Goal: Task Accomplishment & Management: Manage account settings

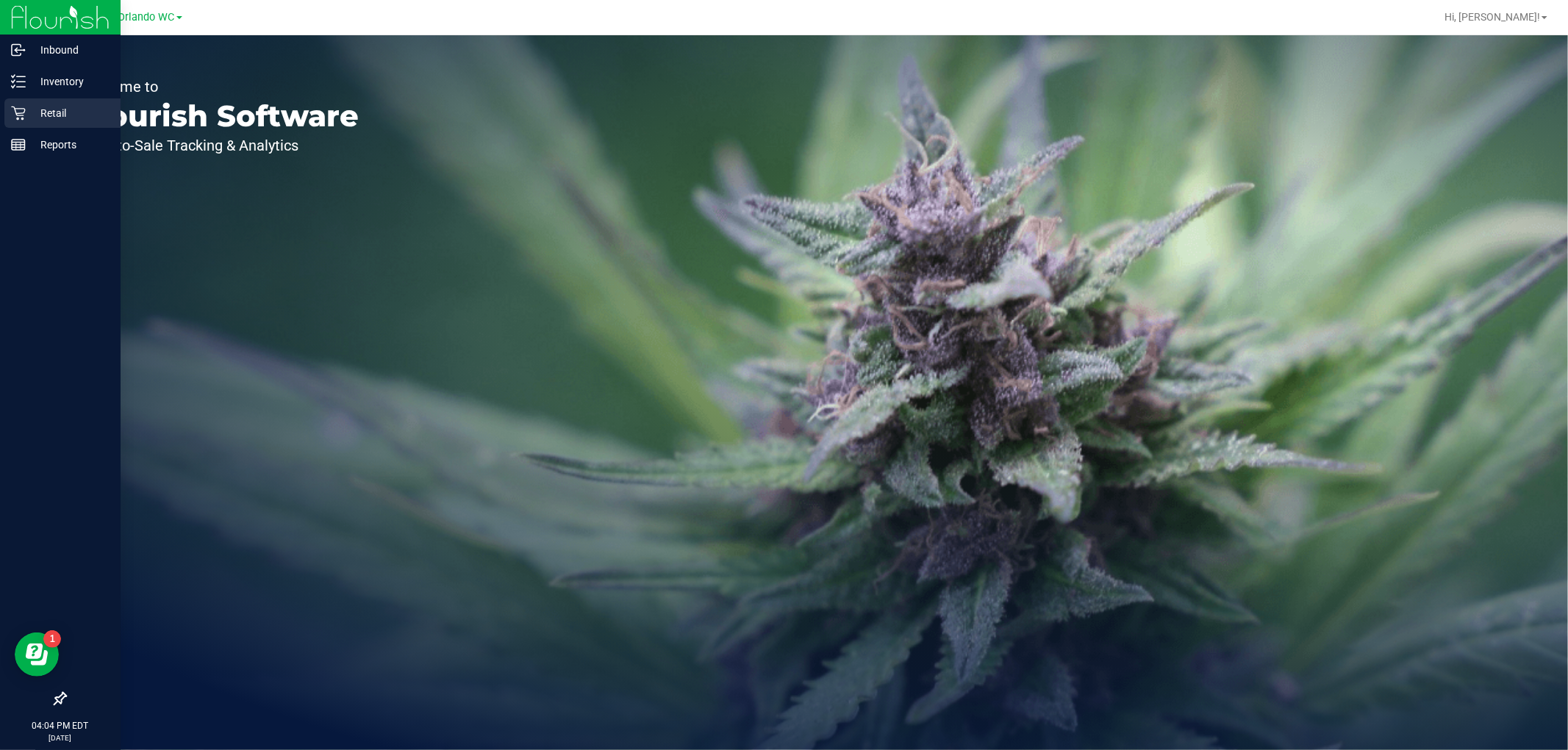
click at [47, 111] on p "Retail" at bounding box center [69, 113] width 88 height 18
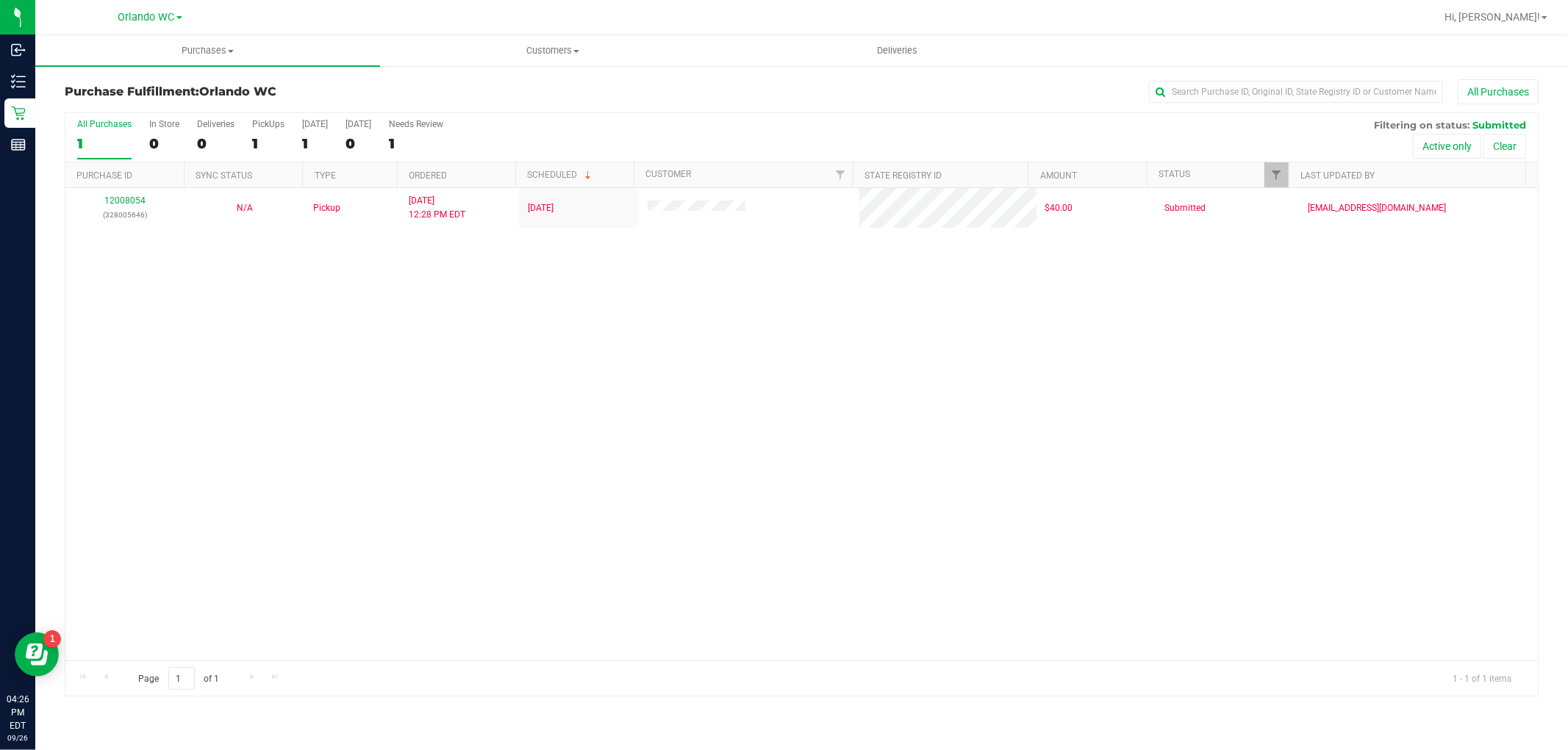
click at [253, 517] on div "12008054 (328005646) N/A Pickup [DATE] 12:28 PM EDT 9/26/2025 $40.00 Submitted …" at bounding box center [801, 424] width 1472 height 472
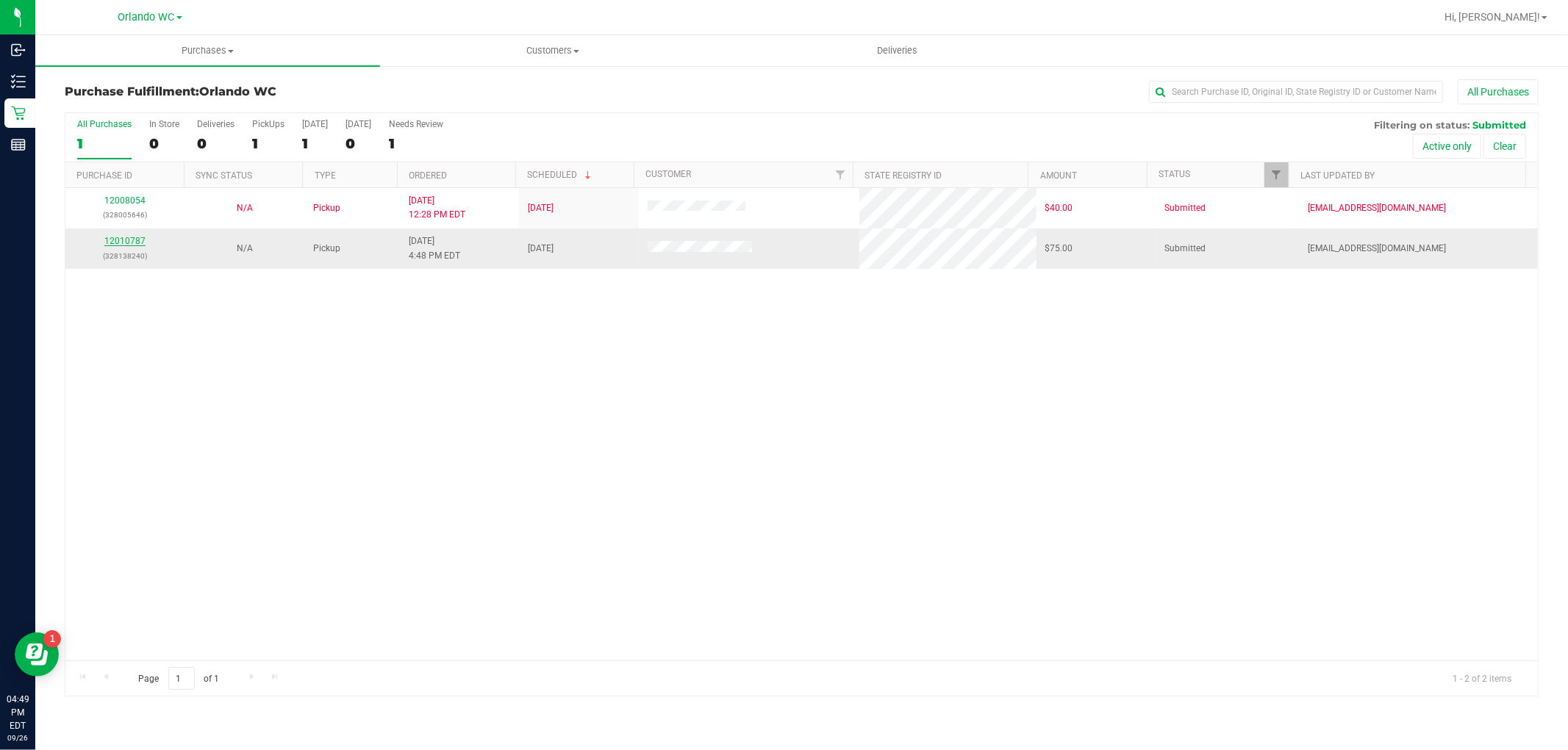
click at [114, 239] on link "12010787" at bounding box center [125, 240] width 41 height 10
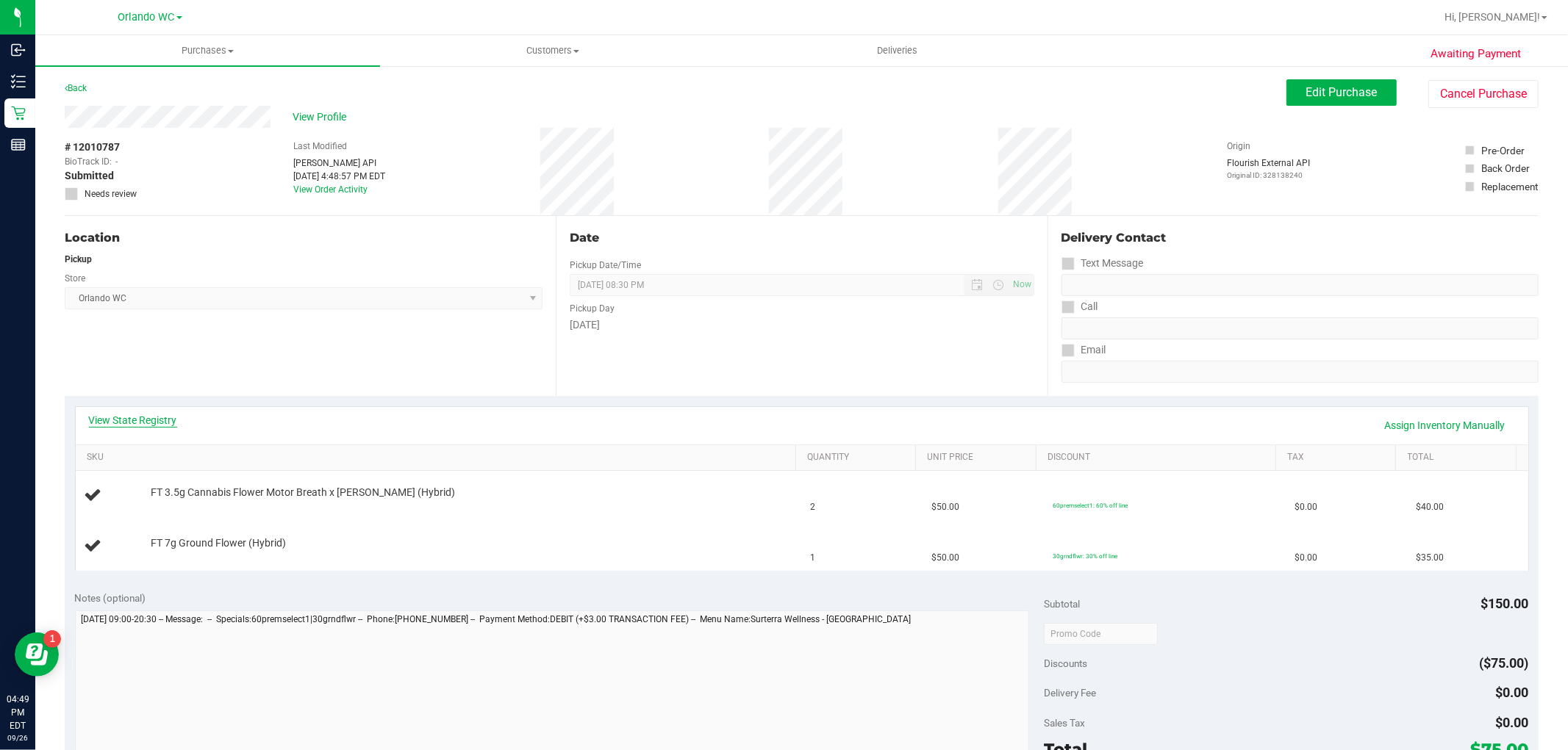
click at [114, 414] on link "View State Registry" at bounding box center [132, 420] width 88 height 15
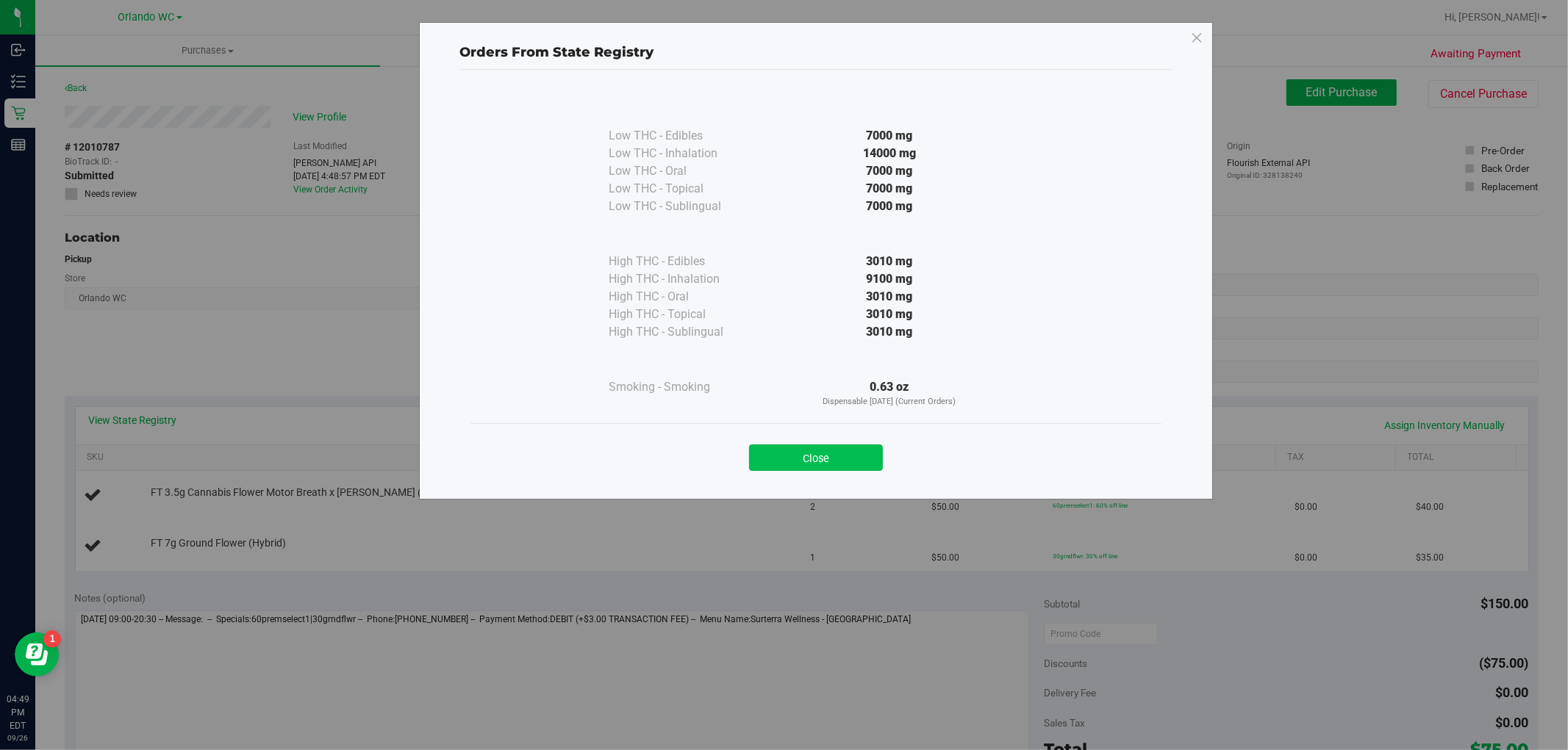
click at [799, 460] on button "Close" at bounding box center [816, 457] width 134 height 27
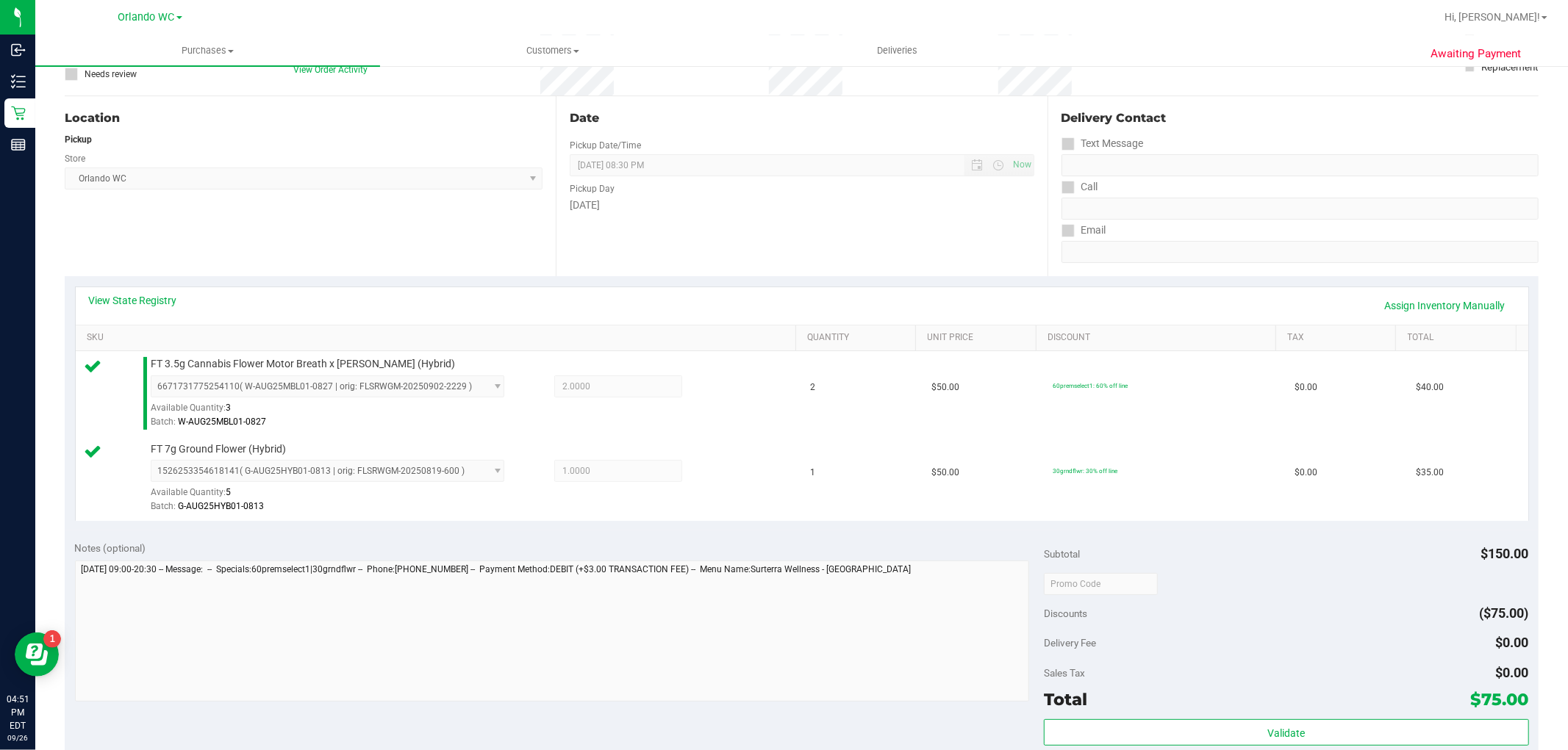
scroll to position [326, 0]
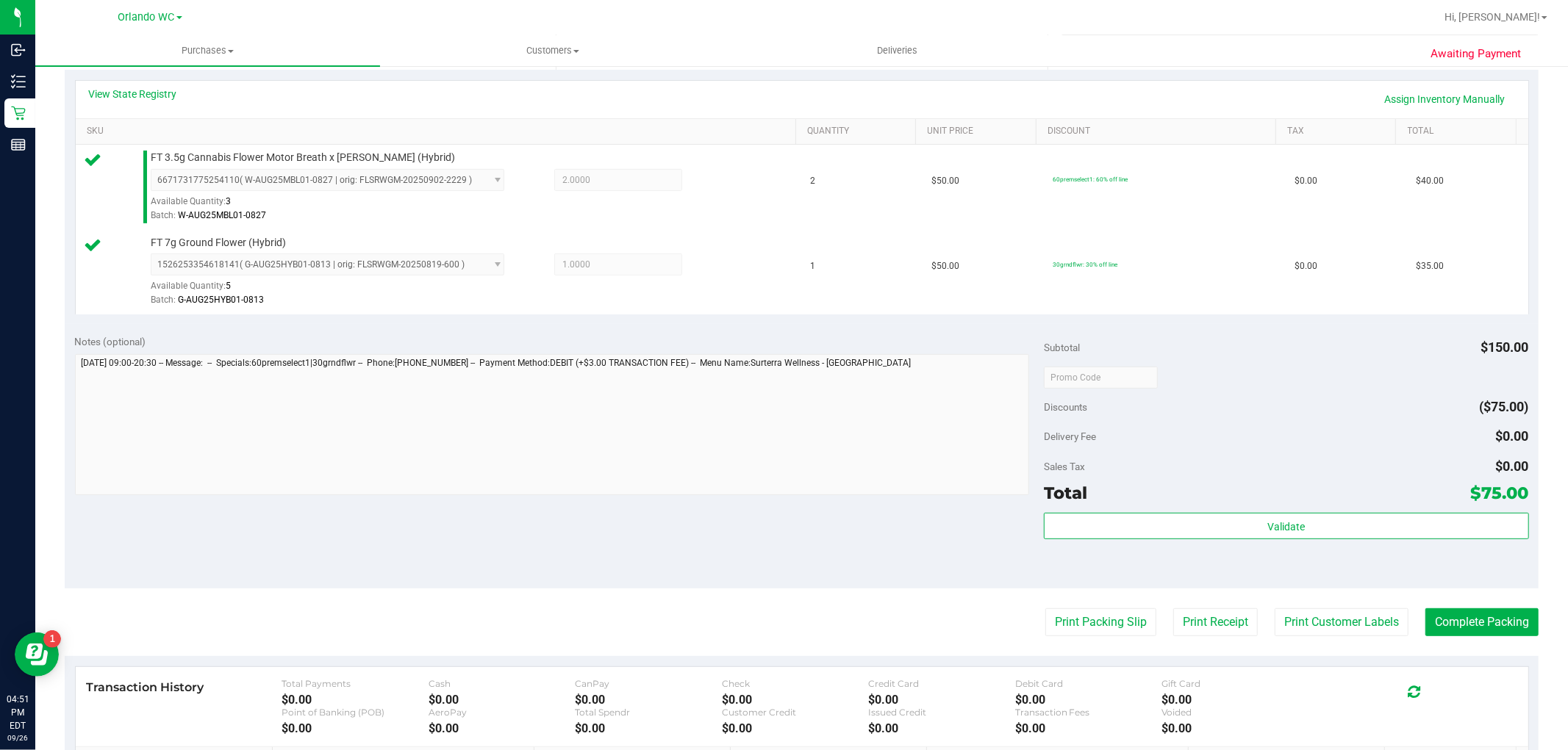
click at [1115, 505] on div "Total $75.00" at bounding box center [1285, 493] width 484 height 27
click at [1121, 510] on div "Subtotal $150.00 Discounts ($75.00) Delivery Fee $0.00 Sales Tax $0.00 Total $7…" at bounding box center [1285, 456] width 484 height 244
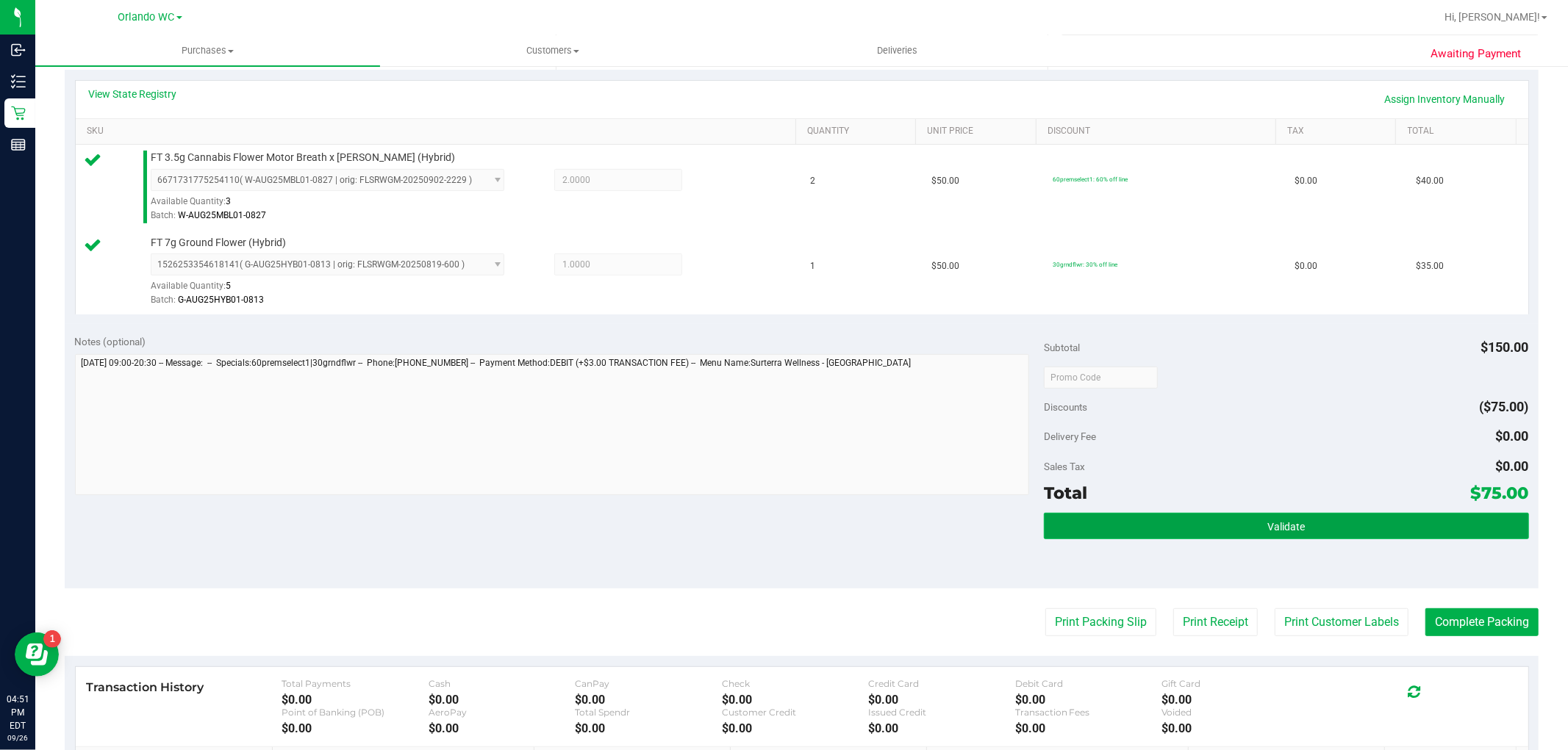
click at [1121, 512] on button "Validate" at bounding box center [1285, 525] width 484 height 27
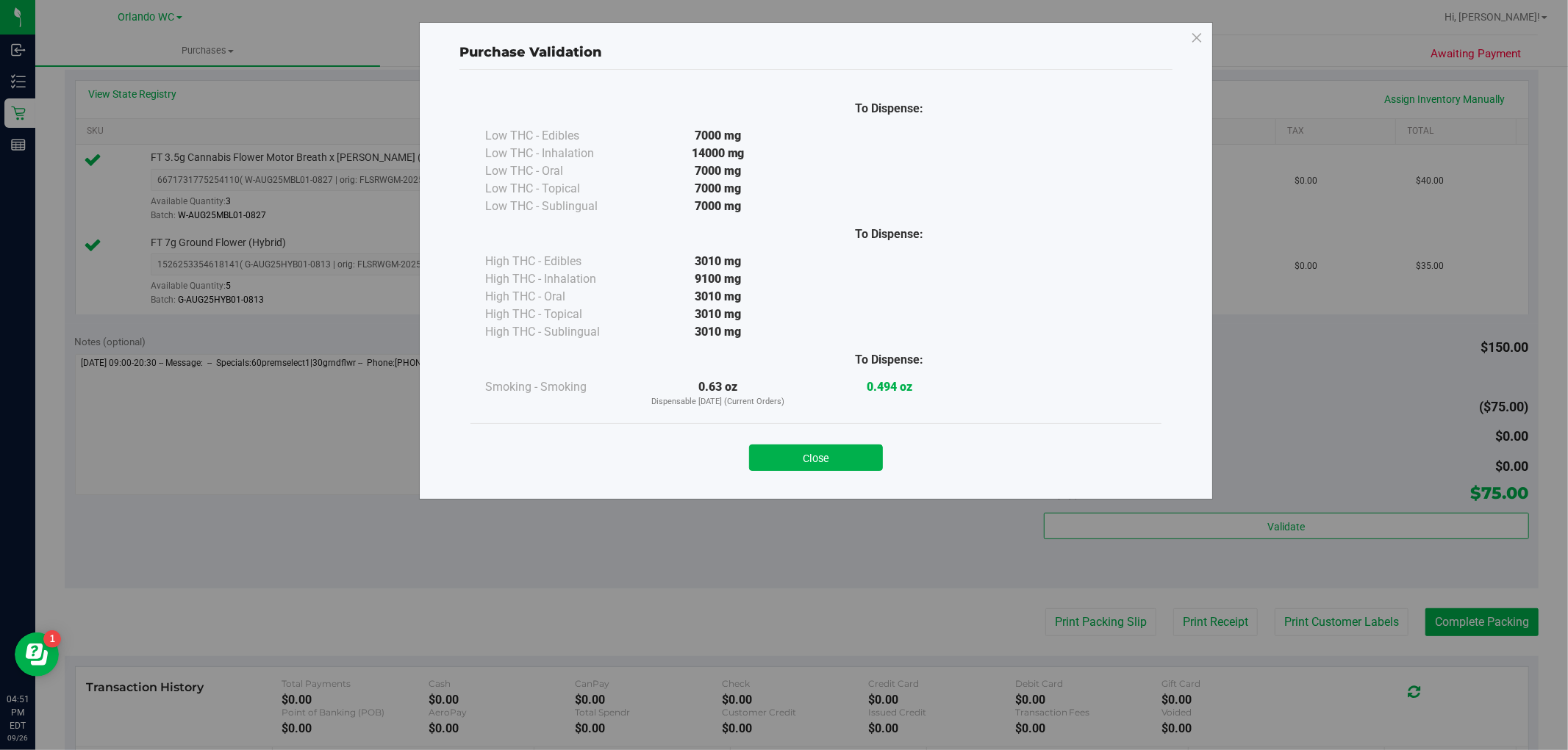
drag, startPoint x: 820, startPoint y: 434, endPoint x: 995, endPoint y: 568, distance: 220.4
click at [820, 436] on div "Close" at bounding box center [816, 452] width 691 height 59
click at [846, 444] on button "Close" at bounding box center [816, 457] width 134 height 27
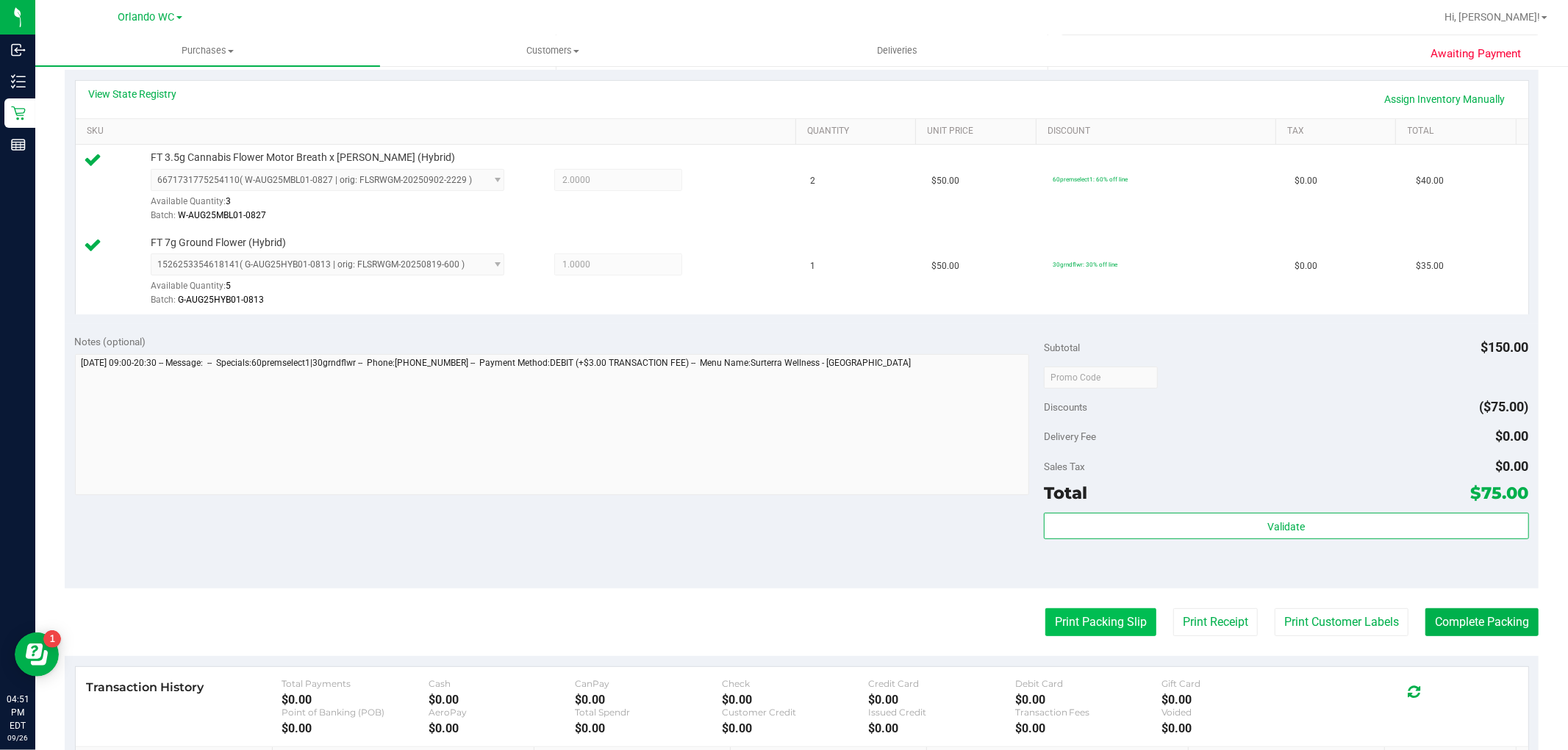
click at [1066, 630] on button "Print Packing Slip" at bounding box center [1101, 622] width 111 height 28
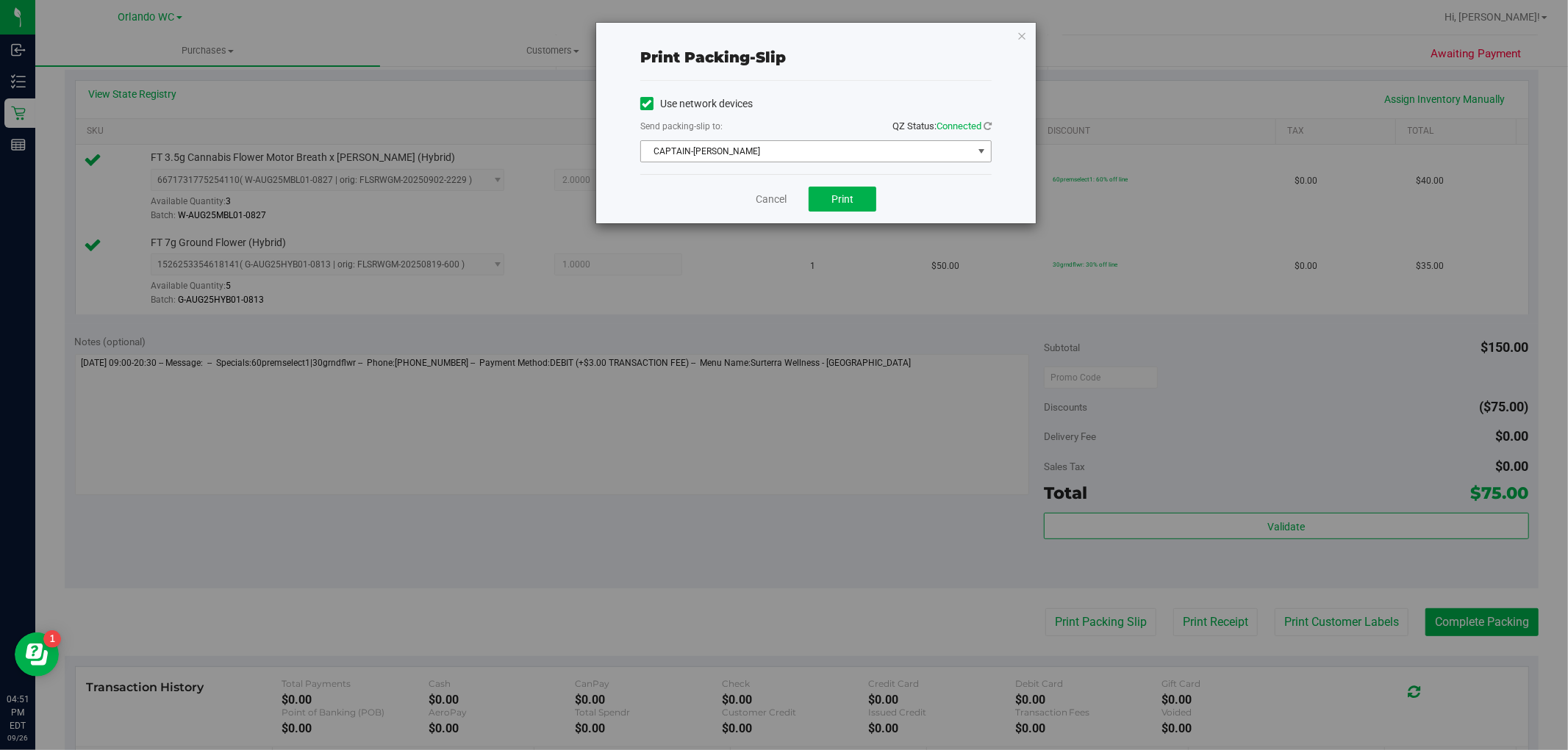
click at [849, 149] on span "CAPTAIN-KANGA" at bounding box center [807, 151] width 331 height 21
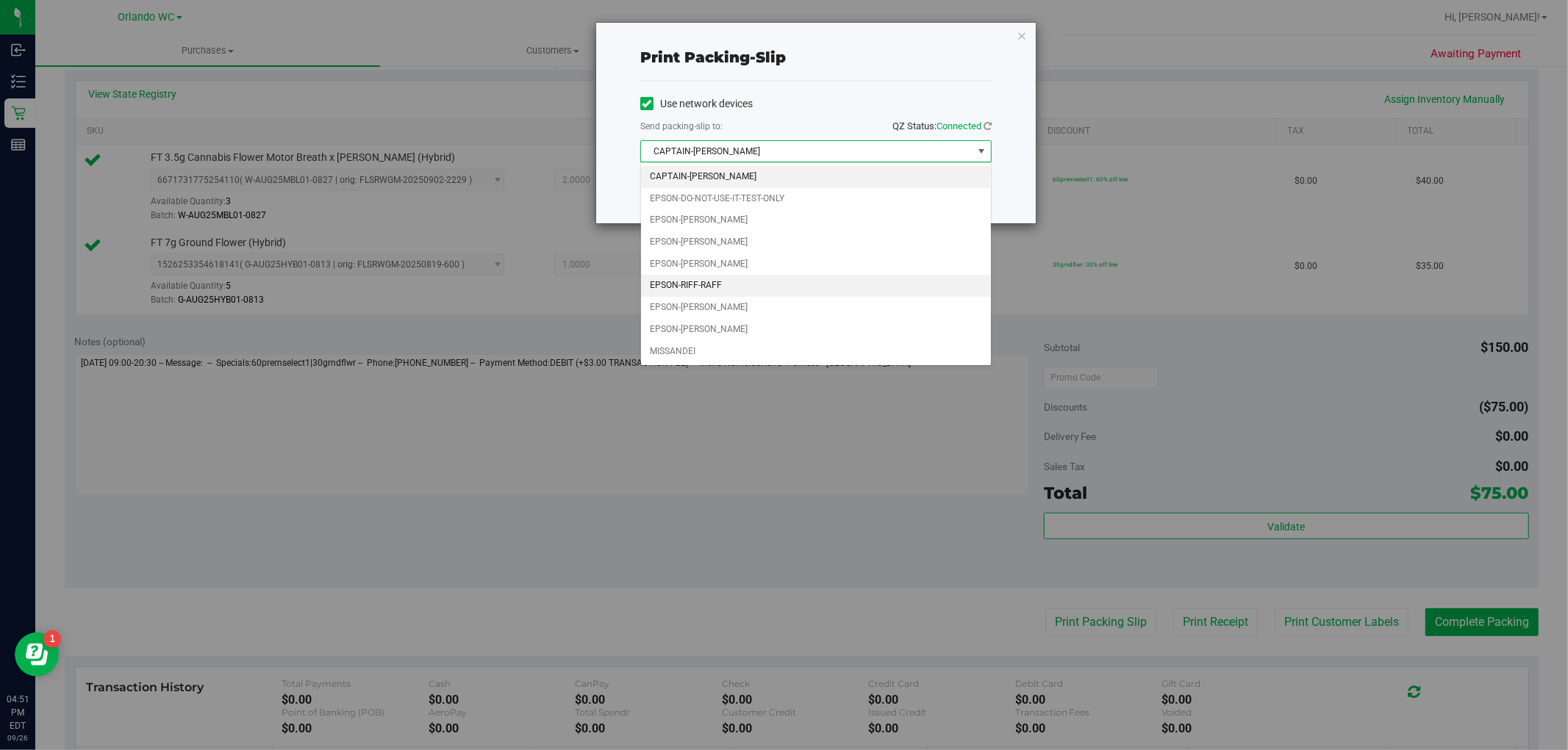
click at [777, 289] on li "EPSON-RIFF-RAFF" at bounding box center [816, 286] width 350 height 22
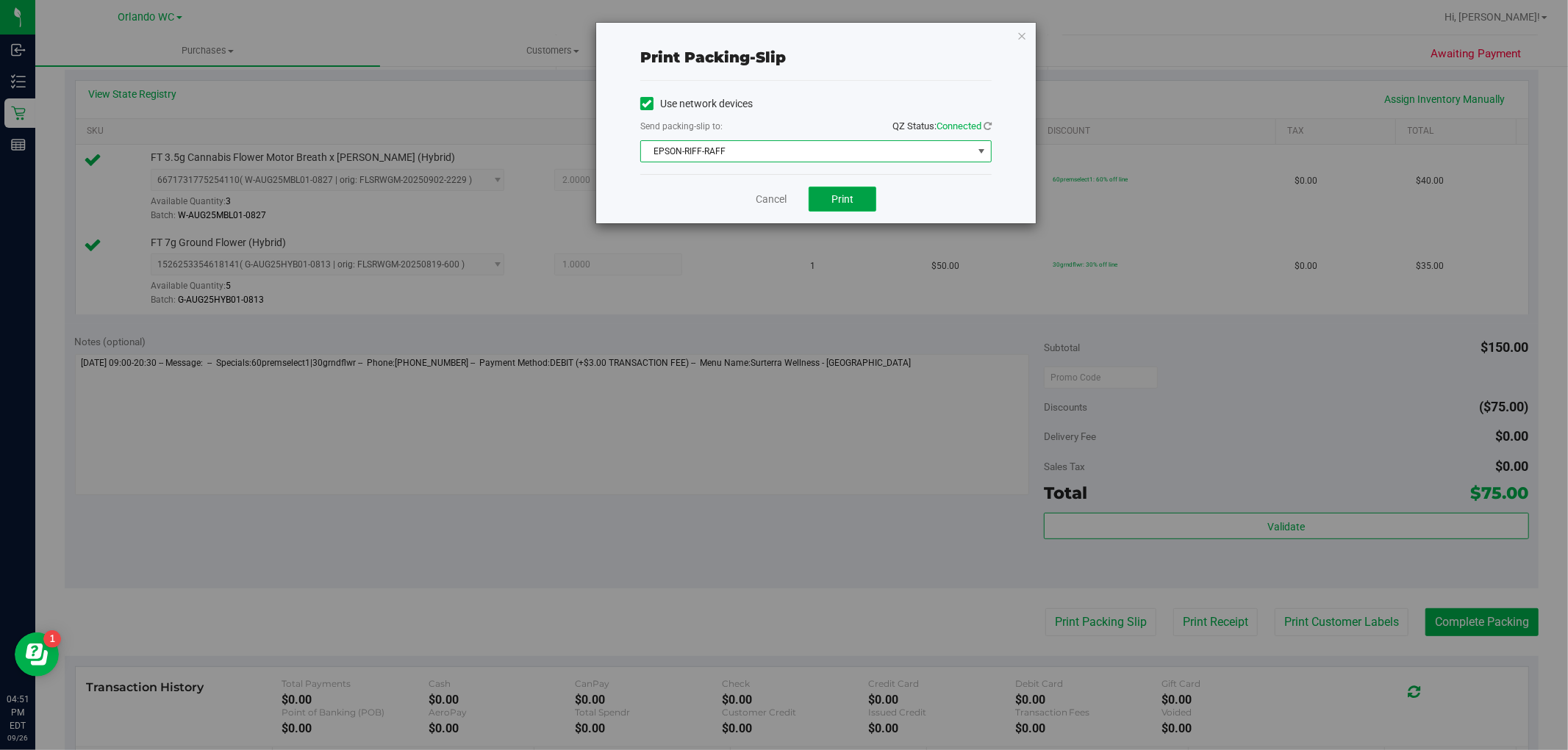
click at [841, 201] on span "Print" at bounding box center [842, 199] width 22 height 12
click at [1024, 34] on icon "button" at bounding box center [1022, 35] width 10 height 18
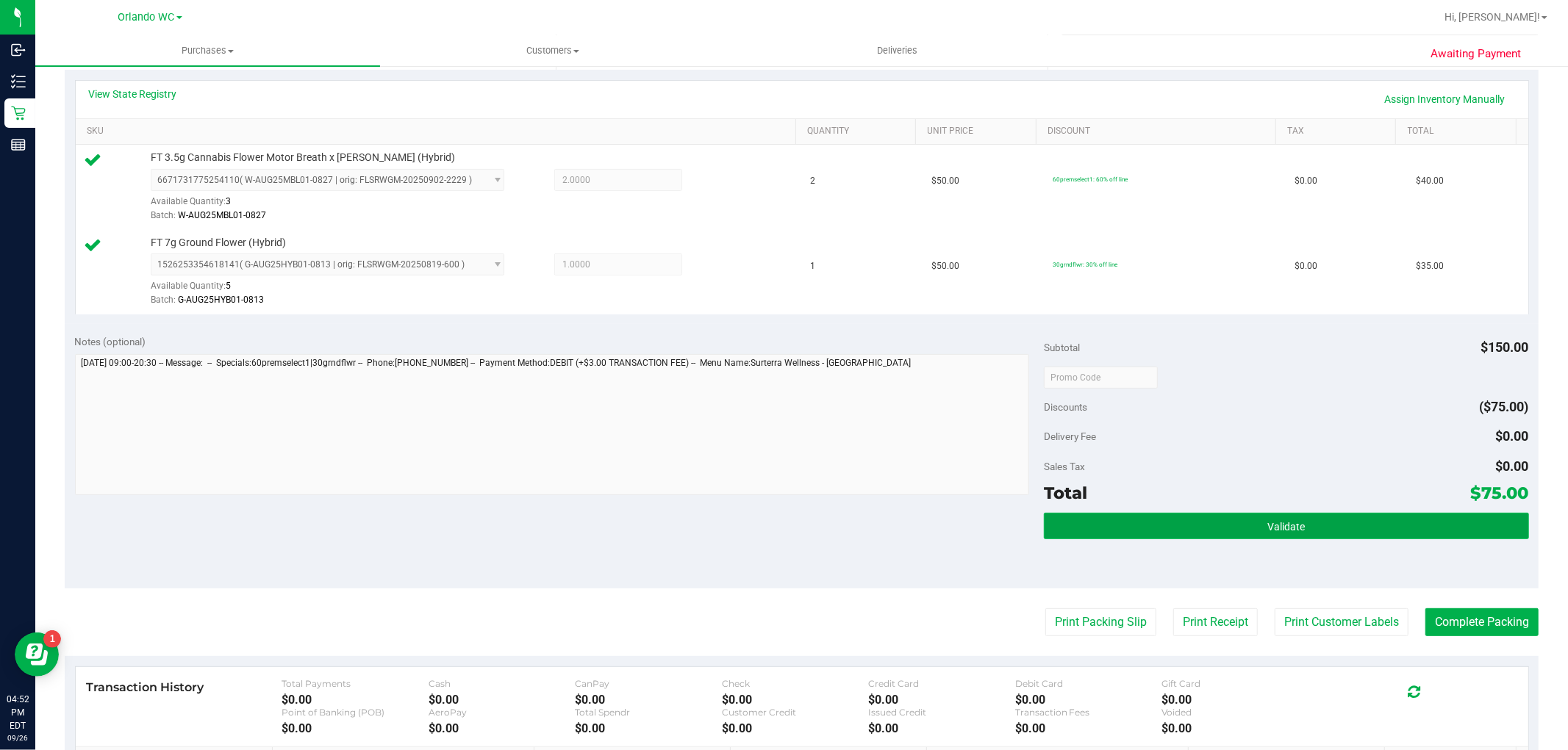
click at [1355, 517] on button "Validate" at bounding box center [1285, 525] width 484 height 27
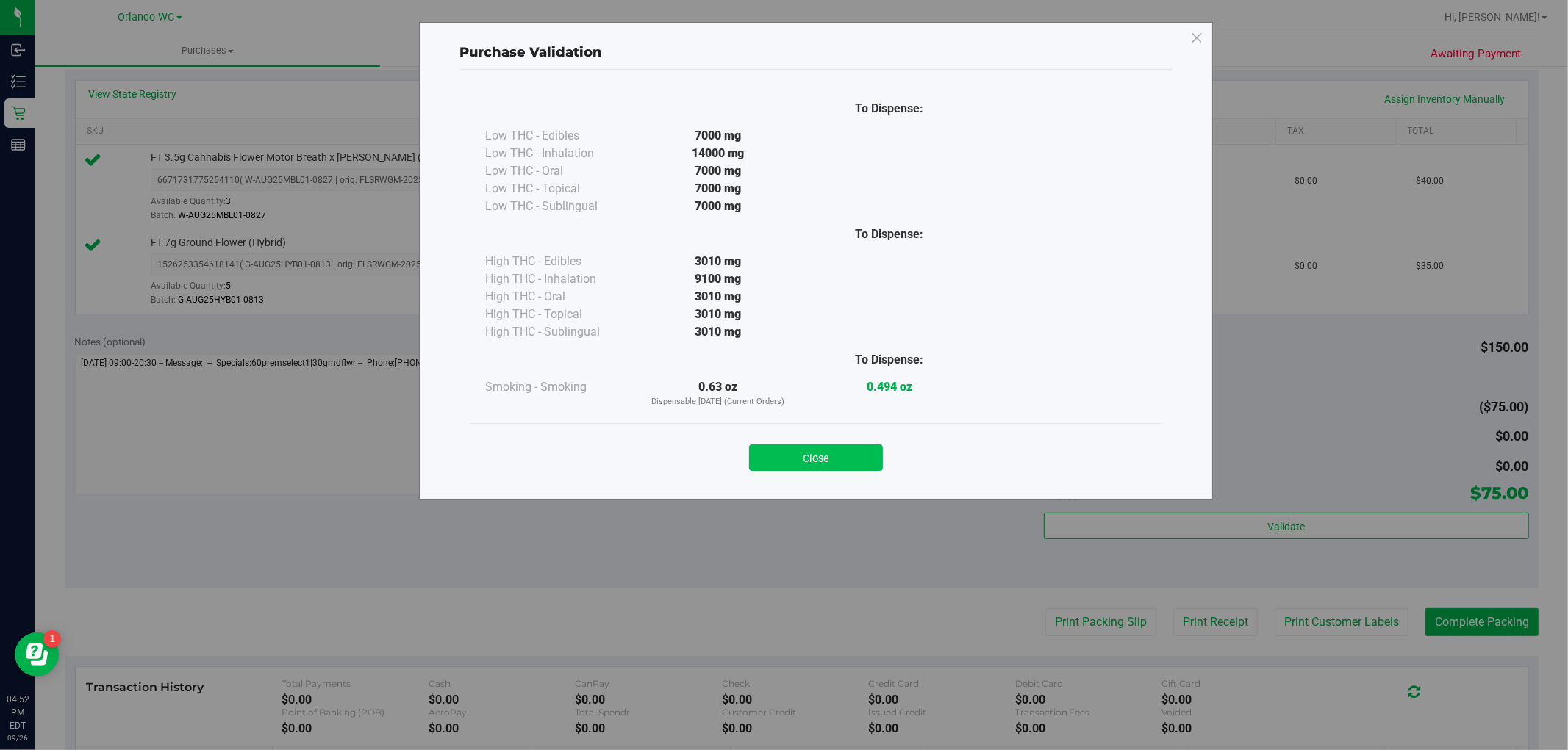
click at [847, 470] on button "Close" at bounding box center [816, 457] width 134 height 27
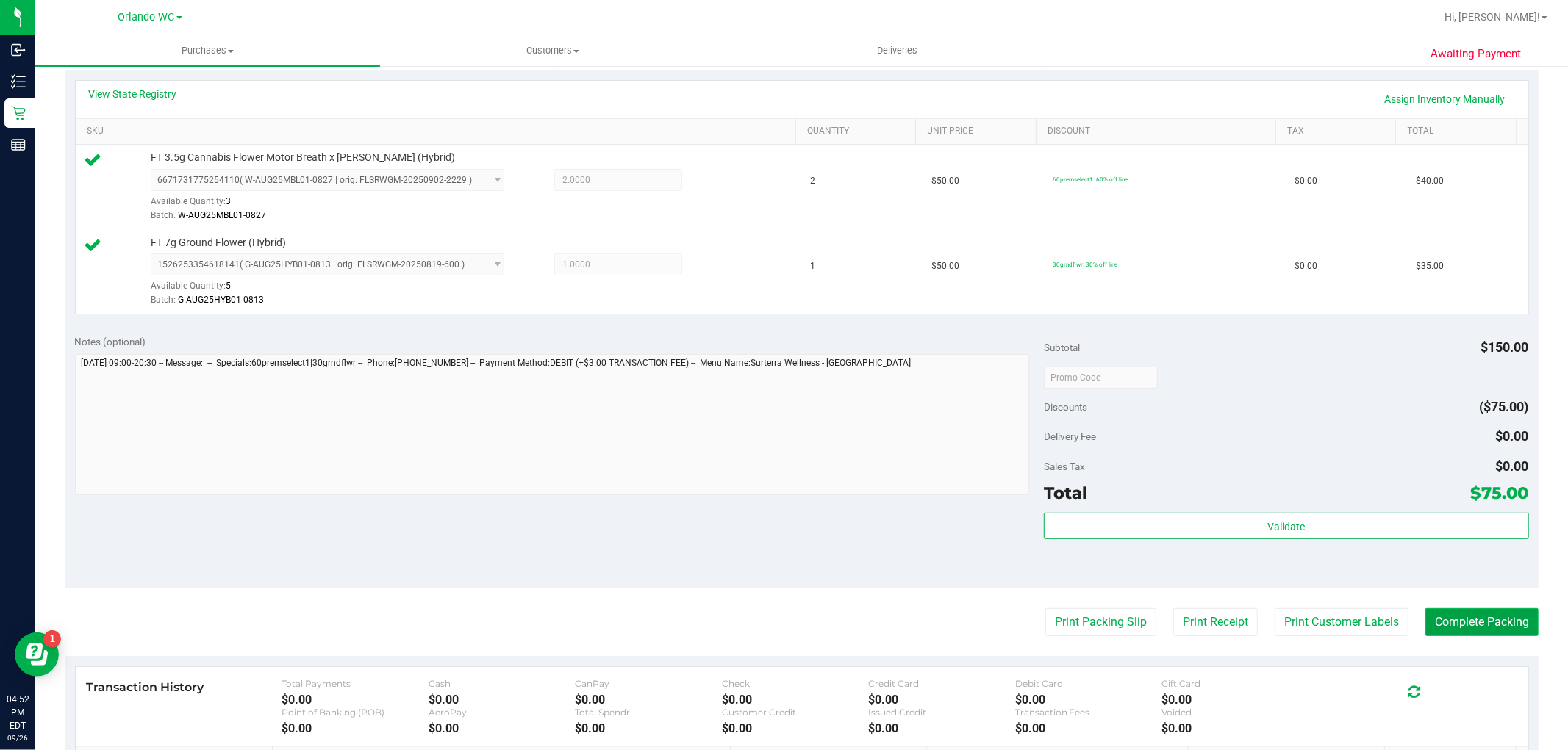
click at [1505, 625] on button "Complete Packing" at bounding box center [1481, 622] width 113 height 28
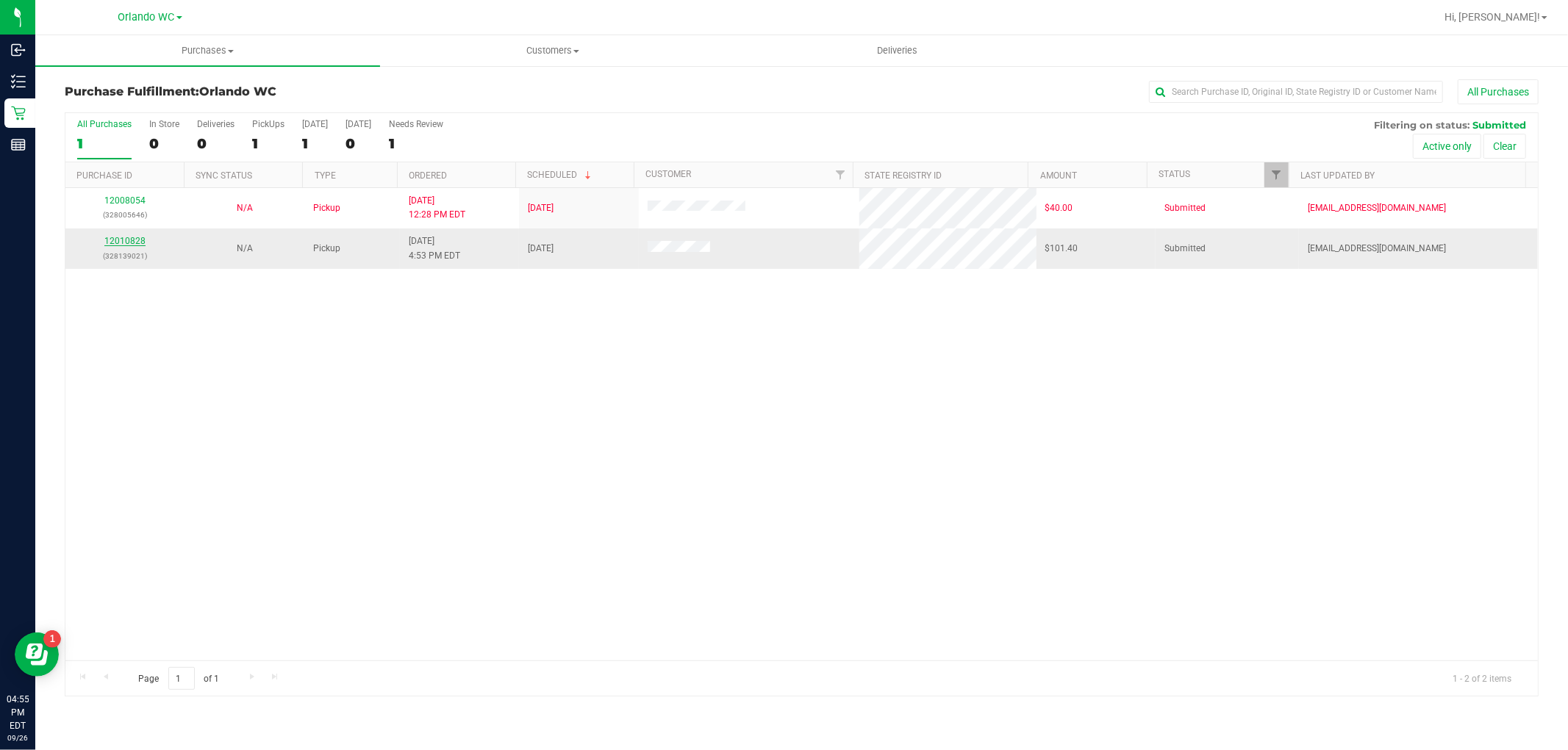
click at [125, 244] on link "12010828" at bounding box center [125, 240] width 41 height 10
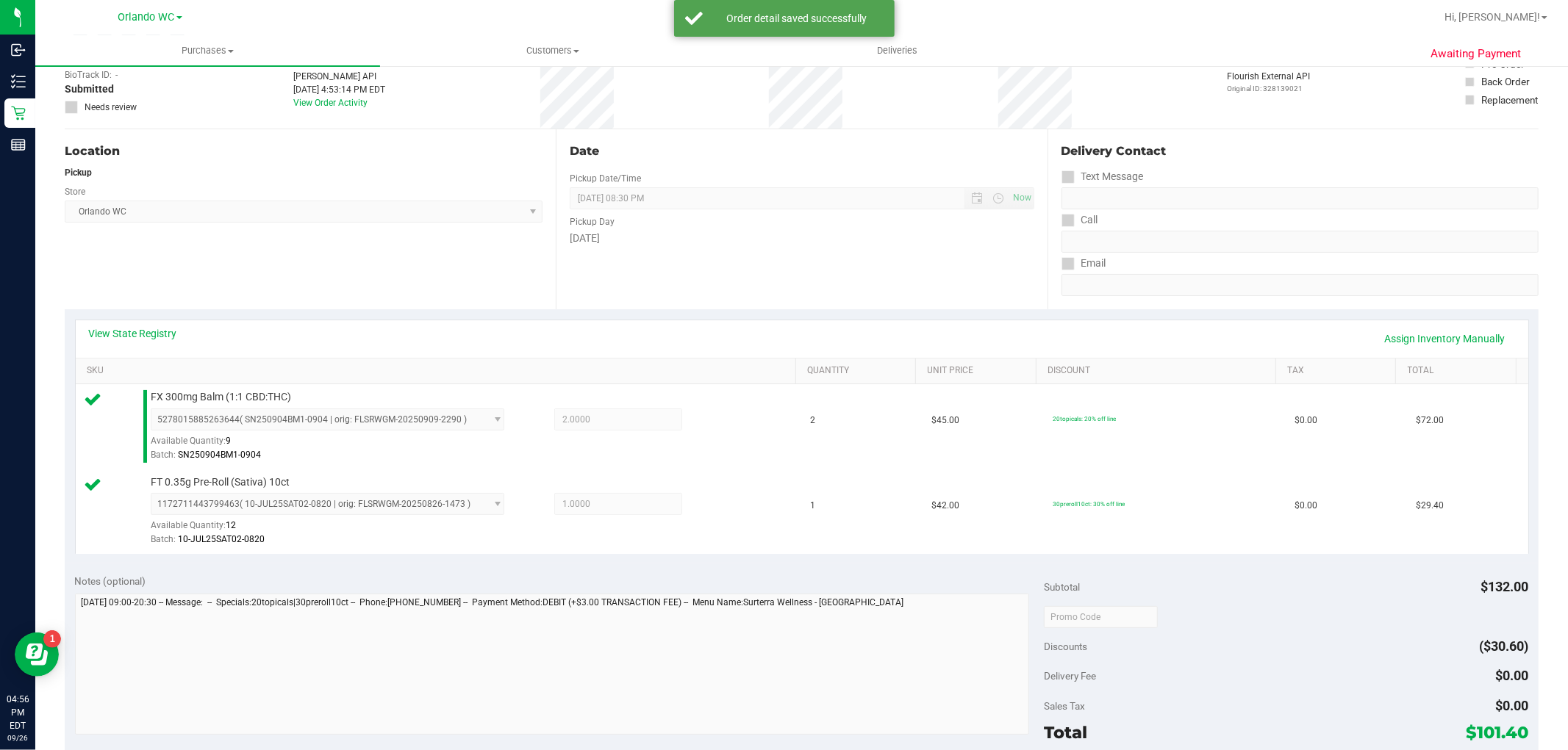
scroll to position [163, 0]
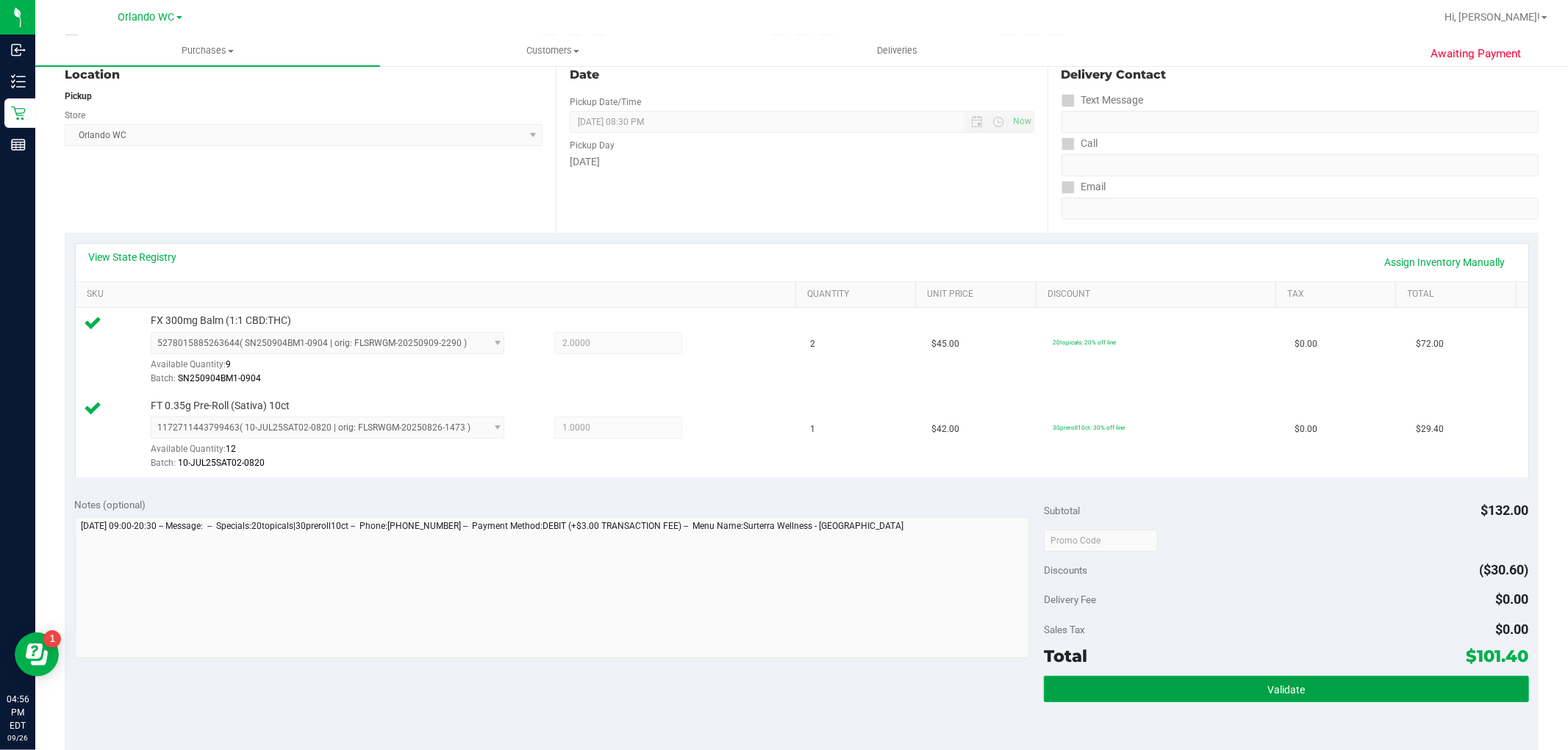
click at [1336, 684] on button "Validate" at bounding box center [1285, 689] width 484 height 27
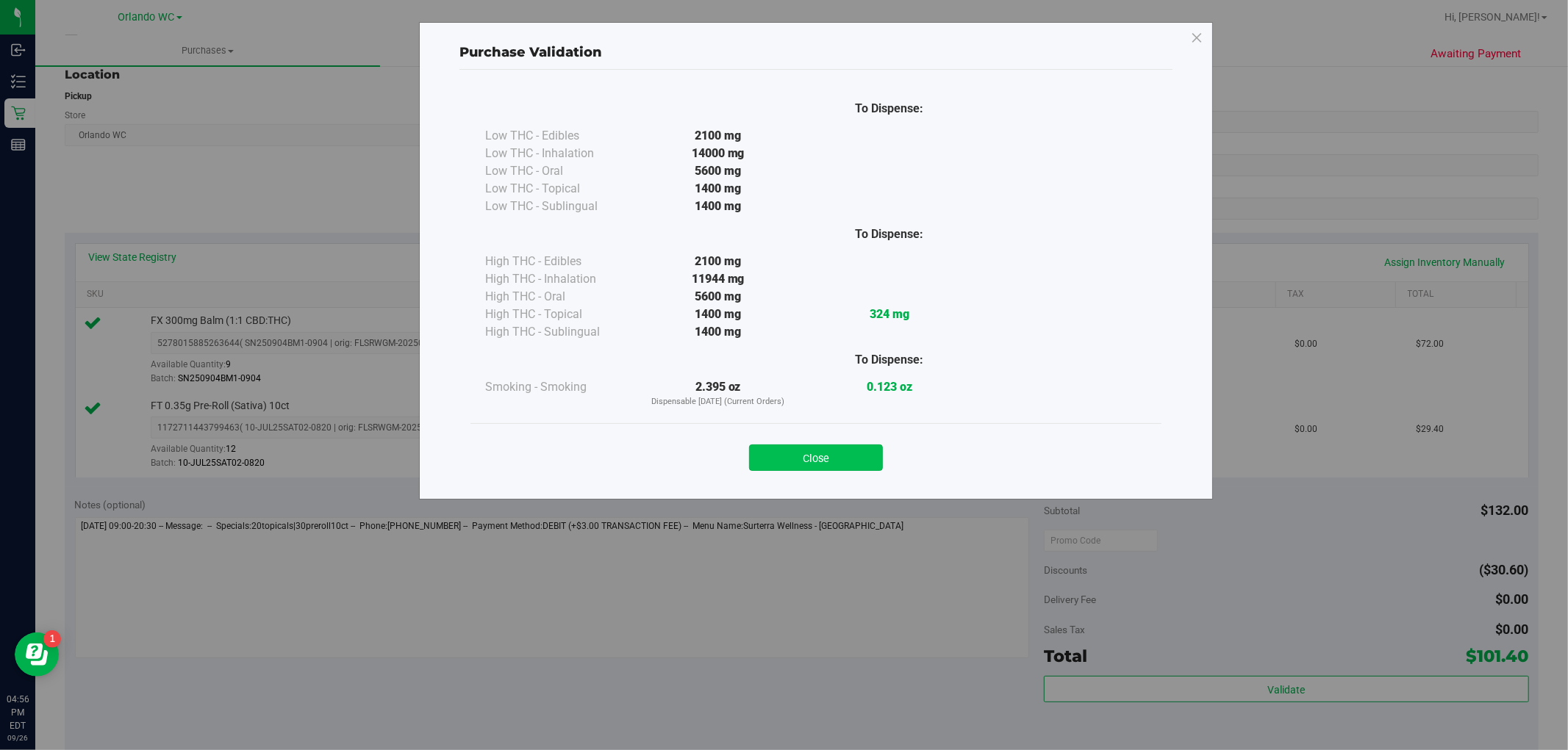
click at [834, 464] on button "Close" at bounding box center [816, 457] width 134 height 27
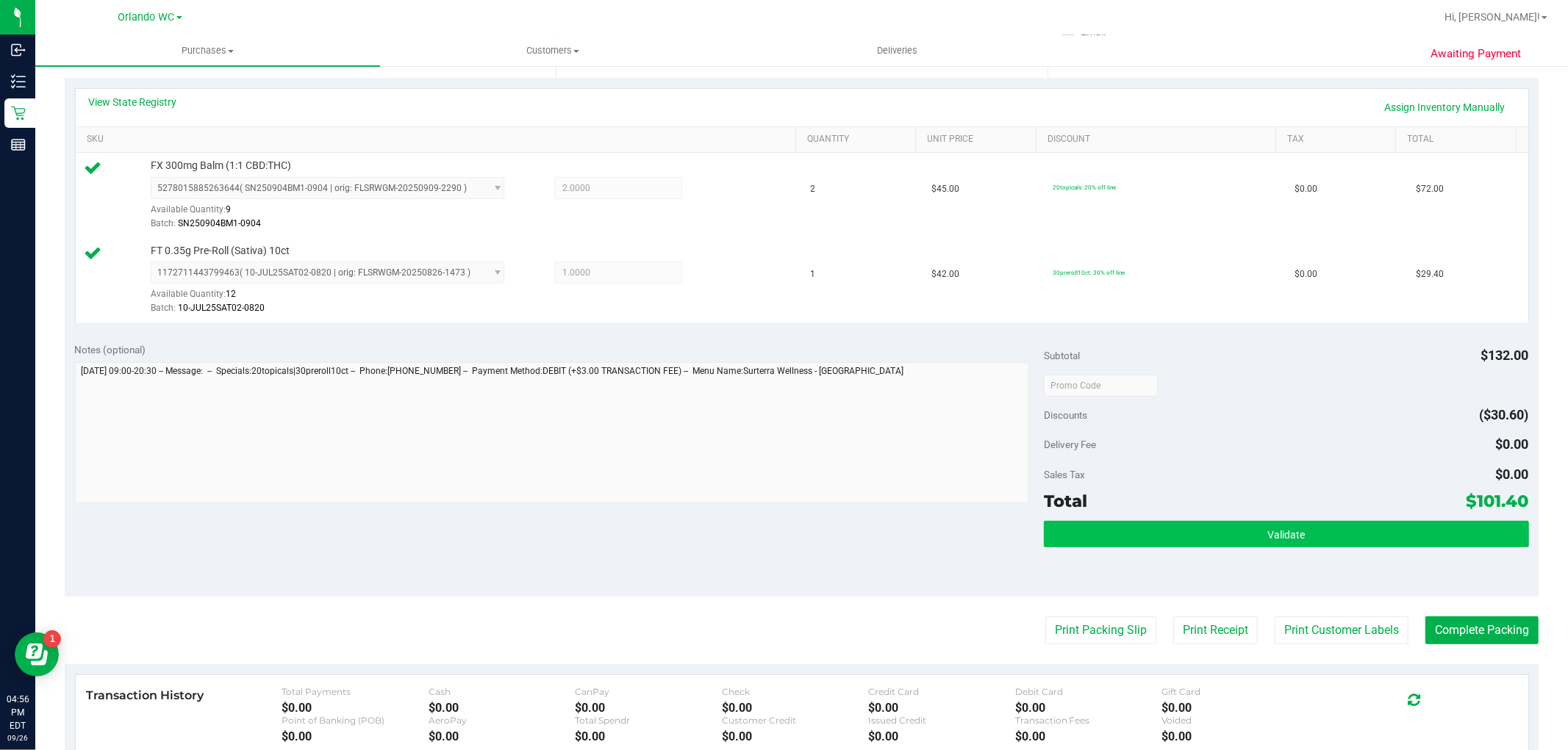
scroll to position [408, 0]
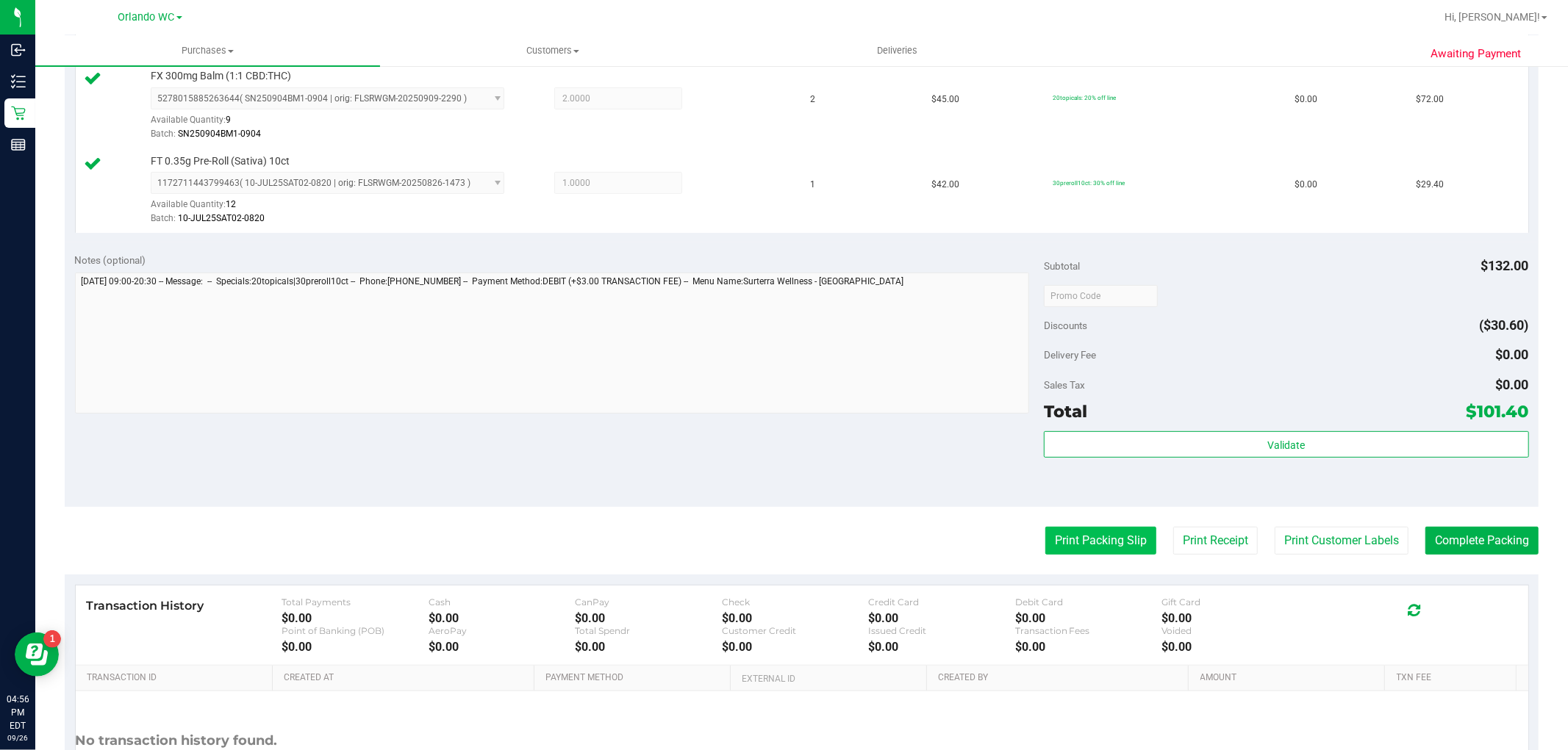
click at [1055, 540] on button "Print Packing Slip" at bounding box center [1101, 540] width 111 height 28
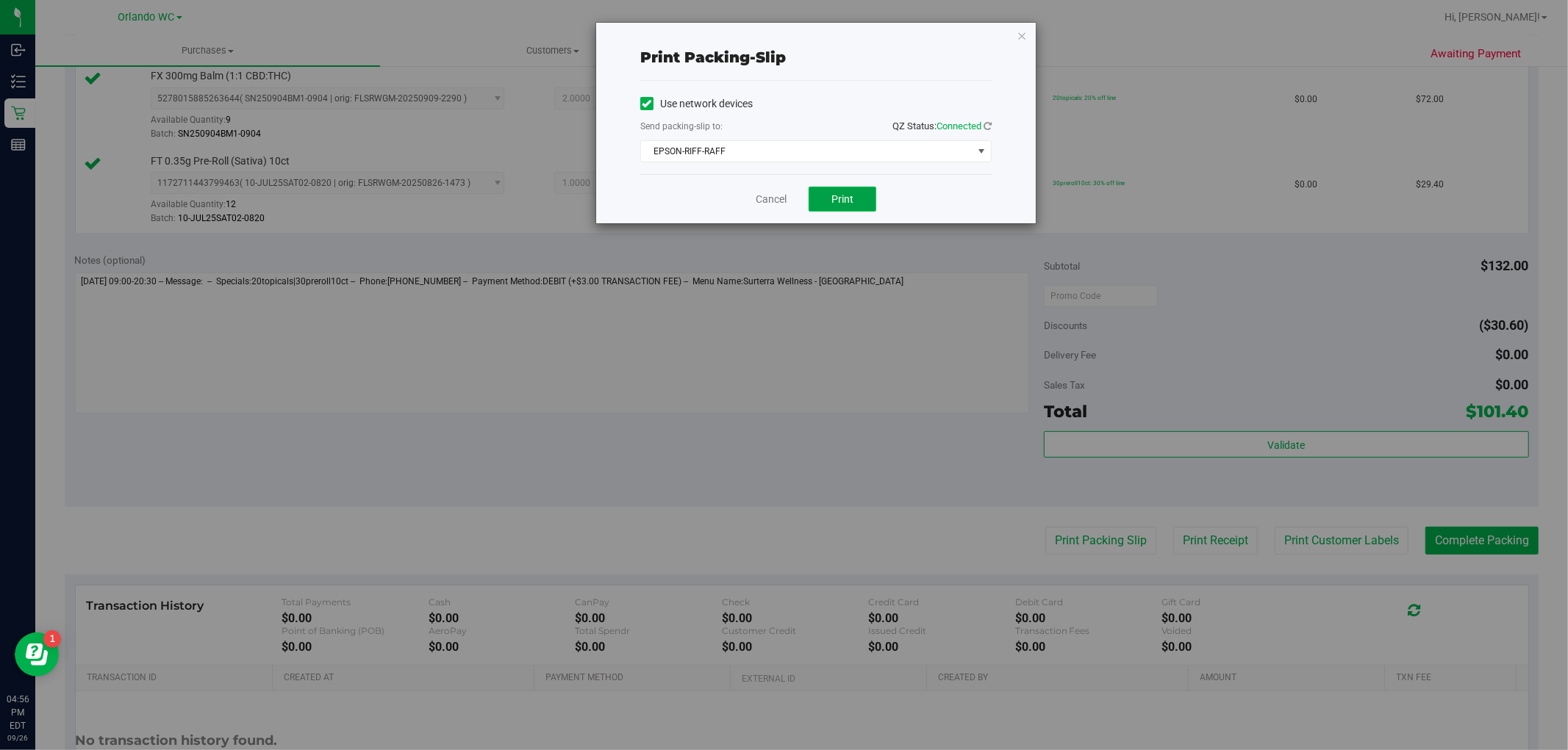
click at [832, 194] on span "Print" at bounding box center [842, 199] width 22 height 12
click at [1016, 41] on div "Print packing-slip Use network devices Send packing-slip to: QZ Status: Connect…" at bounding box center [816, 122] width 440 height 200
click at [1017, 38] on icon "button" at bounding box center [1022, 35] width 10 height 18
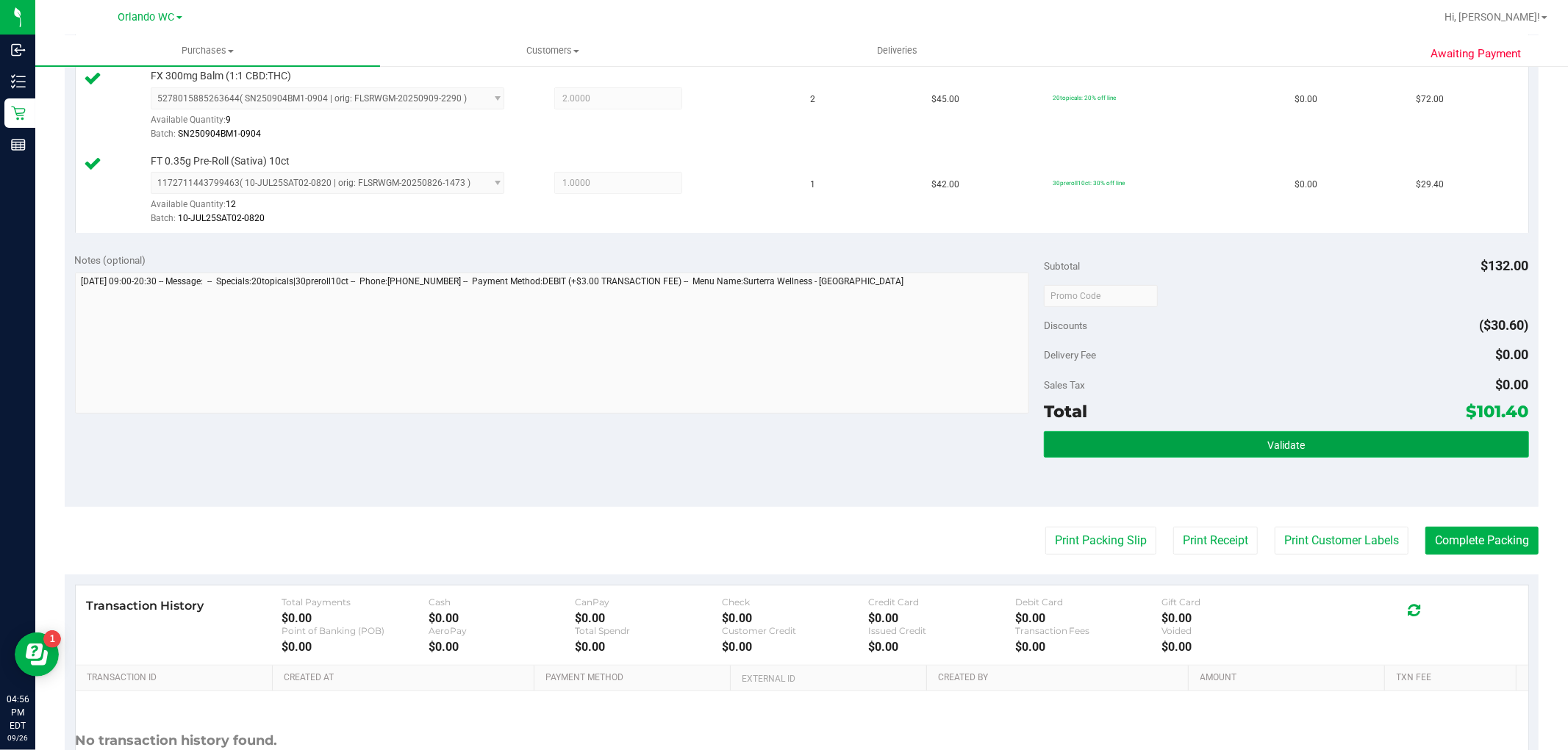
click at [1275, 443] on span "Validate" at bounding box center [1286, 445] width 37 height 12
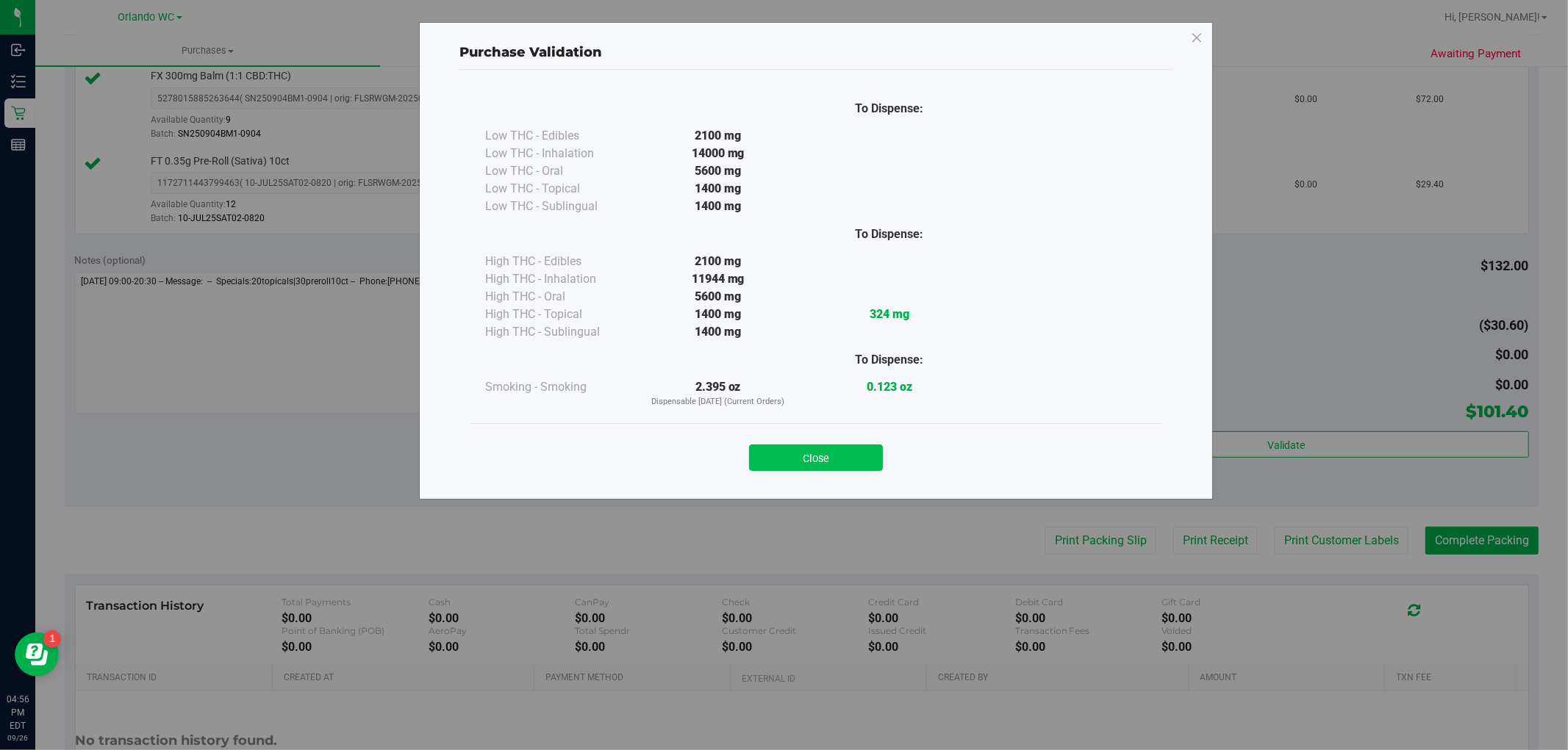
click at [803, 461] on button "Close" at bounding box center [816, 457] width 134 height 27
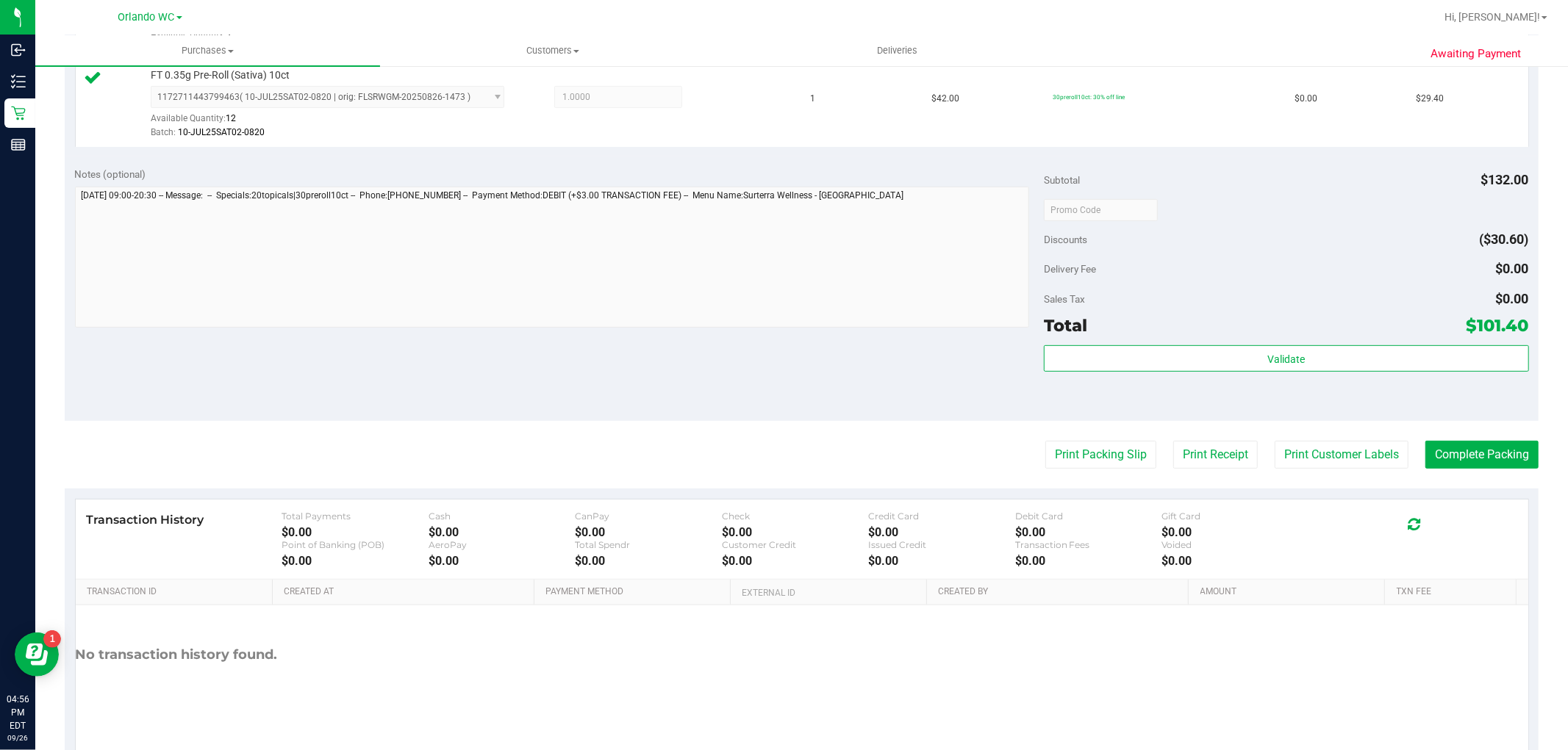
scroll to position [538, 0]
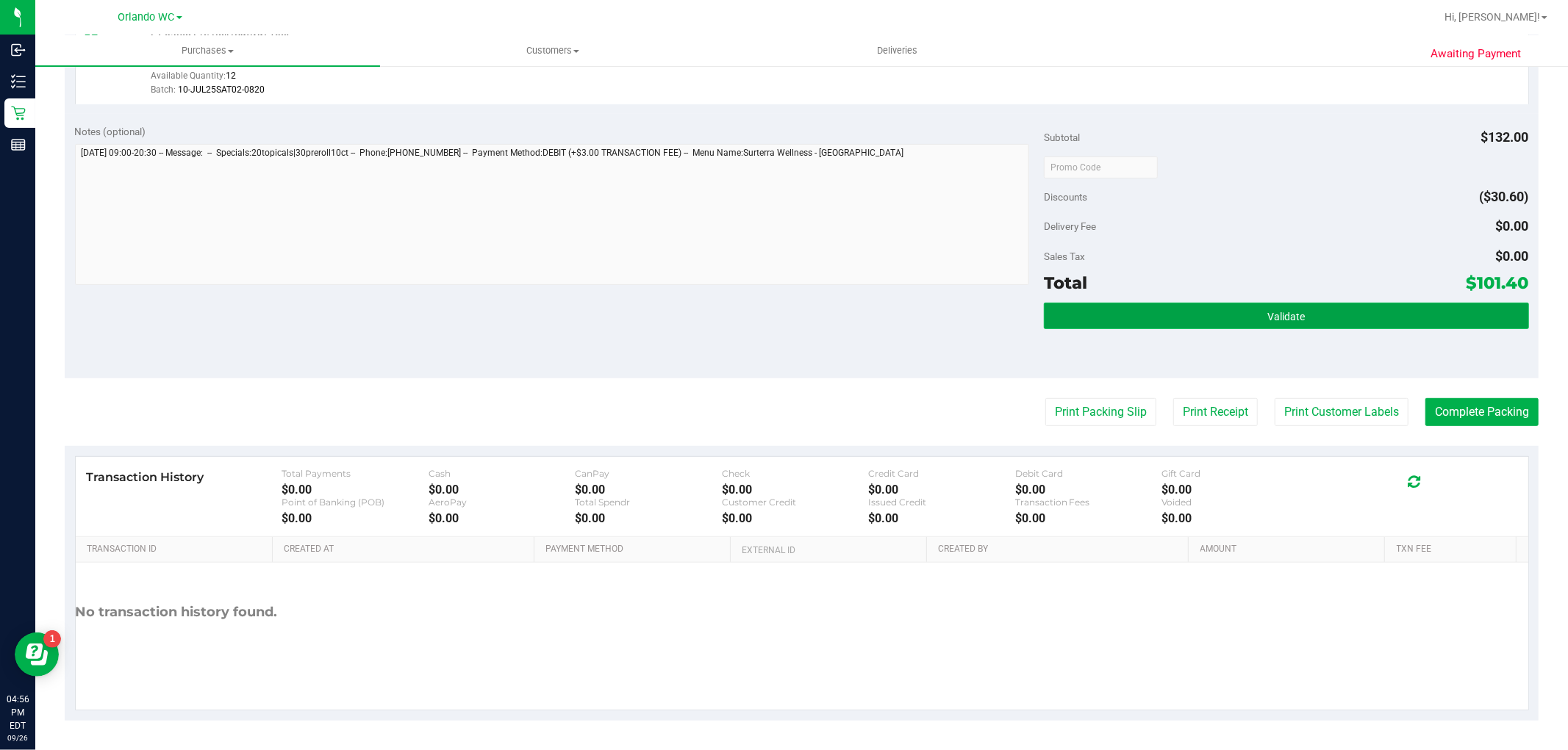
click at [1342, 324] on button "Validate" at bounding box center [1285, 315] width 484 height 27
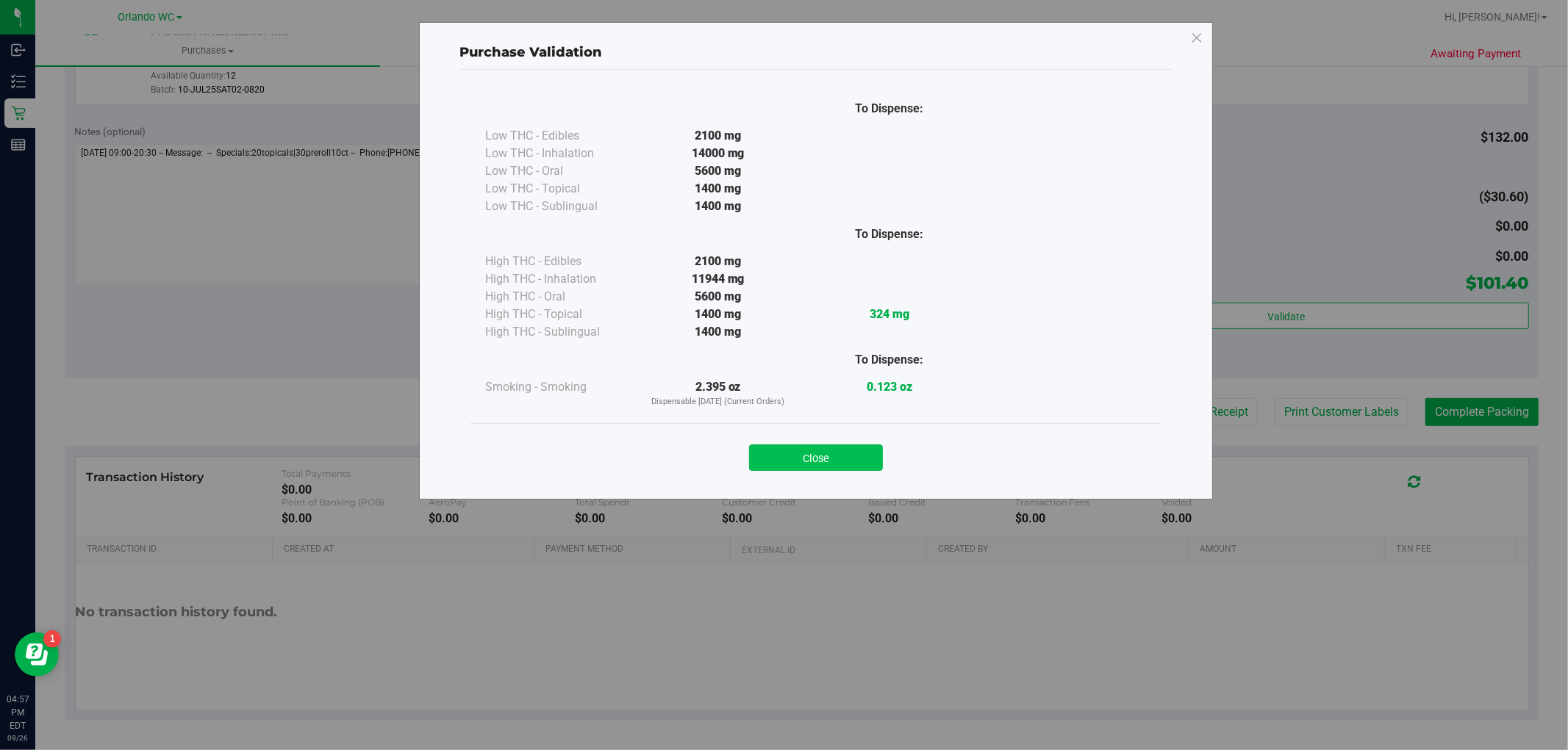
click at [835, 473] on div "Close" at bounding box center [816, 452] width 691 height 59
click at [840, 464] on button "Close" at bounding box center [816, 457] width 134 height 27
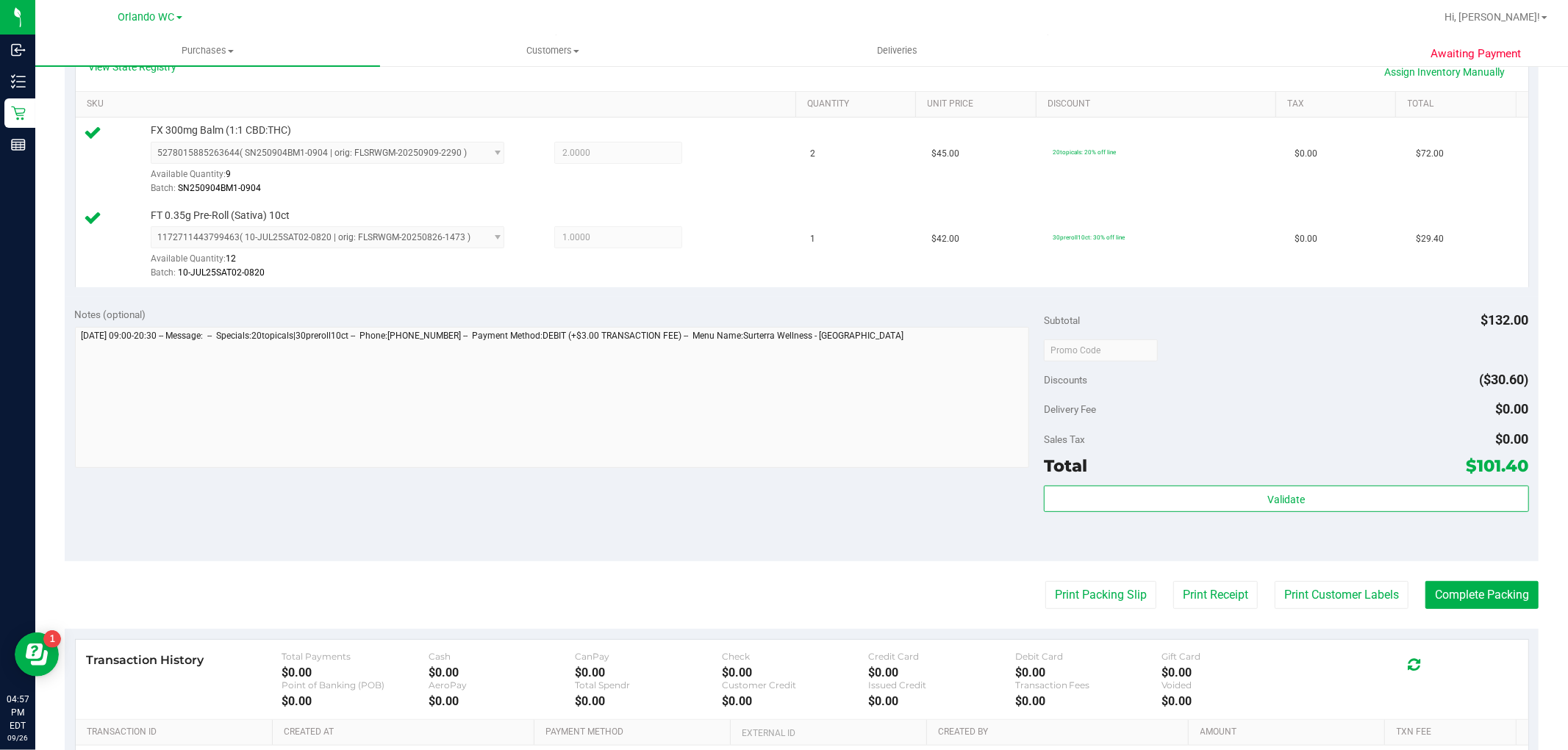
scroll to position [456, 0]
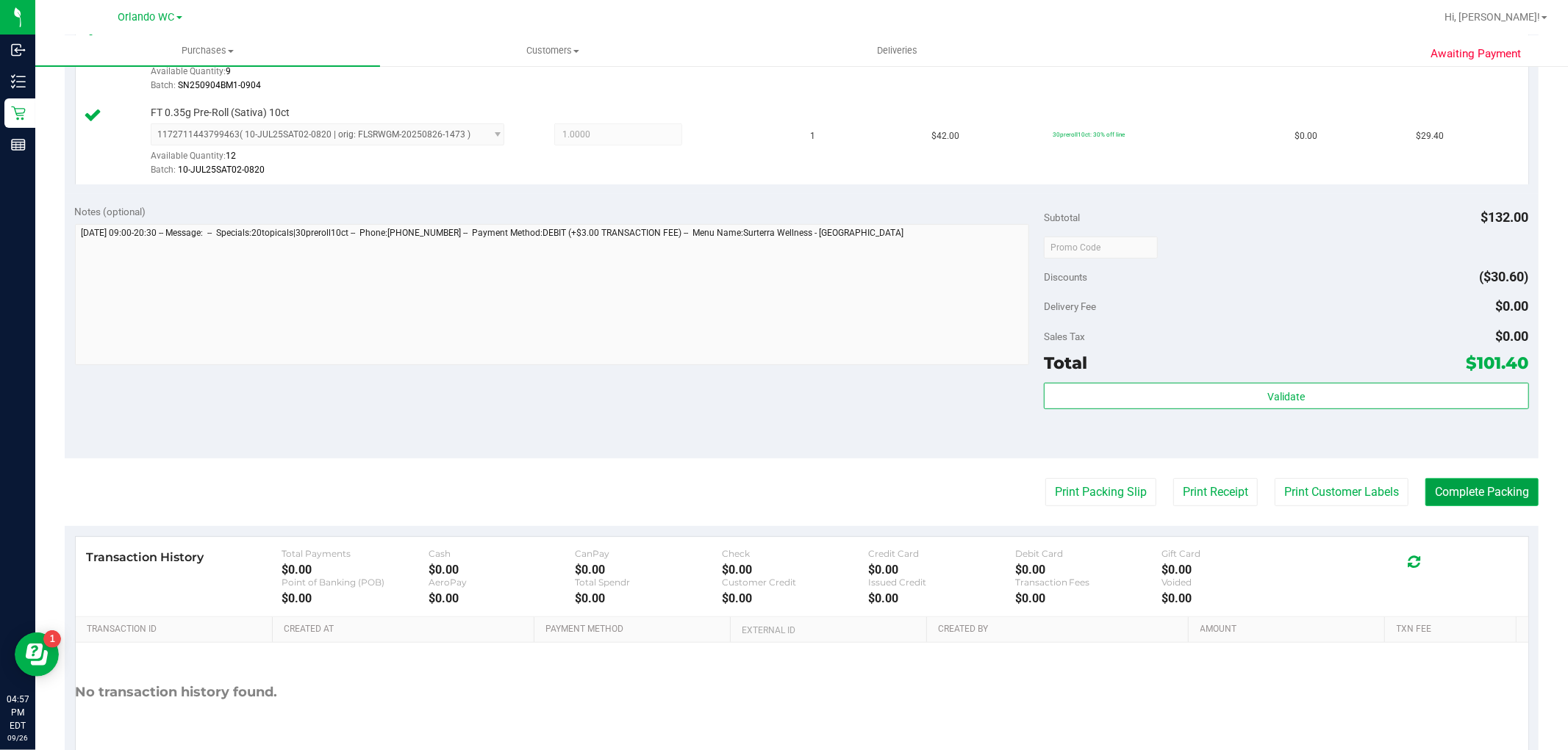
click at [1434, 488] on button "Complete Packing" at bounding box center [1481, 492] width 113 height 28
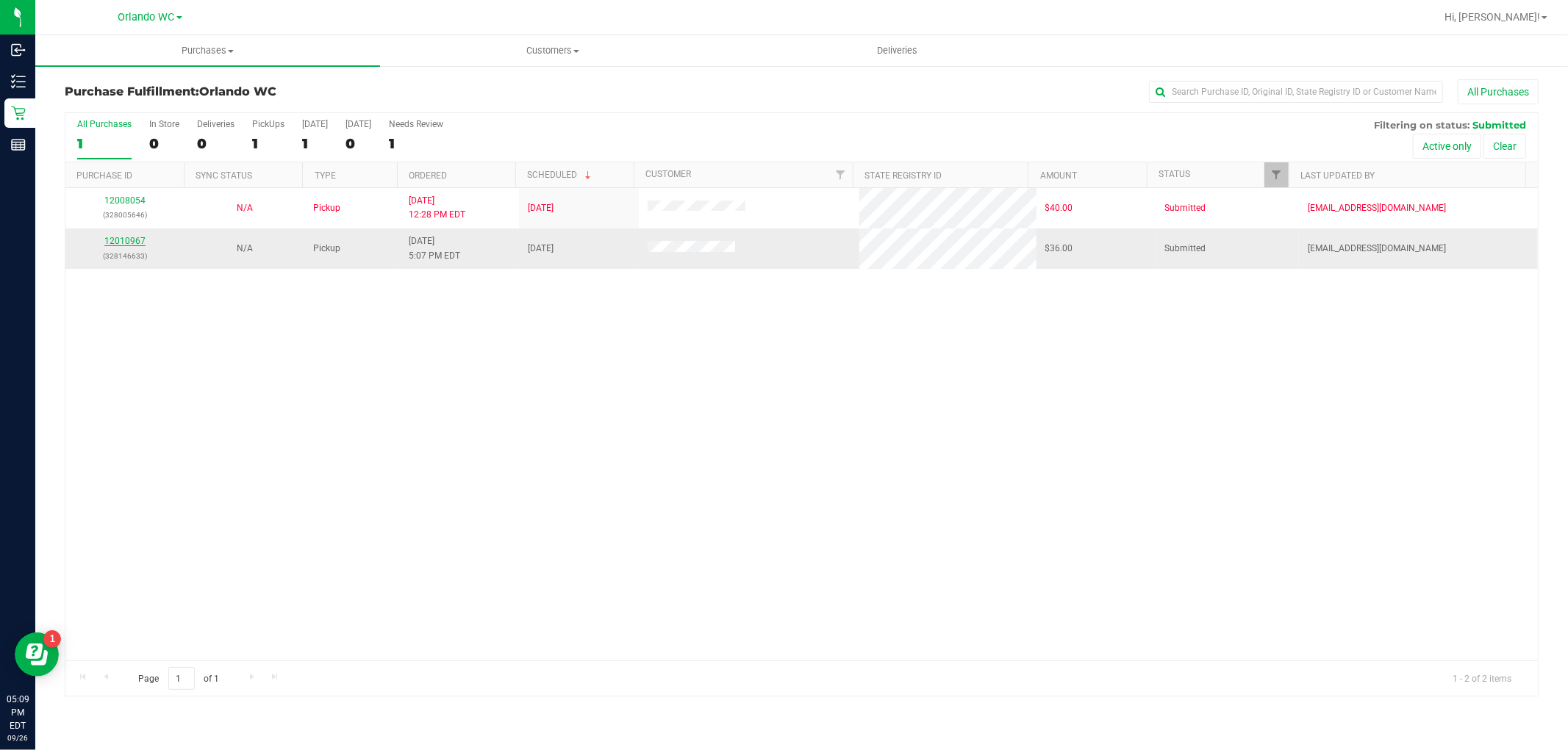
click at [105, 238] on link "12010967" at bounding box center [125, 240] width 41 height 10
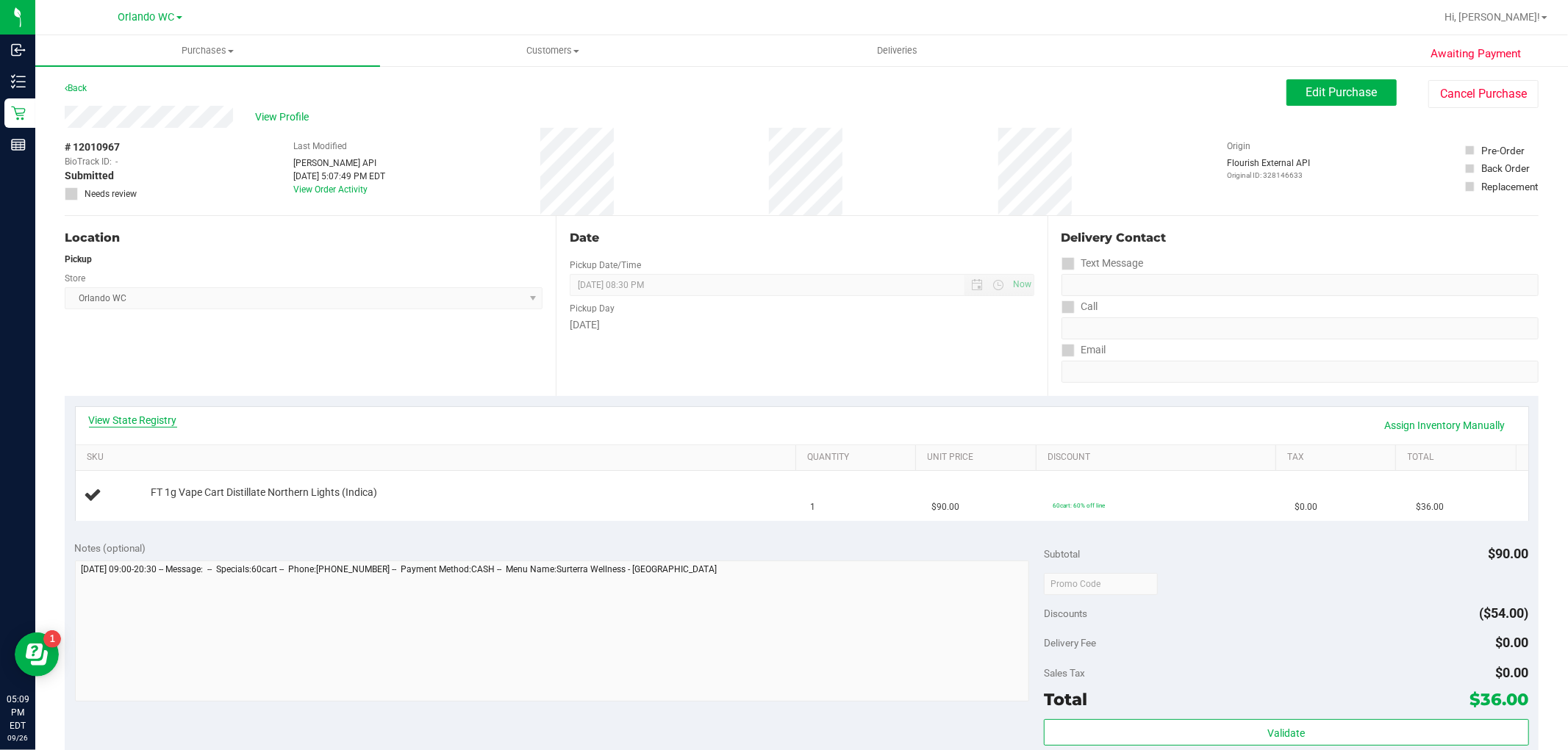
click at [104, 417] on link "View State Registry" at bounding box center [132, 420] width 88 height 15
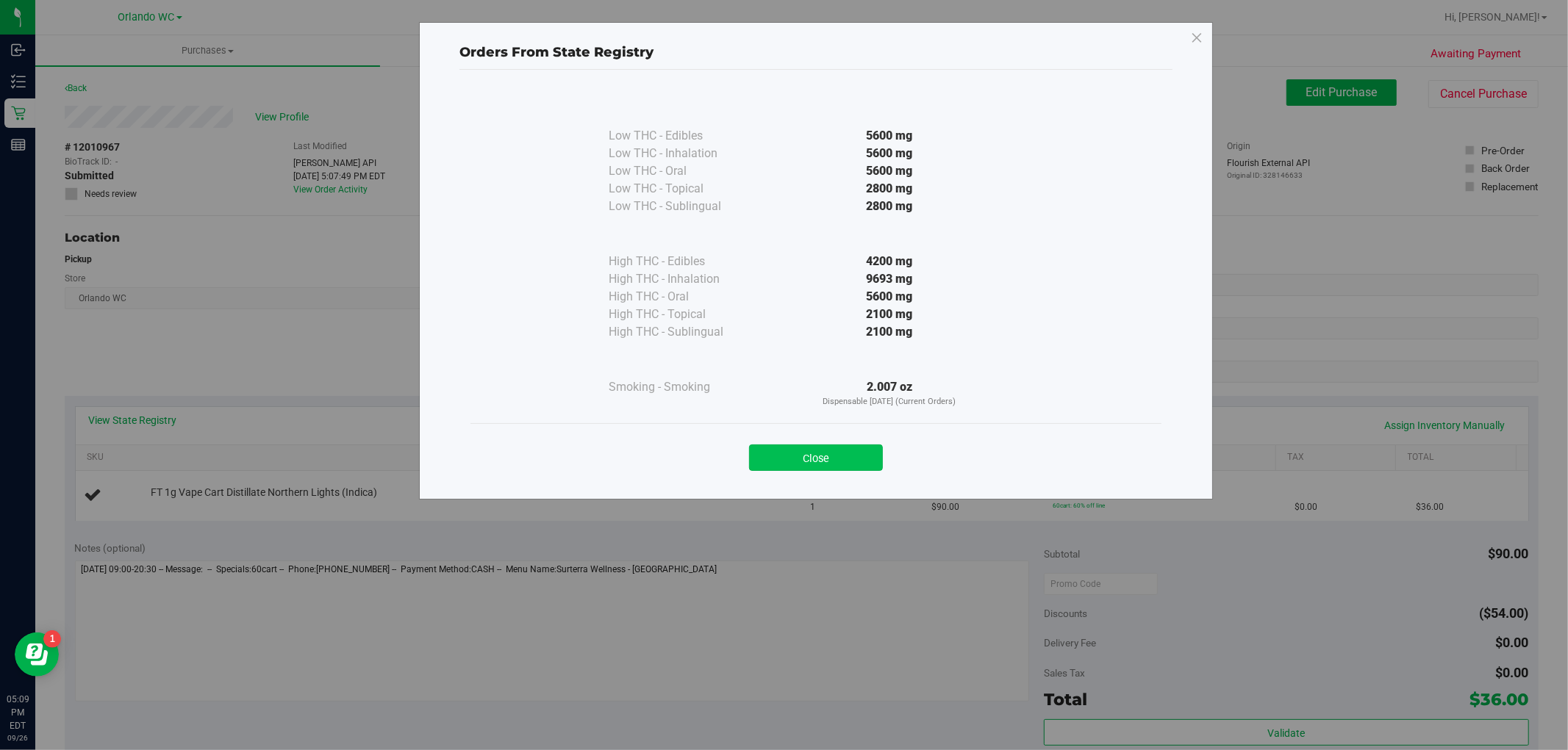
click at [858, 457] on button "Close" at bounding box center [816, 457] width 134 height 27
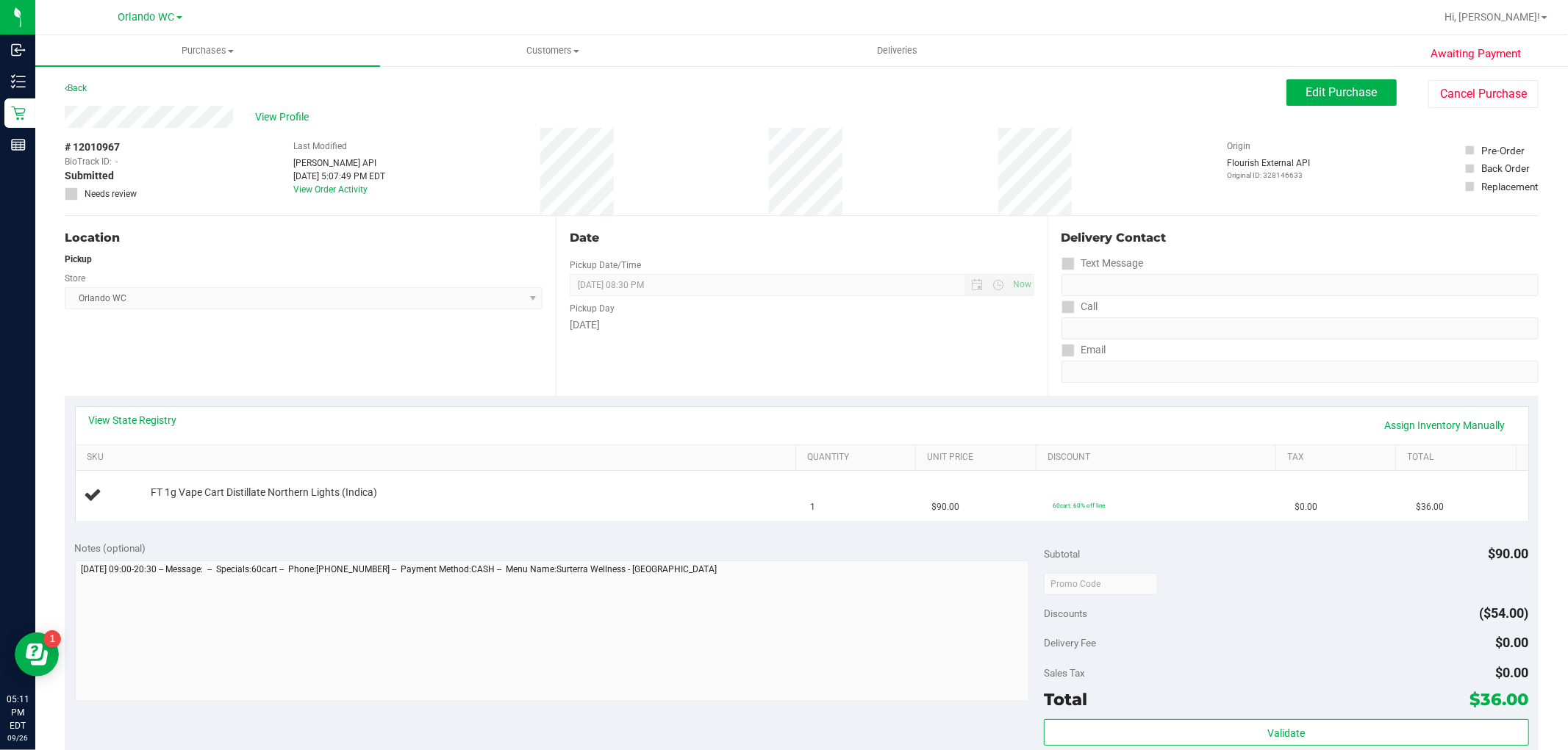
click at [838, 246] on div "Date Pickup Date/Time 09/26/2025 Now 09/26/2025 08:30 PM Now Pickup Day Friday" at bounding box center [801, 306] width 491 height 180
click at [605, 460] on link "SKU" at bounding box center [438, 457] width 703 height 12
click at [386, 376] on div "Location Pickup Store Orlando WC Select Store Bonita Springs WC Boynton Beach W…" at bounding box center [311, 306] width 491 height 180
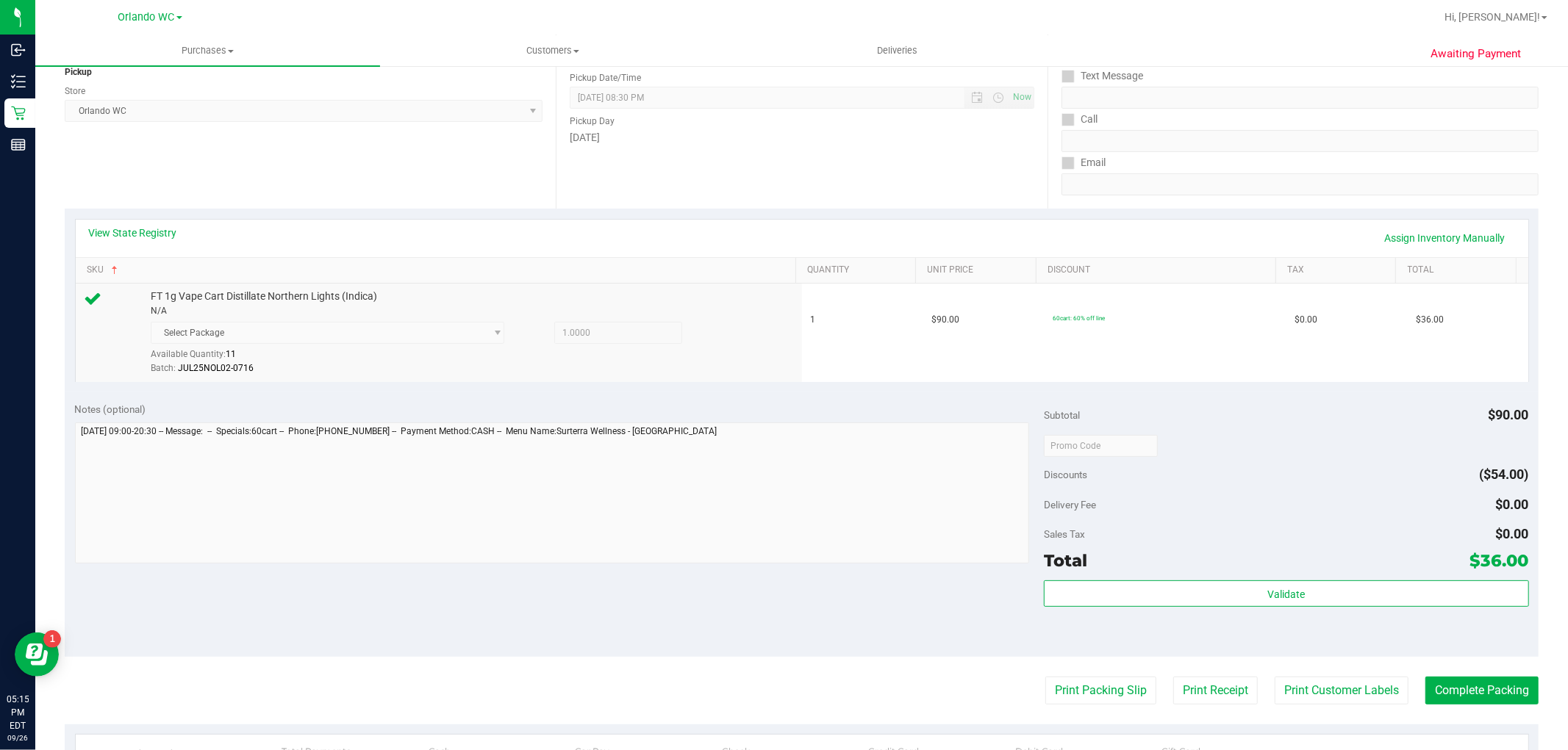
scroll to position [326, 0]
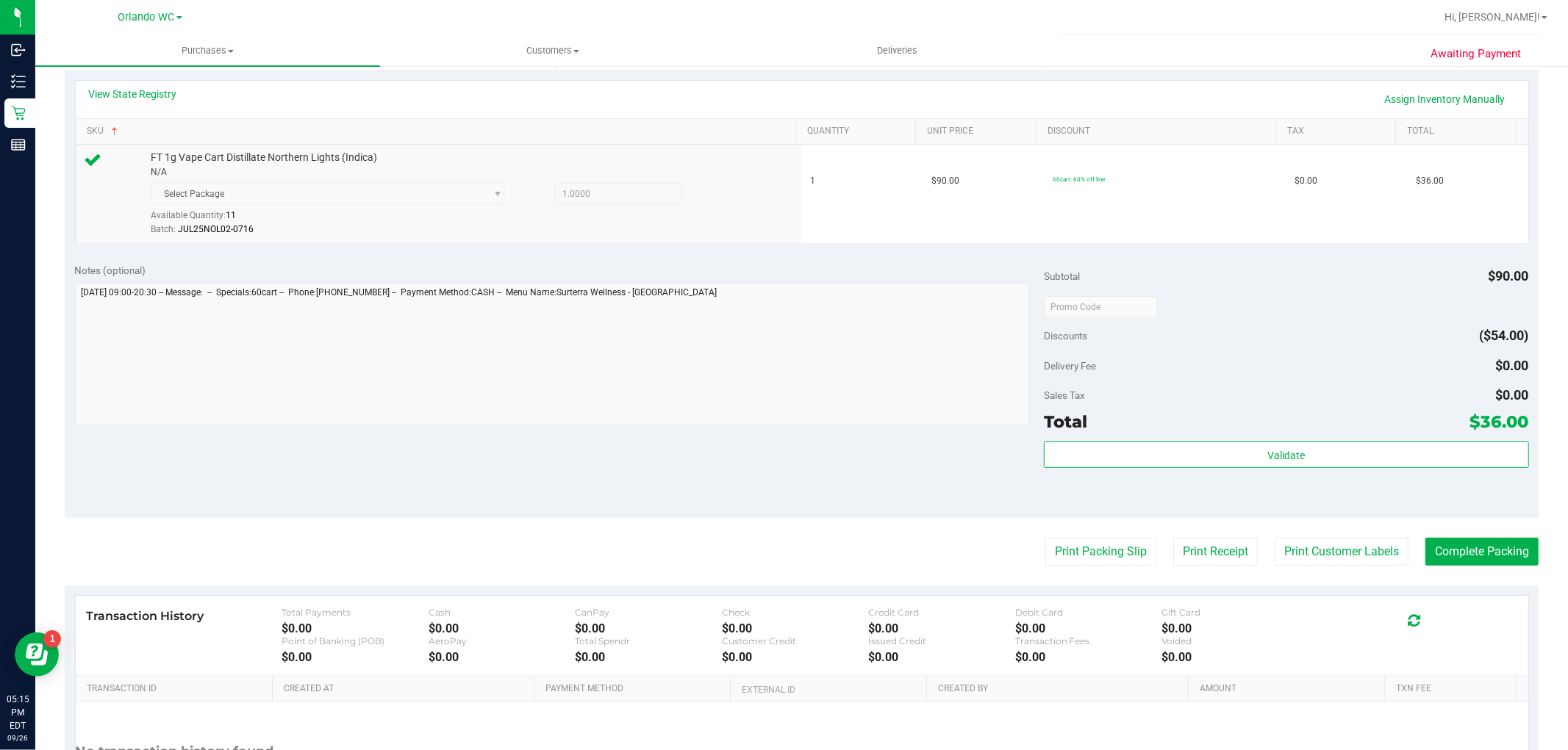
click at [1421, 483] on div "Validate" at bounding box center [1285, 474] width 484 height 66
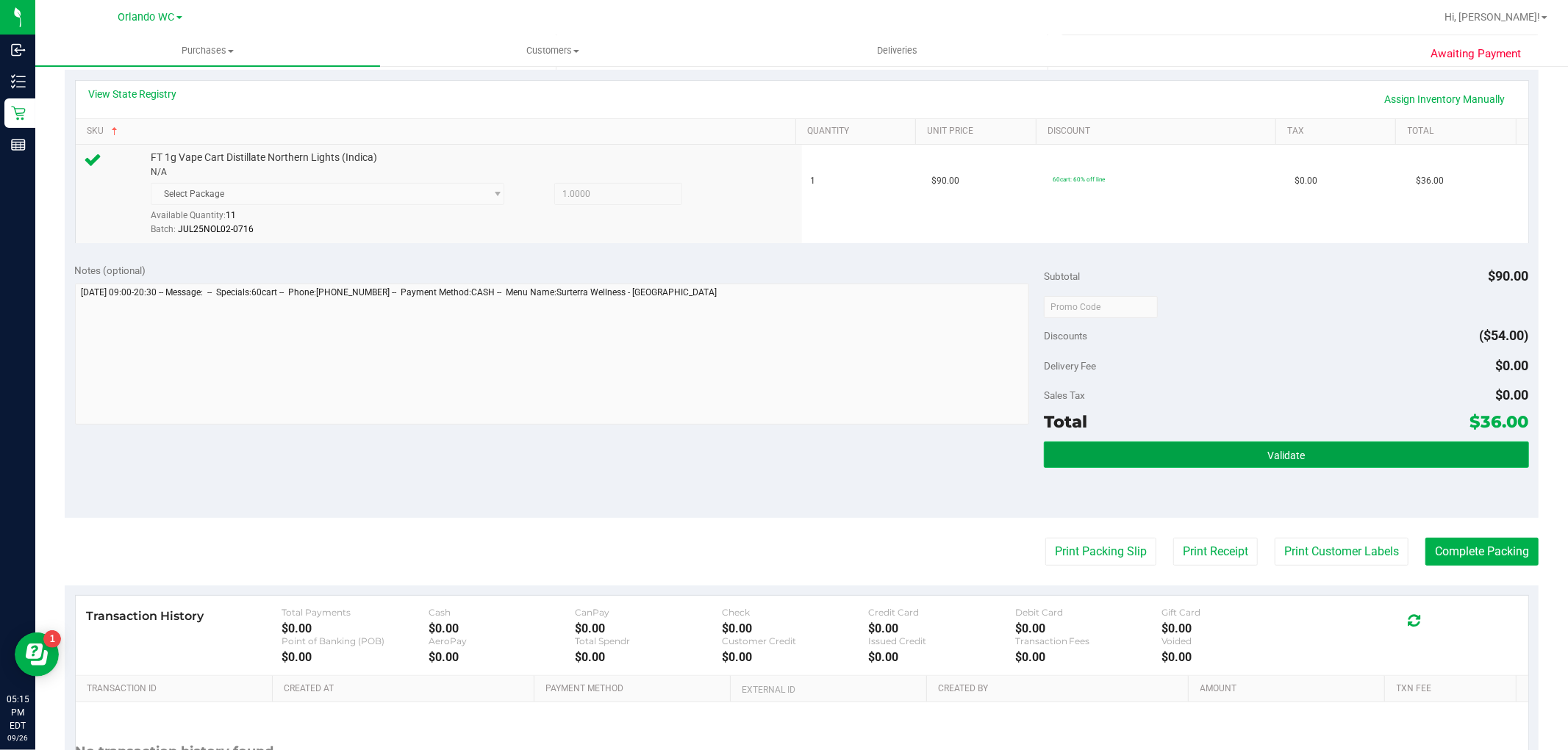
click at [1394, 445] on button "Validate" at bounding box center [1285, 454] width 484 height 27
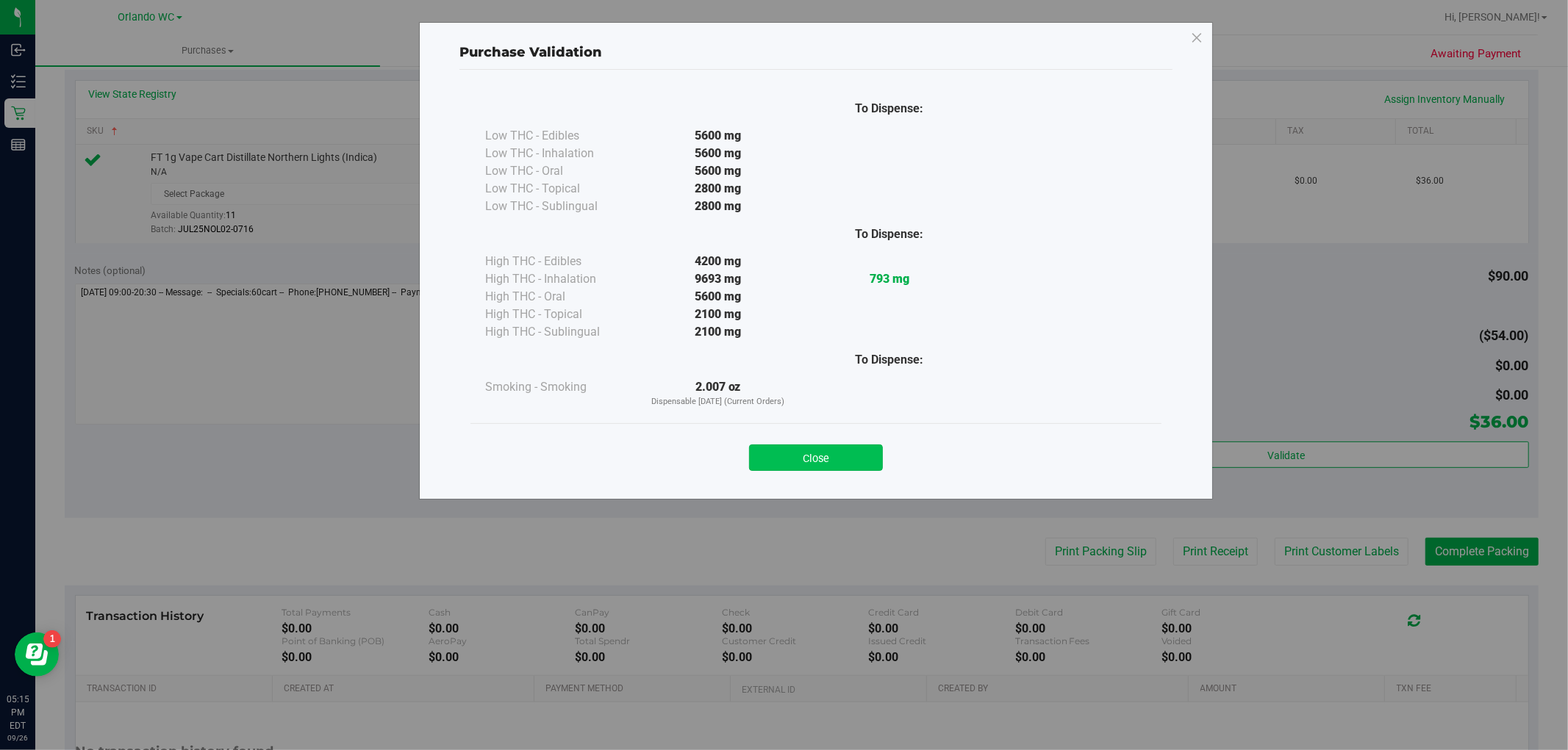
click at [790, 456] on button "Close" at bounding box center [816, 457] width 134 height 27
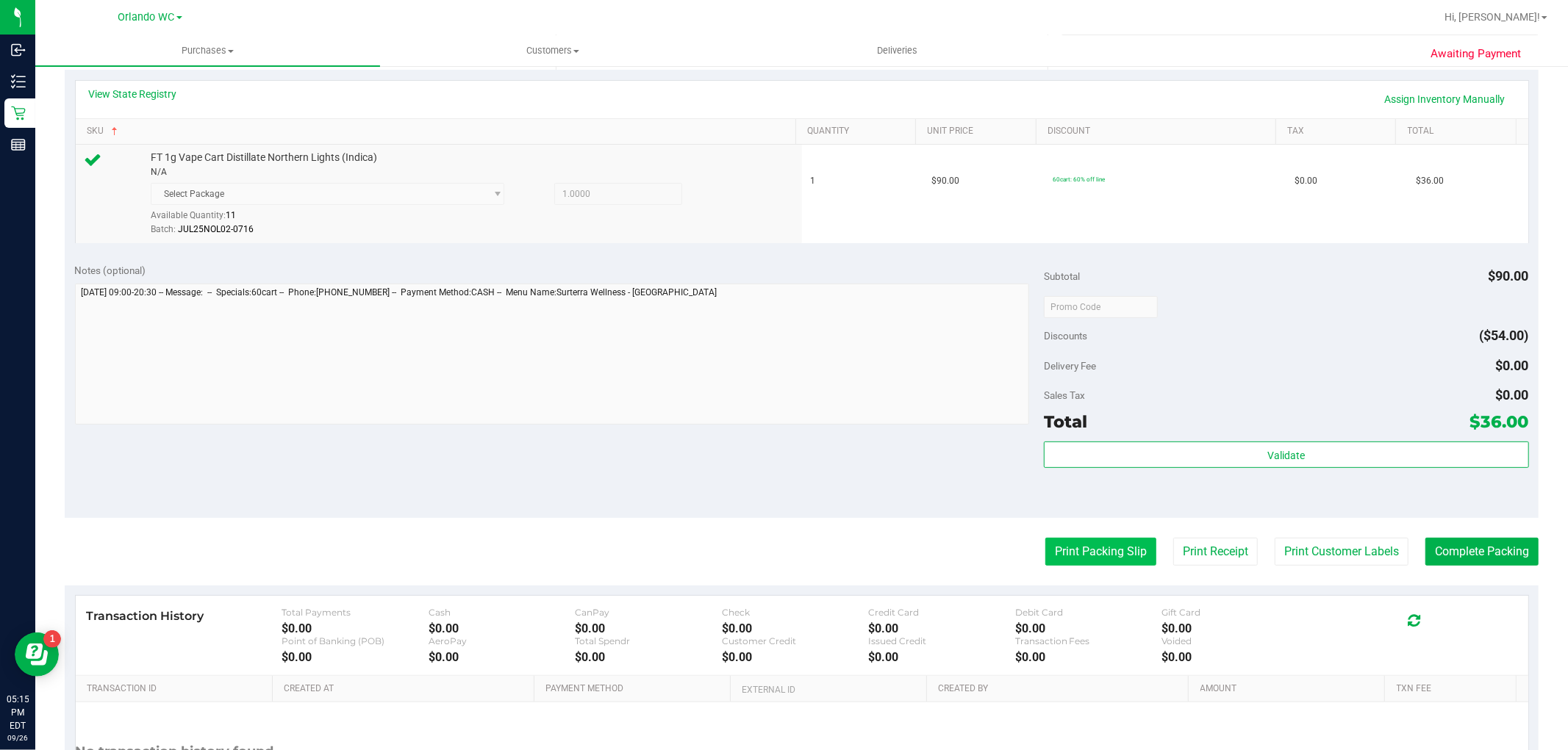
click at [1123, 545] on button "Print Packing Slip" at bounding box center [1101, 552] width 111 height 28
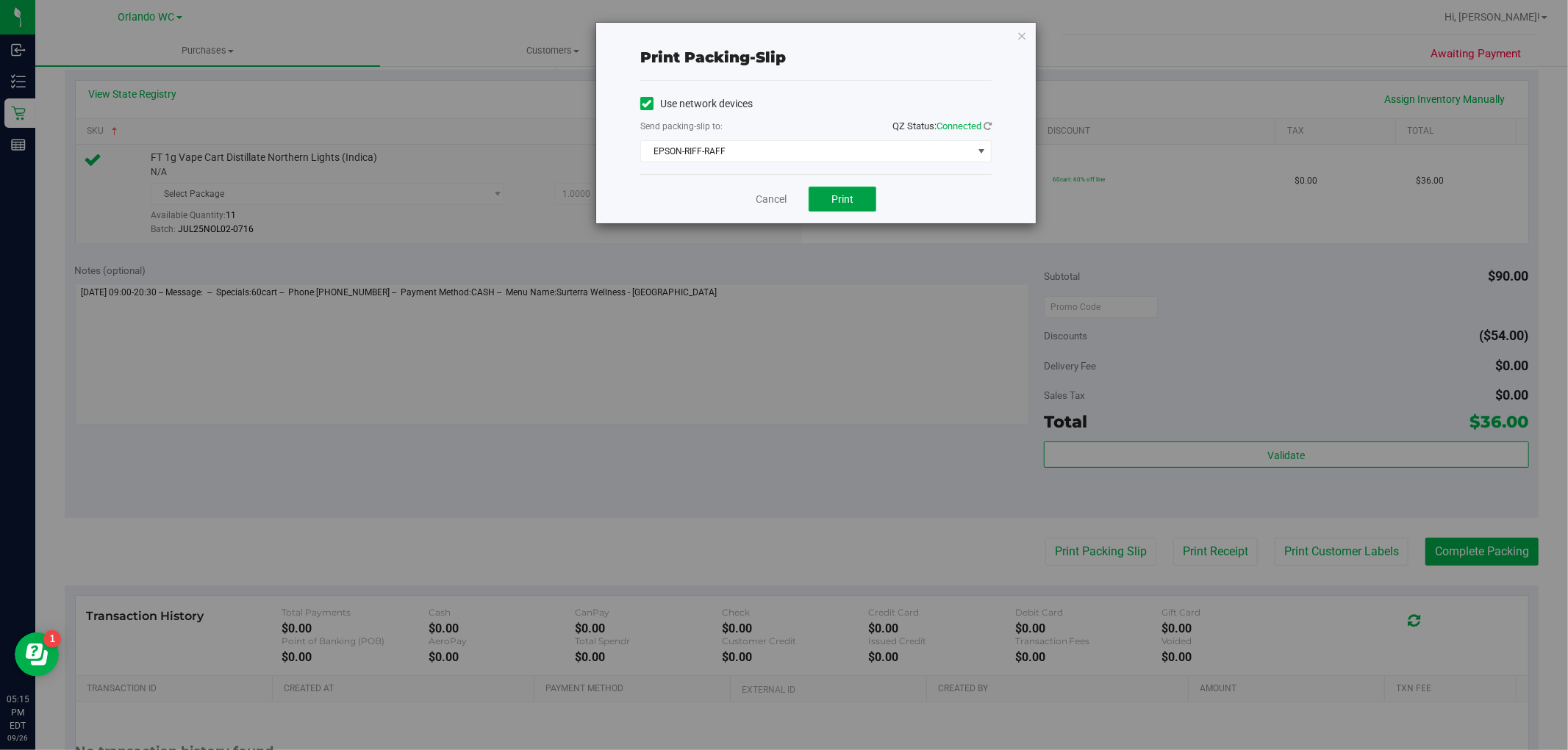
click at [840, 192] on button "Print" at bounding box center [842, 198] width 68 height 25
click at [1020, 34] on icon "button" at bounding box center [1022, 35] width 10 height 18
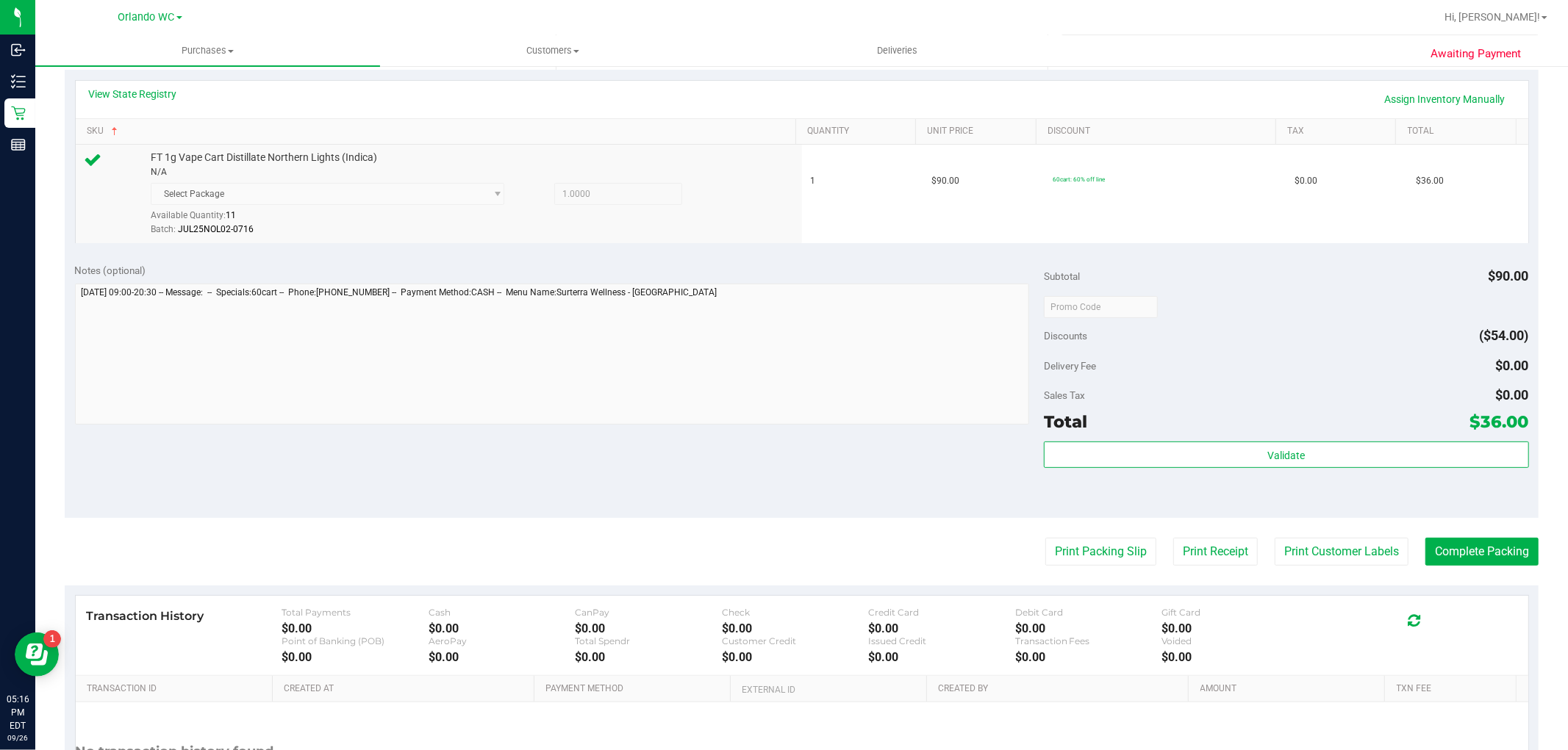
click at [1387, 468] on div "Validate" at bounding box center [1285, 455] width 484 height 28
click at [1386, 439] on div "Subtotal $90.00 Discounts ($54.00) Delivery Fee $0.00 Sales Tax $0.00 Total $36…" at bounding box center [1285, 385] width 484 height 244
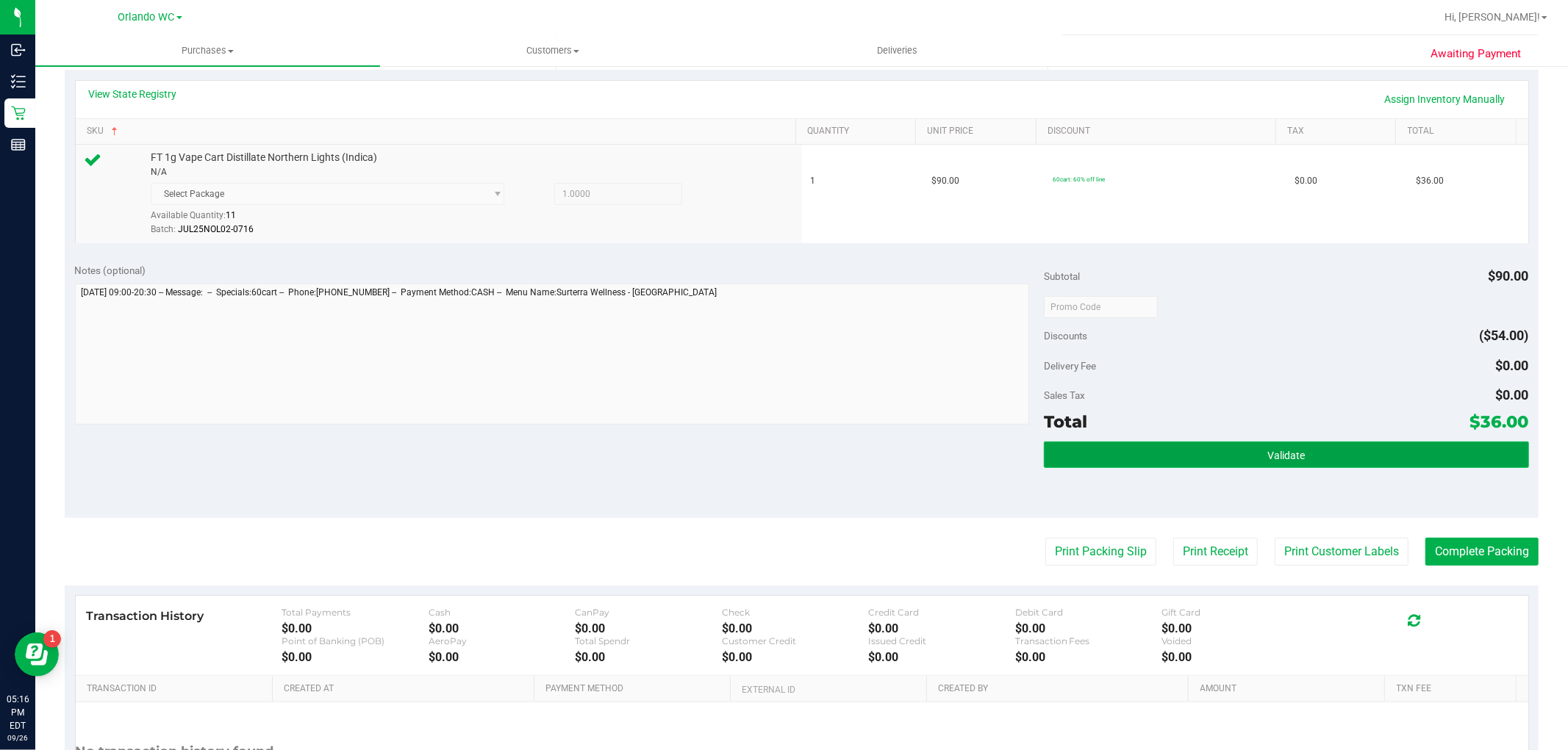
click at [1372, 451] on button "Validate" at bounding box center [1285, 454] width 484 height 27
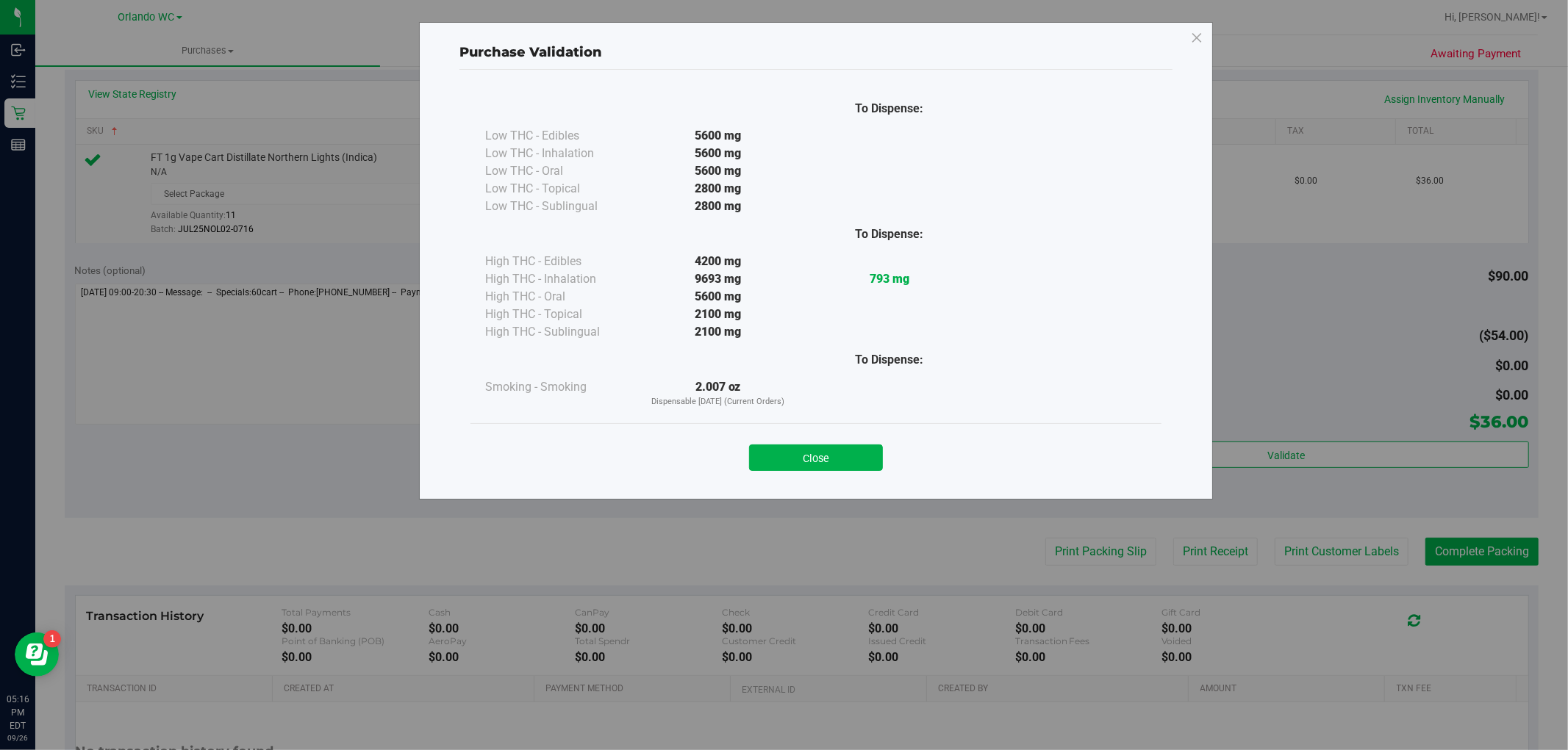
click at [789, 471] on div "Close" at bounding box center [816, 452] width 691 height 59
click at [805, 458] on button "Close" at bounding box center [816, 457] width 134 height 27
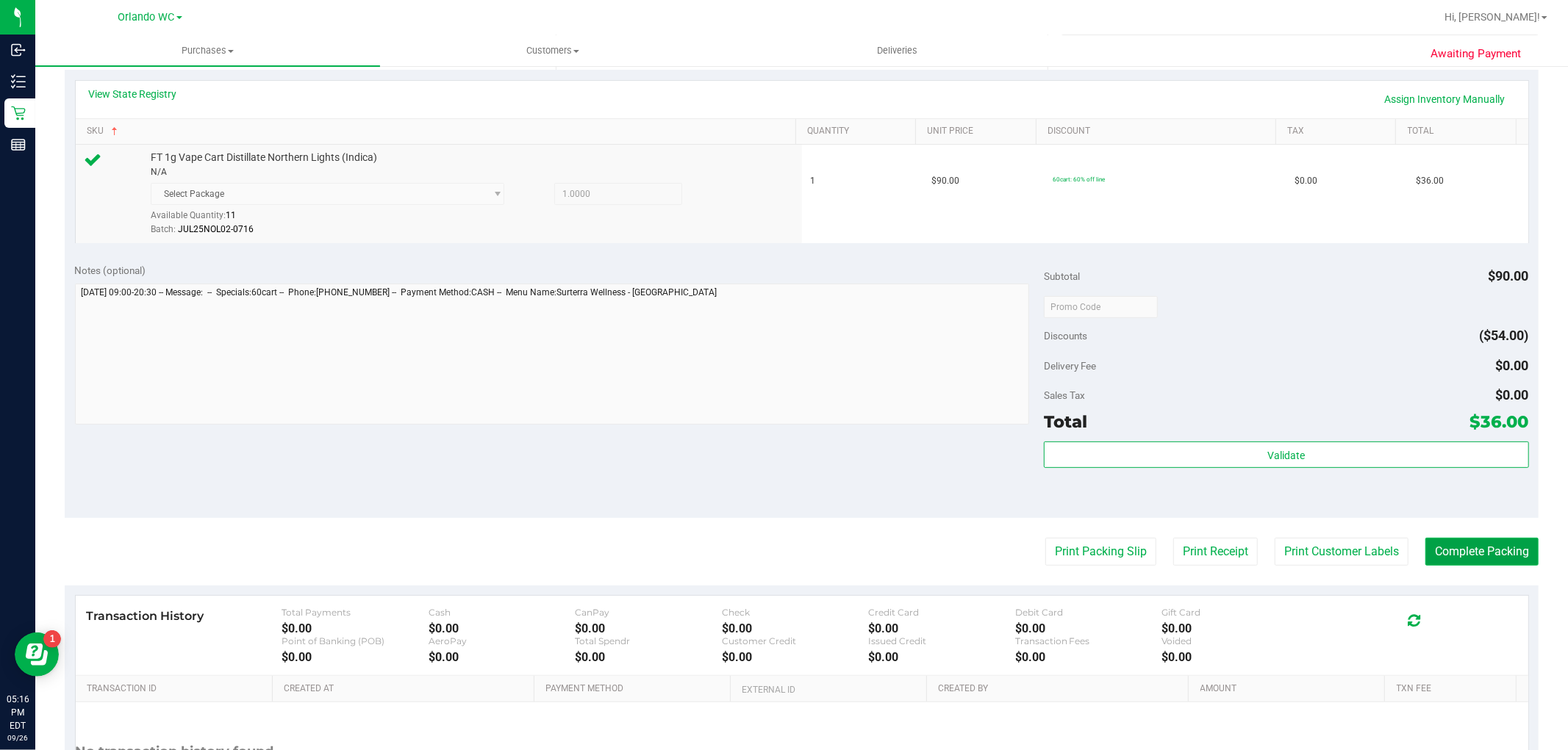
click at [1466, 560] on button "Complete Packing" at bounding box center [1481, 552] width 113 height 28
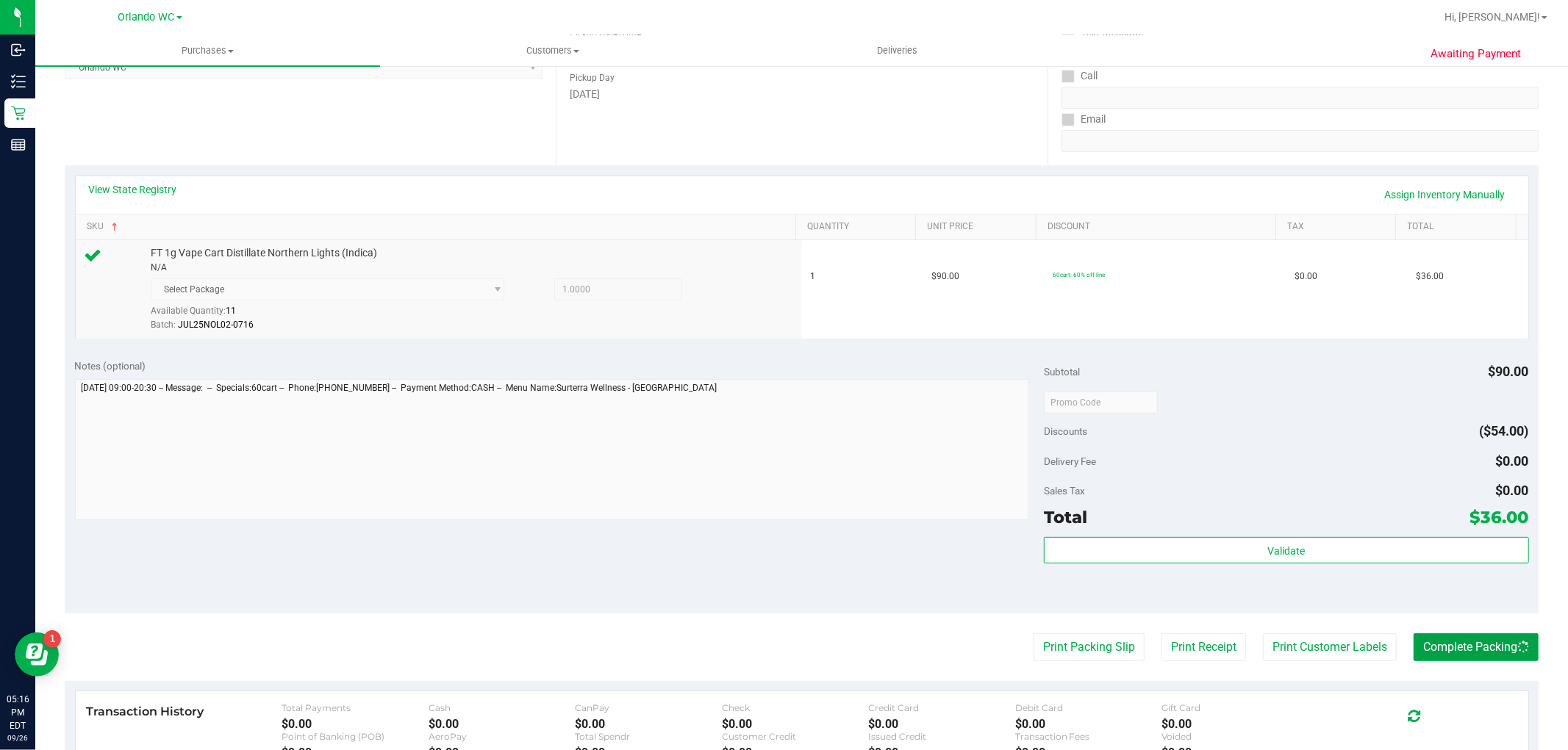
scroll to position [0, 0]
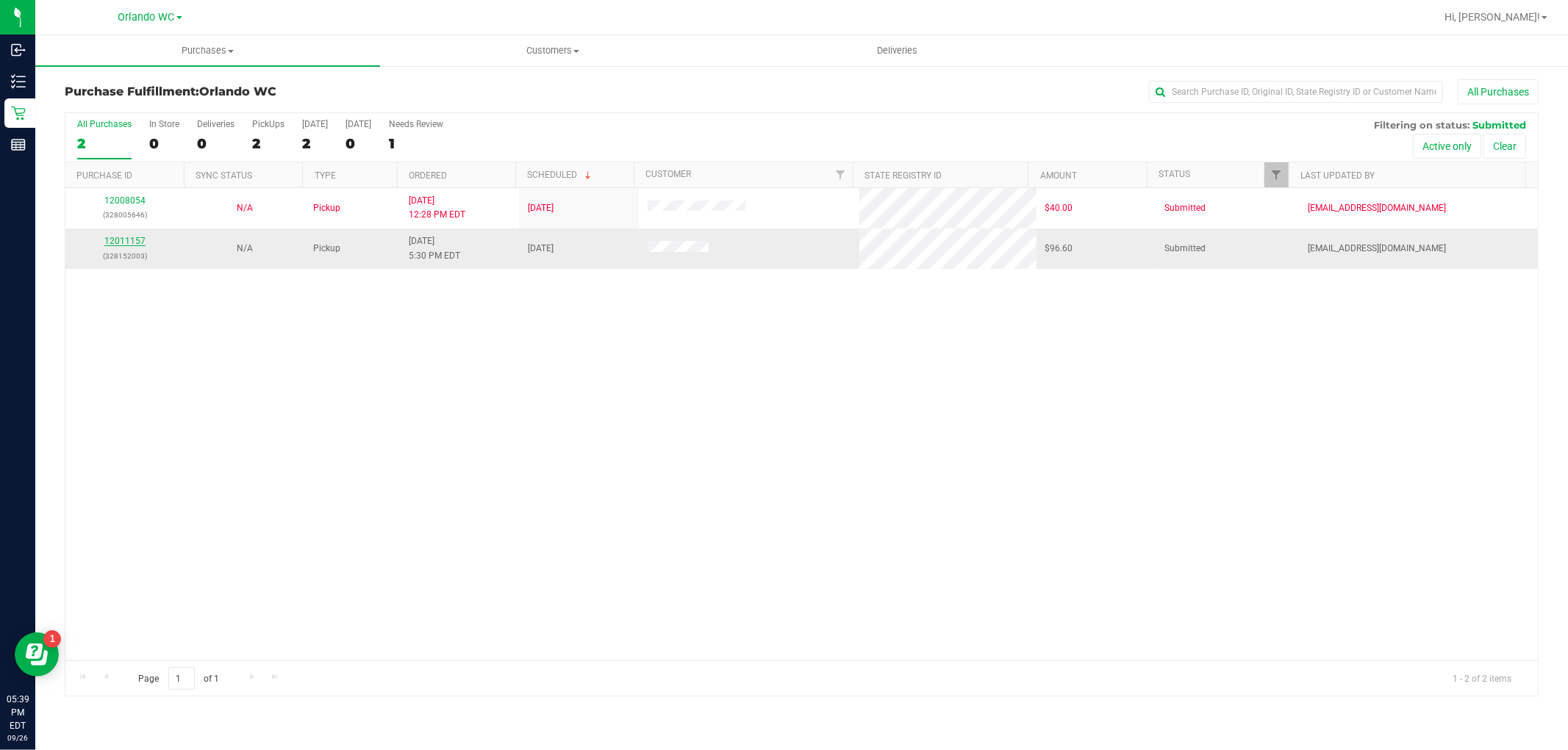
click at [138, 243] on link "12011157" at bounding box center [125, 240] width 41 height 10
click at [471, 46] on span "Customers" at bounding box center [552, 50] width 343 height 13
click at [244, 351] on div "12008054 (328005646) N/A Pickup 9/26/2025 12:28 PM EDT 9/26/2025 $40.00 Submitt…" at bounding box center [801, 424] width 1472 height 472
click at [199, 41] on uib-tab-heading "Purchases Summary of purchases Fulfillment All purchases" at bounding box center [208, 51] width 343 height 30
click at [165, 83] on span "Summary of purchases" at bounding box center [110, 88] width 151 height 13
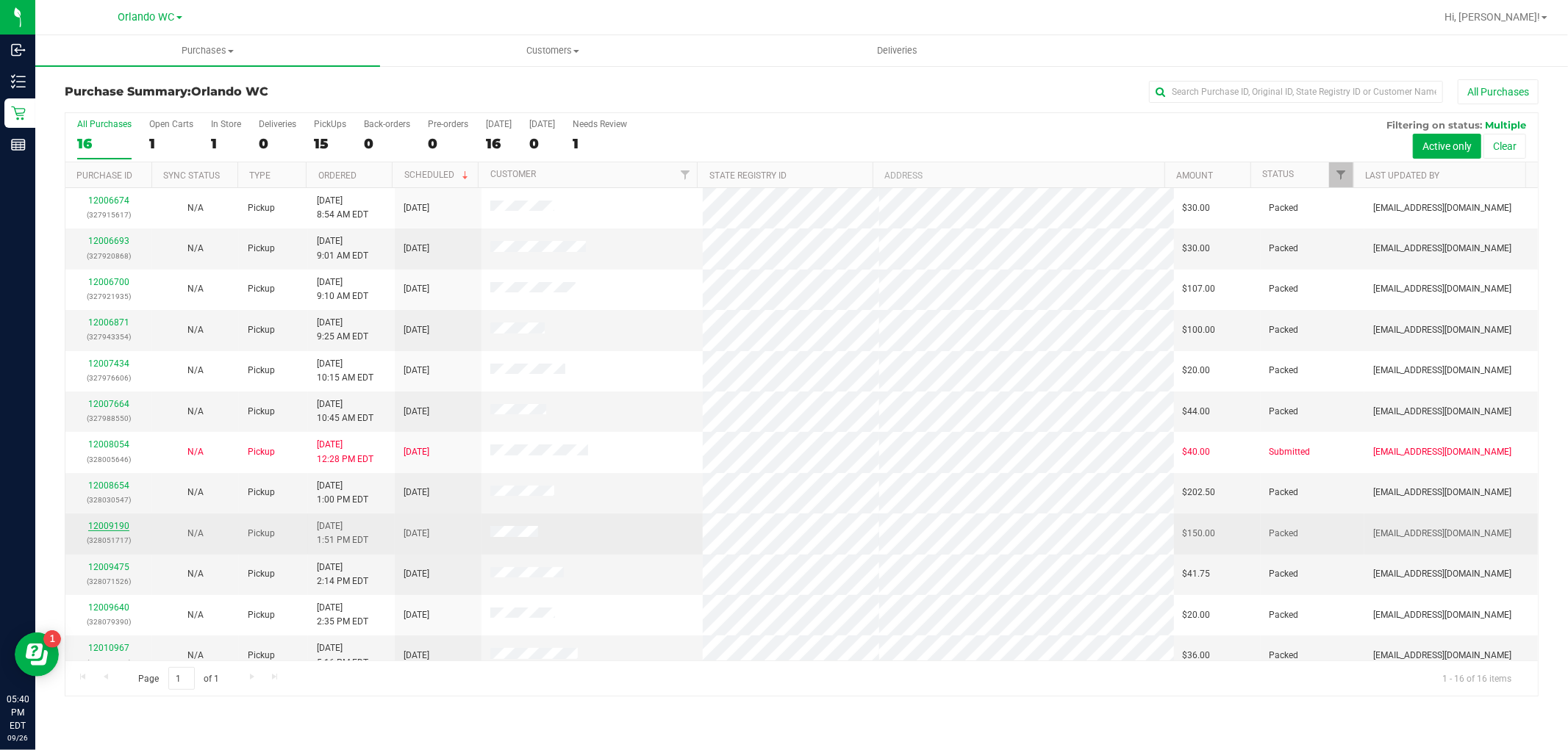
click at [119, 525] on link "12009190" at bounding box center [108, 525] width 41 height 10
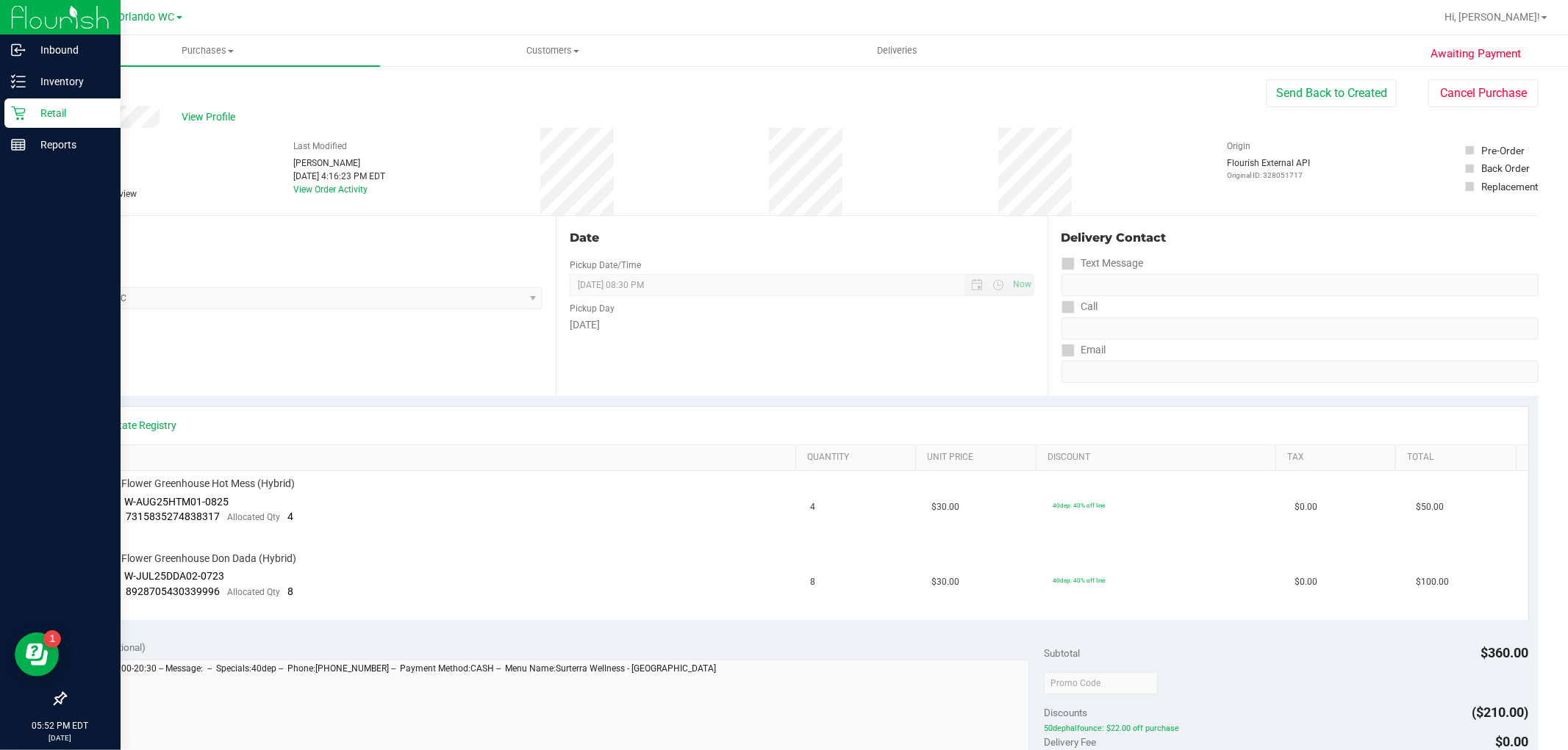
click at [17, 112] on icon at bounding box center [18, 112] width 15 height 15
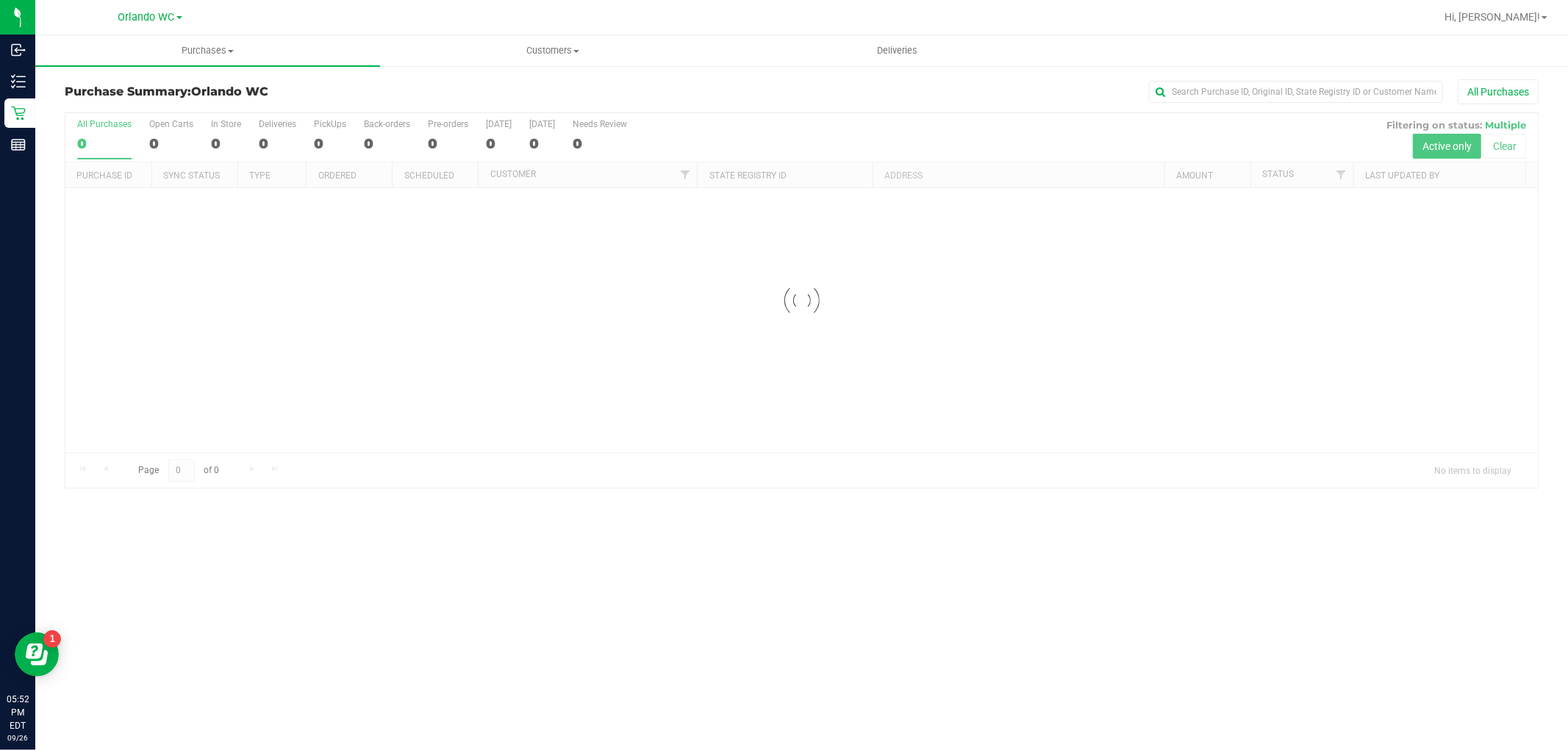
click at [210, 65] on link "Purchases Summary of purchases Fulfillment All purchases" at bounding box center [208, 50] width 345 height 31
click at [201, 55] on span "Purchases" at bounding box center [208, 50] width 345 height 13
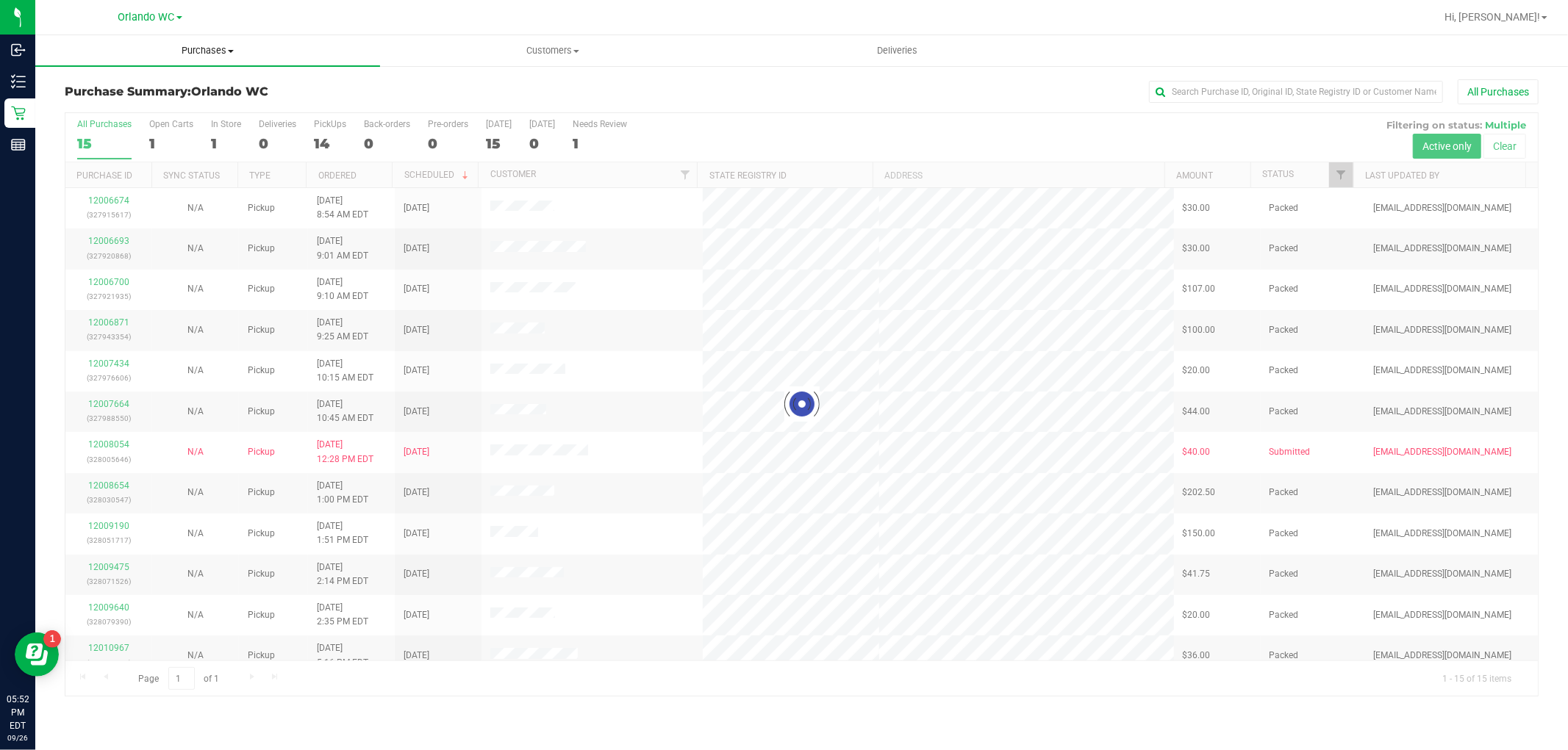
click at [185, 41] on uib-tab-heading "Purchases Summary of purchases Fulfillment All purchases" at bounding box center [208, 50] width 345 height 31
click at [166, 101] on li "Fulfillment" at bounding box center [208, 106] width 345 height 18
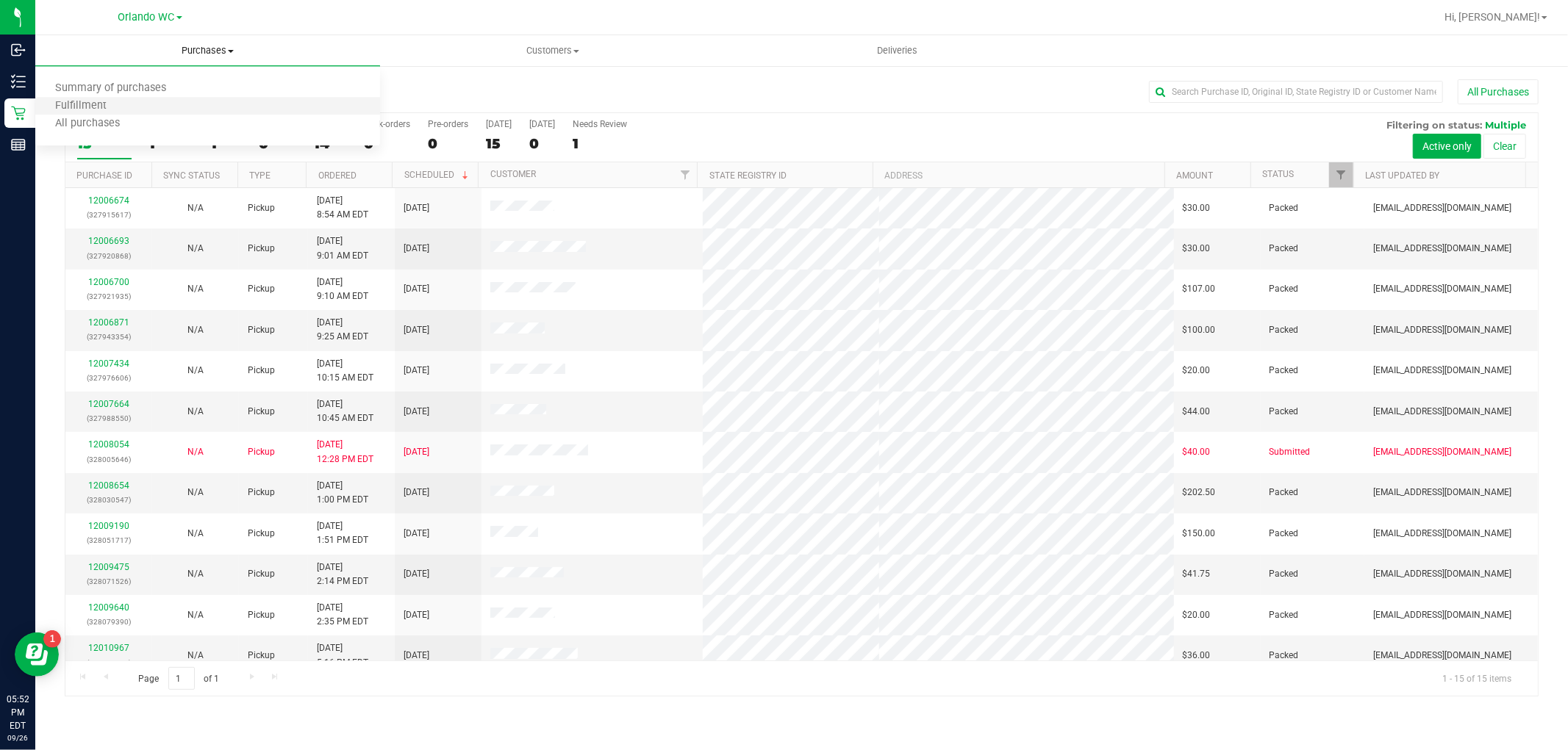
click at [163, 100] on li "Fulfillment" at bounding box center [208, 106] width 345 height 18
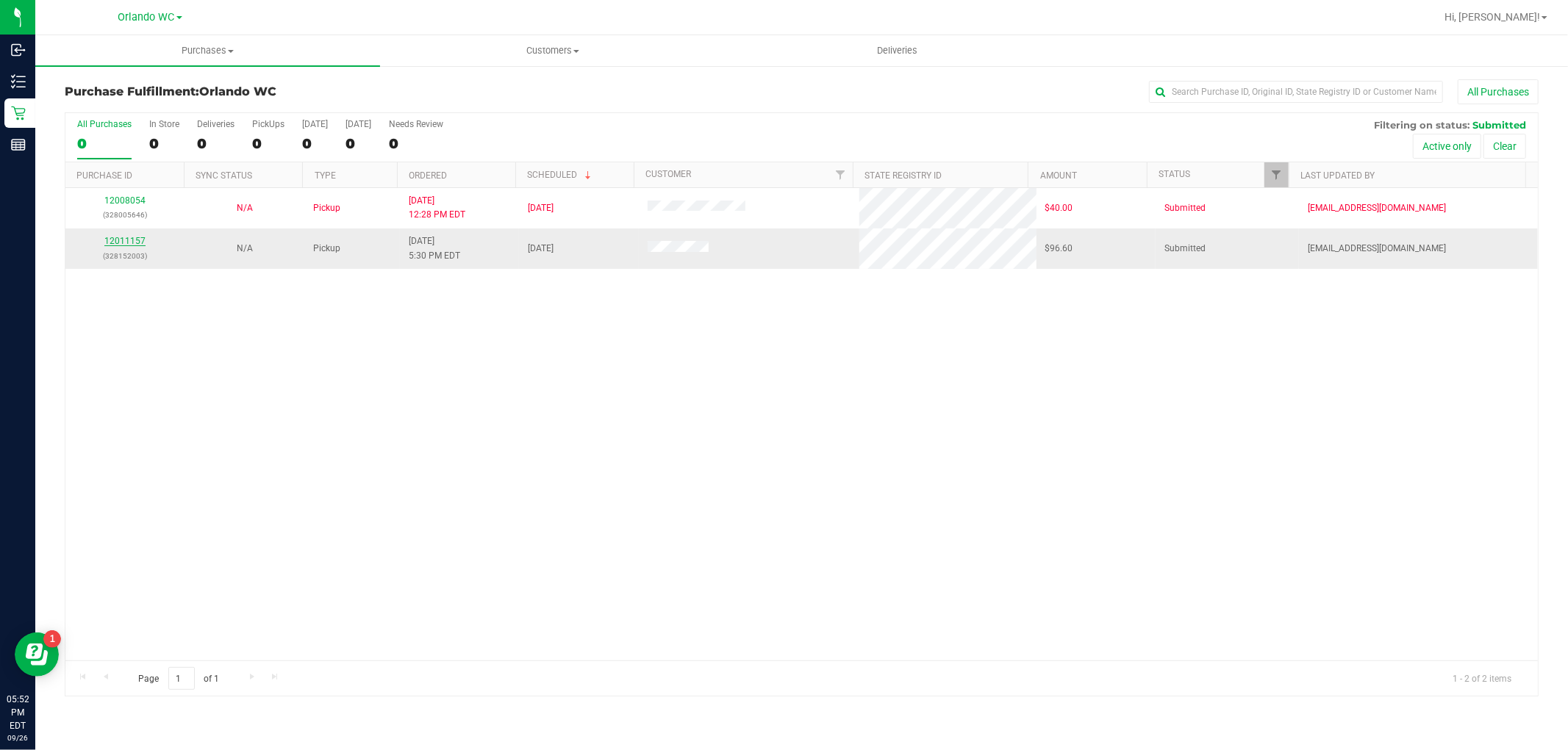
click at [117, 237] on link "12011157" at bounding box center [125, 240] width 41 height 10
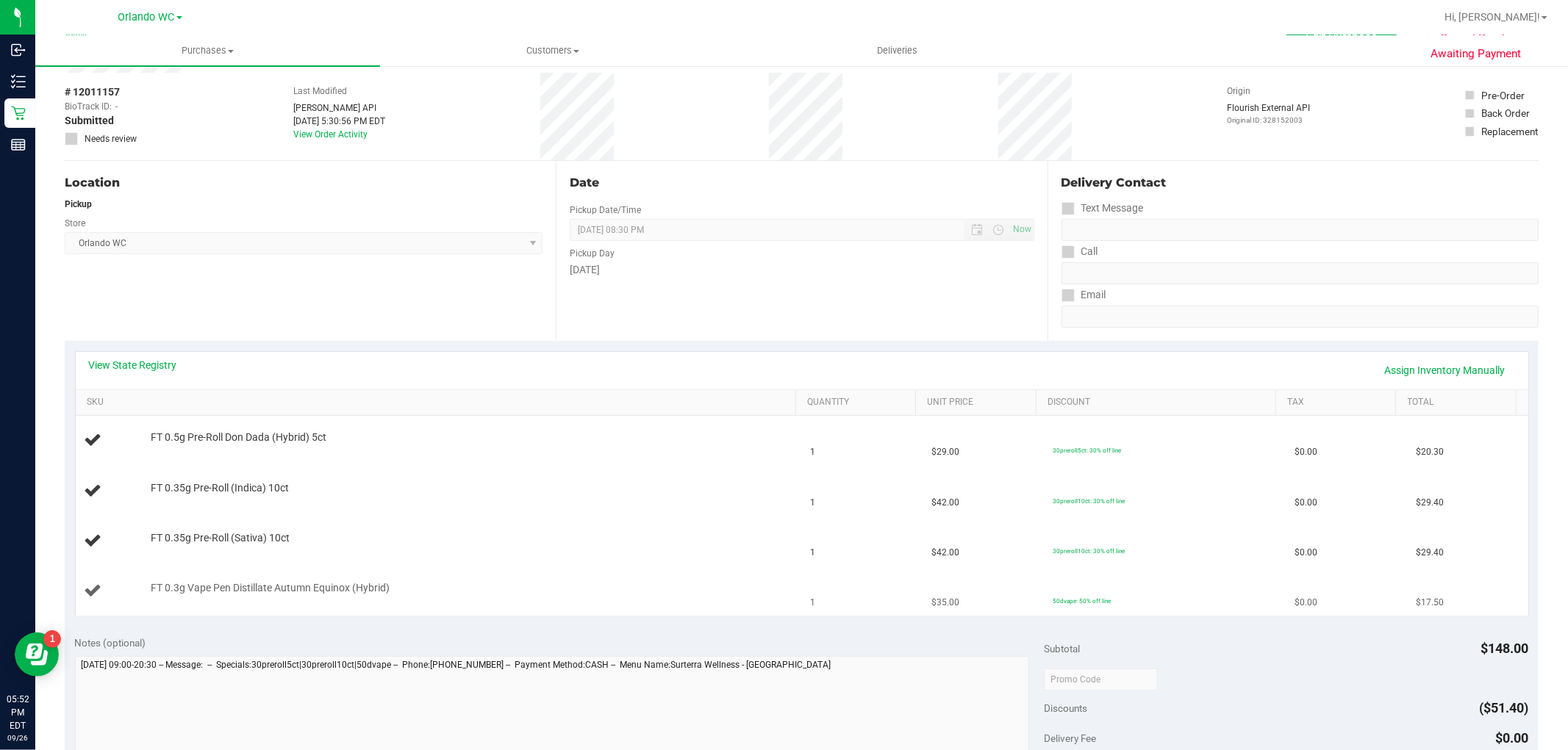
scroll to position [82, 0]
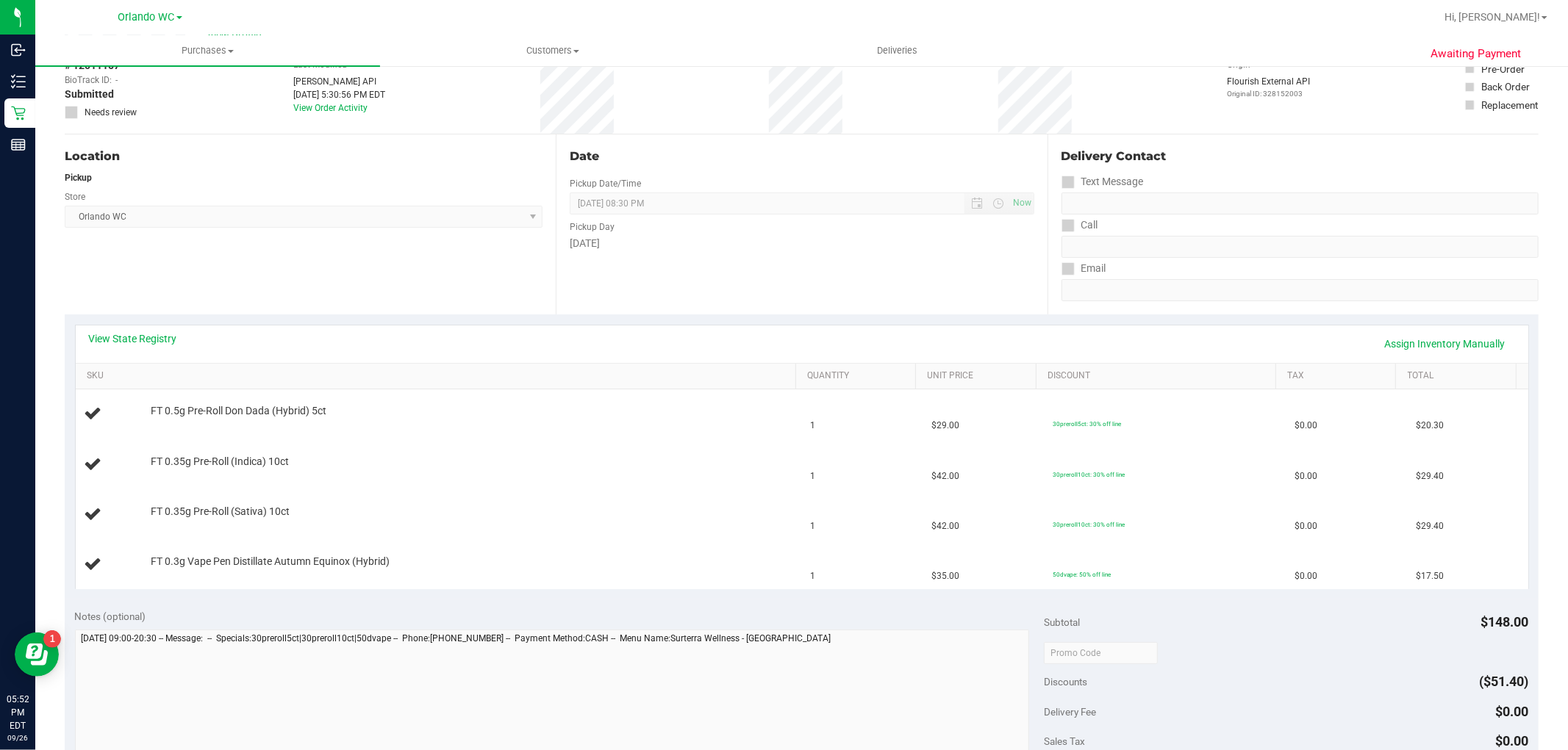
click at [166, 346] on div "View State Registry Assign Inventory Manually" at bounding box center [802, 343] width 1426 height 25
click at [165, 339] on link "View State Registry" at bounding box center [132, 338] width 88 height 15
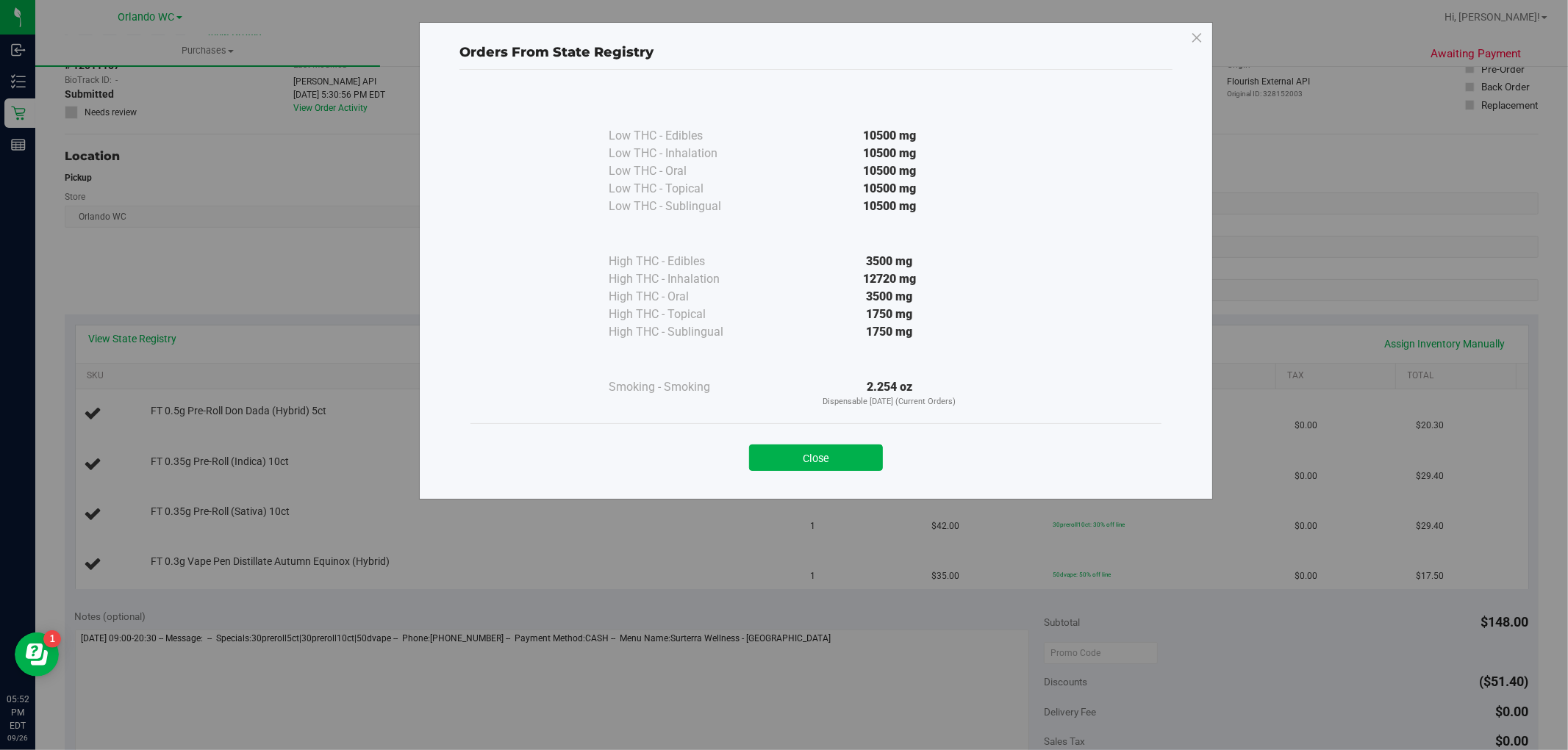
click at [834, 443] on div "Close" at bounding box center [816, 452] width 669 height 36
click at [828, 452] on button "Close" at bounding box center [816, 457] width 134 height 27
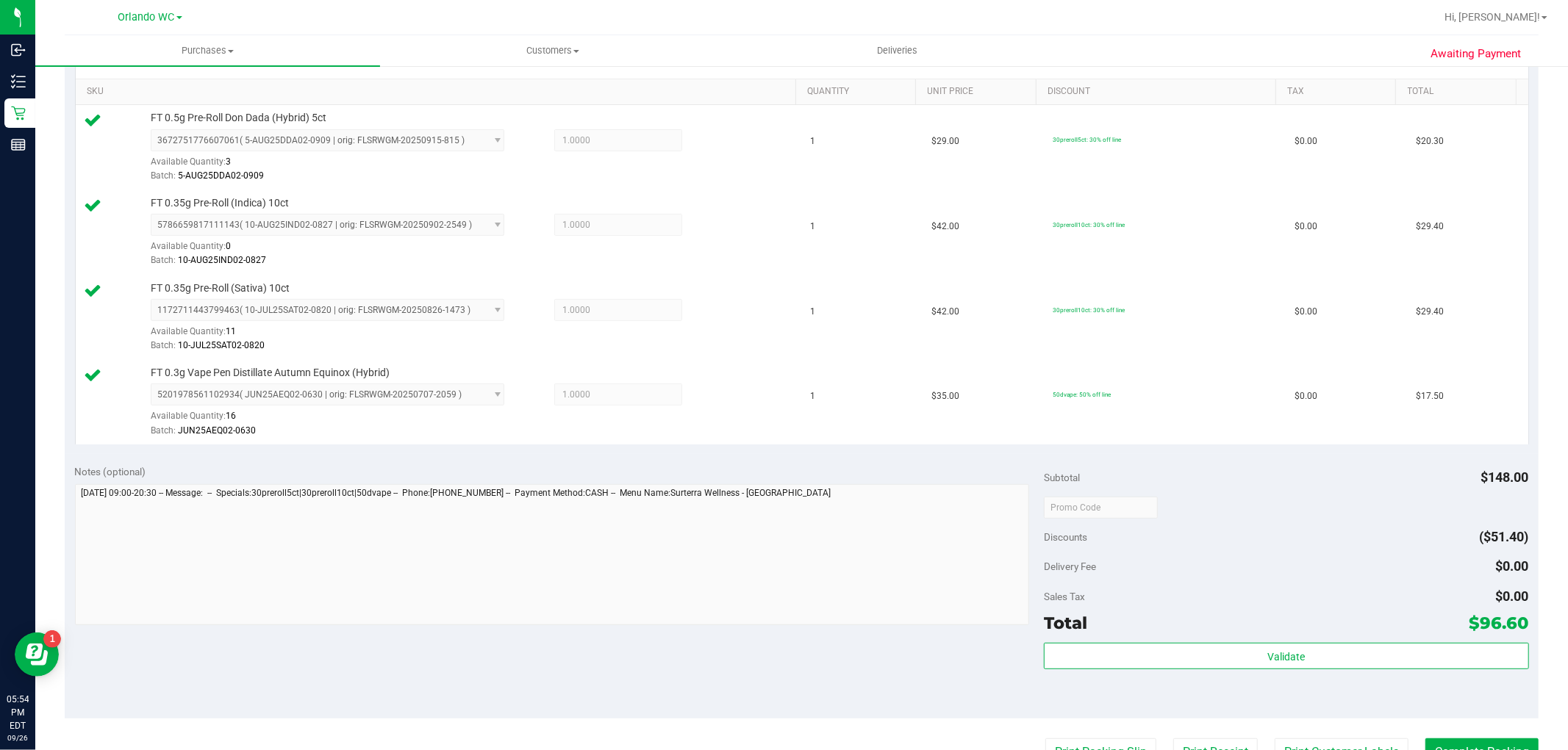
scroll to position [489, 0]
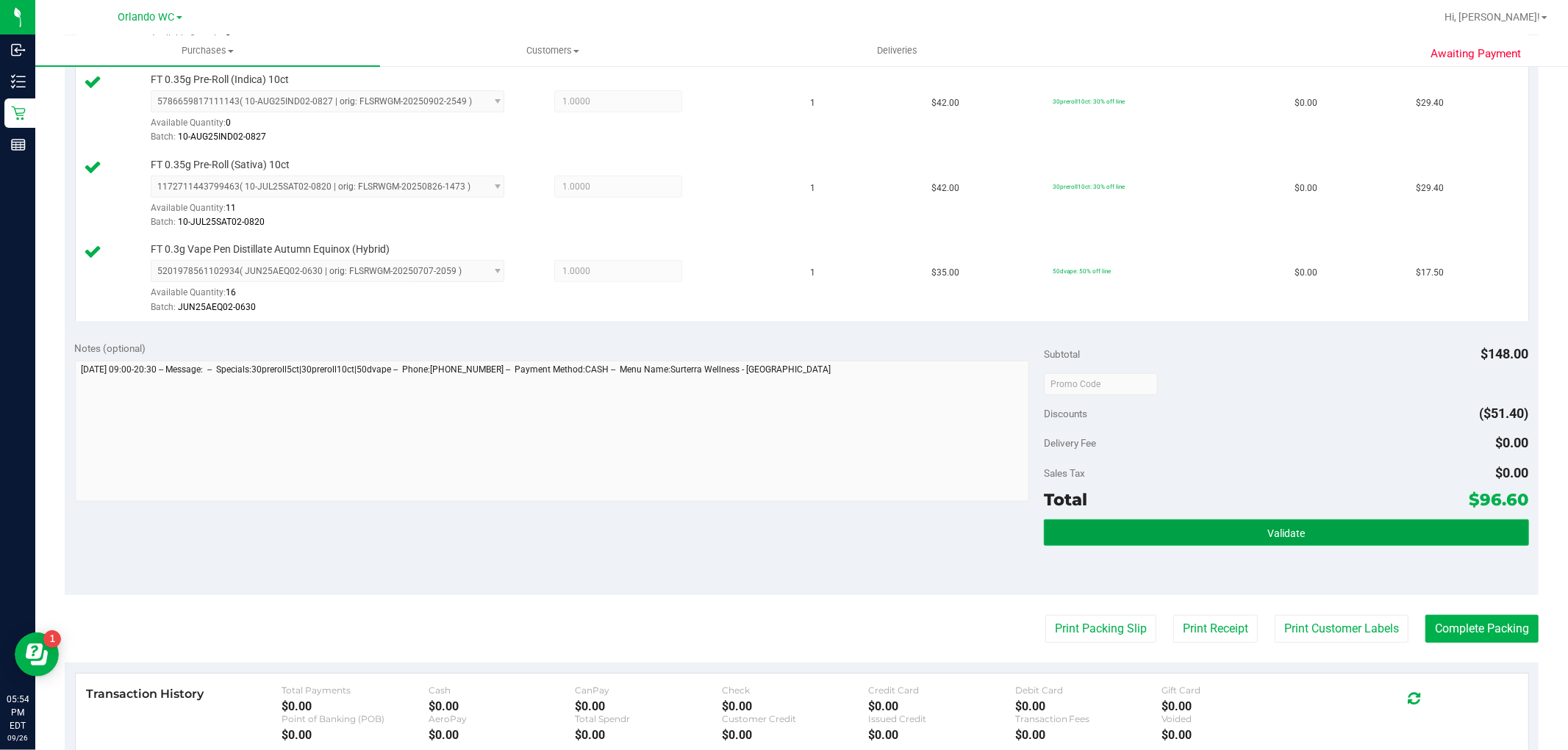
click at [1348, 540] on button "Validate" at bounding box center [1285, 532] width 484 height 27
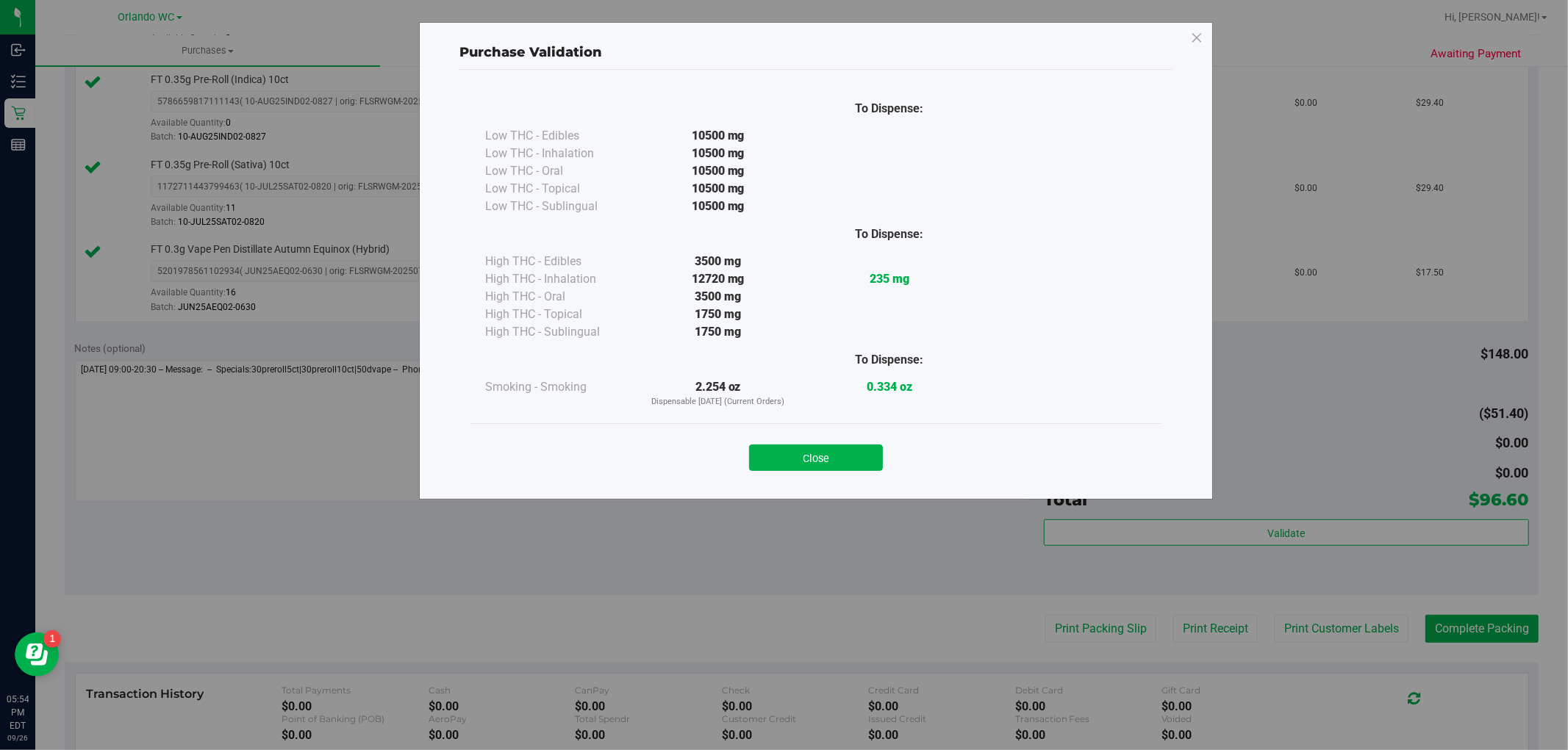
click at [785, 474] on div "Close" at bounding box center [816, 452] width 691 height 59
click at [789, 466] on button "Close" at bounding box center [816, 457] width 134 height 27
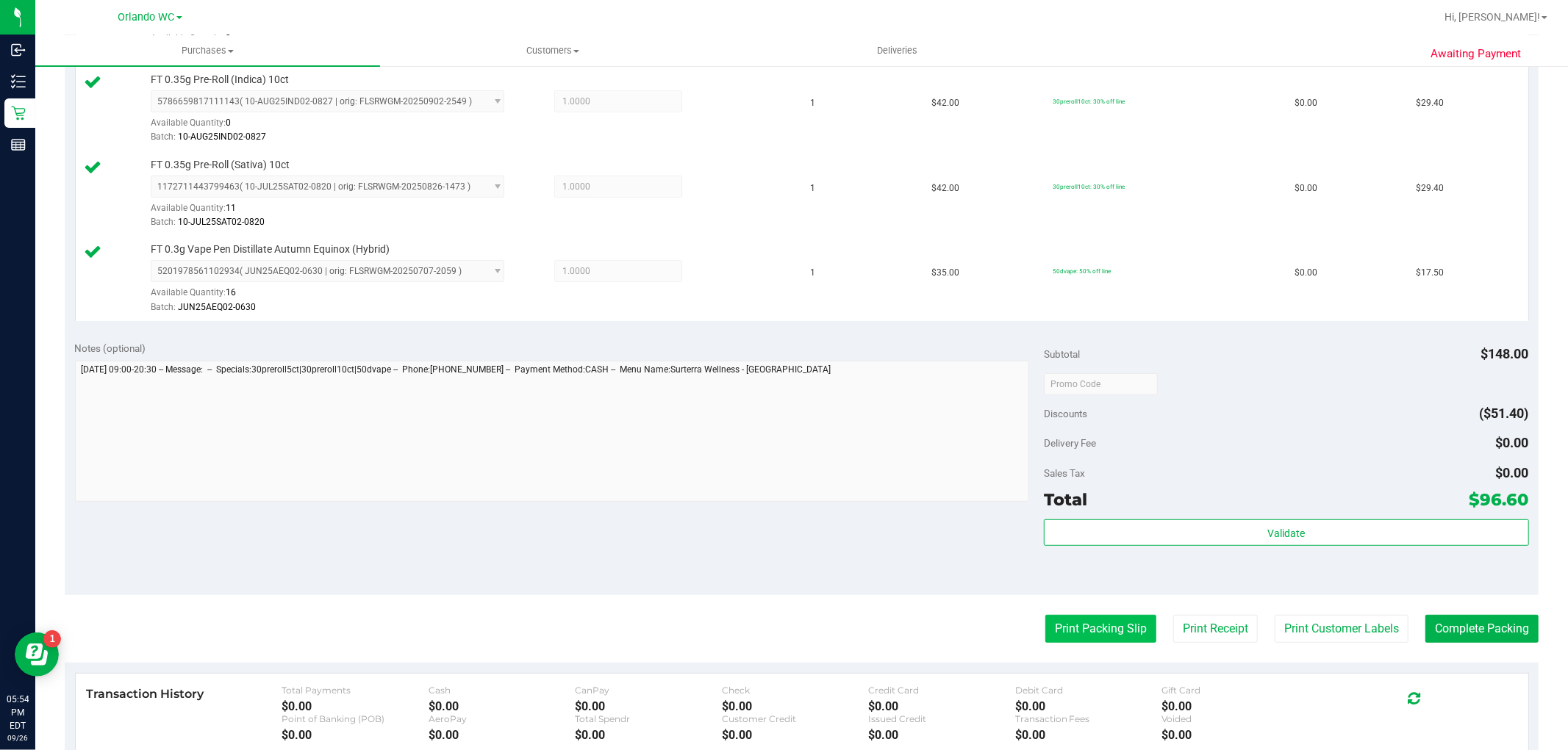
click at [1071, 633] on button "Print Packing Slip" at bounding box center [1101, 629] width 111 height 28
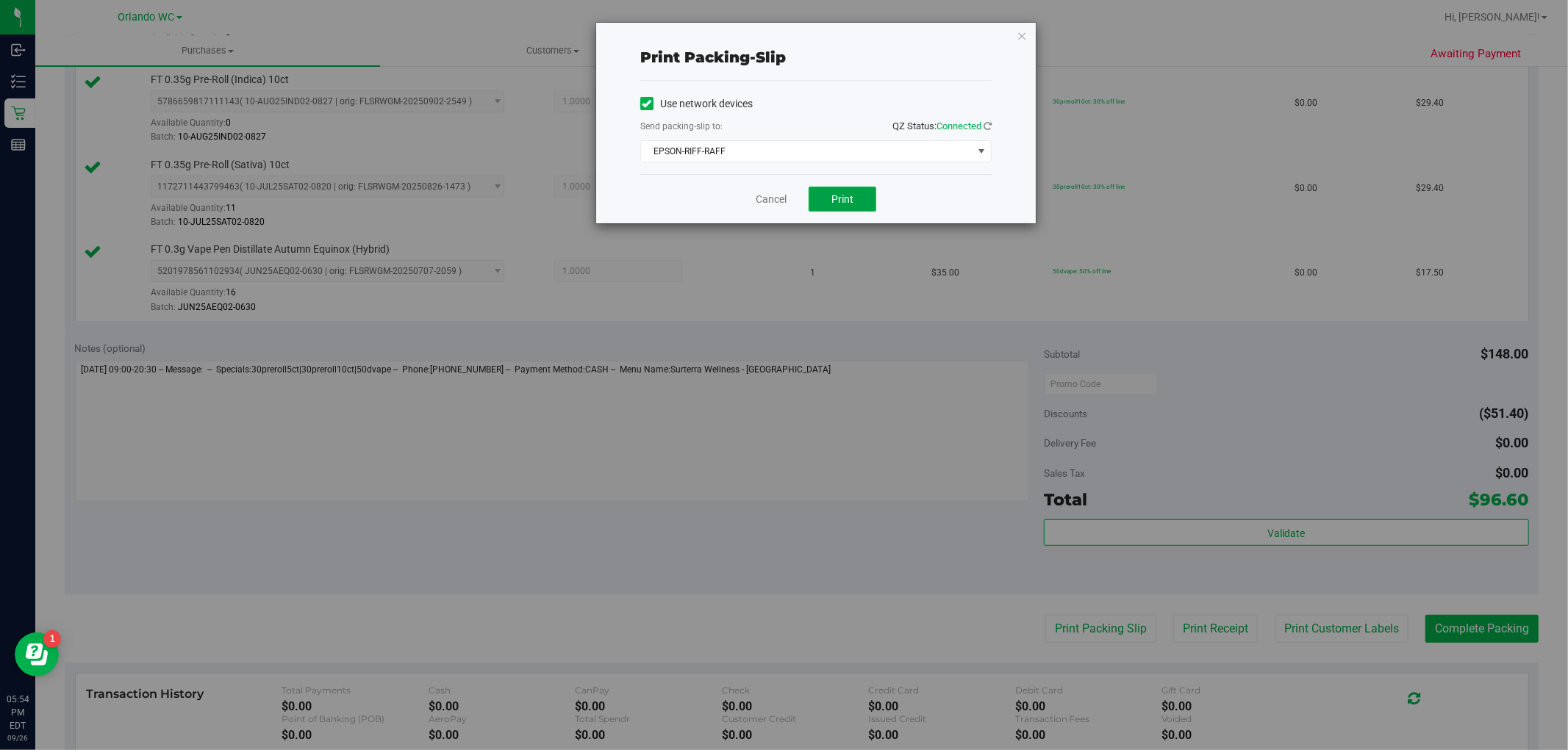
click at [841, 200] on span "Print" at bounding box center [842, 199] width 22 height 12
click at [1024, 34] on icon "button" at bounding box center [1022, 35] width 10 height 18
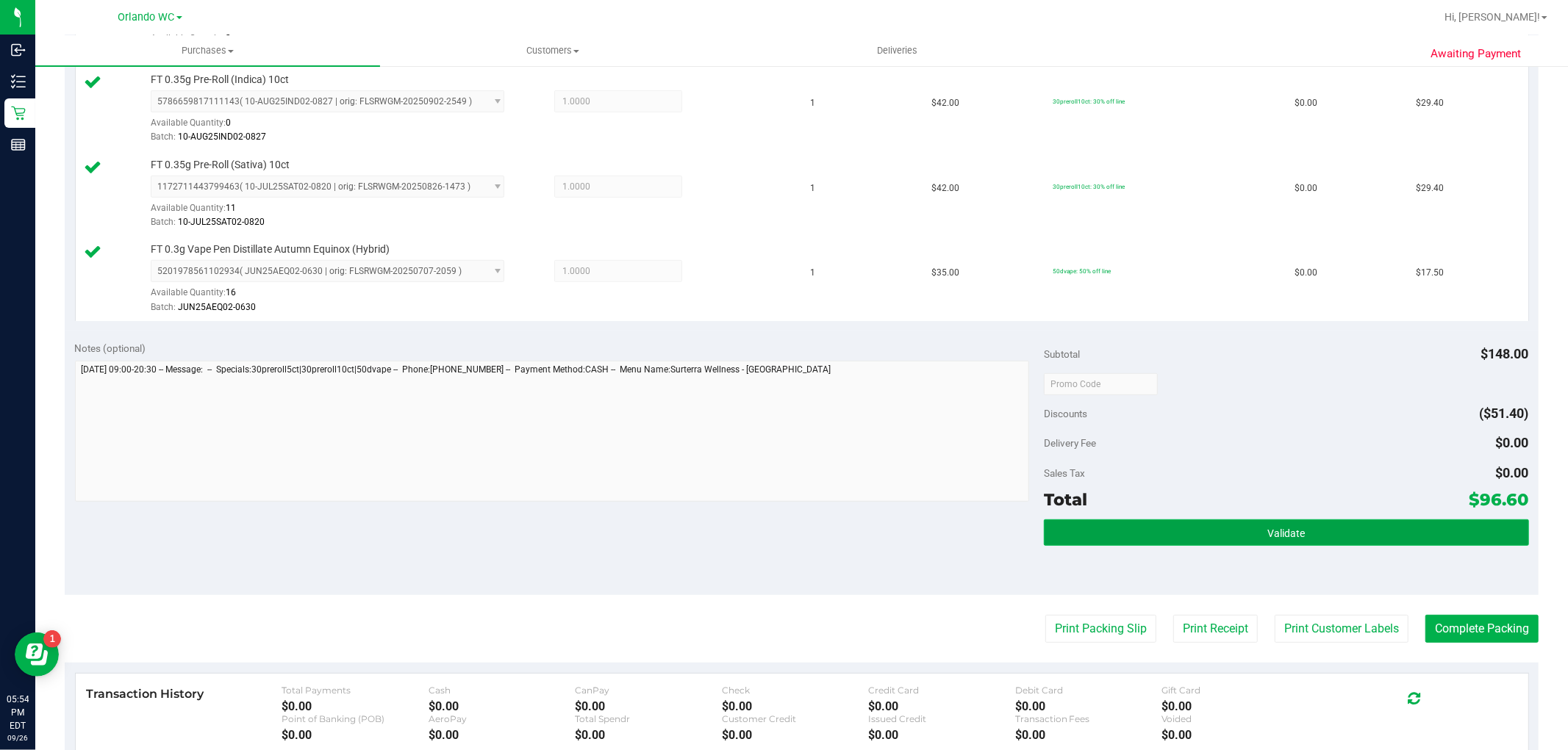
click at [1217, 531] on button "Validate" at bounding box center [1285, 532] width 484 height 27
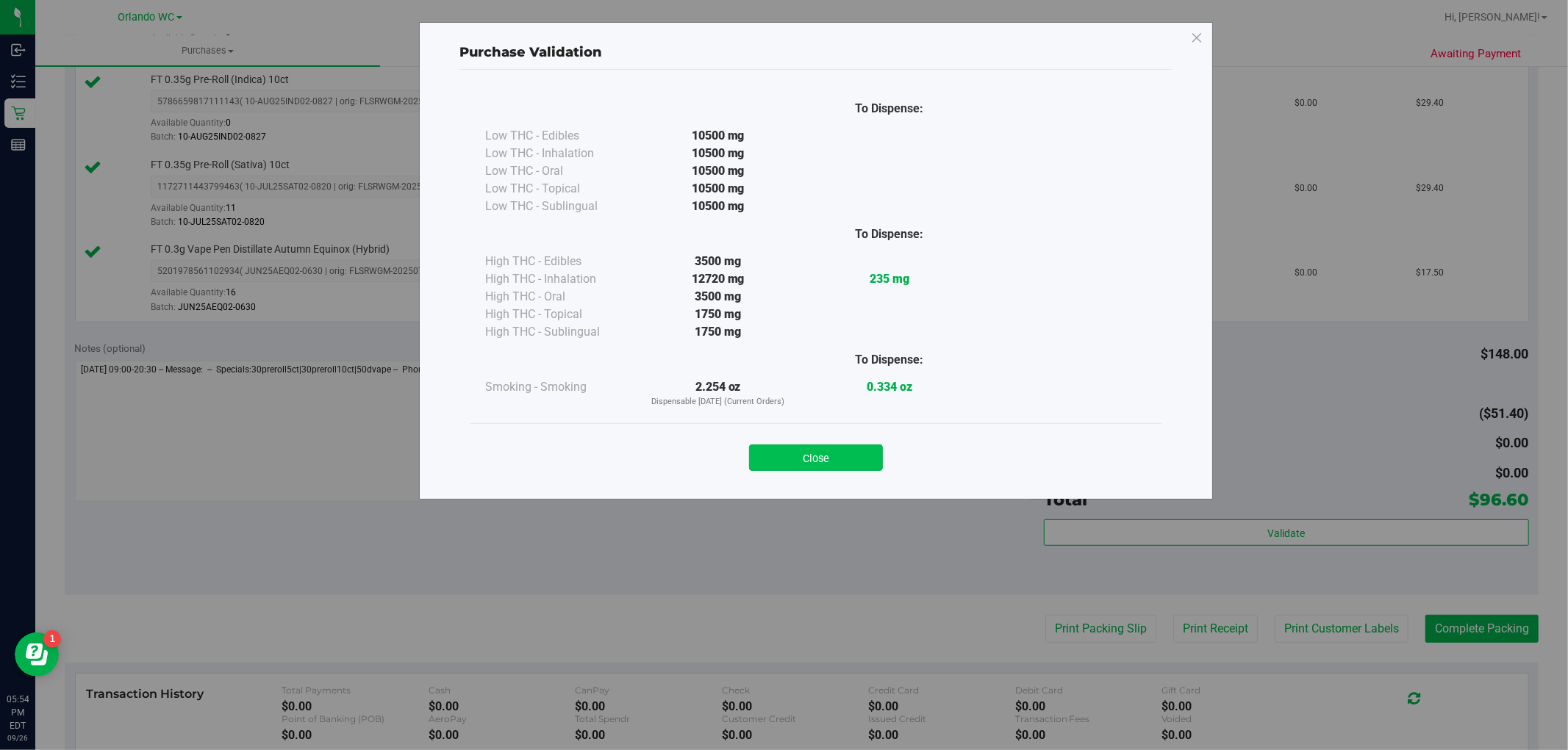
click at [804, 457] on button "Close" at bounding box center [816, 457] width 134 height 27
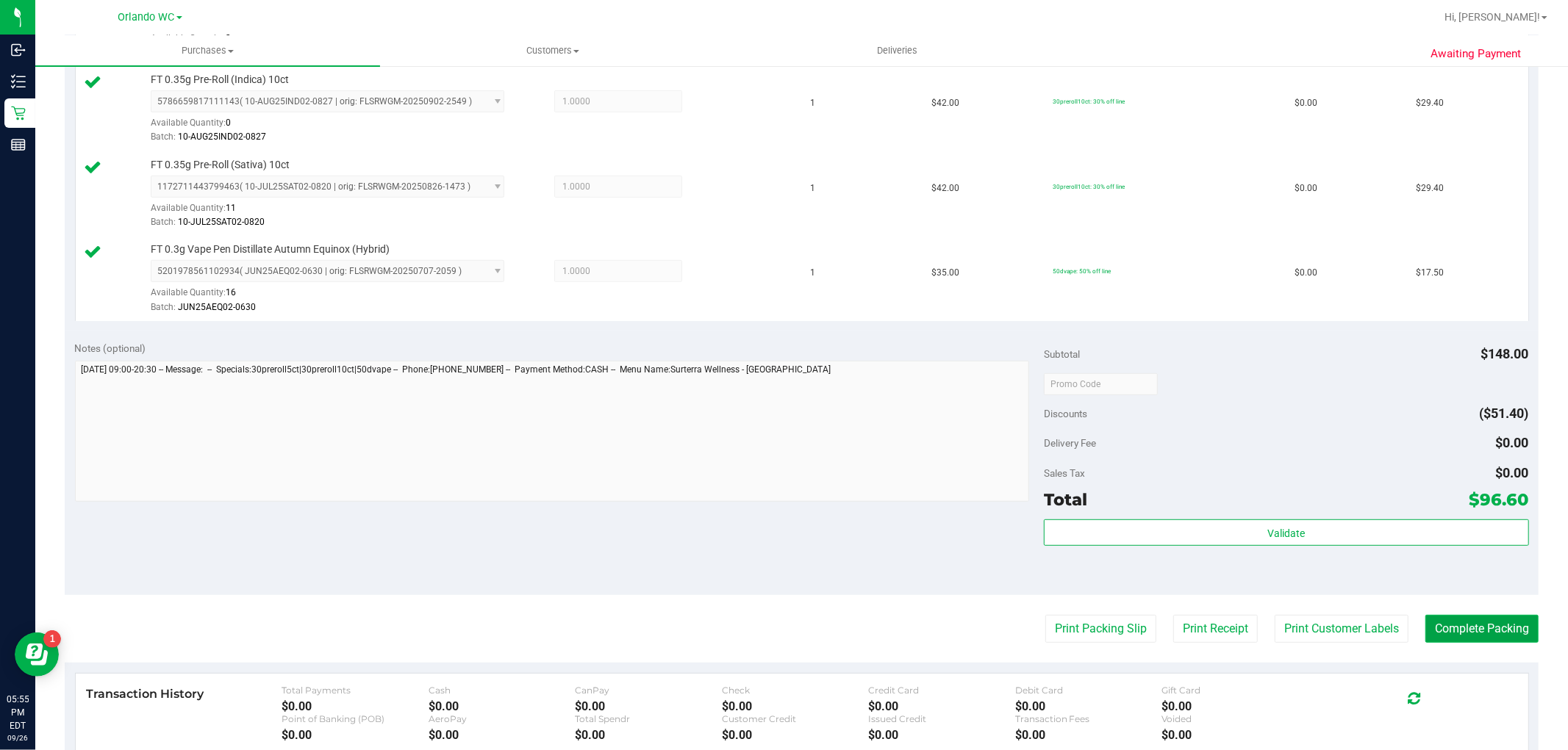
click at [1450, 636] on button "Complete Packing" at bounding box center [1481, 629] width 113 height 28
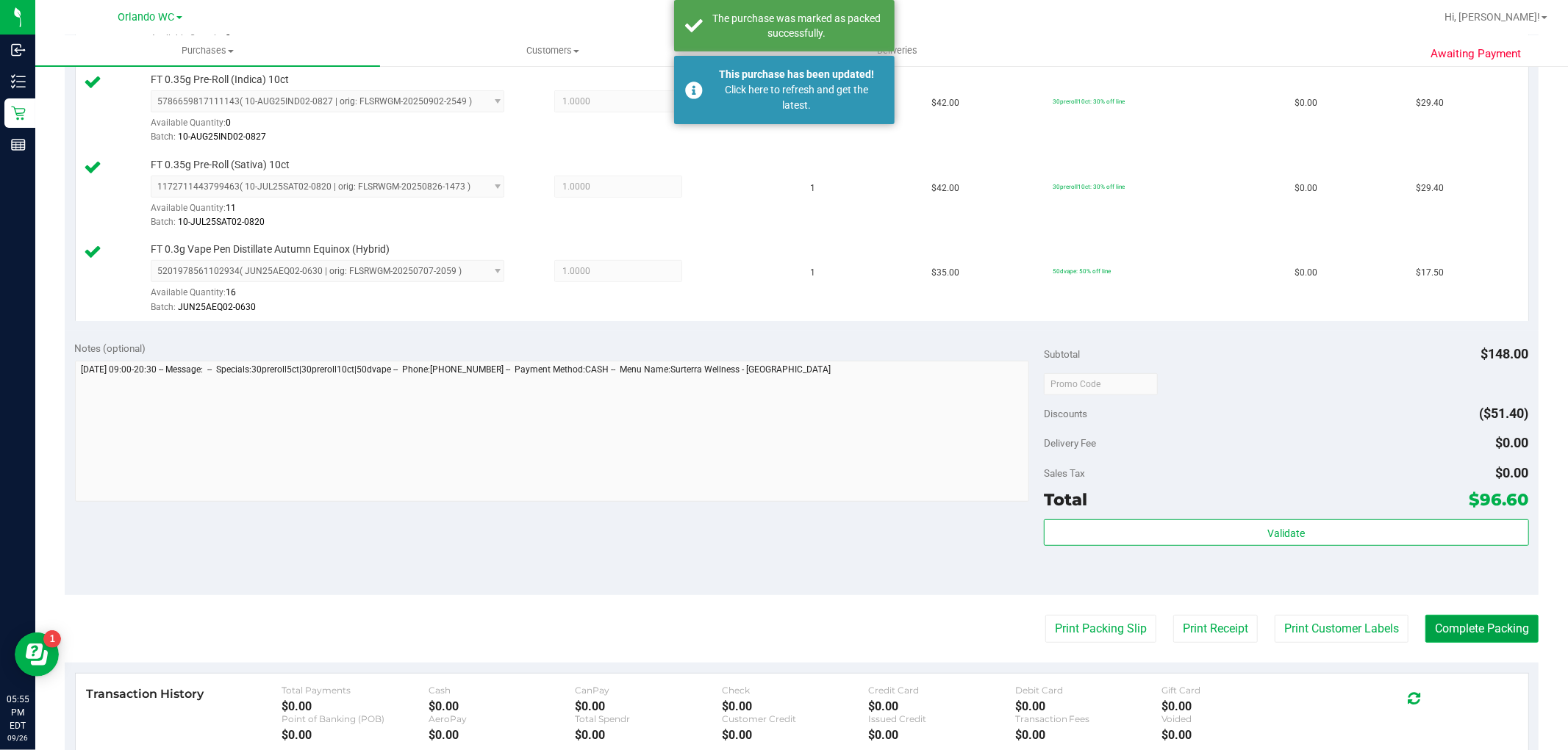
click at [1485, 627] on button "Complete Packing" at bounding box center [1481, 629] width 113 height 28
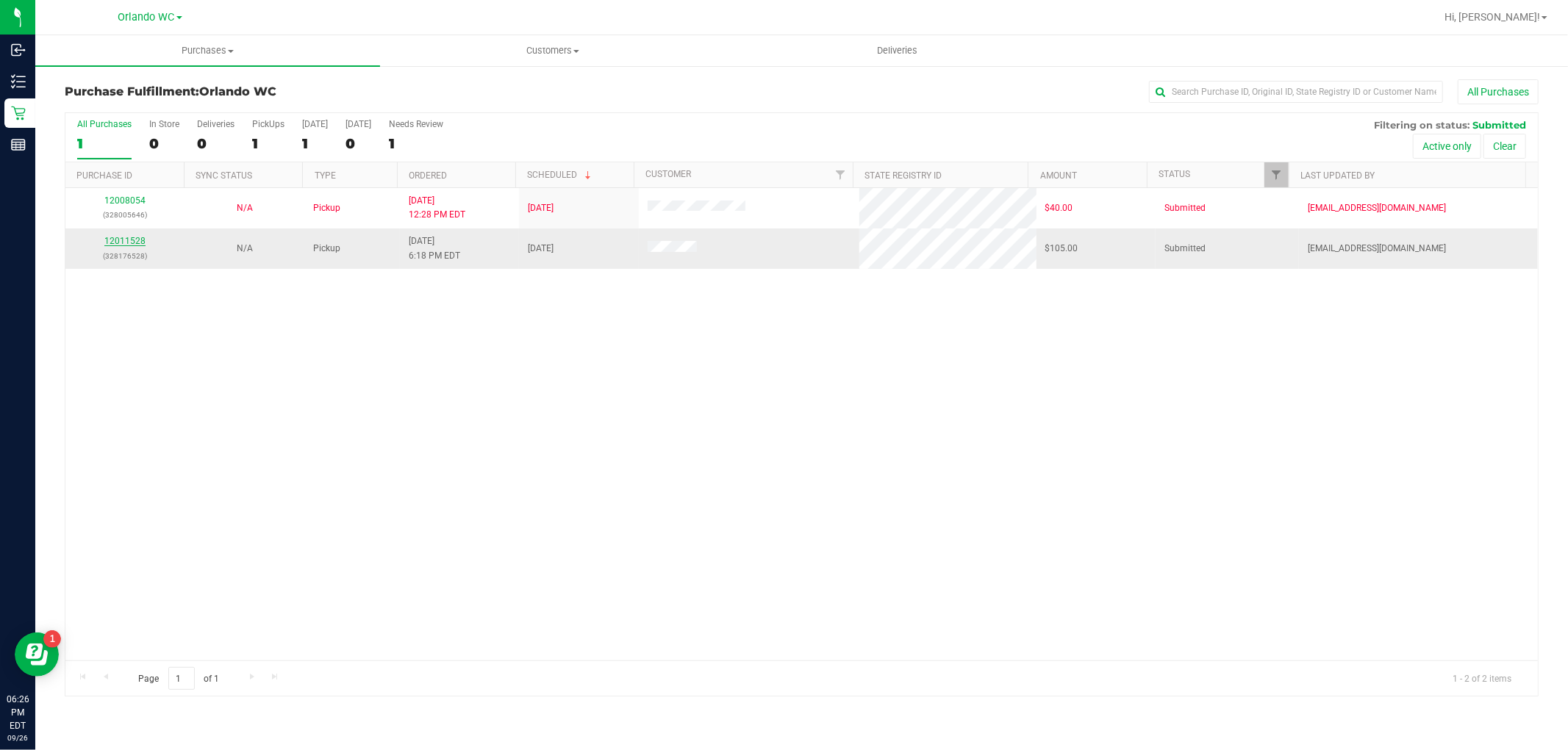
click at [108, 239] on link "12011528" at bounding box center [125, 240] width 41 height 10
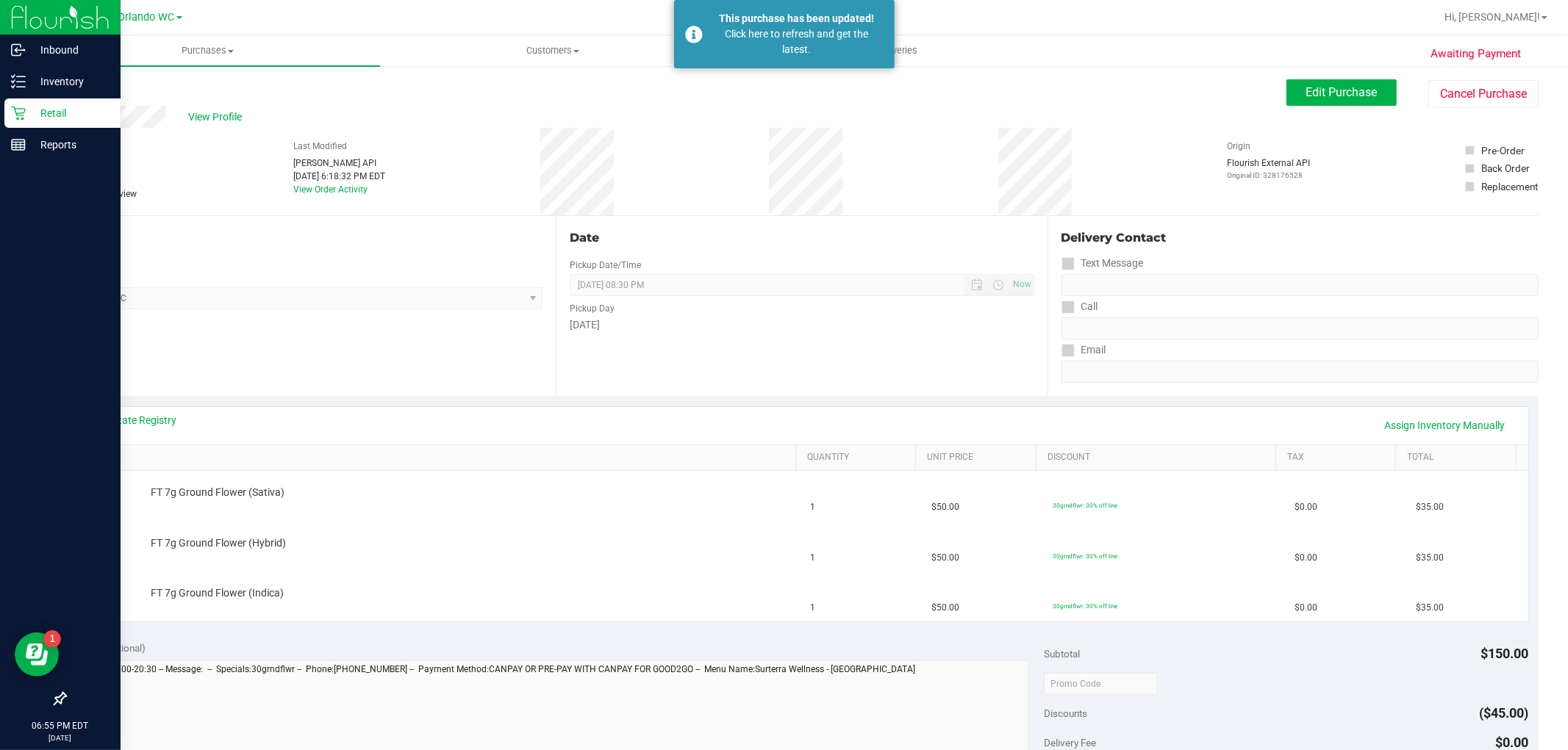
click at [31, 101] on div "Retail" at bounding box center [62, 113] width 116 height 30
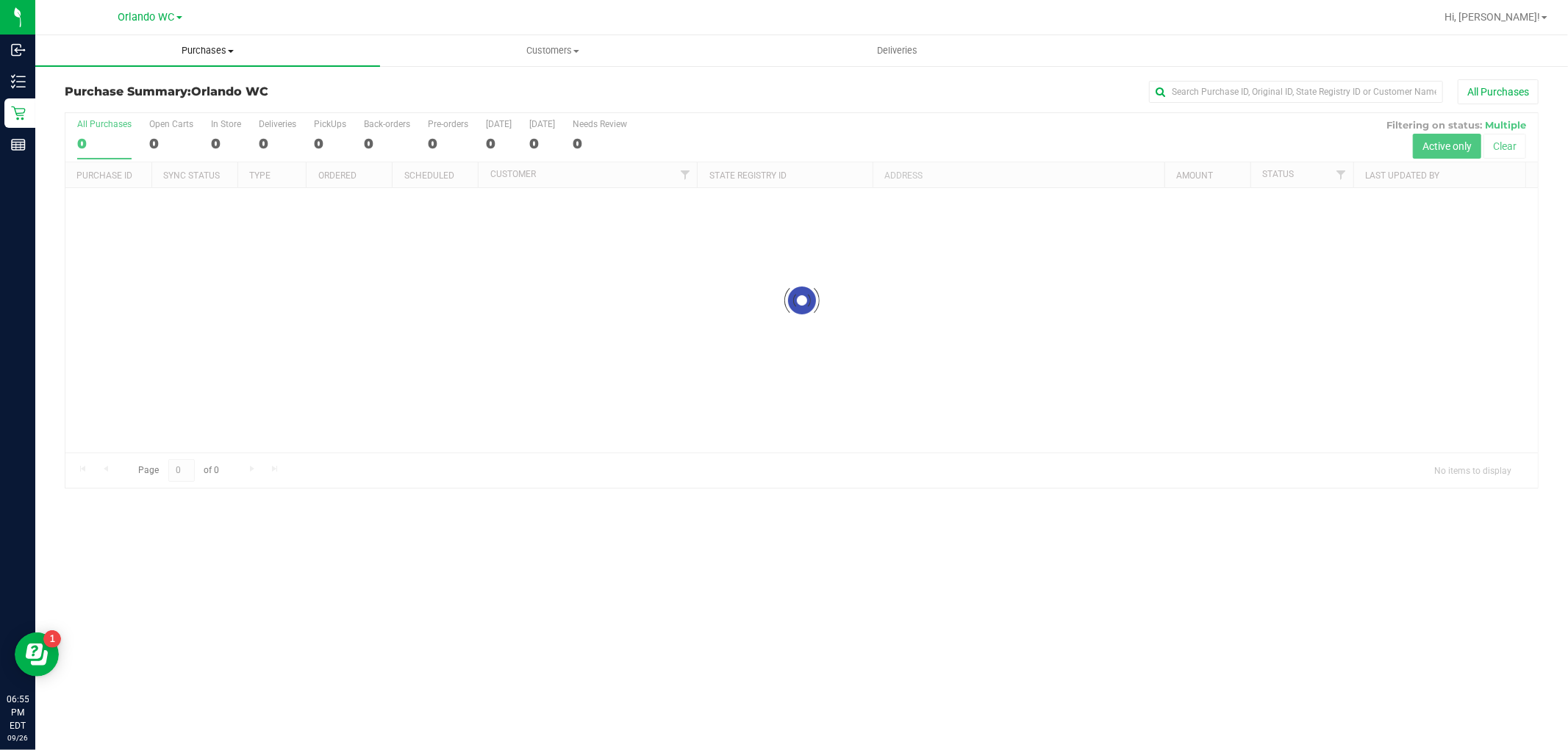
click at [207, 47] on span "Purchases" at bounding box center [208, 50] width 345 height 13
click at [126, 100] on li "Fulfillment" at bounding box center [208, 106] width 345 height 18
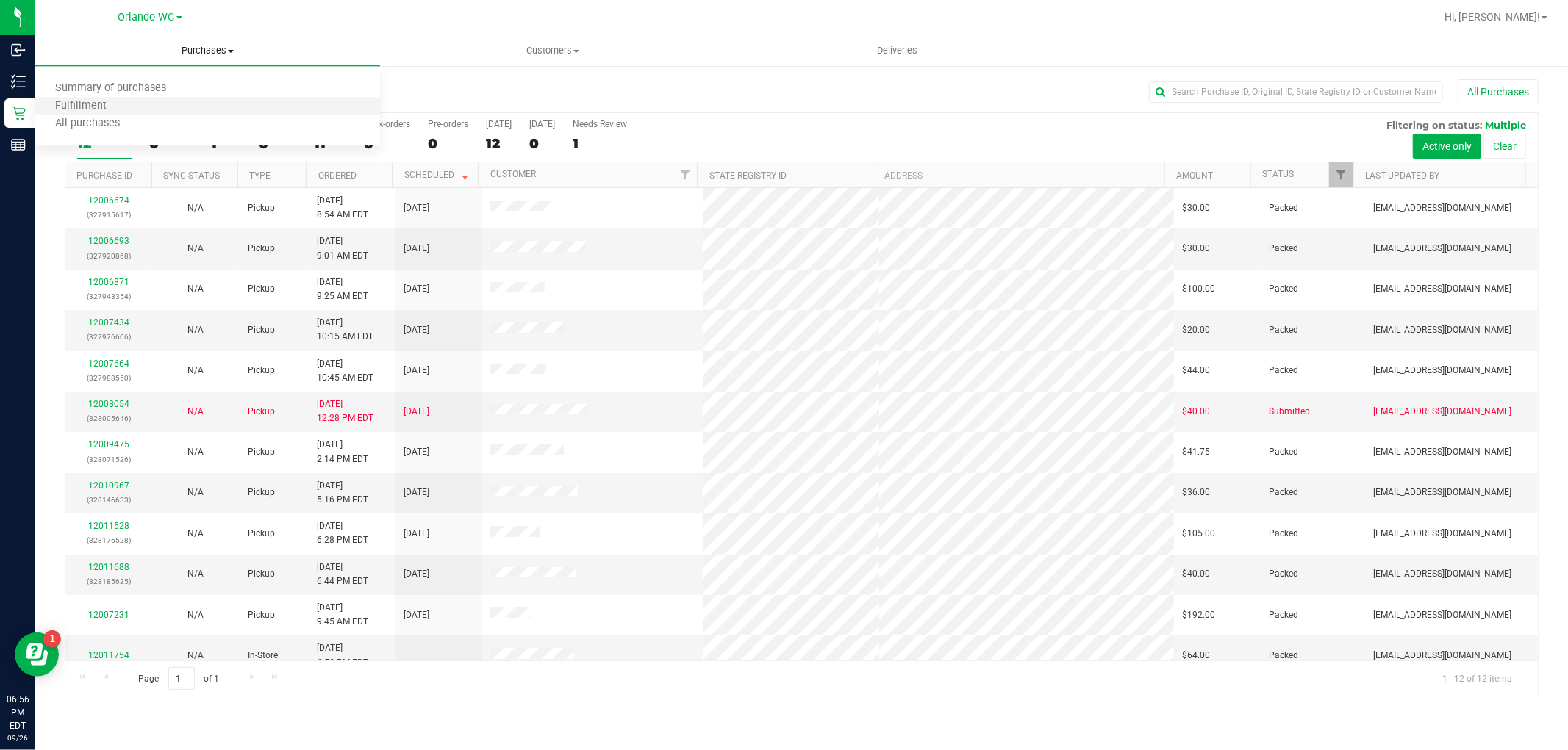
click at [141, 105] on li "Fulfillment" at bounding box center [208, 106] width 345 height 18
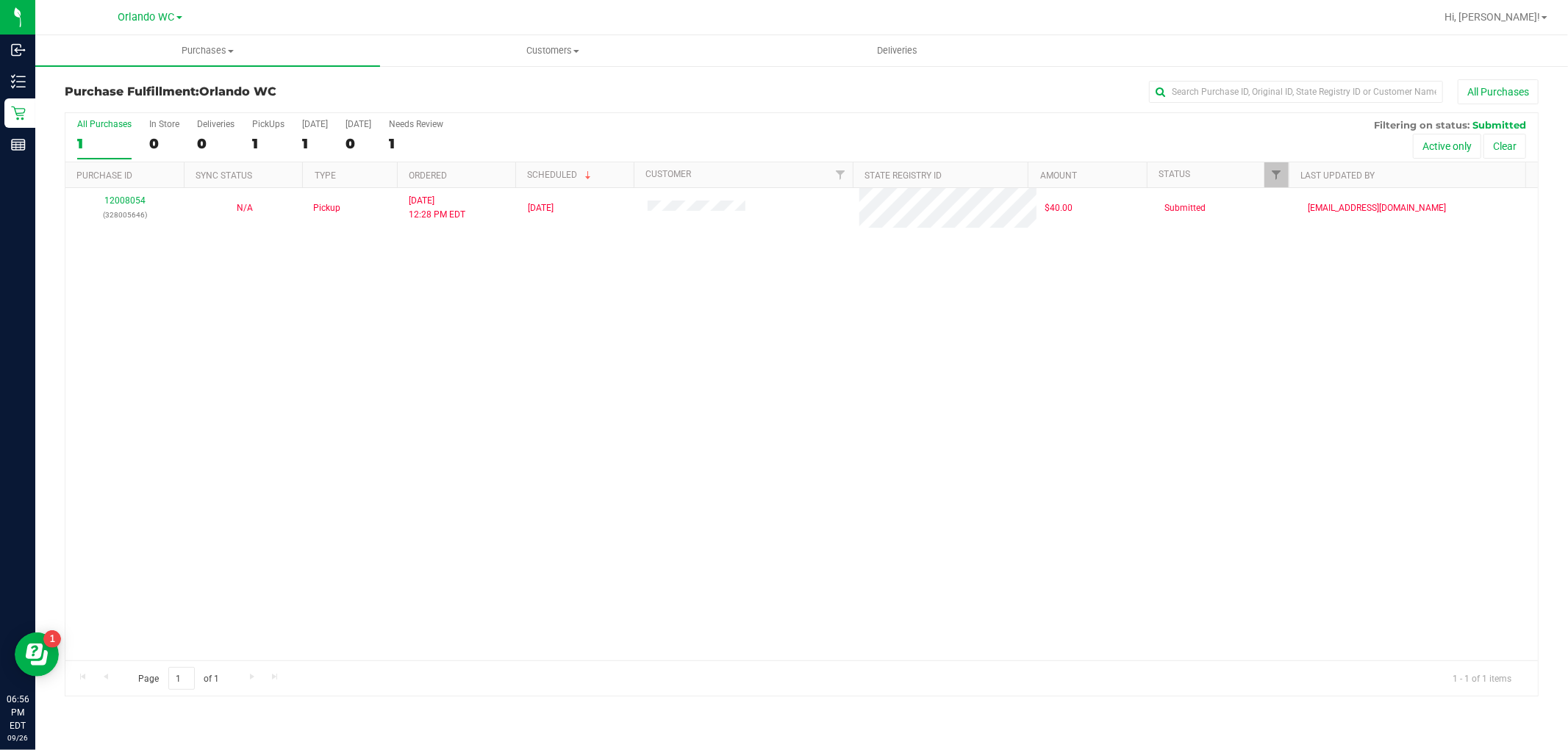
drag, startPoint x: 699, startPoint y: 333, endPoint x: 280, endPoint y: 258, distance: 425.7
click at [280, 258] on div "12008054 (328005646) N/A Pickup 9/26/2025 12:28 PM EDT 9/26/2025 $40.00 Submitt…" at bounding box center [801, 424] width 1472 height 472
click at [287, 258] on div "12008054 (328005646) N/A Pickup 9/26/2025 12:28 PM EDT 9/26/2025 $40.00 Submitt…" at bounding box center [801, 424] width 1472 height 472
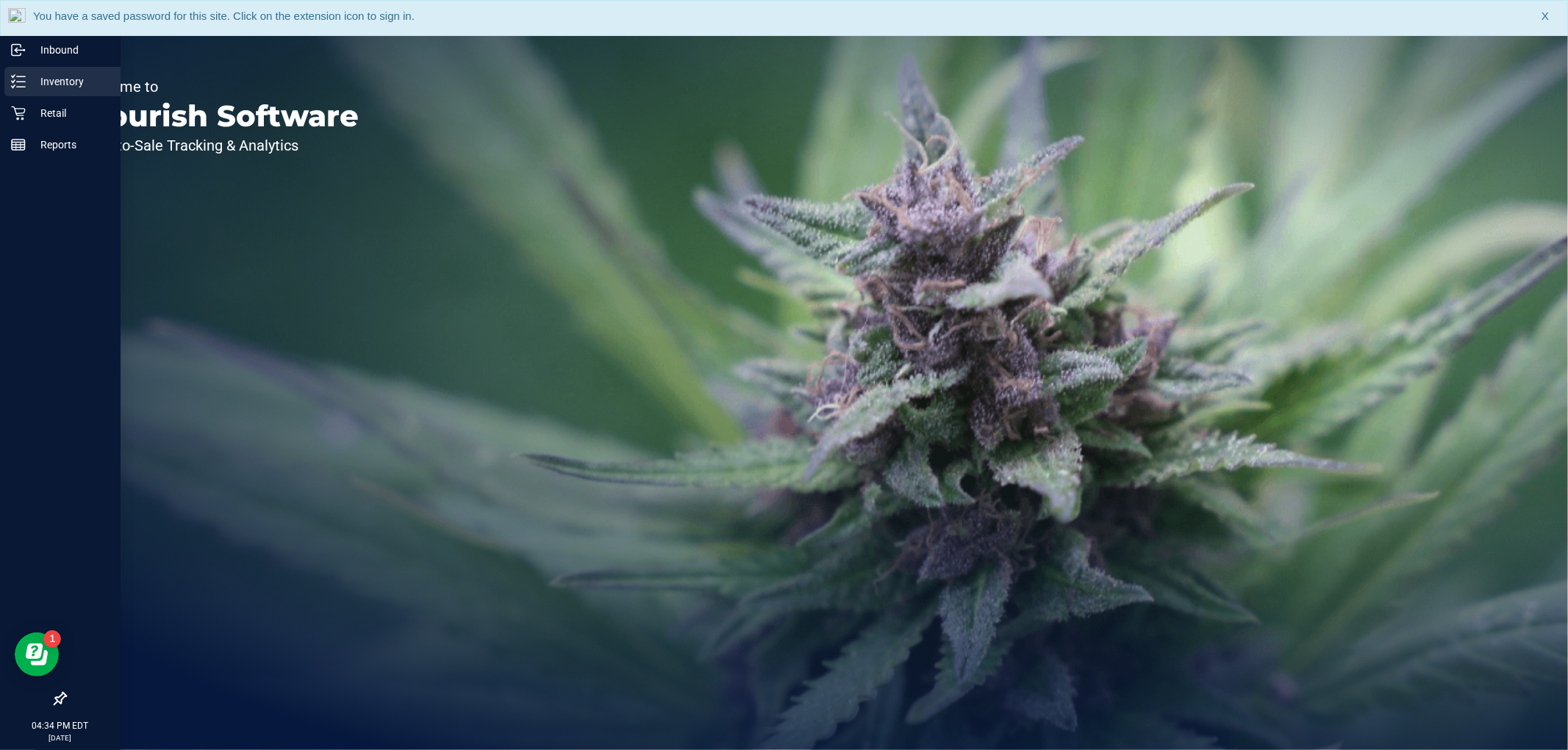
click at [48, 75] on p "Inventory" at bounding box center [69, 82] width 88 height 18
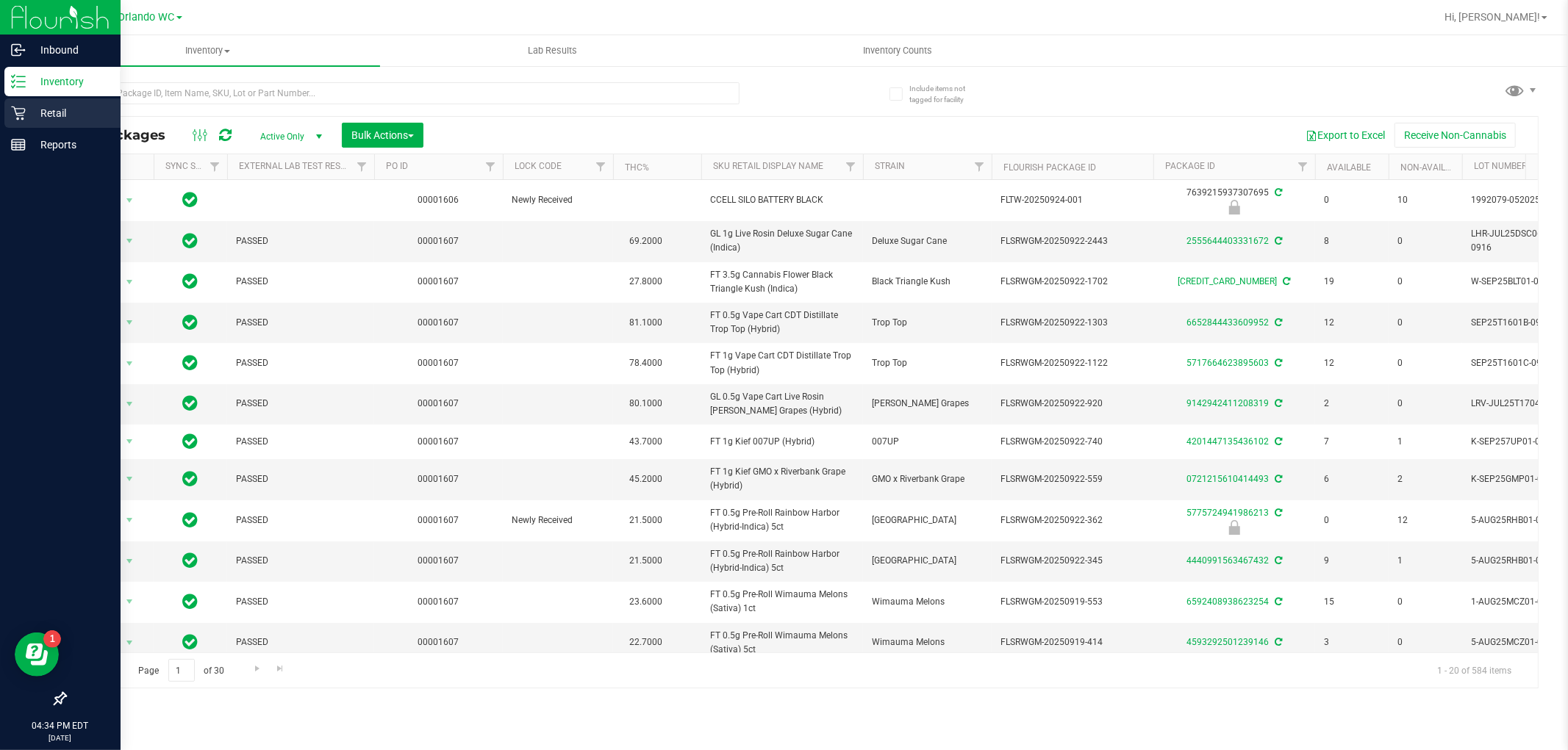
click at [36, 114] on p "Retail" at bounding box center [69, 113] width 88 height 18
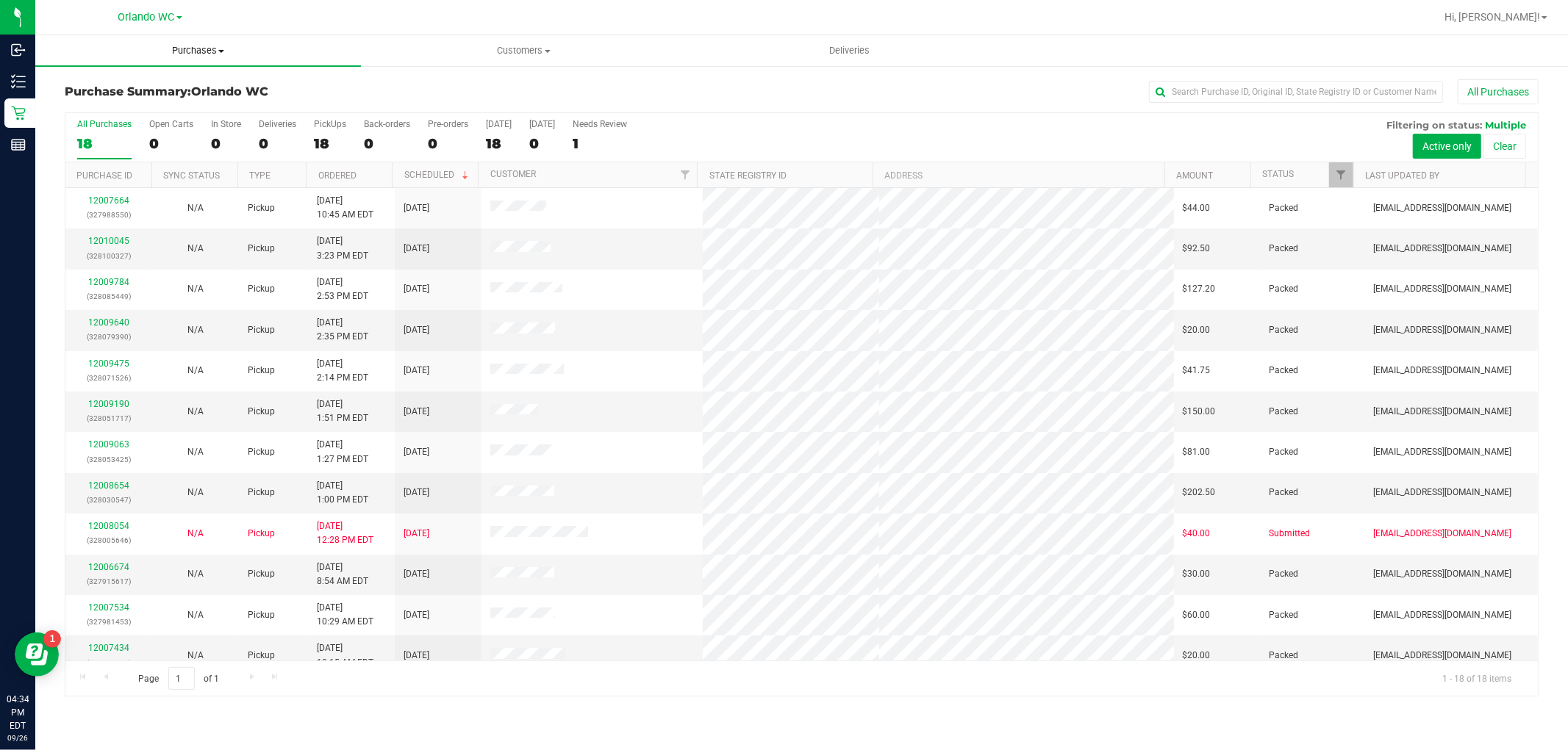
click at [197, 54] on span "Purchases" at bounding box center [198, 50] width 325 height 13
click at [106, 106] on span "Fulfillment" at bounding box center [81, 105] width 91 height 13
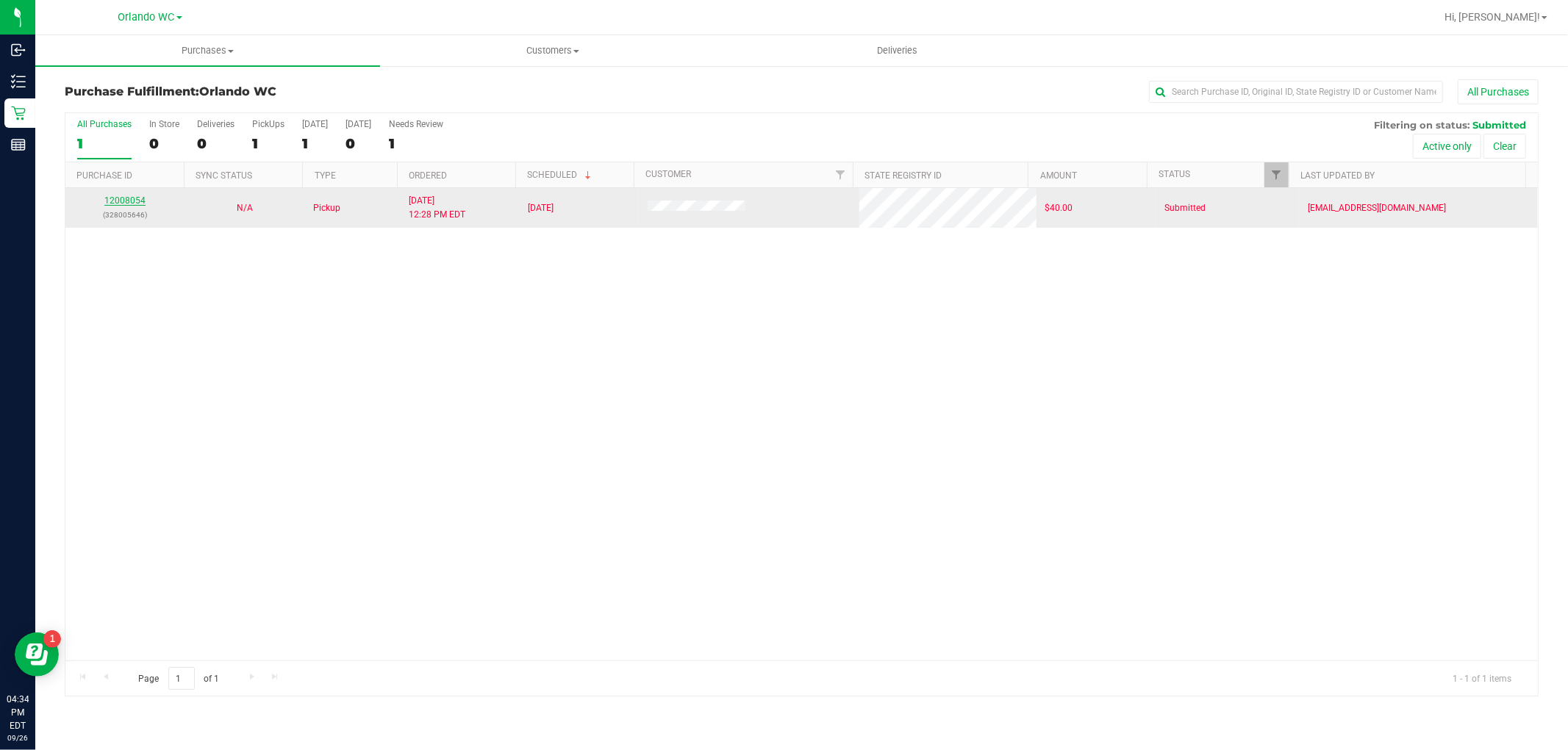
click at [107, 196] on link "12008054" at bounding box center [125, 200] width 41 height 10
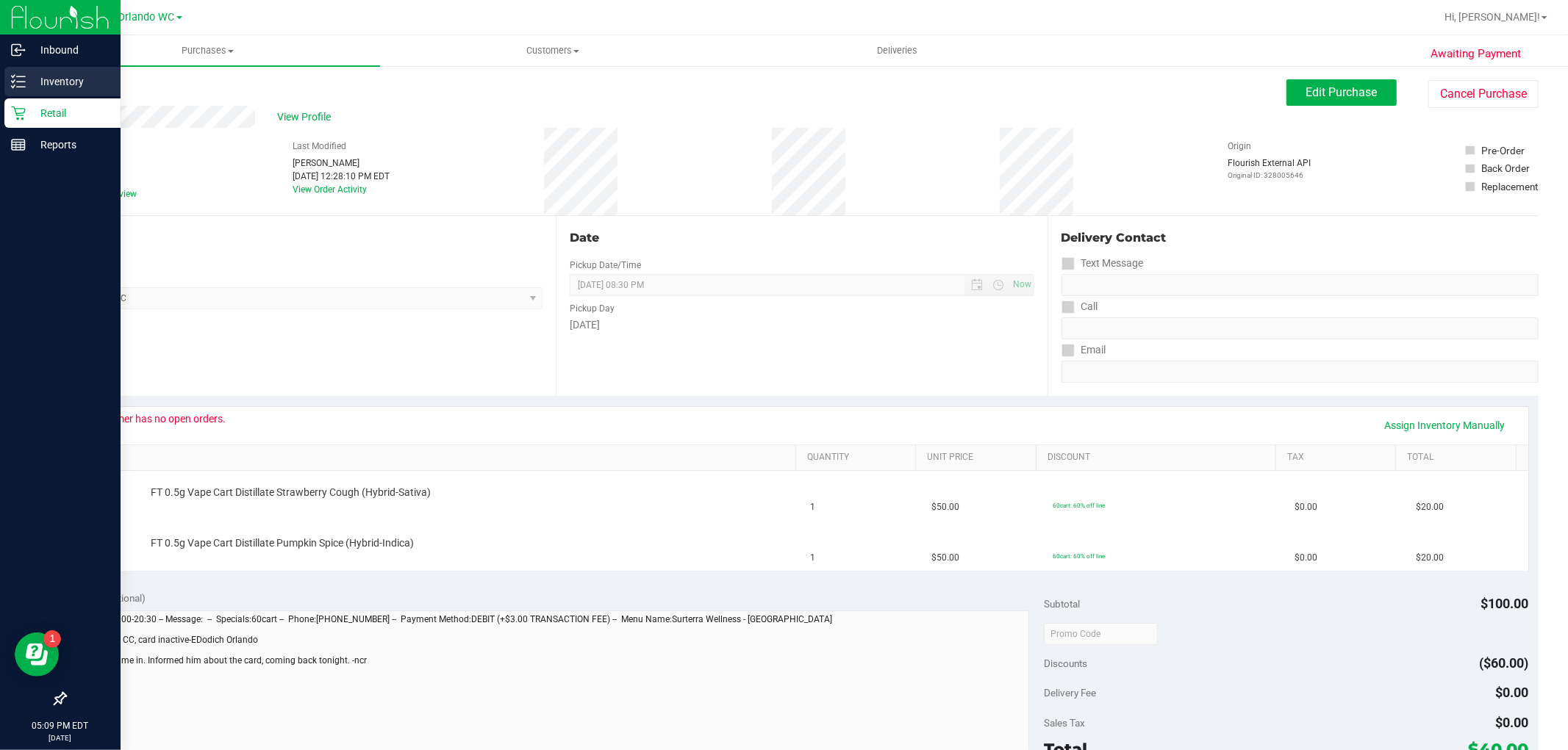
click at [10, 82] on div "Inventory" at bounding box center [62, 82] width 116 height 30
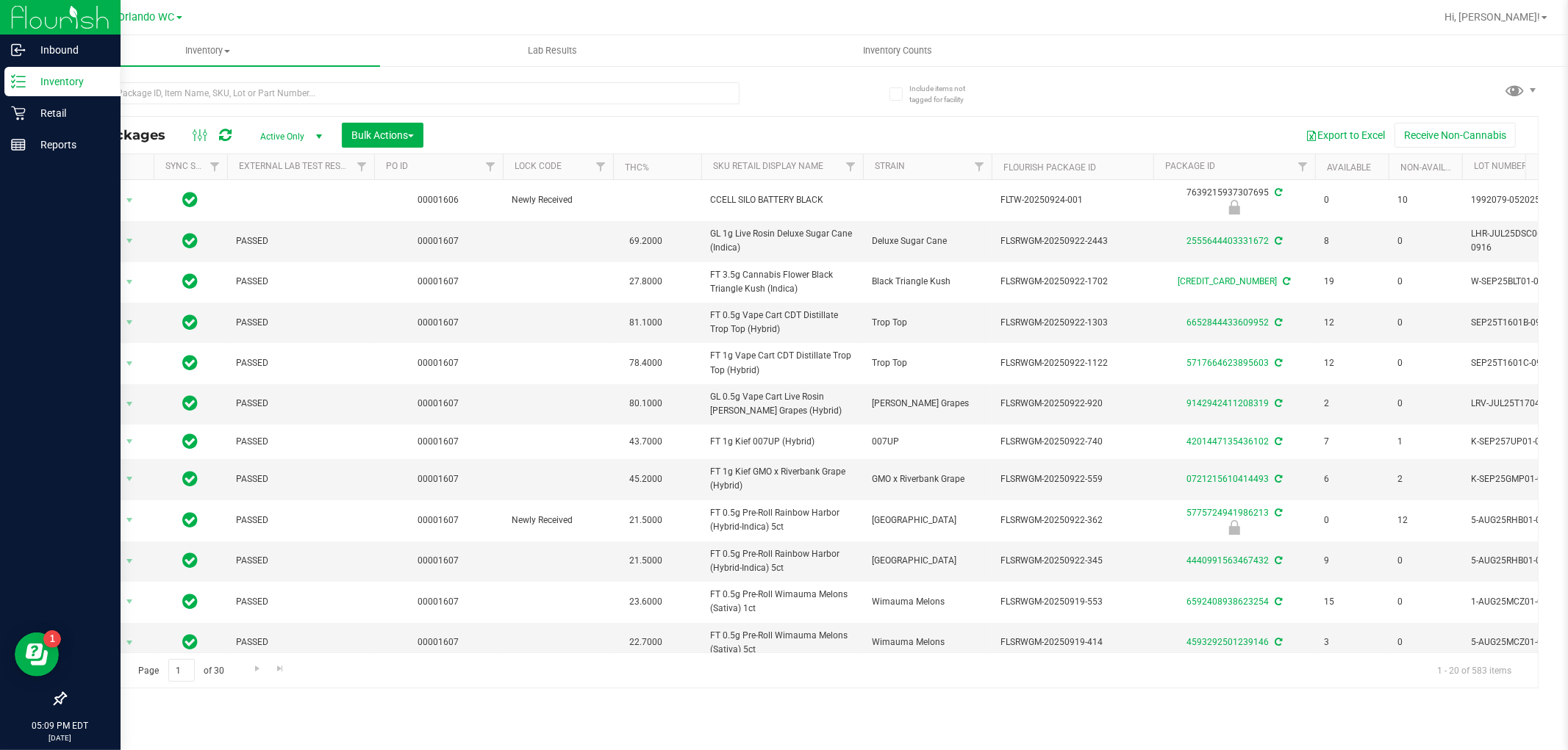
click at [163, 79] on div at bounding box center [434, 93] width 738 height 47
click at [150, 88] on input "text" at bounding box center [402, 93] width 675 height 22
type input "nol"
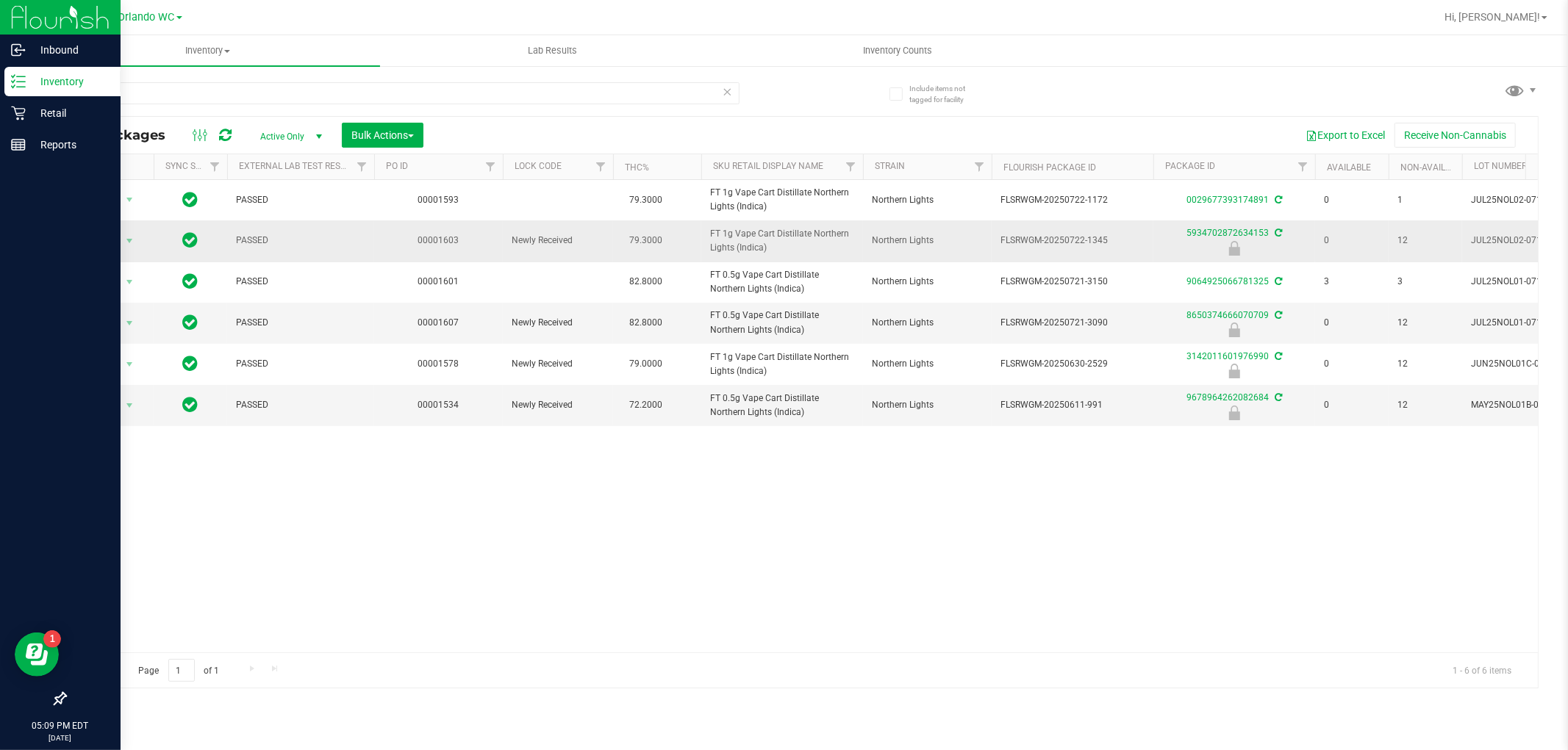
drag, startPoint x: 794, startPoint y: 255, endPoint x: 704, endPoint y: 239, distance: 91.4
click at [704, 239] on td "FT 1g Vape Cart Distillate Northern Lights (Indica)" at bounding box center [782, 241] width 162 height 41
copy span "FT 1g Vape Cart Distillate Northern Lights (Indica)"
drag, startPoint x: 915, startPoint y: 584, endPoint x: 920, endPoint y: 579, distance: 7.1
click at [915, 584] on div "Action Action Create package Edit attributes Global inventory Locate package Lo…" at bounding box center [801, 416] width 1472 height 472
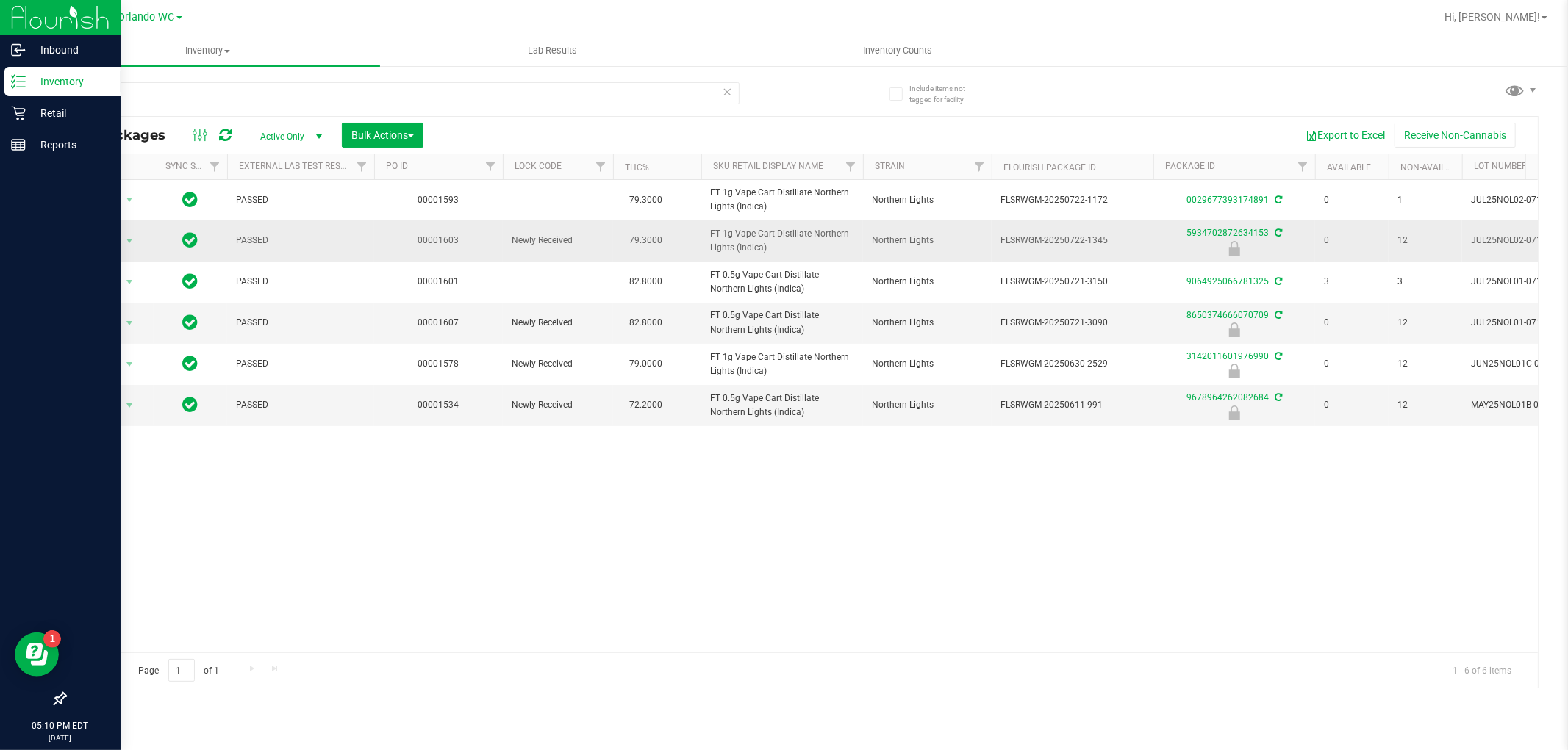
drag, startPoint x: 1084, startPoint y: 240, endPoint x: 1148, endPoint y: 240, distance: 64.0
click at [1148, 240] on td "FLSRWGM-20250722-1345" at bounding box center [1072, 241] width 162 height 41
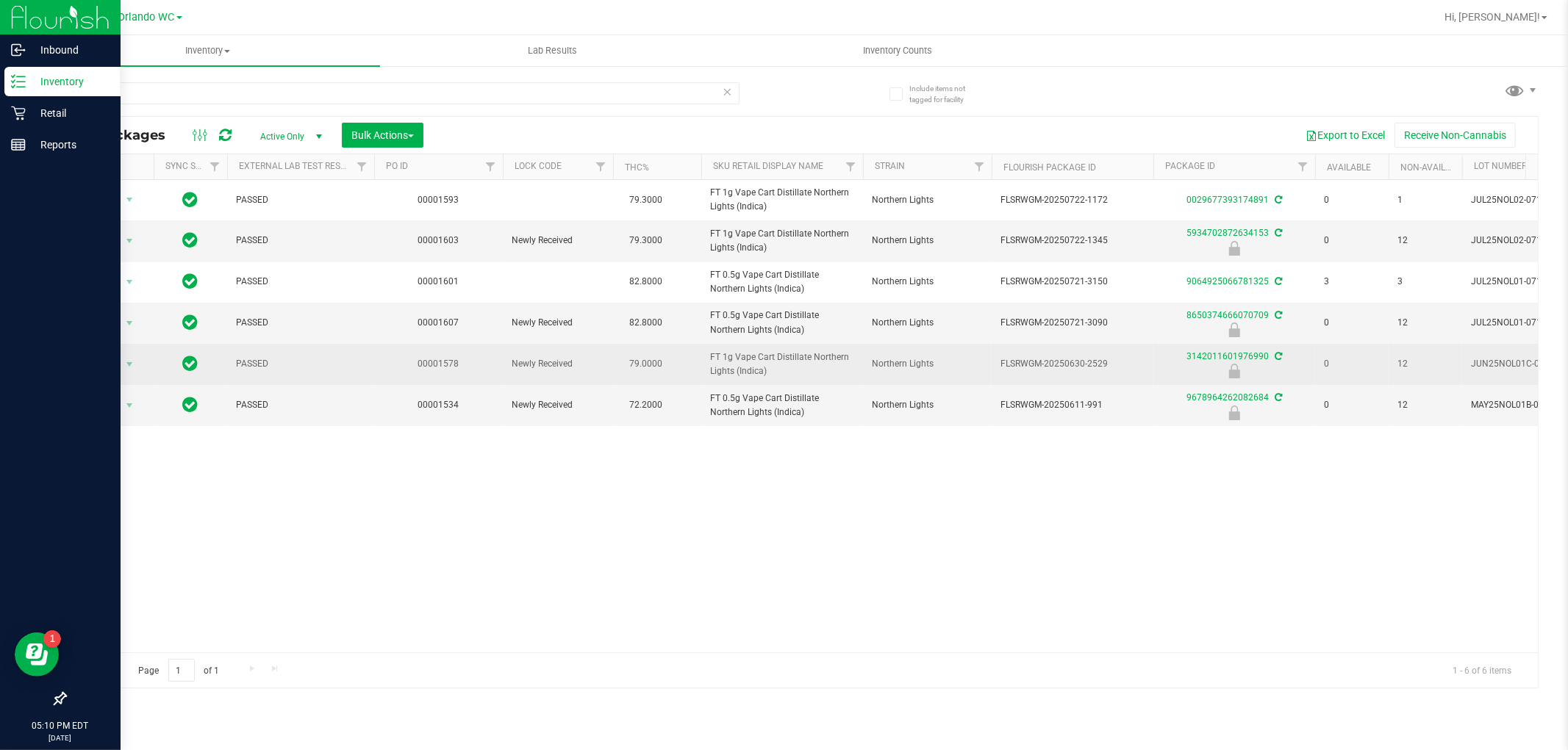
copy span "-1345"
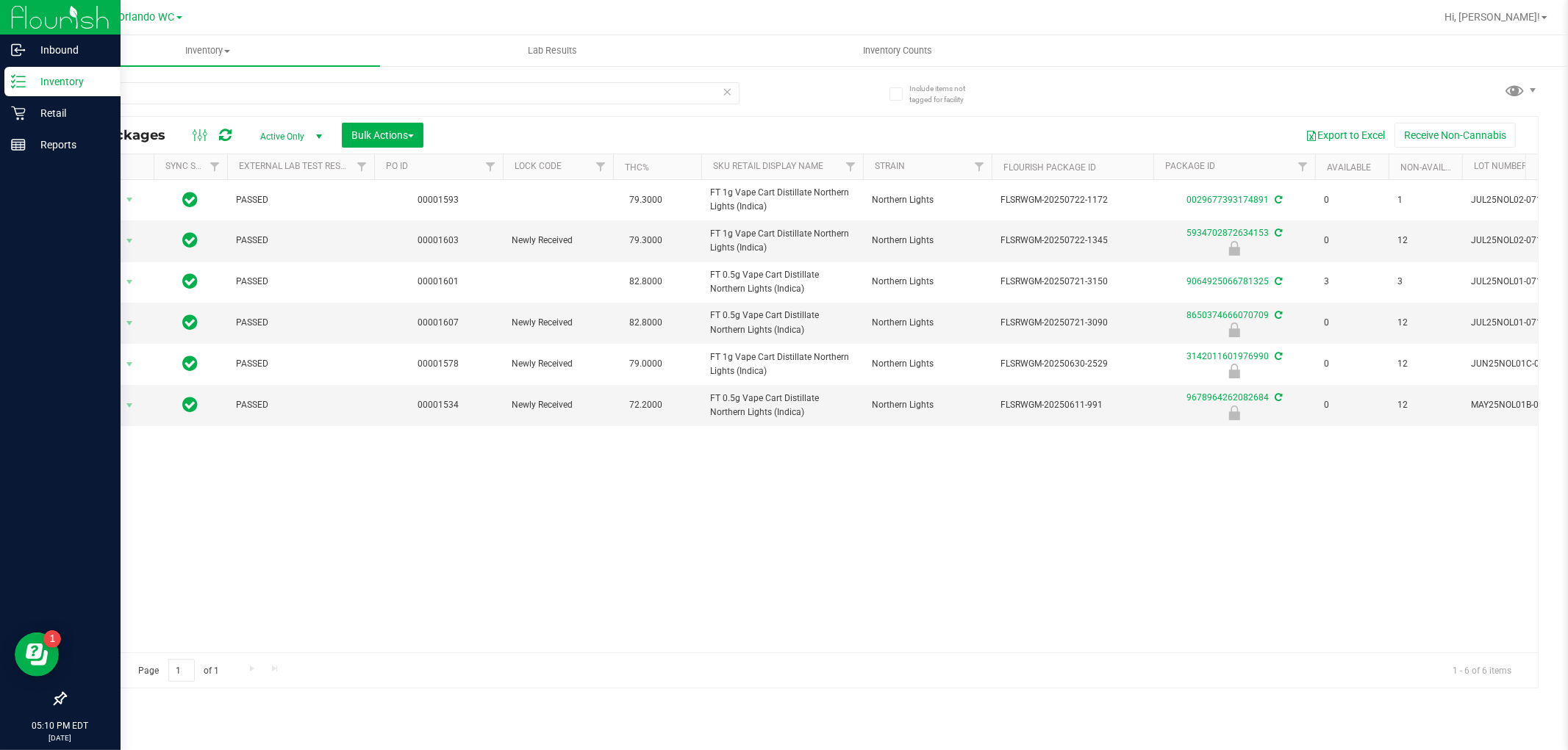
click at [861, 515] on div "Action Action Create package Edit attributes Global inventory Locate package Lo…" at bounding box center [801, 416] width 1472 height 472
click at [964, 466] on div "Action Action Create package Edit attributes Global inventory Locate package Lo…" at bounding box center [801, 416] width 1472 height 472
click at [856, 529] on div "Action Action Create package Edit attributes Global inventory Locate package Lo…" at bounding box center [801, 416] width 1472 height 472
drag, startPoint x: 125, startPoint y: 101, endPoint x: 0, endPoint y: 69, distance: 129.0
click at [0, 69] on div "Inbound Inventory Retail Reports 05:13 PM EDT 09/26/2025 09/26 Orlando WC Hi, L…" at bounding box center [784, 375] width 1568 height 750
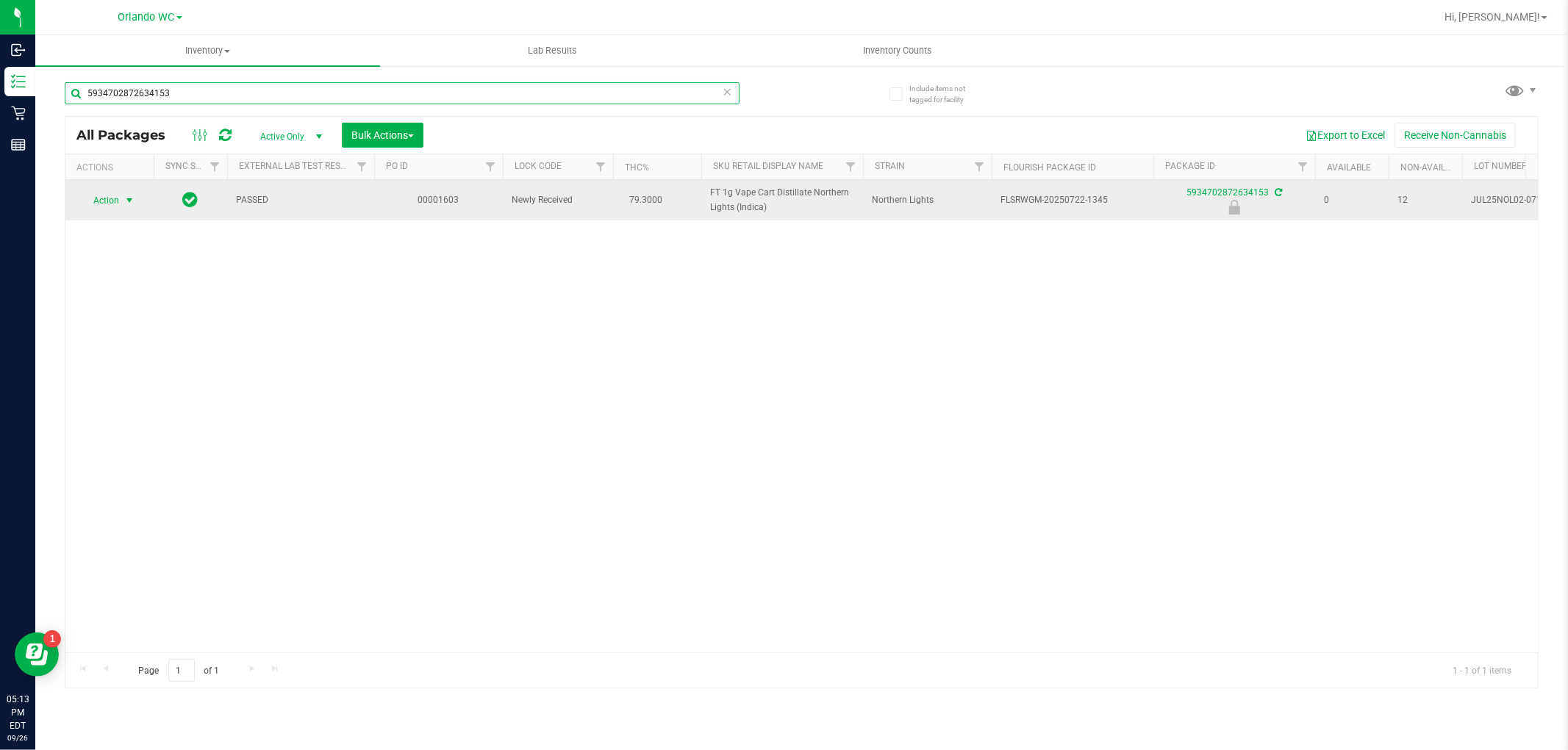
type input "5934702872634153"
click at [98, 199] on span "Action" at bounding box center [100, 200] width 39 height 21
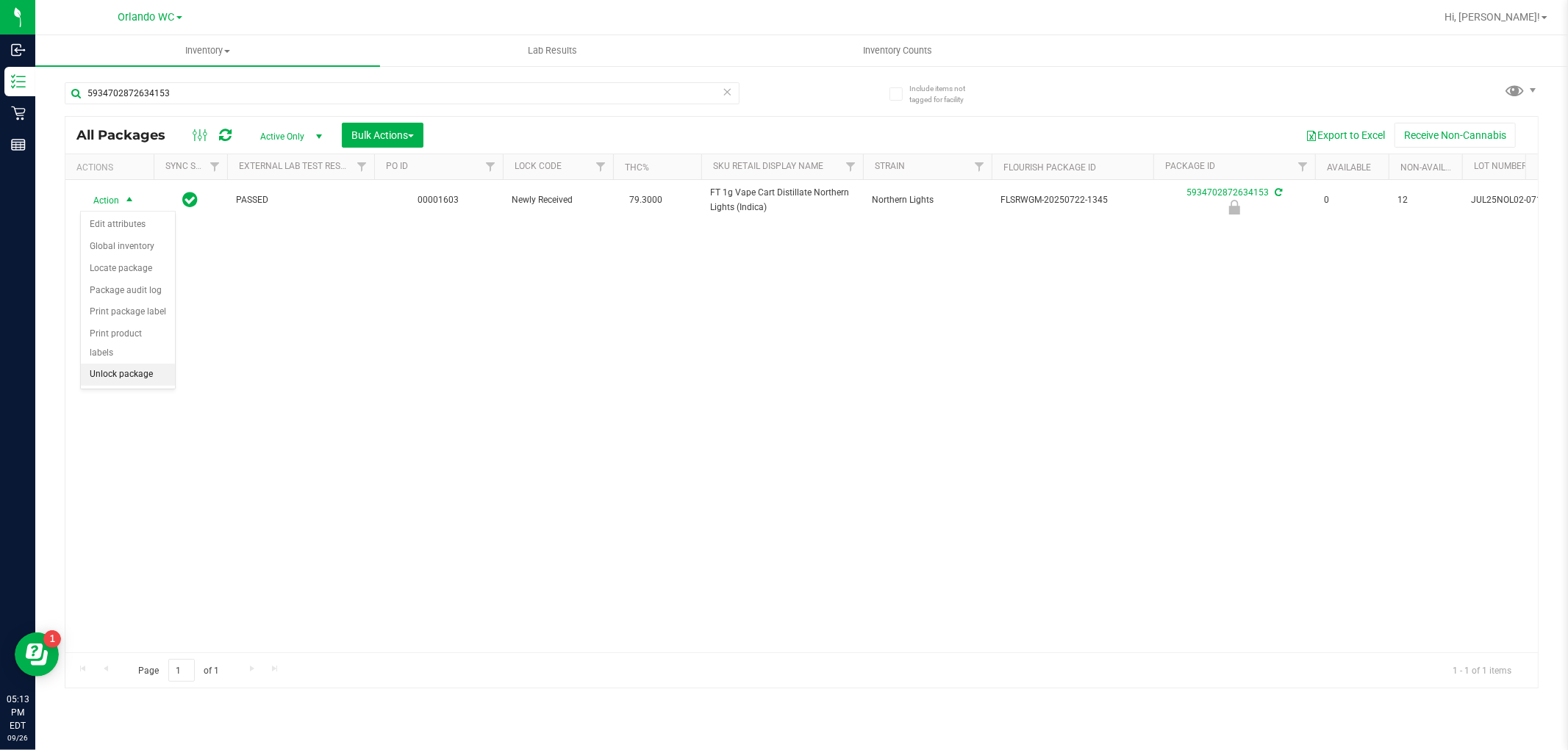
click at [134, 375] on li "Unlock package" at bounding box center [127, 375] width 94 height 22
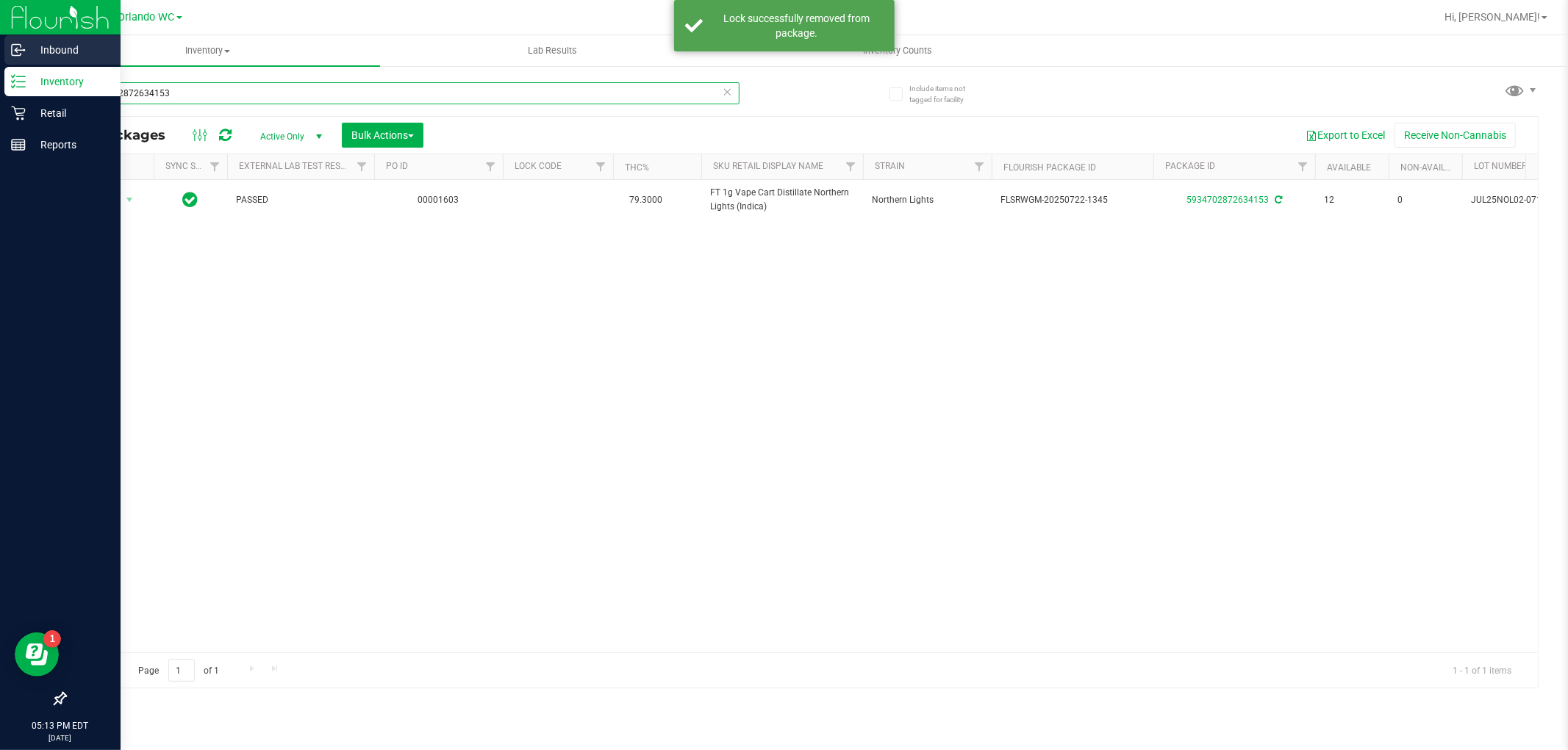
drag, startPoint x: 187, startPoint y: 94, endPoint x: 0, endPoint y: 56, distance: 190.8
click at [0, 63] on div "Inbound Inventory Retail Reports 05:13 PM EDT 09/26/2025 09/26 Orlando WC Hi, L…" at bounding box center [784, 375] width 1568 height 750
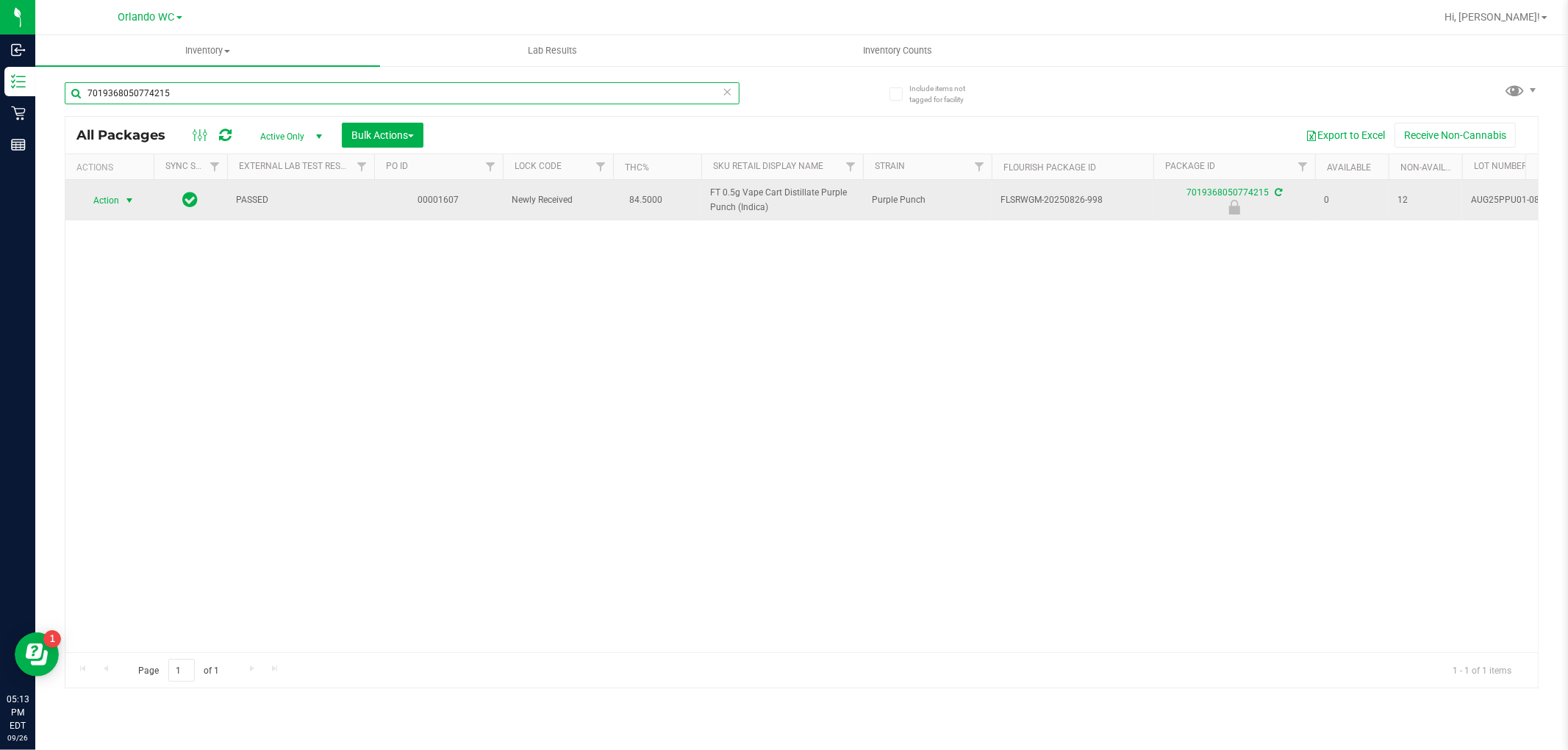
type input "7019368050774215"
click at [117, 192] on span "Action" at bounding box center [100, 200] width 39 height 21
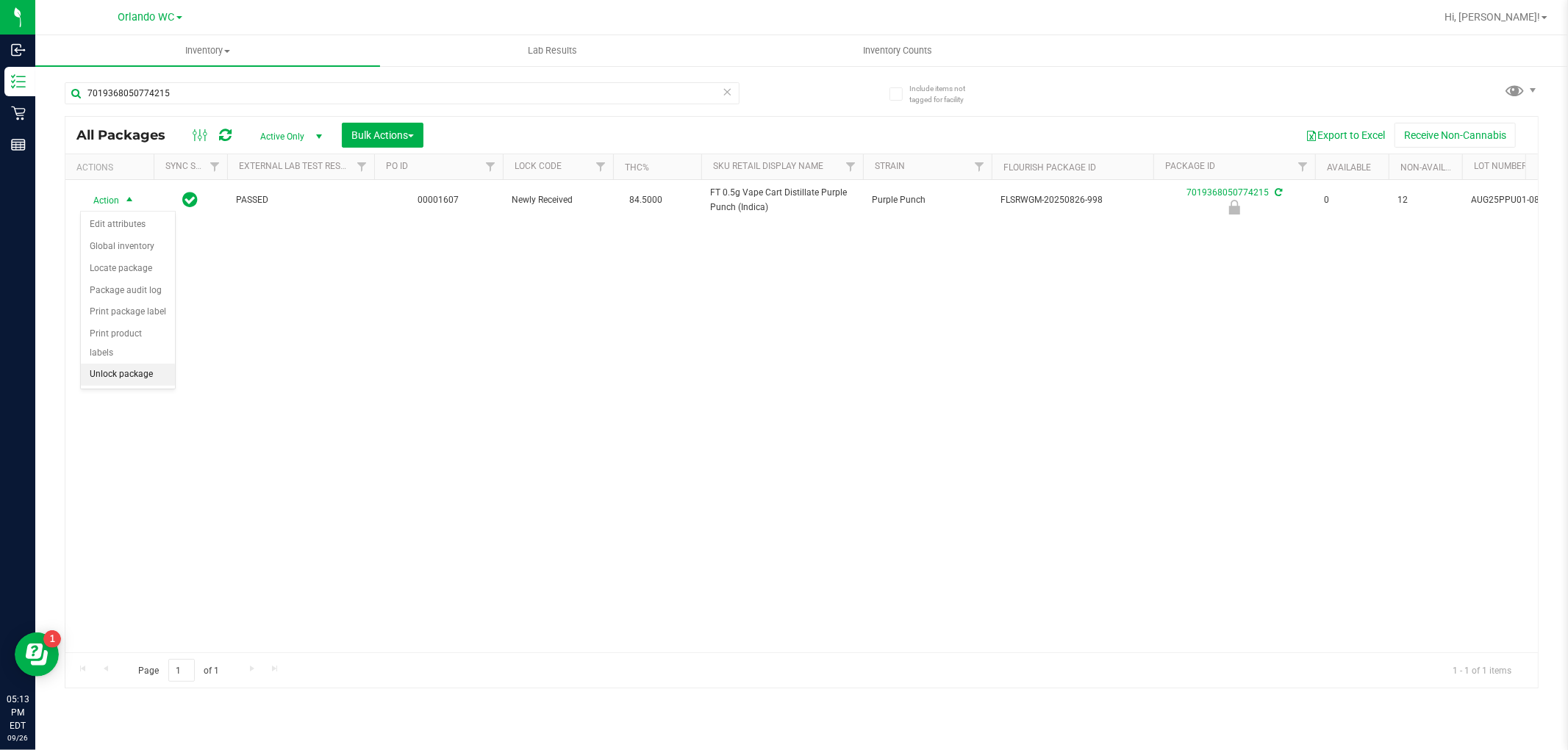
click at [151, 368] on li "Unlock package" at bounding box center [127, 375] width 94 height 22
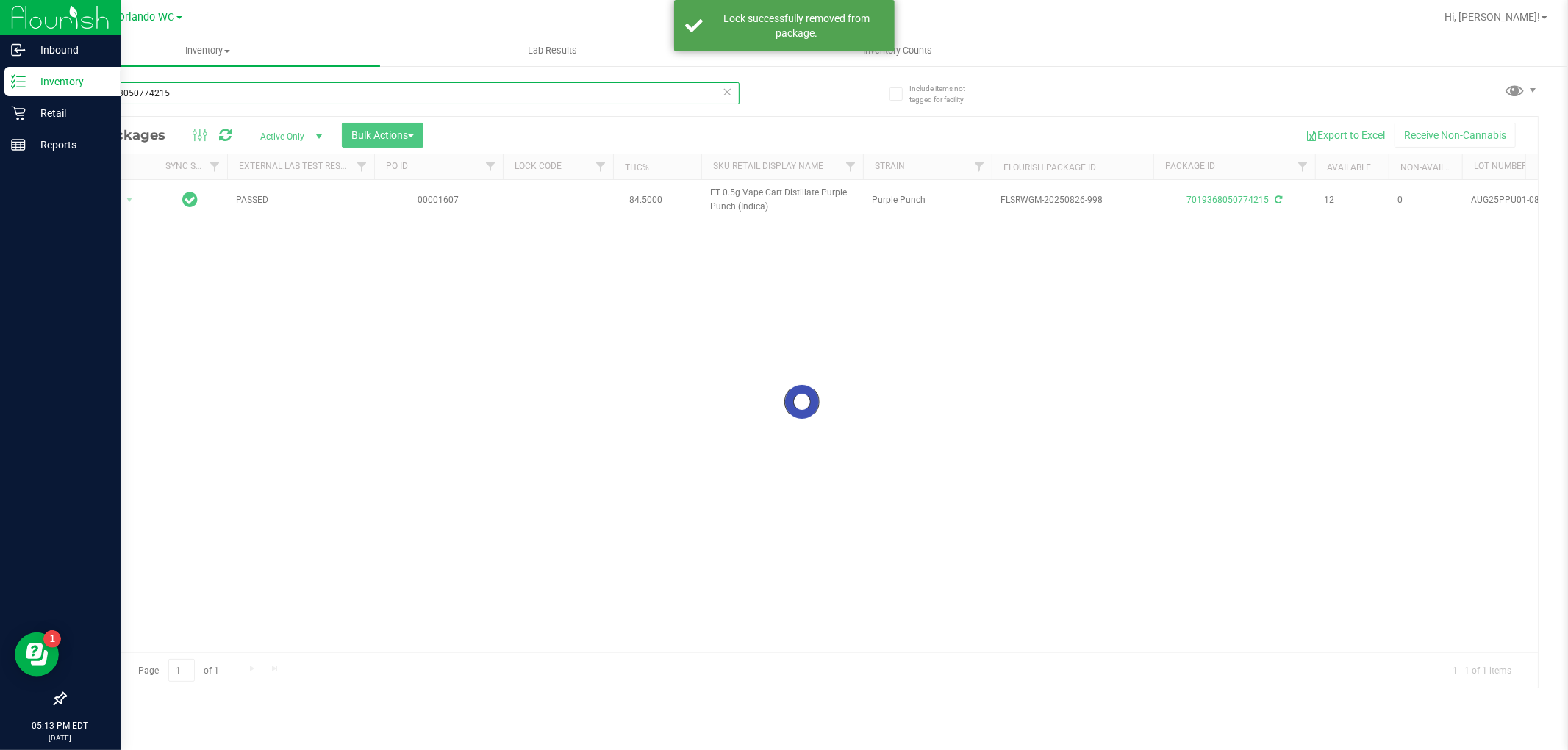
drag, startPoint x: 175, startPoint y: 98, endPoint x: 0, endPoint y: 2, distance: 199.6
click at [0, 2] on div "Inbound Inventory Retail Reports 05:13 PM EDT 09/26/2025 09/26 Orlando WC Hi, L…" at bounding box center [784, 375] width 1568 height 750
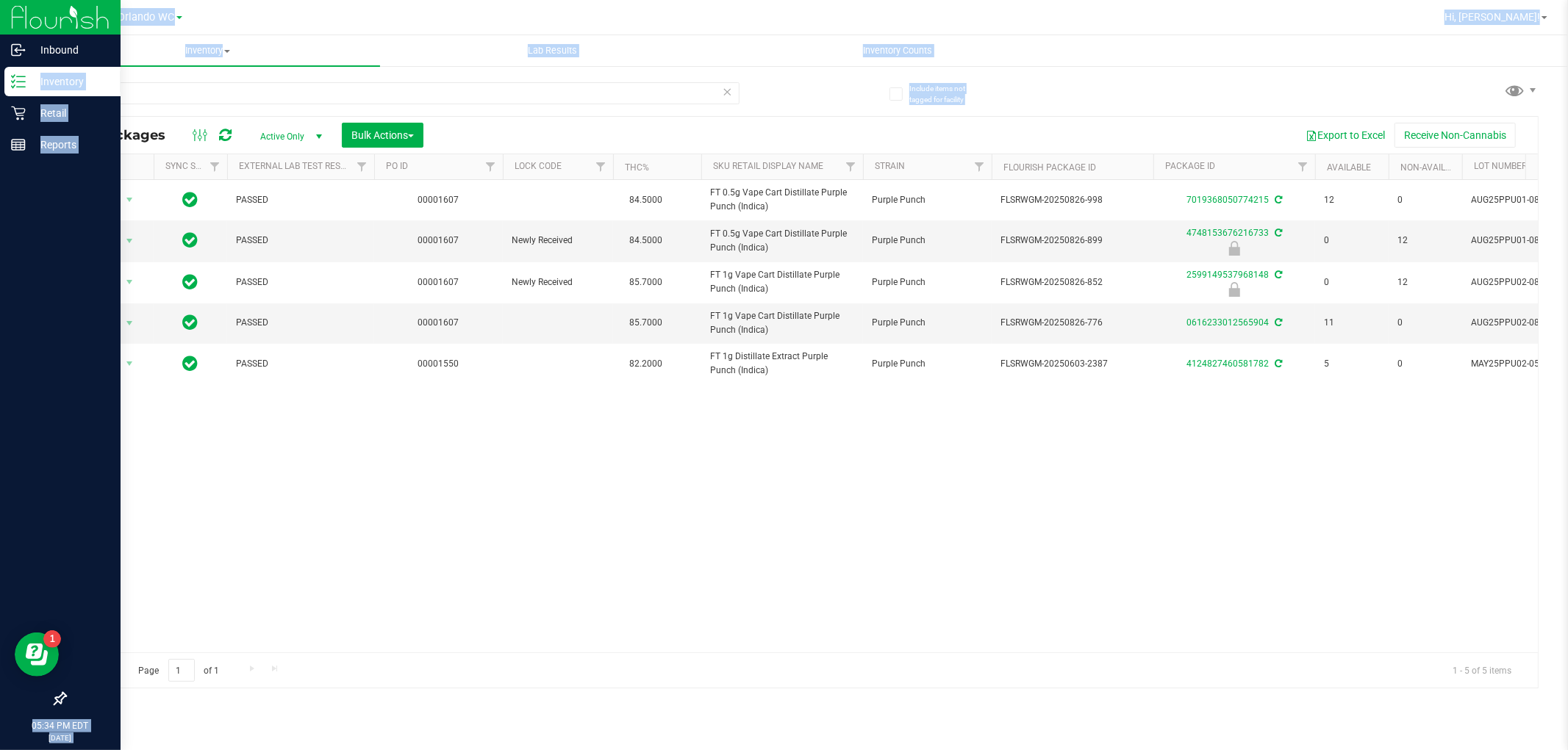
drag, startPoint x: 153, startPoint y: 105, endPoint x: 0, endPoint y: 92, distance: 153.6
click at [0, 92] on div "Inbound Inventory Retail Reports 05:34 PM EDT 09/26/2025 09/26 Orlando WC Hi, L…" at bounding box center [784, 375] width 1568 height 750
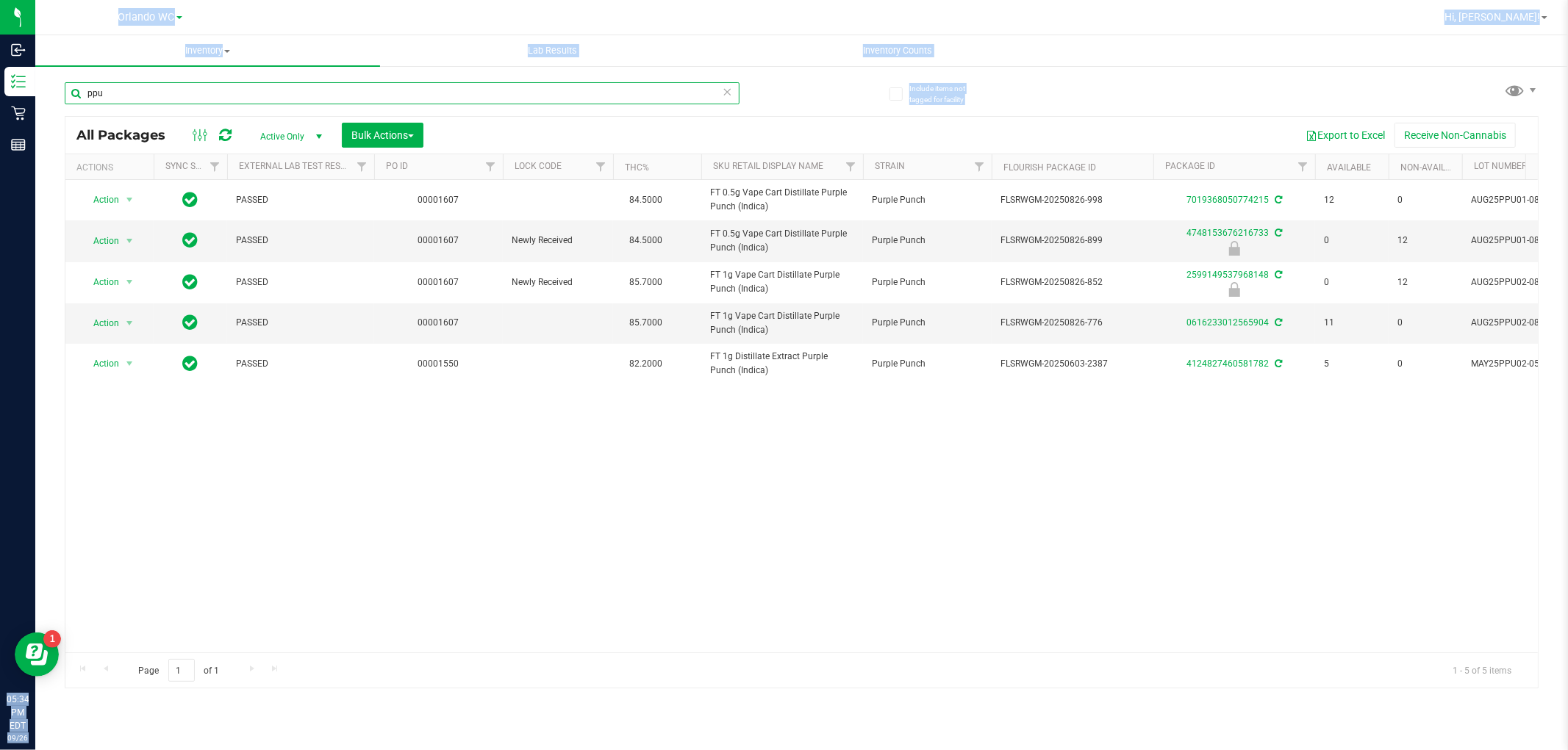
click at [132, 94] on input "ppu" at bounding box center [402, 93] width 675 height 22
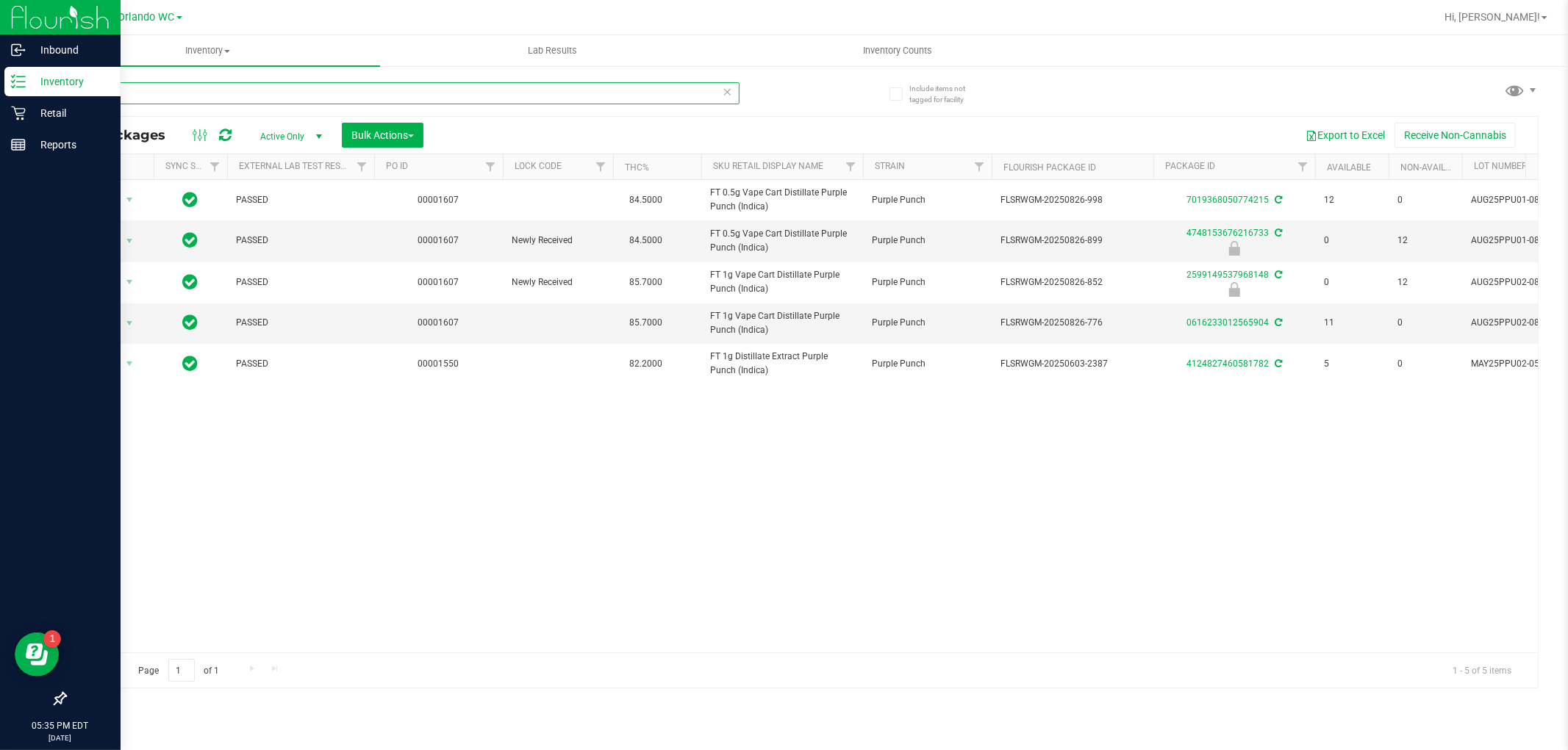
drag, startPoint x: 132, startPoint y: 94, endPoint x: 0, endPoint y: 23, distance: 149.9
click at [0, 23] on div "Inbound Inventory Retail Reports 05:35 PM EDT 09/26/2025 09/26 Orlando WC Hi, L…" at bounding box center [784, 375] width 1568 height 750
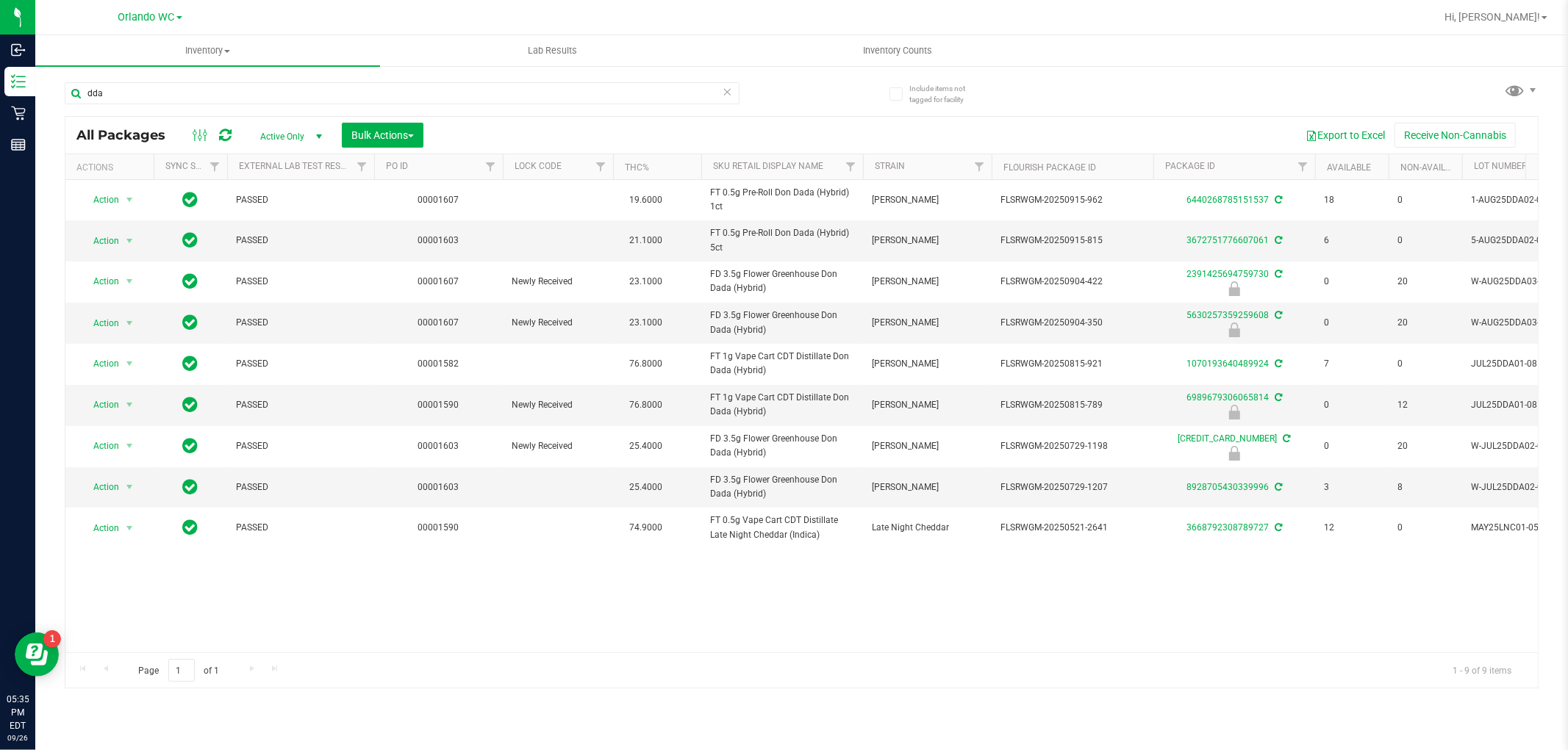
drag, startPoint x: 1006, startPoint y: 654, endPoint x: 1078, endPoint y: 650, distance: 72.1
click at [1101, 650] on div "All Packages Active Only Active Only Lab Samples Locked All External Internal B…" at bounding box center [802, 402] width 1473 height 573
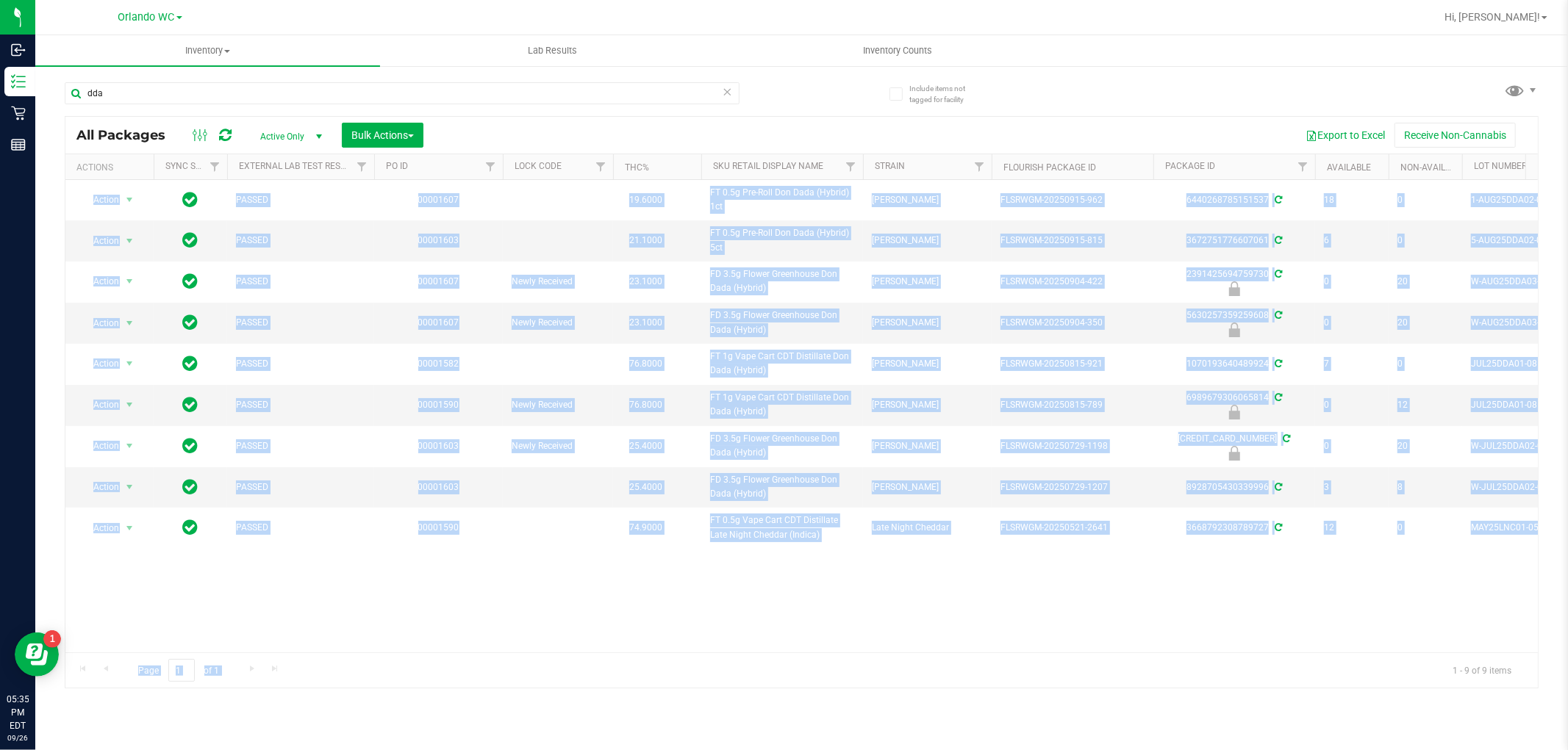
click at [1003, 636] on div "Action Action Create package Edit attributes Global inventory Locate package Lo…" at bounding box center [801, 416] width 1472 height 472
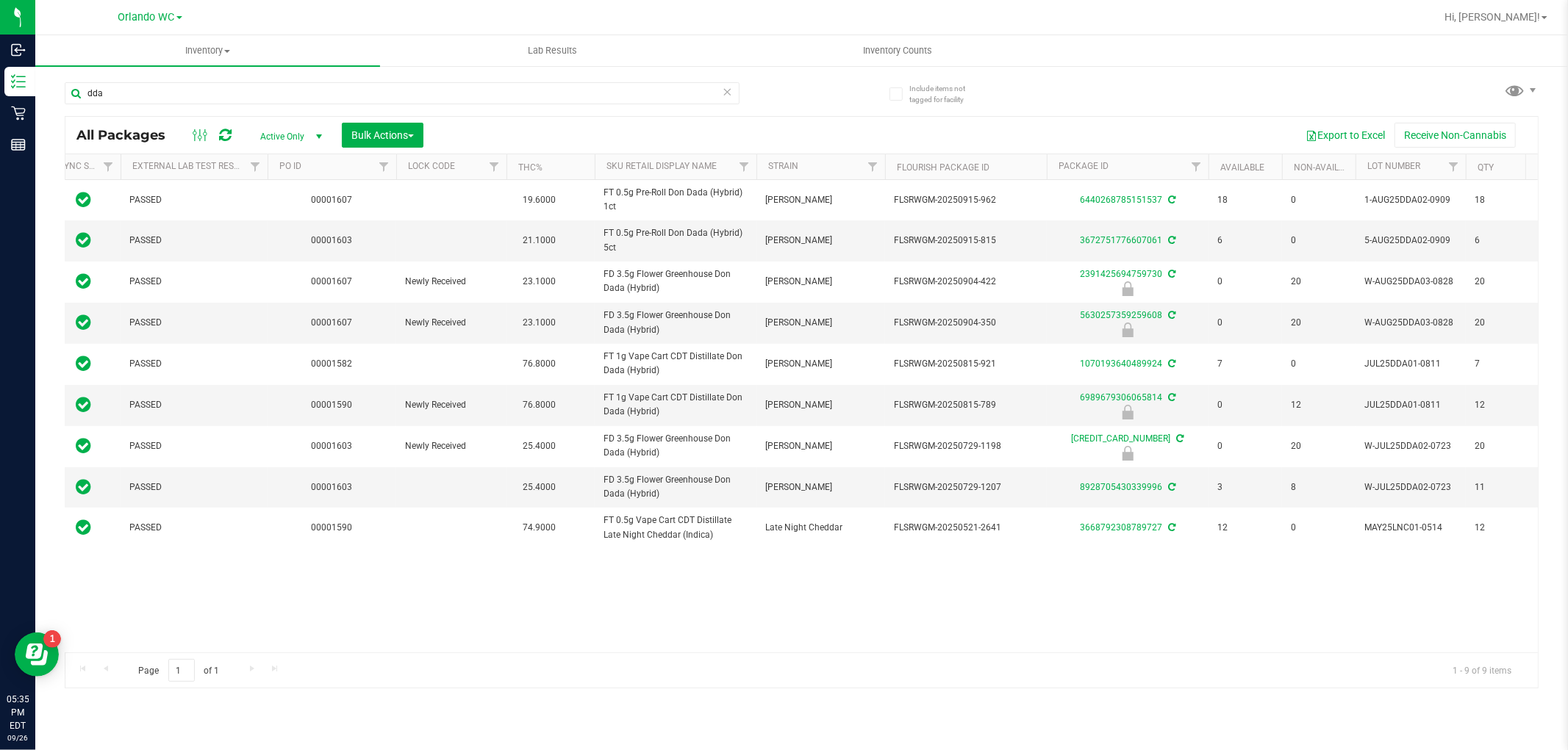
scroll to position [0, 114]
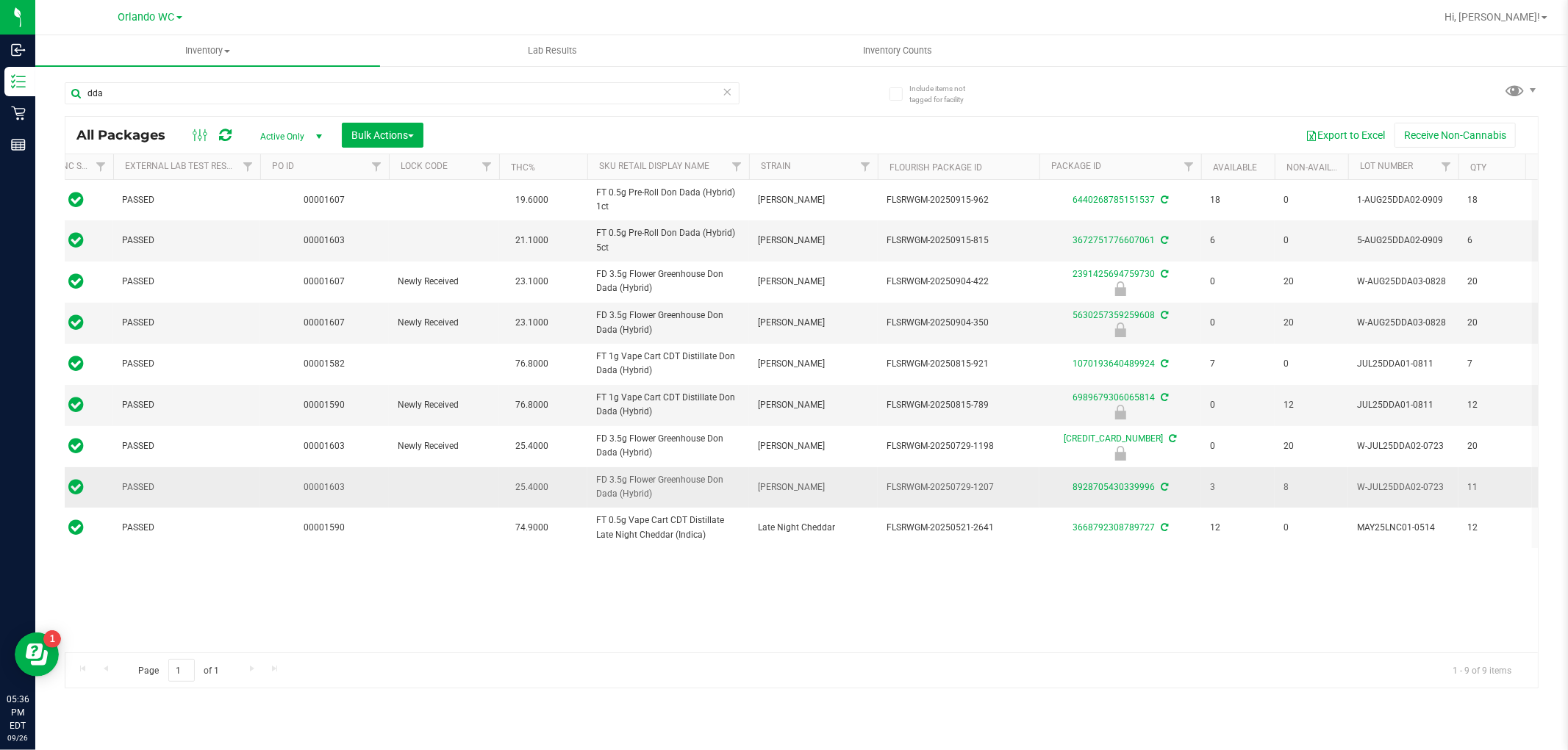
drag, startPoint x: 662, startPoint y: 491, endPoint x: 579, endPoint y: 486, distance: 83.2
click at [579, 486] on tr "Action Action Create package Edit attributes Global inventory Locate package Lo…" at bounding box center [1029, 487] width 2154 height 40
copy tr "FD 3.5g Flower Greenhouse Don Dada (Hybrid)"
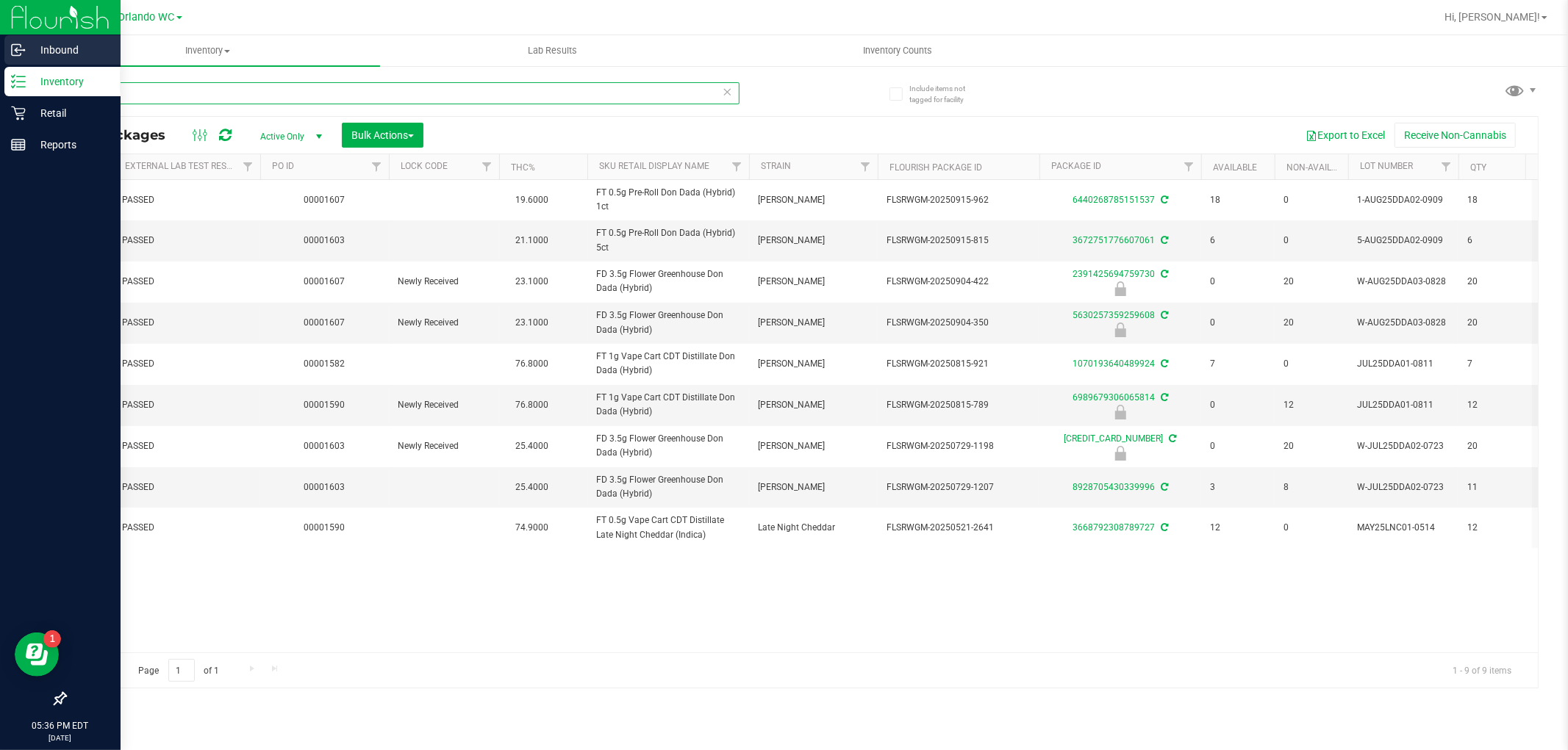
drag, startPoint x: 0, startPoint y: 68, endPoint x: 0, endPoint y: 44, distance: 24.0
click at [0, 44] on div "Inbound Inventory Retail Reports 05:36 PM EDT 09/26/2025 09/26 Orlando WC Hi, L…" at bounding box center [784, 375] width 1568 height 750
paste input "FD 3.5g Flower Greenhouse Don Dada (Hybrid)"
type input "FD 3.5g Flower Greenhouse Don Dada (Hybrid)"
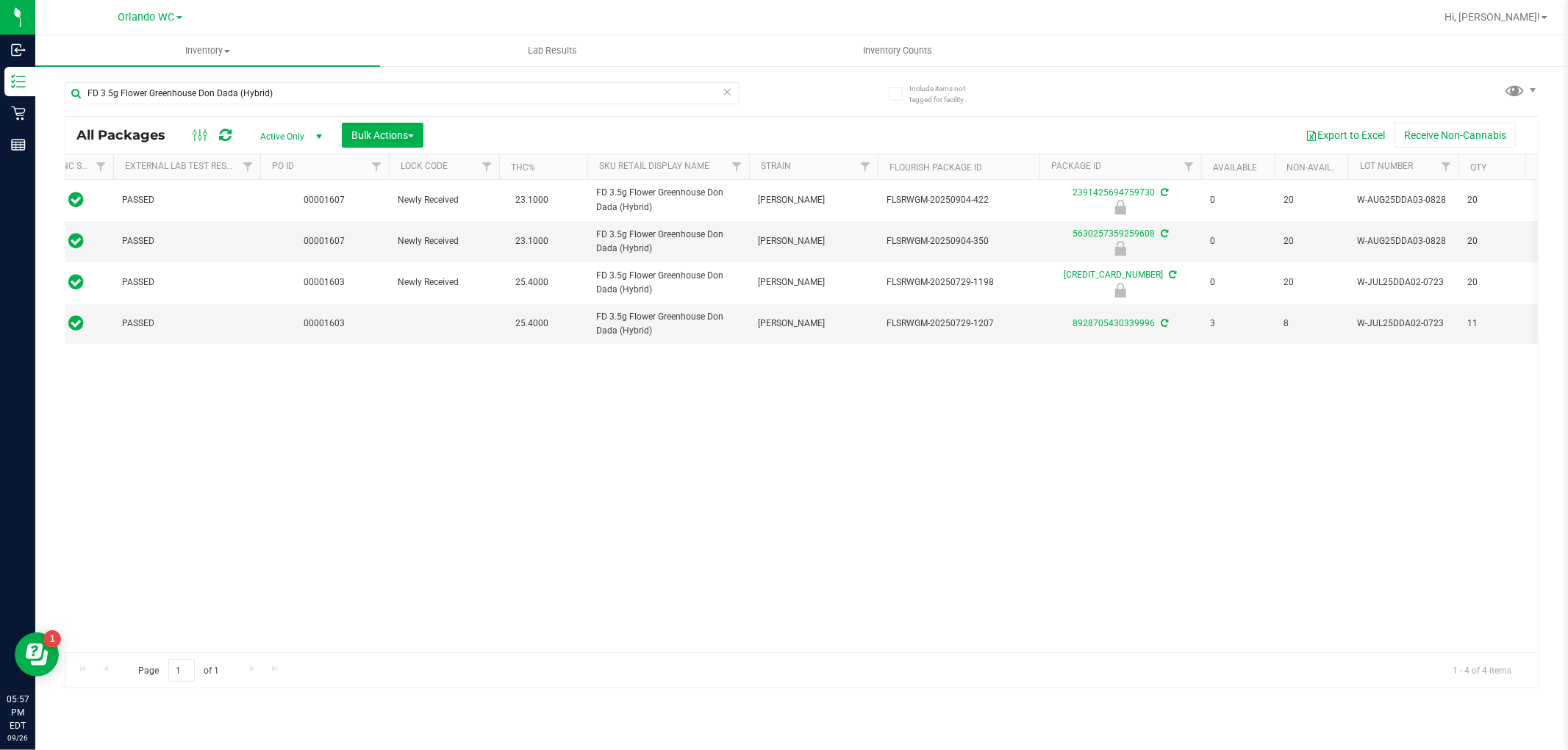
click at [729, 87] on icon at bounding box center [728, 91] width 10 height 18
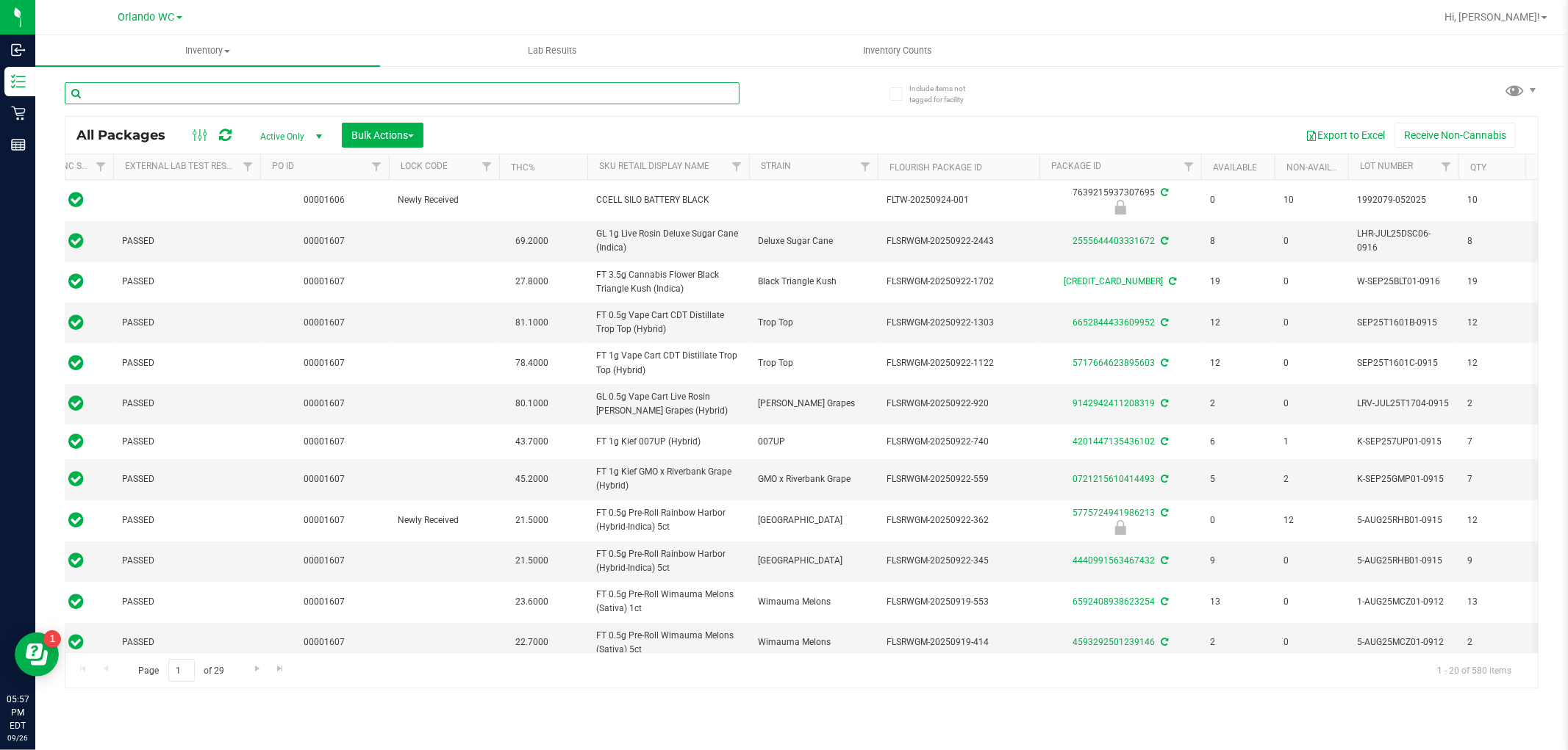
click at [185, 99] on input "text" at bounding box center [402, 93] width 675 height 22
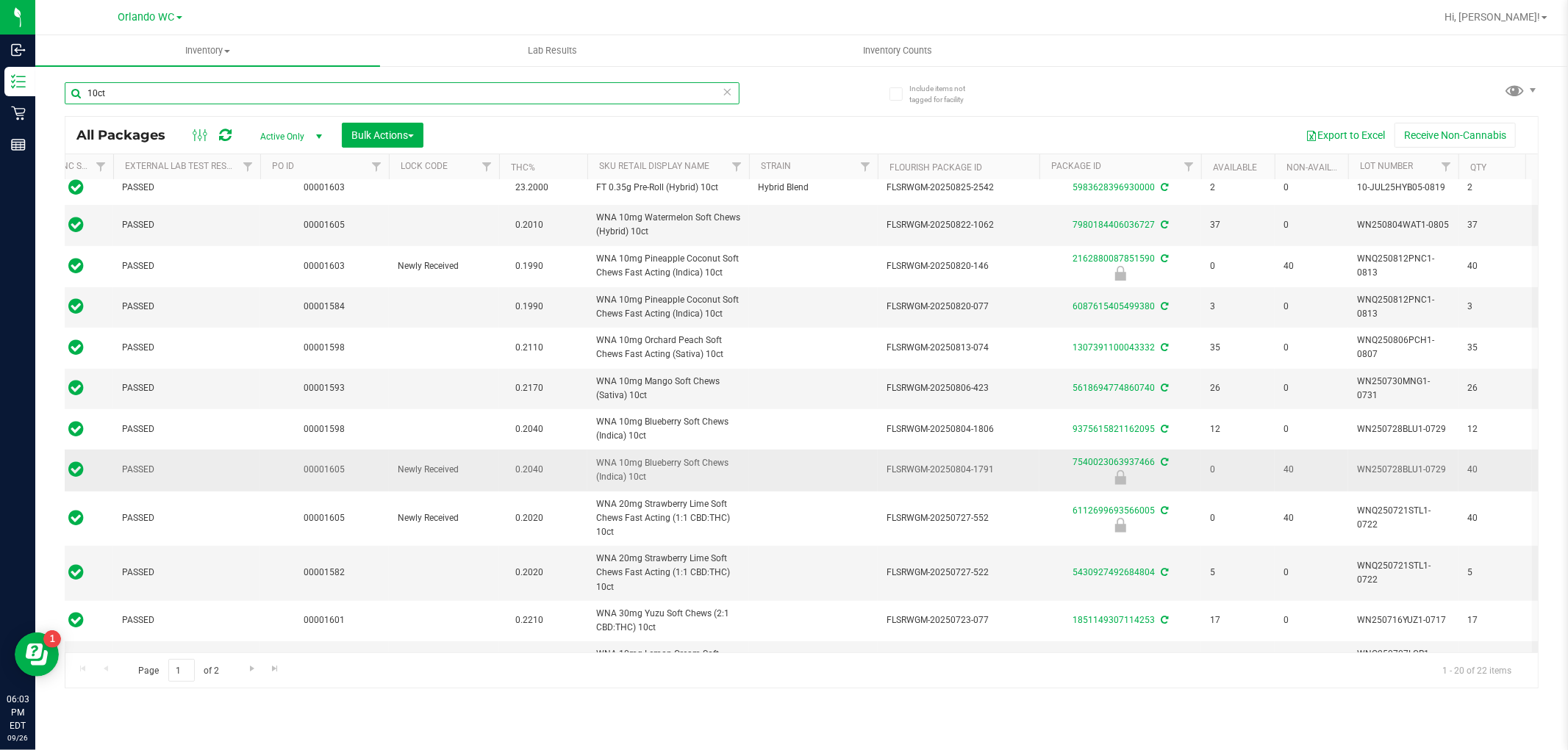
scroll to position [369, 114]
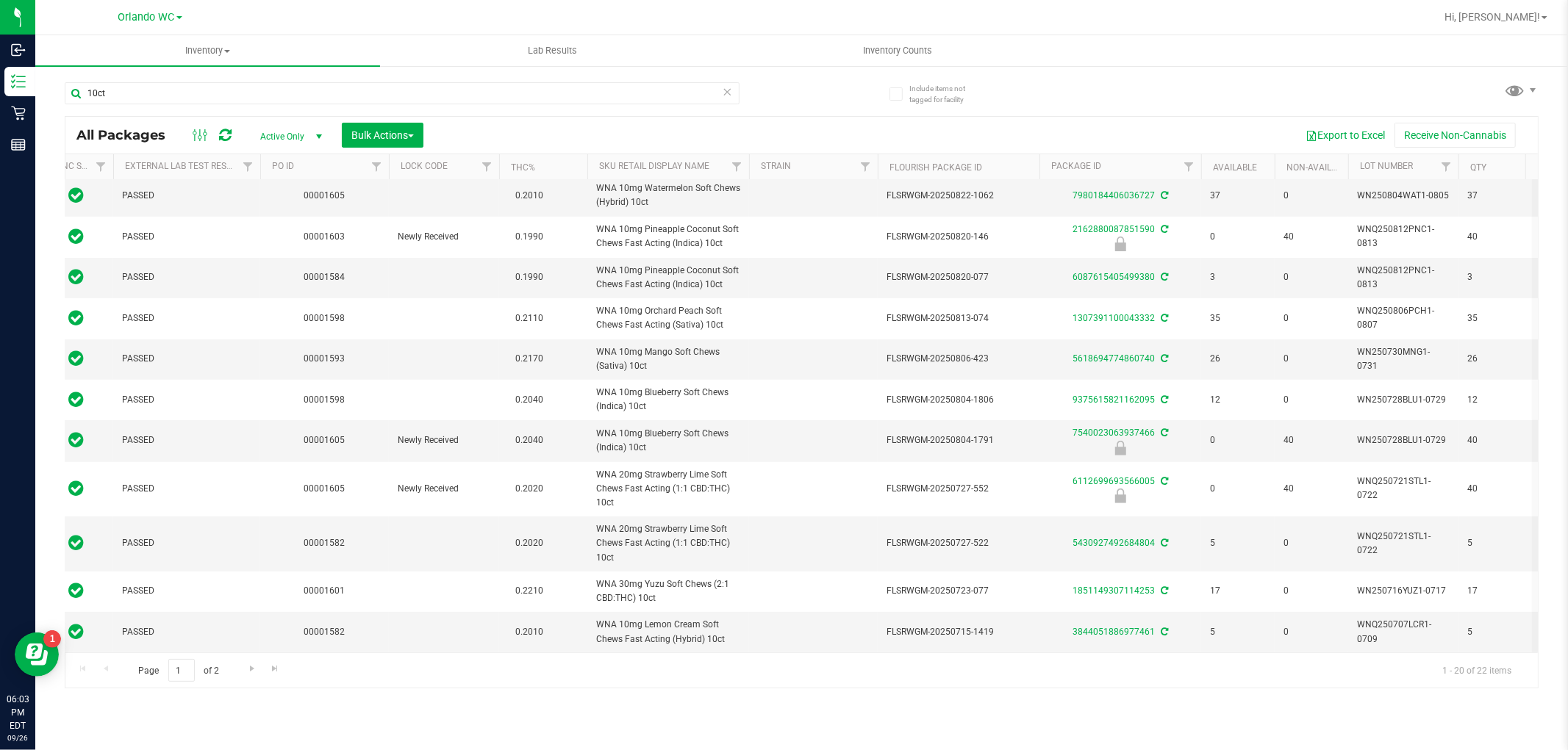
click at [261, 661] on div "Page 1 of 2 1 - 20 of 22 items" at bounding box center [801, 670] width 1472 height 35
click at [247, 666] on span "Go to the next page" at bounding box center [252, 668] width 12 height 12
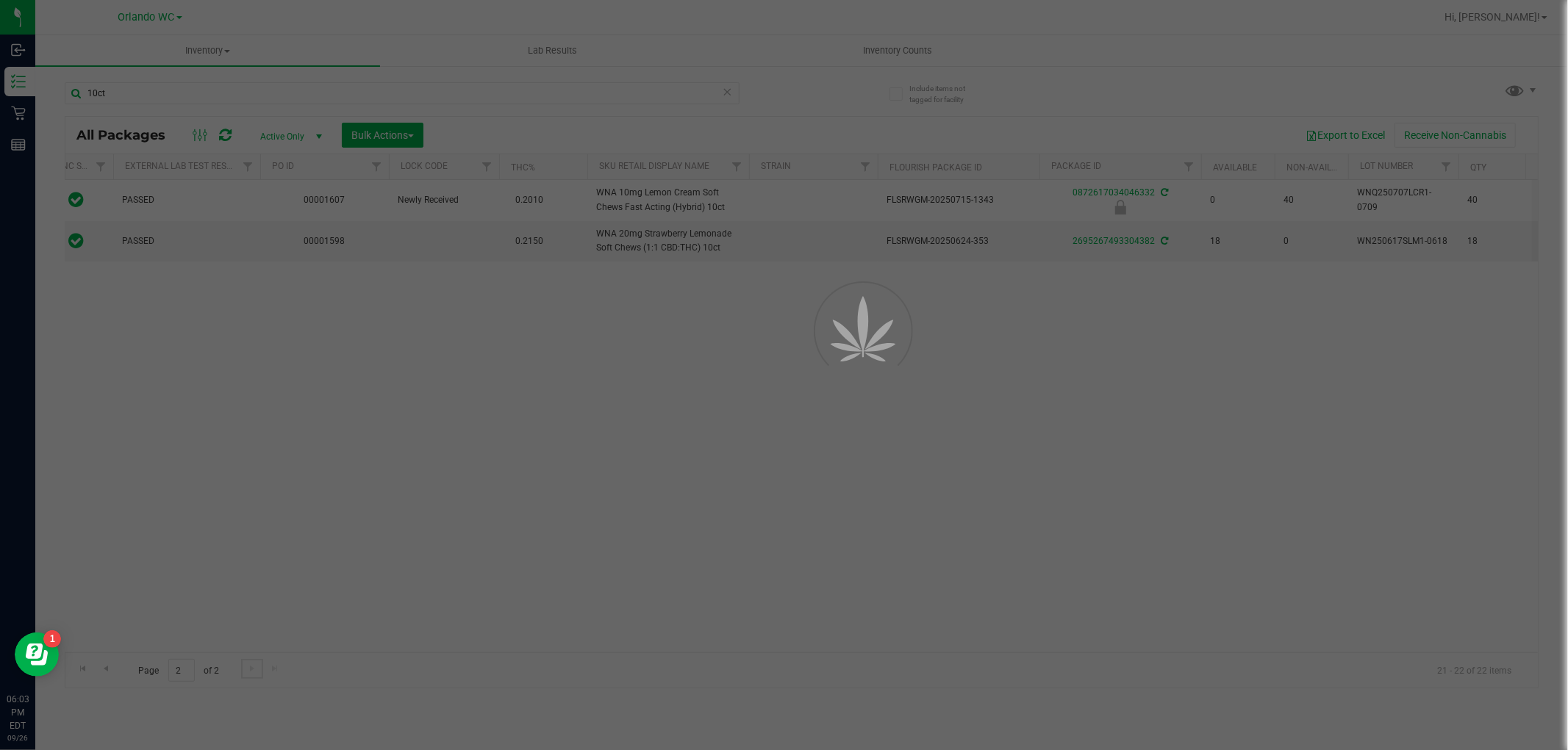
scroll to position [0, 114]
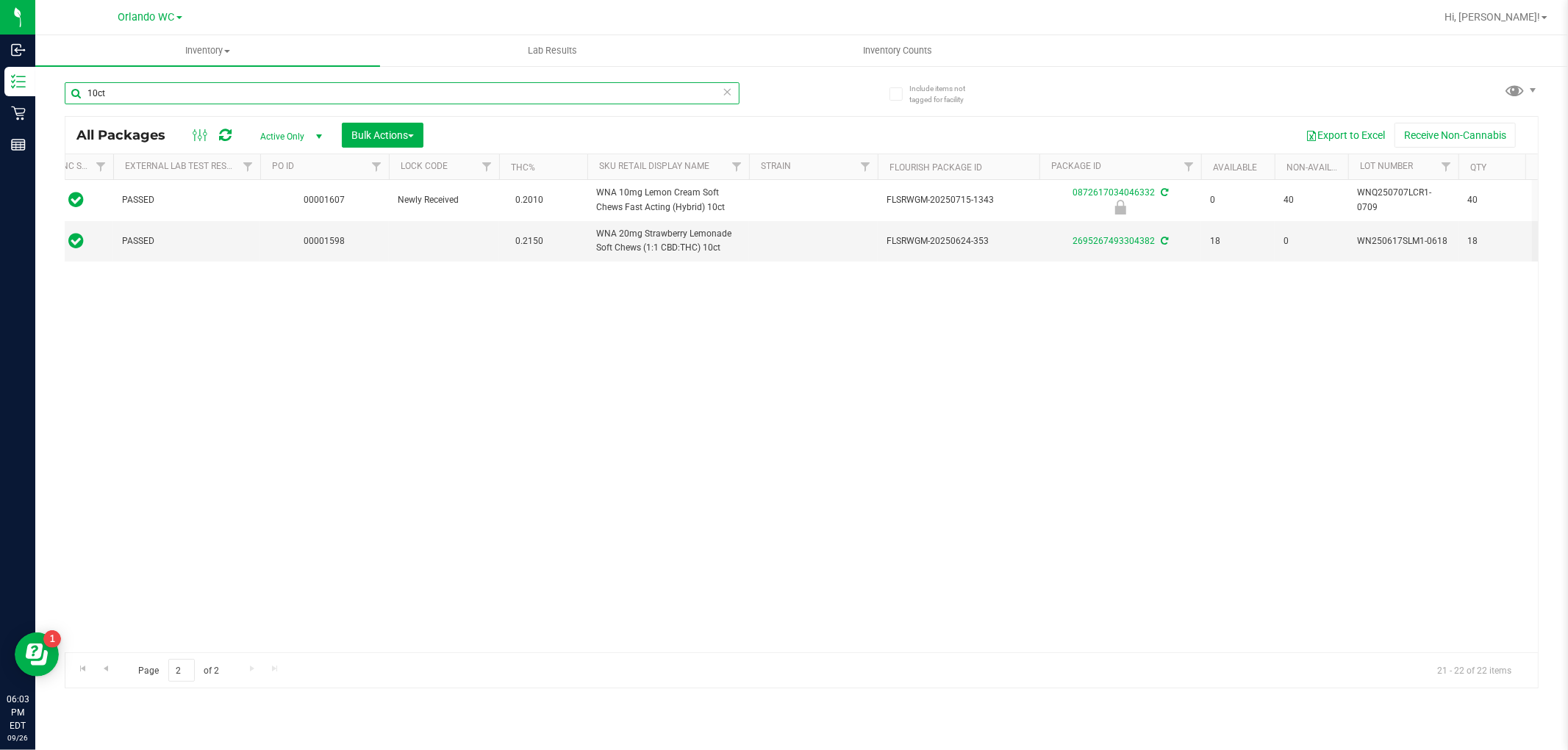
click at [142, 97] on input "10ct" at bounding box center [402, 93] width 675 height 22
click at [195, 96] on input "10ct" at bounding box center [402, 93] width 675 height 22
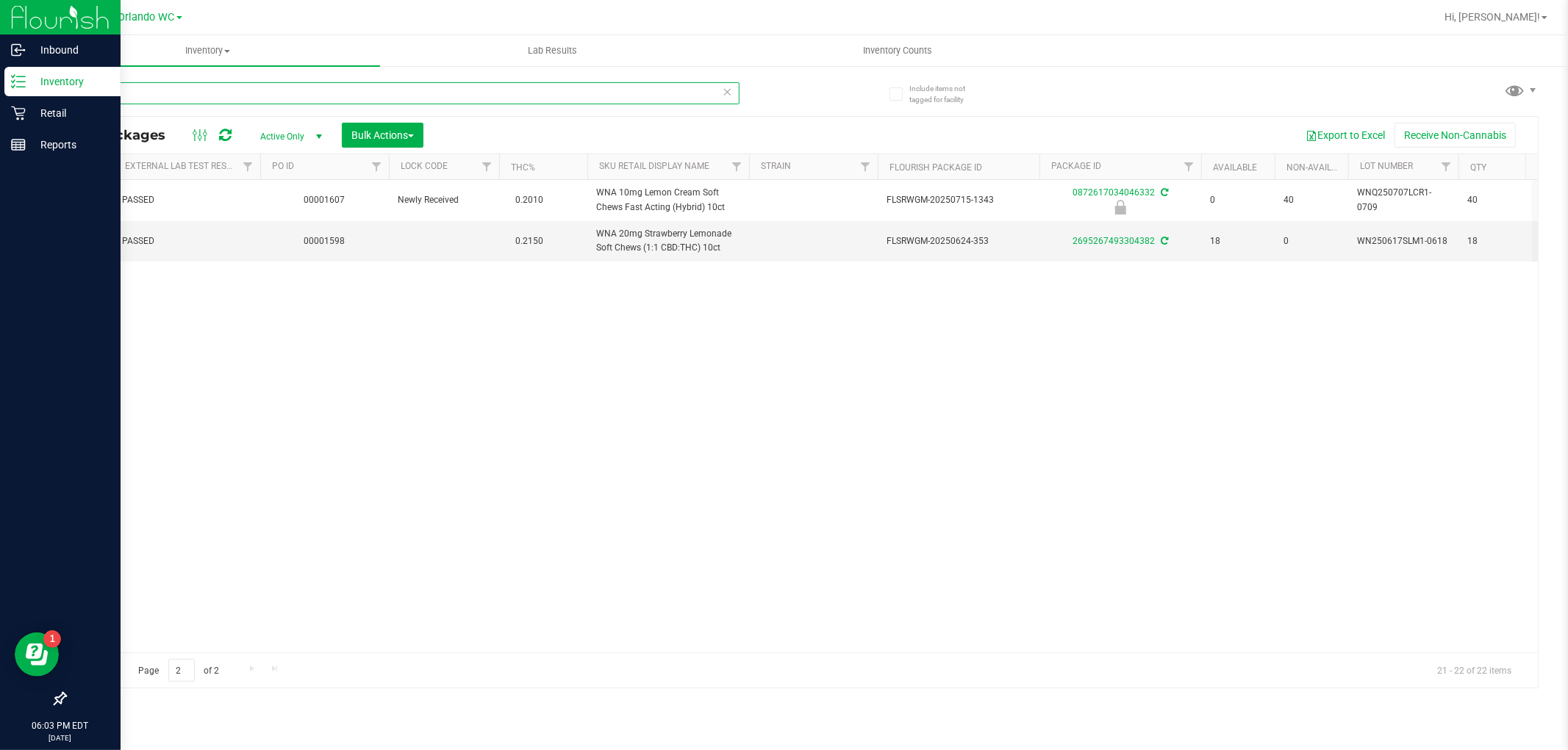
drag, startPoint x: 126, startPoint y: 94, endPoint x: 0, endPoint y: 93, distance: 126.0
click at [0, 93] on div "Inbound Inventory Retail Reports 06:03 PM EDT 09/26/2025 09/26 Orlando WC Hi, L…" at bounding box center [784, 375] width 1568 height 750
drag, startPoint x: 108, startPoint y: 94, endPoint x: 0, endPoint y: 13, distance: 135.0
click at [0, 13] on div "Inbound Inventory Retail Reports 06:03 PM EDT 09/26/2025 09/26 Orlando WC Hi, L…" at bounding box center [784, 375] width 1568 height 750
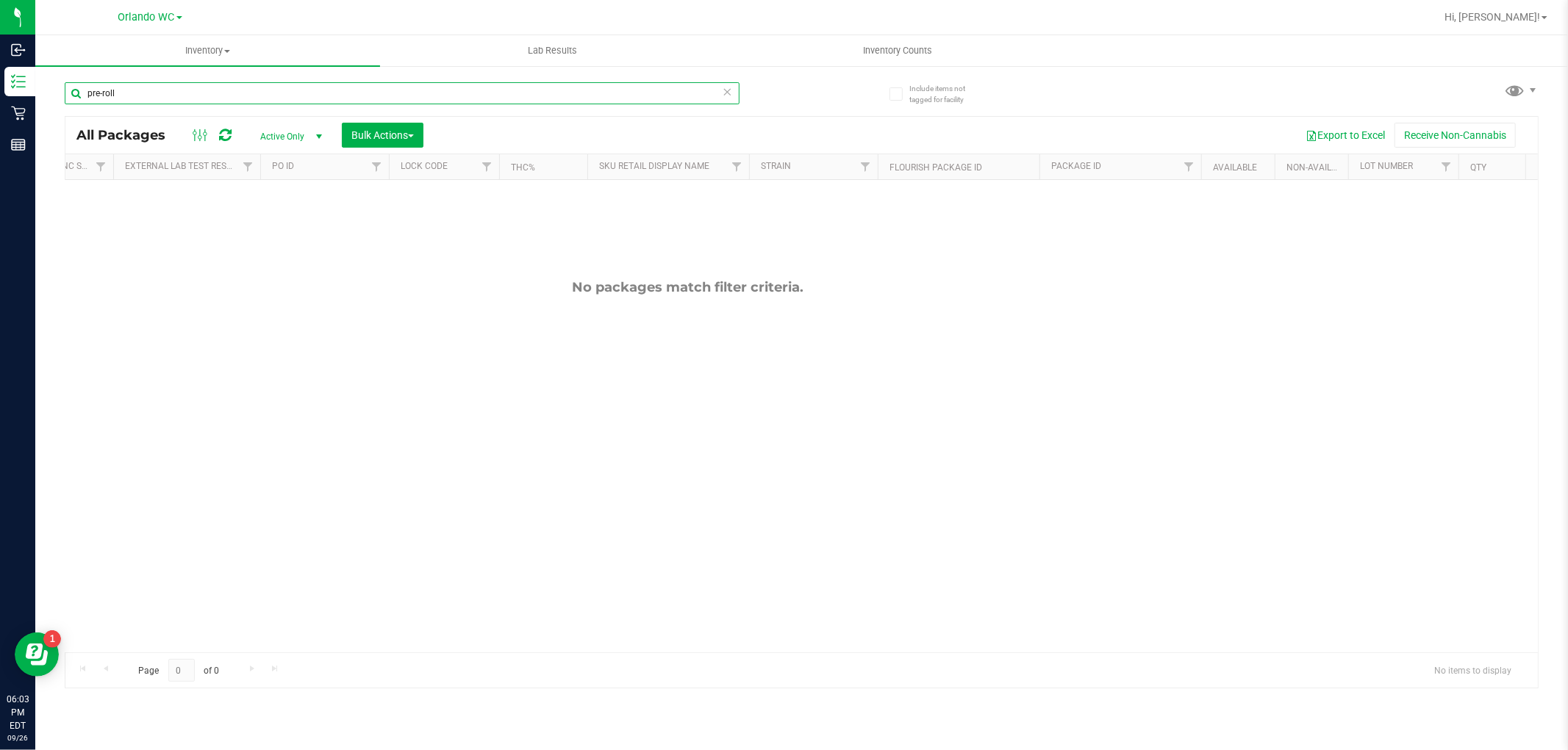
type input "pre-roll"
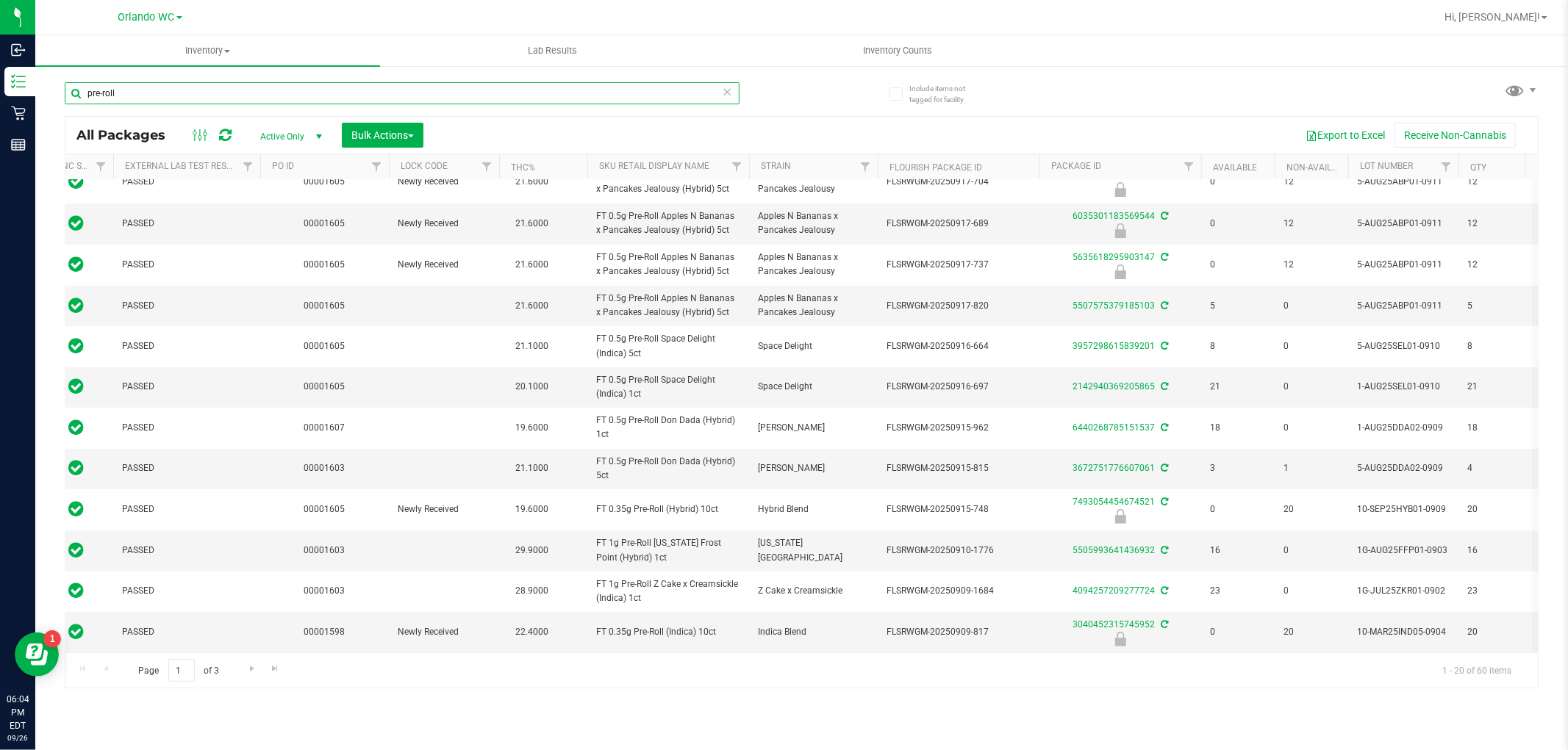
scroll to position [359, 114]
drag, startPoint x: 717, startPoint y: 618, endPoint x: 702, endPoint y: 618, distance: 15.0
click at [702, 625] on span "FT 0.35g Pre-Roll (Indica) 10ct" at bounding box center [668, 632] width 144 height 14
click at [636, 691] on div "Inventory All packages All inventory Waste log Create inventory Lab Results Inv…" at bounding box center [802, 392] width 1532 height 715
click at [248, 669] on span "Go to the next page" at bounding box center [252, 668] width 12 height 12
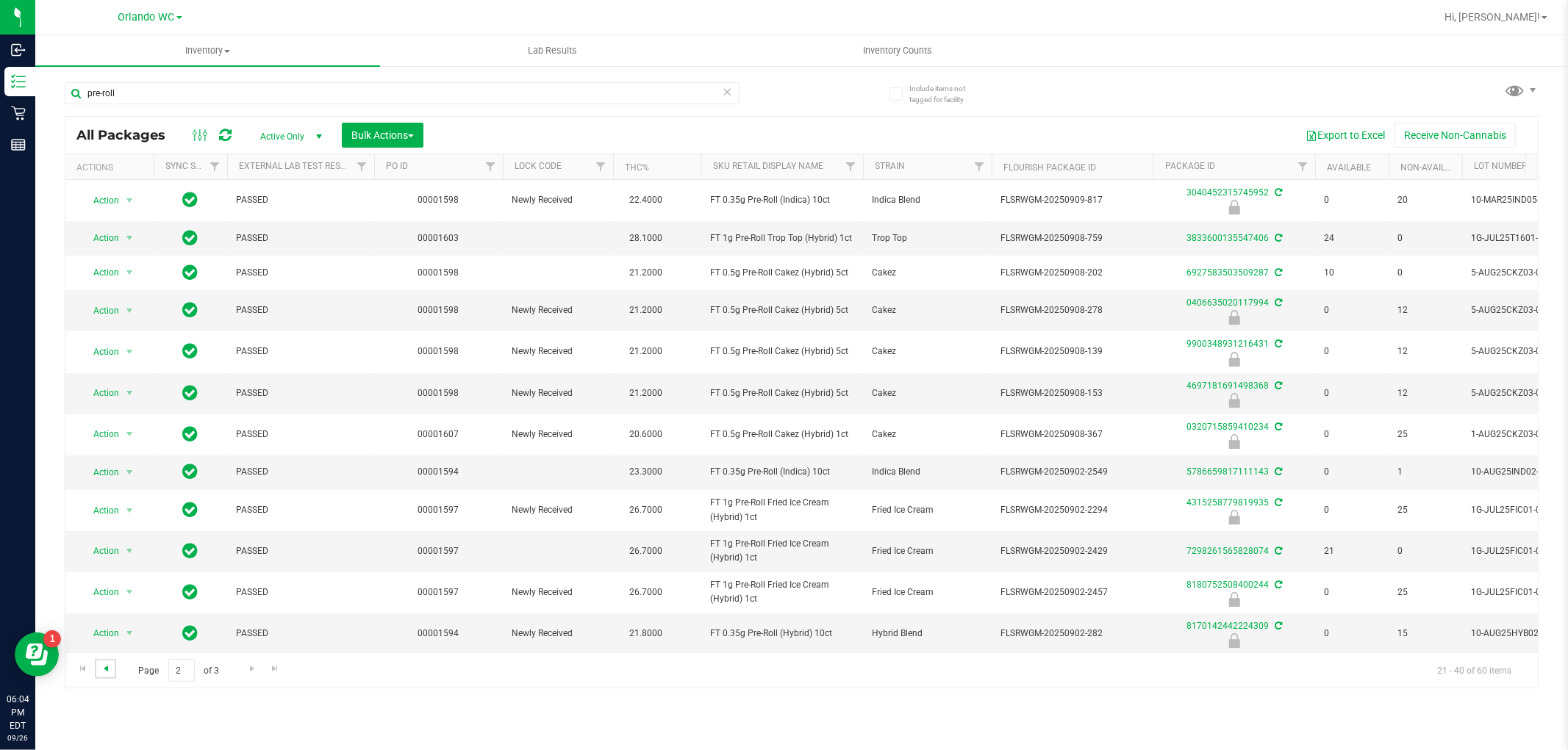
click at [106, 664] on span "Go to the previous page" at bounding box center [106, 668] width 12 height 12
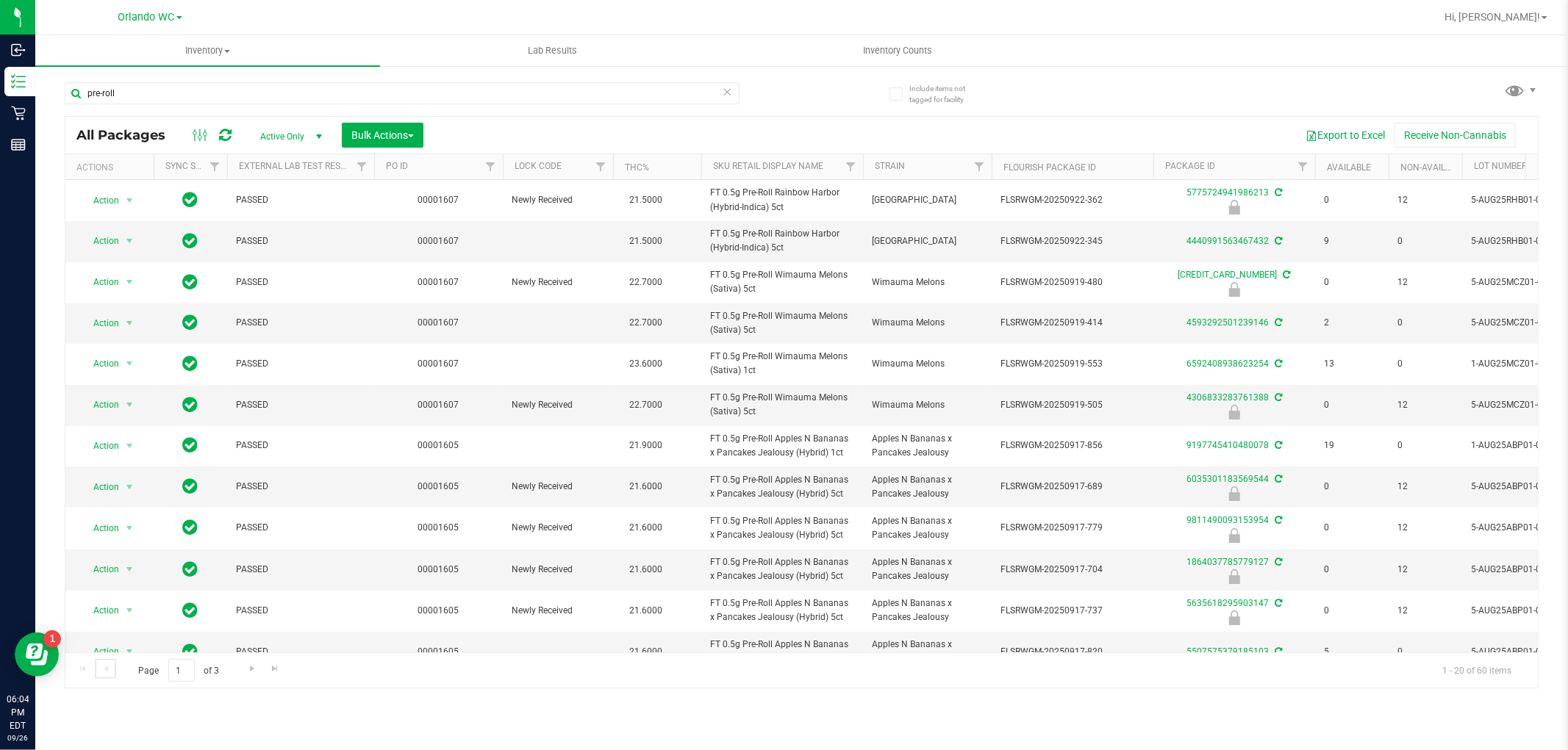
scroll to position [359, 0]
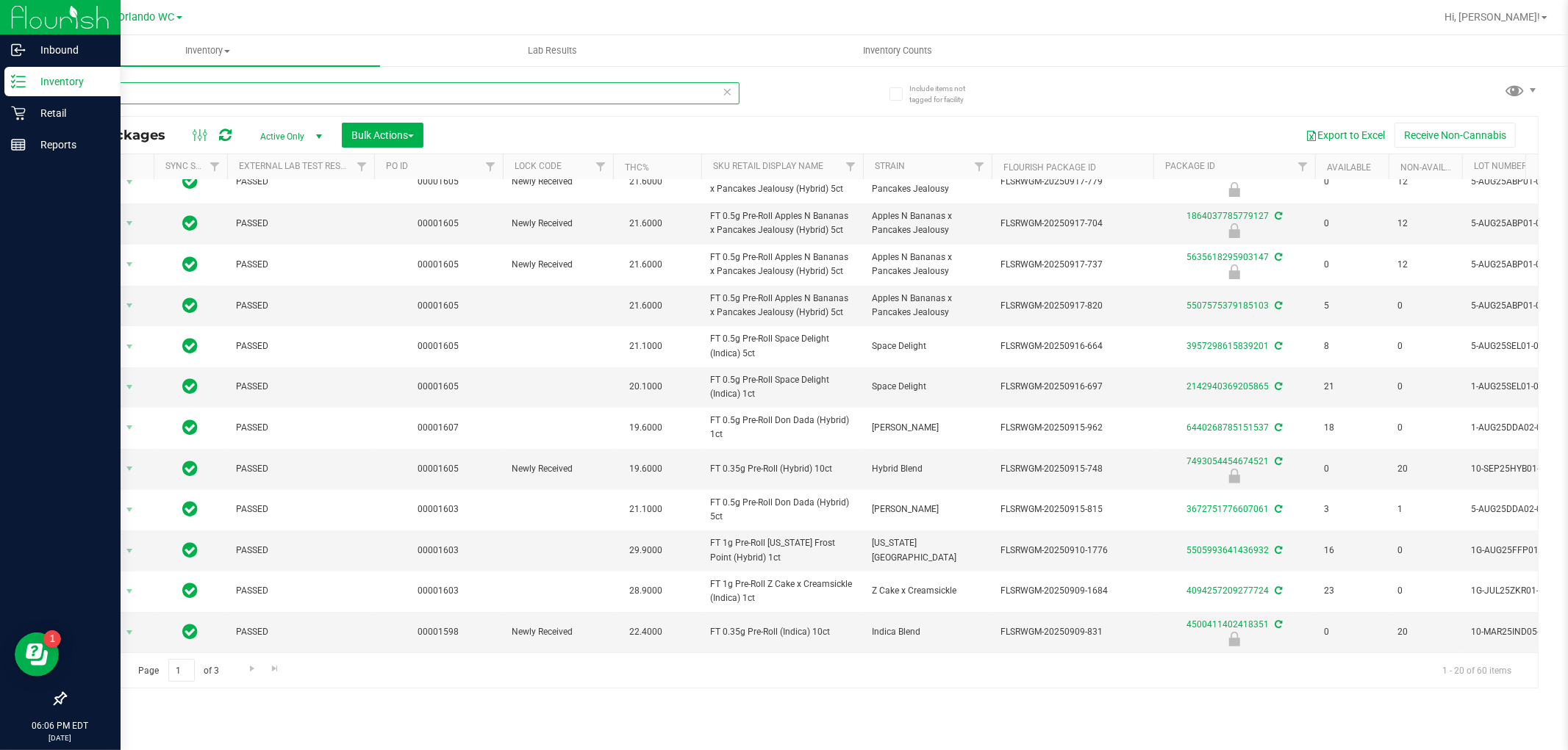
drag, startPoint x: 123, startPoint y: 89, endPoint x: 10, endPoint y: 88, distance: 113.0
click at [10, 88] on div "Inbound Inventory Retail Reports 06:06 PM EDT 09/26/2025 09/26 Orlando WC Hi, L…" at bounding box center [784, 375] width 1568 height 750
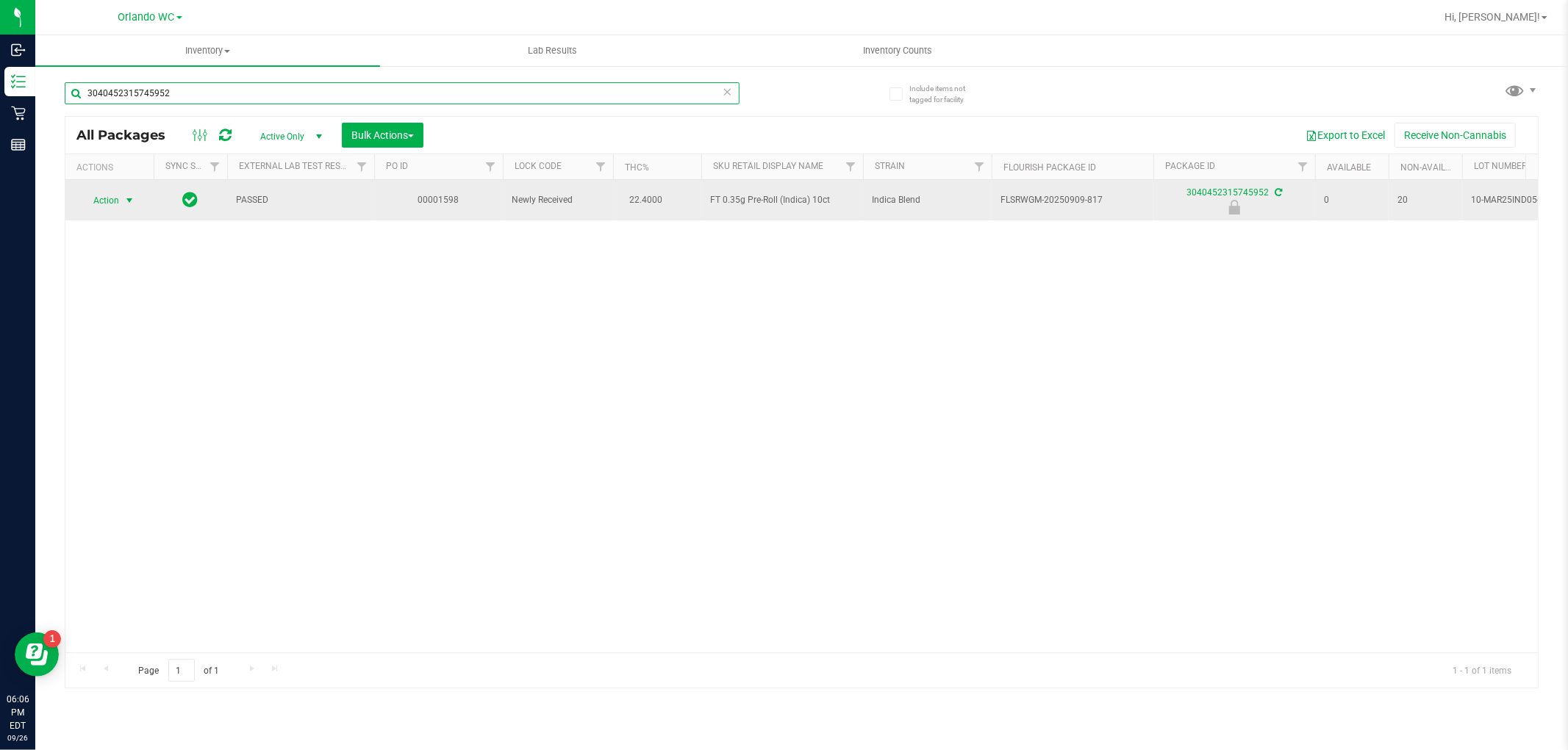
type input "3040452315745952"
click at [129, 192] on span "select" at bounding box center [129, 200] width 19 height 21
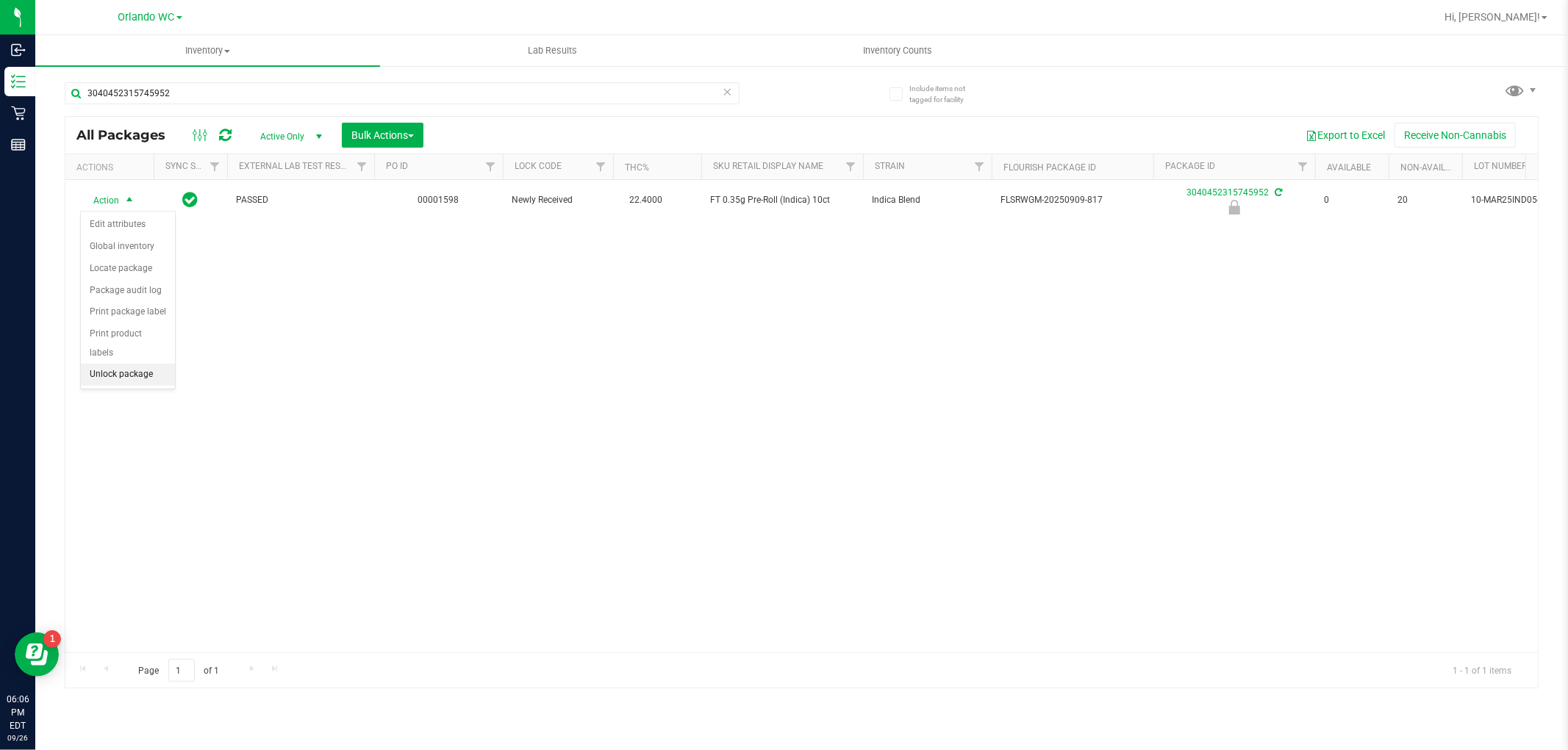
click at [163, 366] on li "Unlock package" at bounding box center [127, 375] width 94 height 22
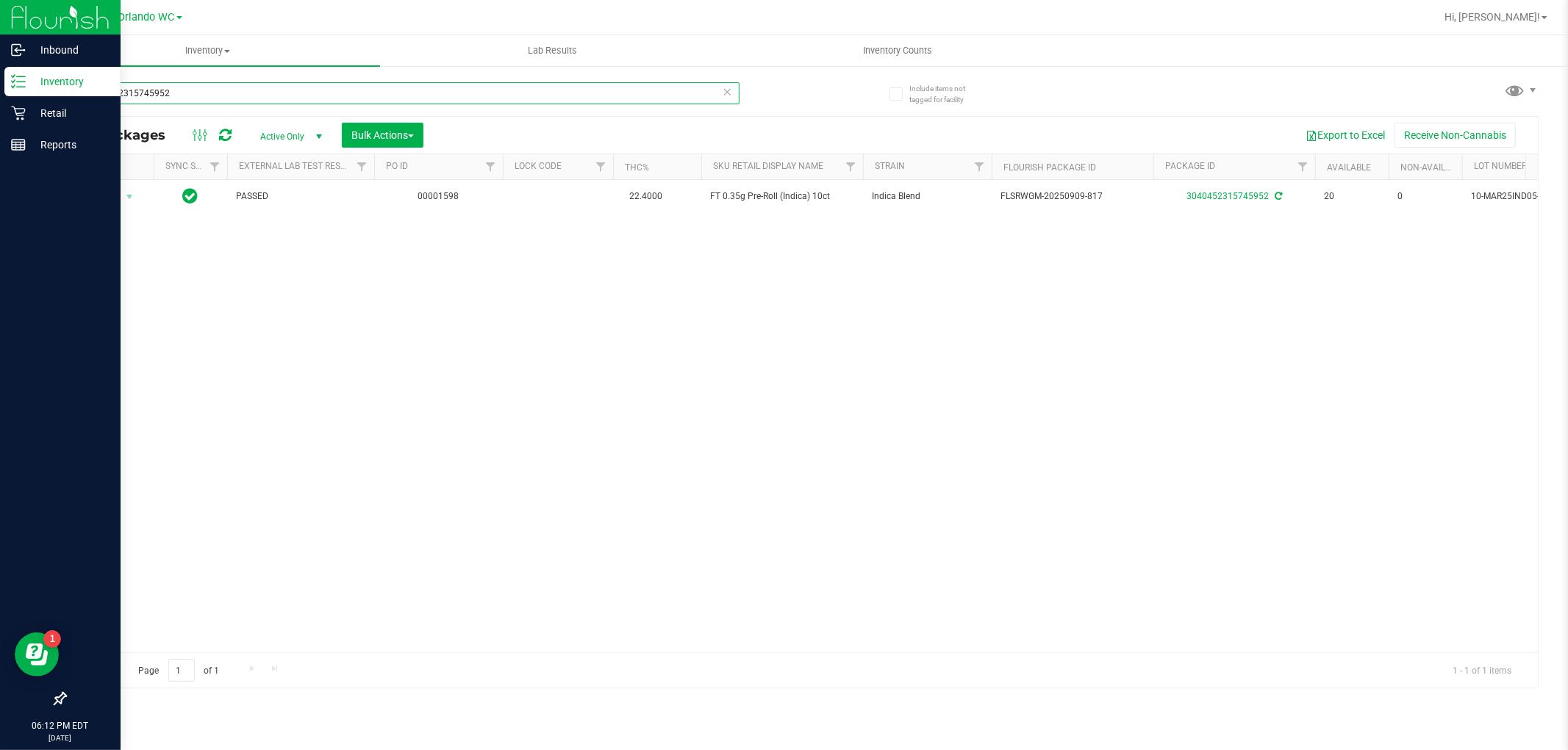
drag, startPoint x: 181, startPoint y: 91, endPoint x: 0, endPoint y: 26, distance: 192.3
click at [0, 33] on div "Inbound Inventory Retail Reports 06:12 PM EDT 09/26/2025 09/26 Orlando WC Hi, L…" at bounding box center [784, 375] width 1568 height 750
type input "10ct"
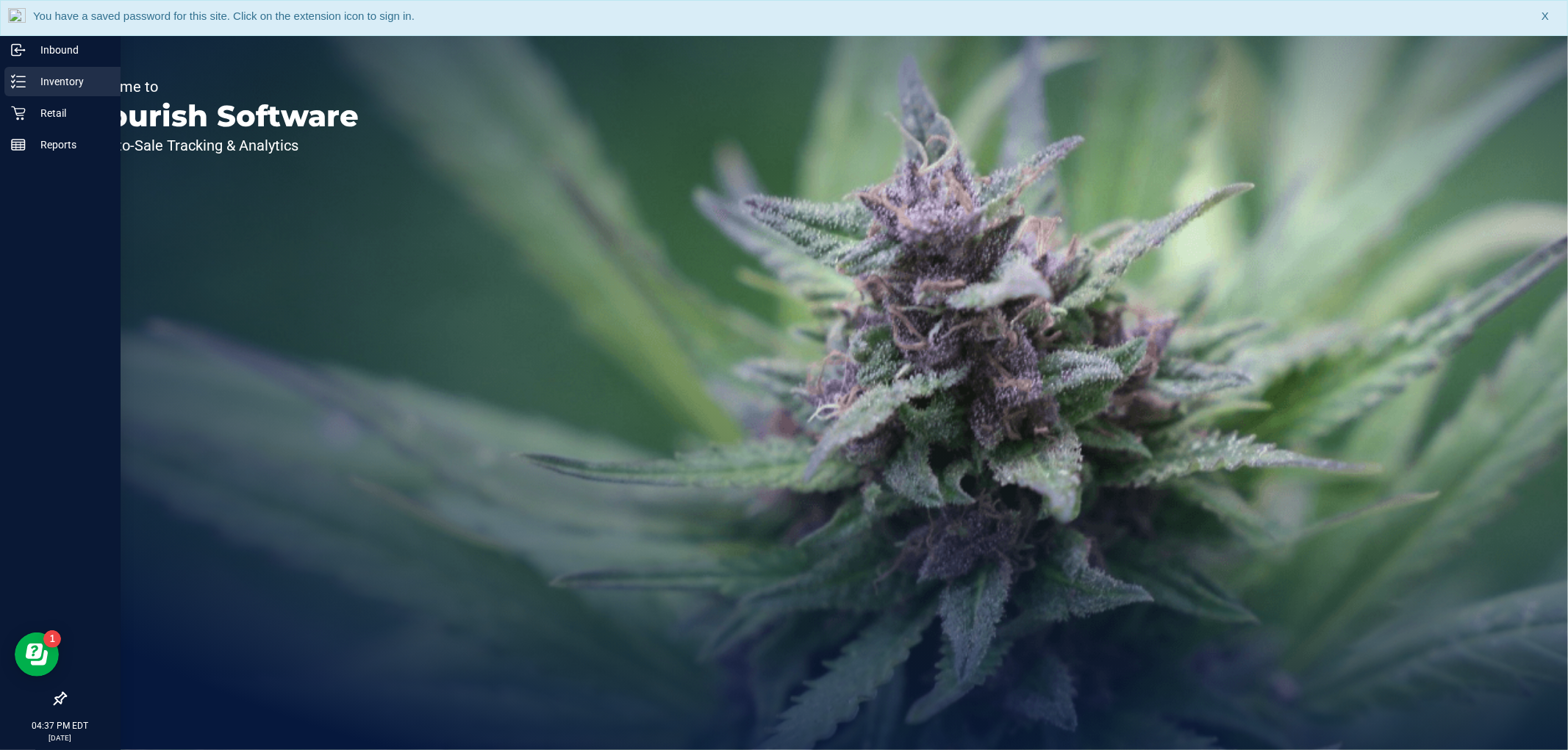
click at [68, 91] on div "Inventory" at bounding box center [62, 82] width 116 height 30
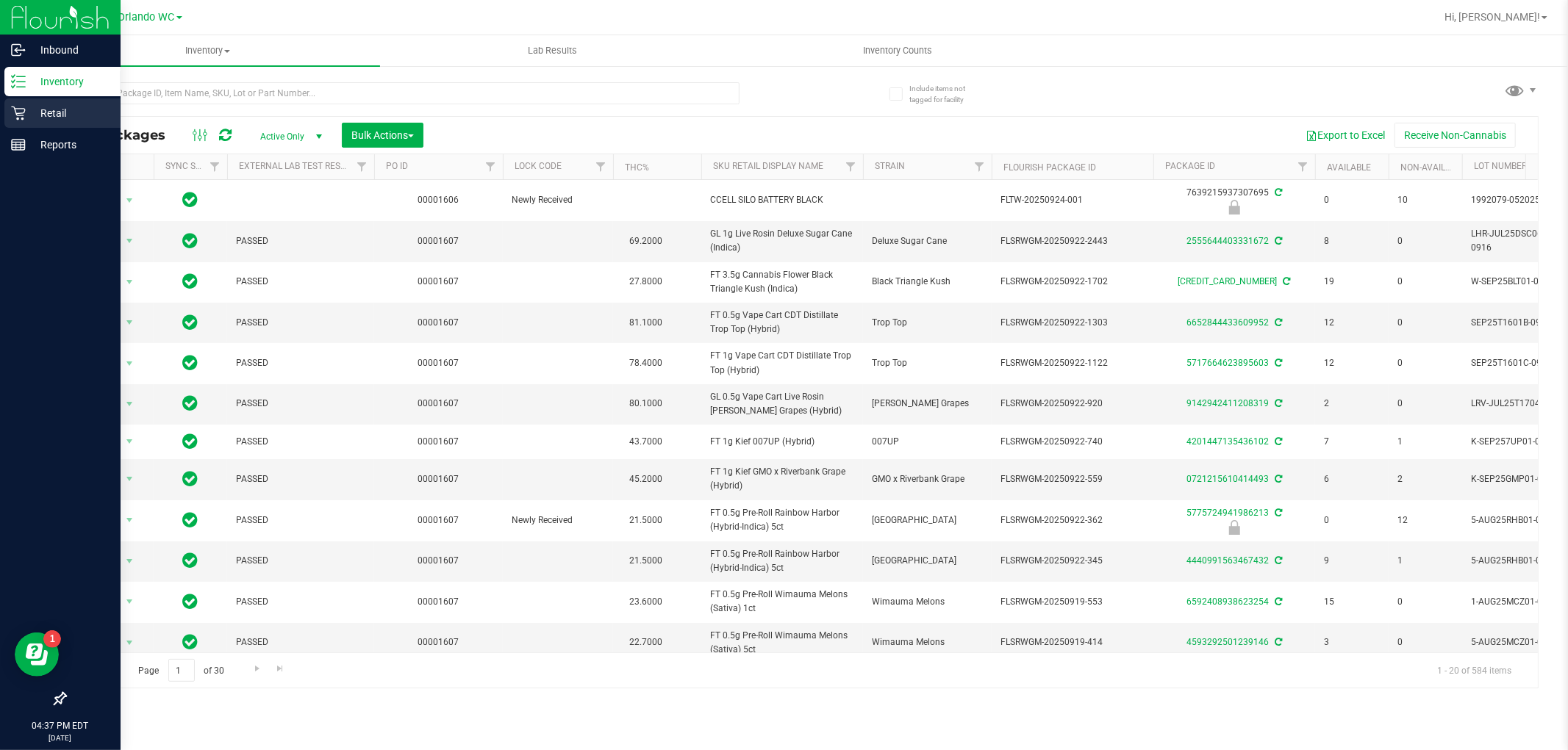
click at [19, 102] on div "Retail" at bounding box center [62, 113] width 116 height 30
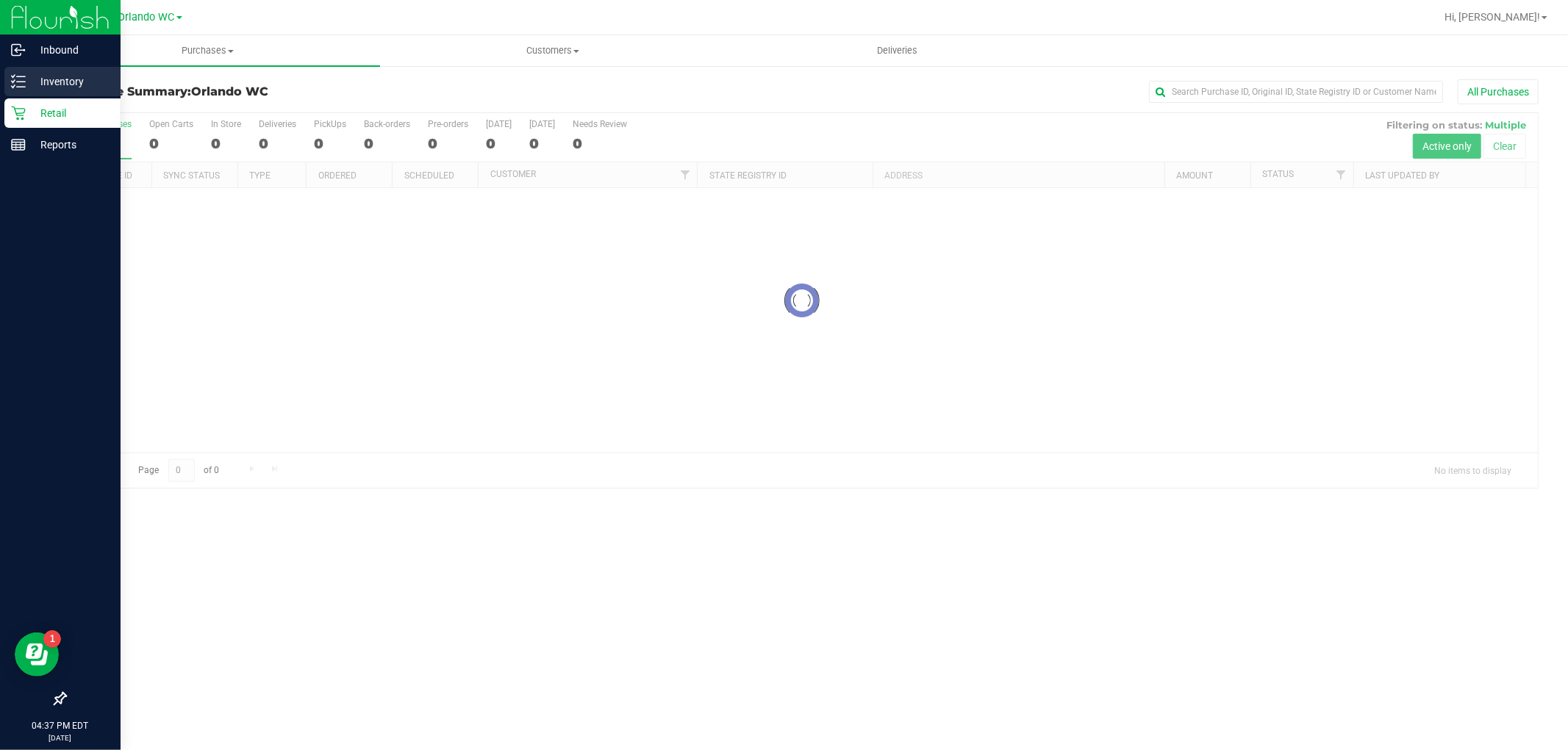
click at [34, 87] on p "Inventory" at bounding box center [69, 82] width 88 height 18
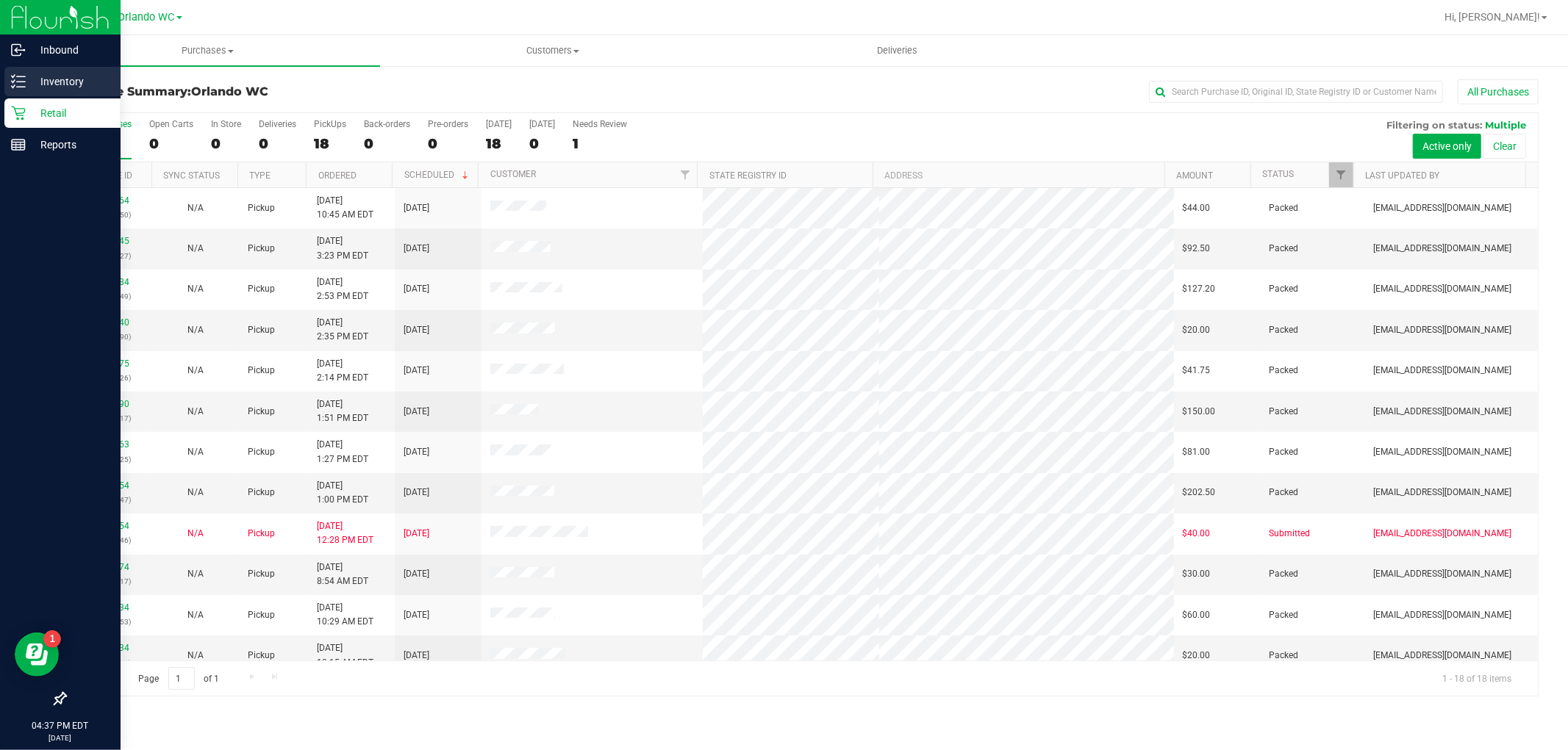
click at [28, 71] on div "Inventory" at bounding box center [62, 82] width 116 height 30
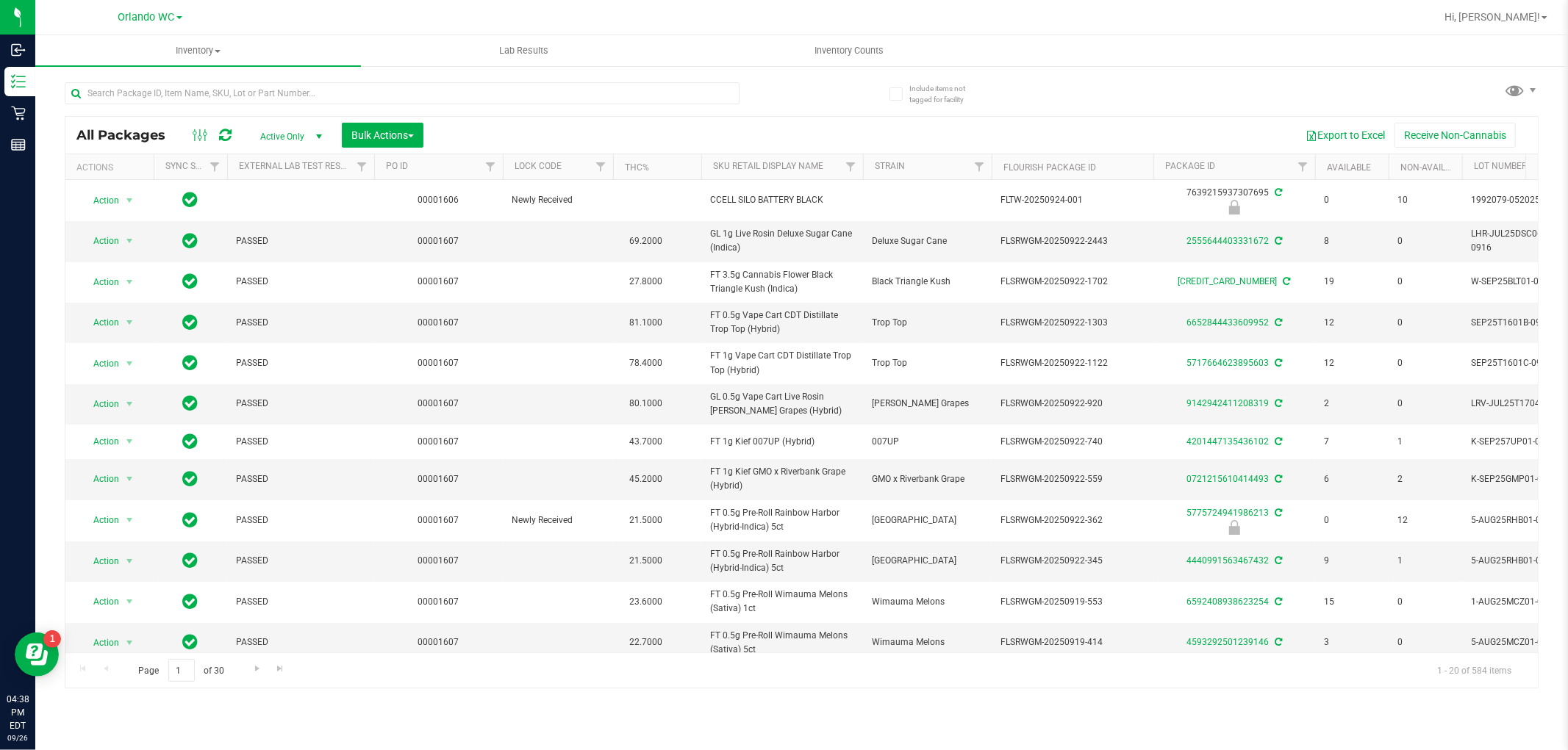
click at [754, 171] on th "Sku Retail Display Name" at bounding box center [782, 168] width 162 height 26
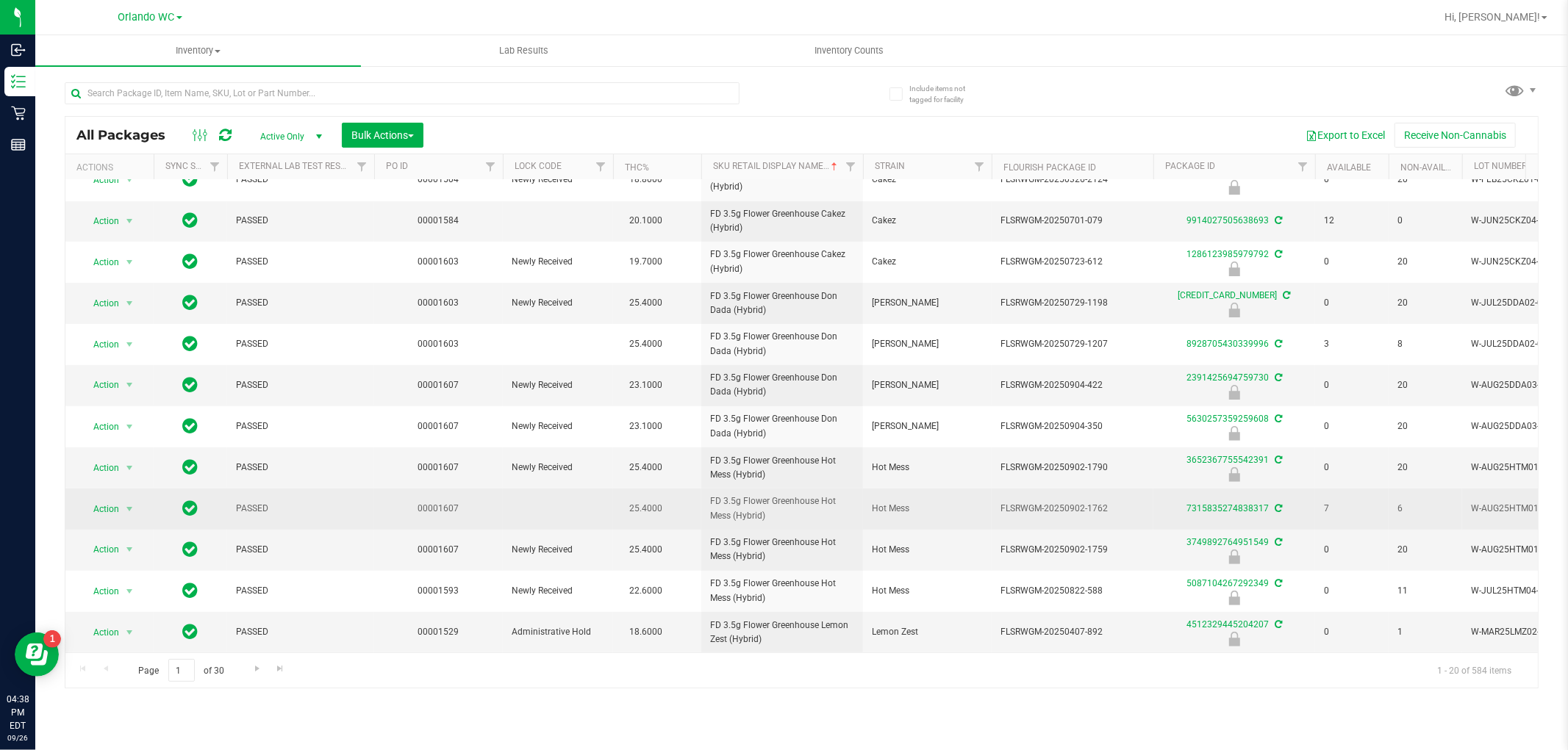
scroll to position [350, 0]
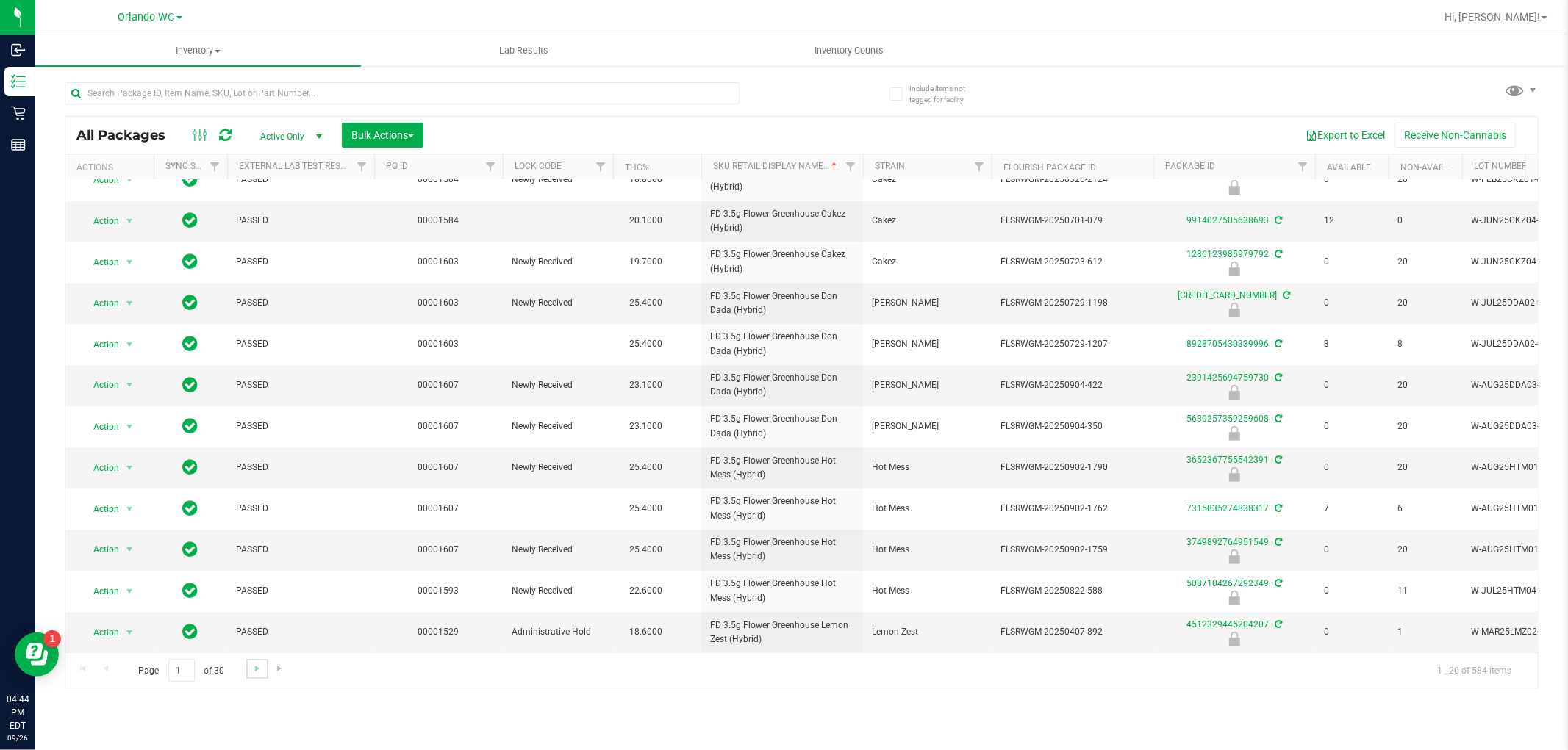
click at [251, 674] on link "Go to the next page" at bounding box center [257, 669] width 22 height 20
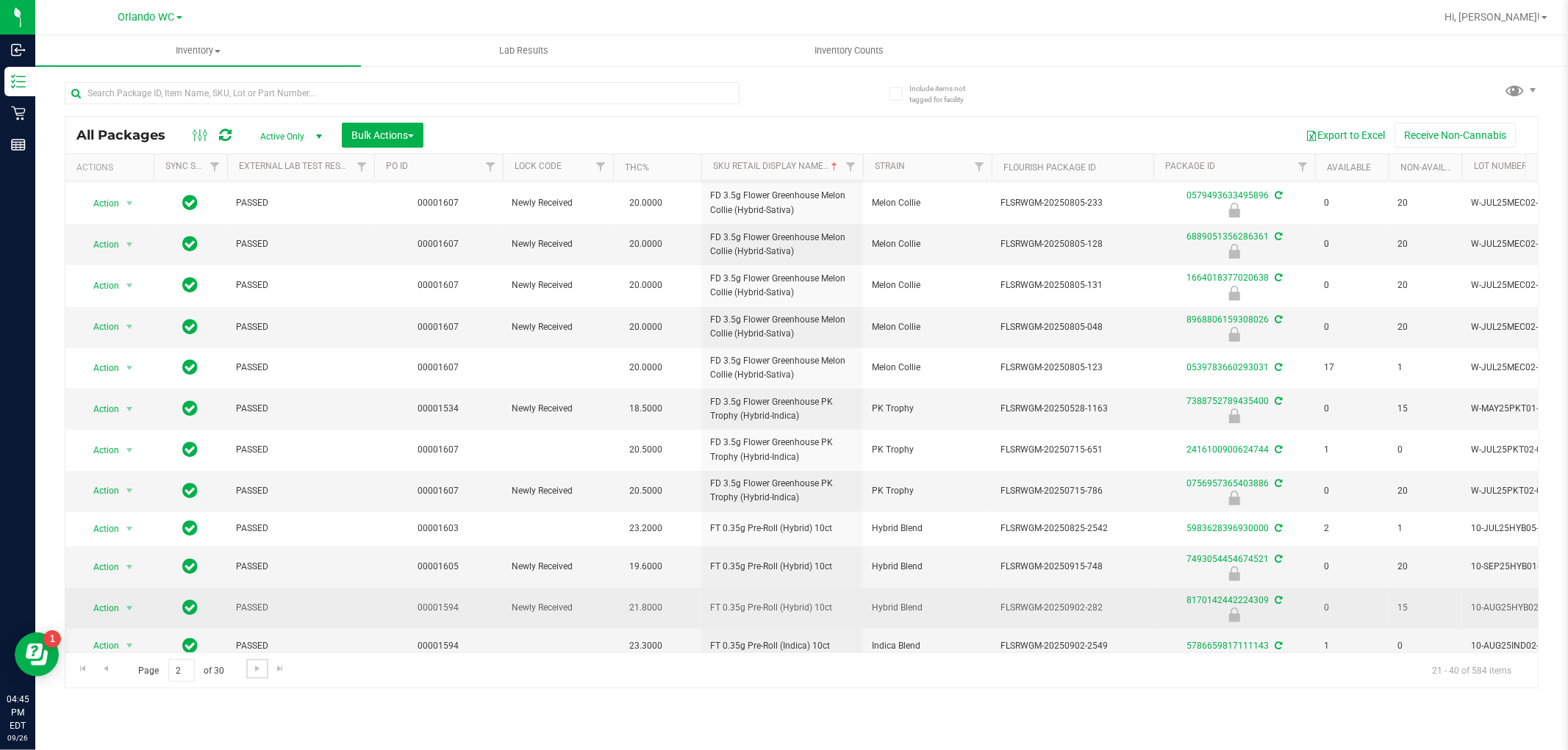
scroll to position [350, 0]
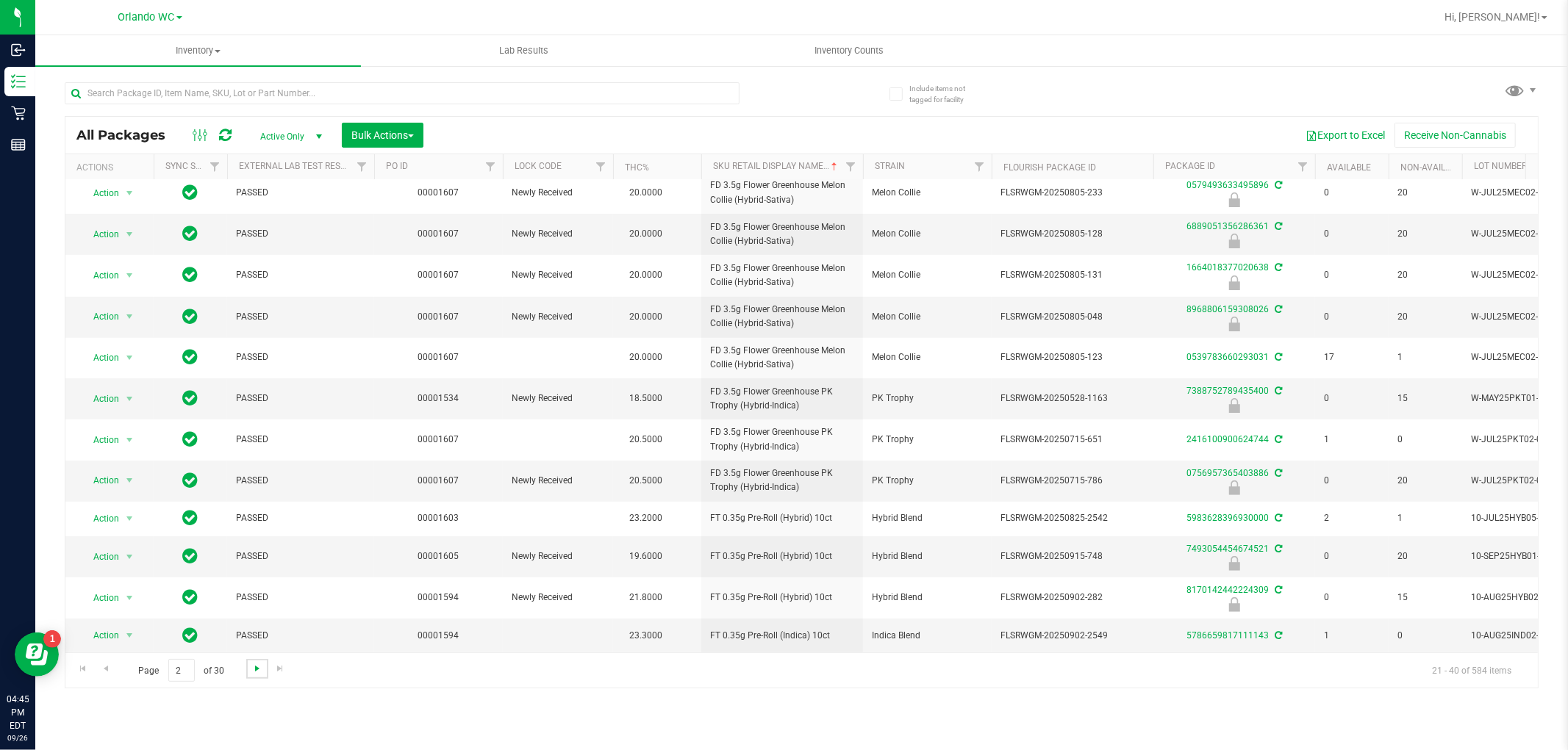
click at [251, 663] on span "Go to the next page" at bounding box center [257, 668] width 12 height 12
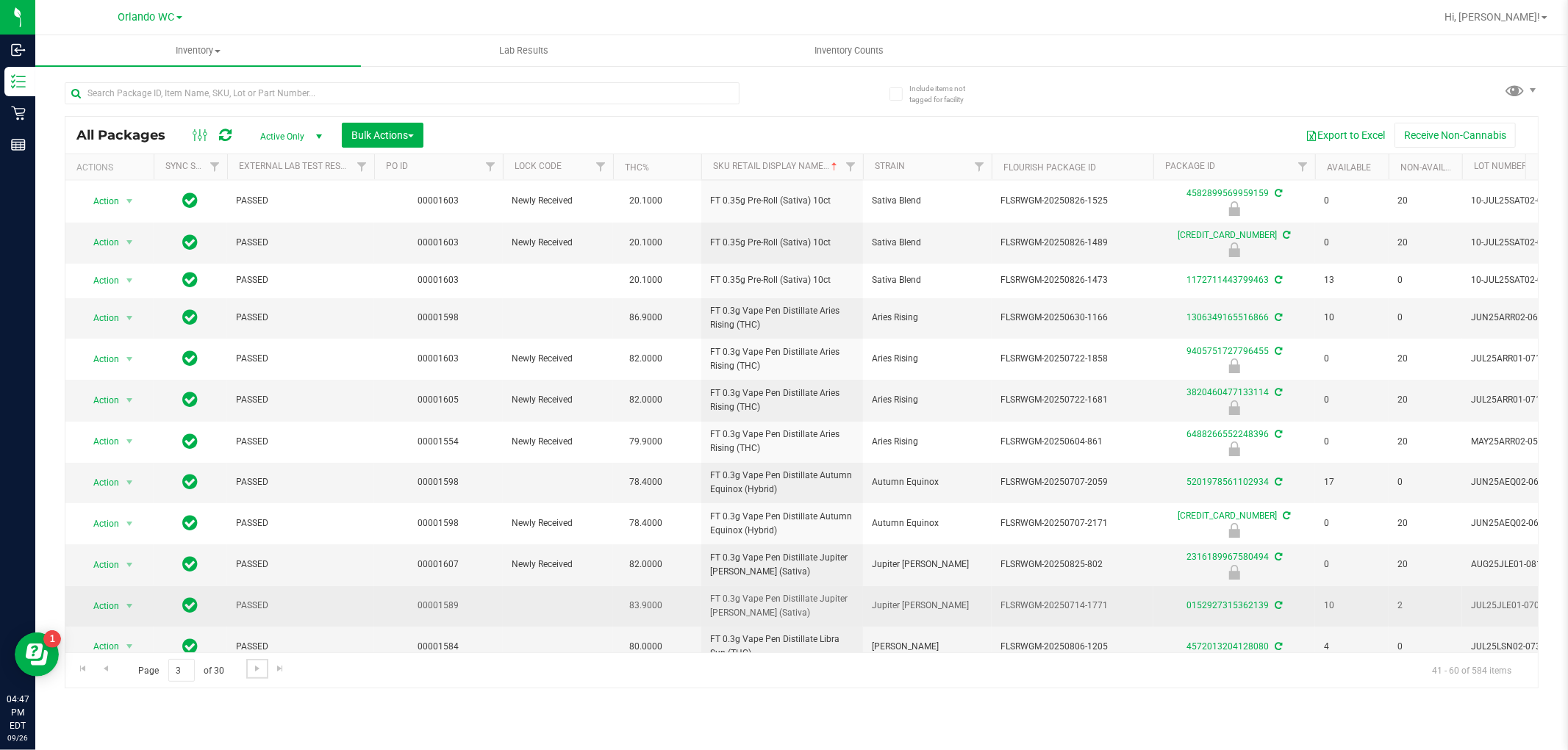
scroll to position [163, 0]
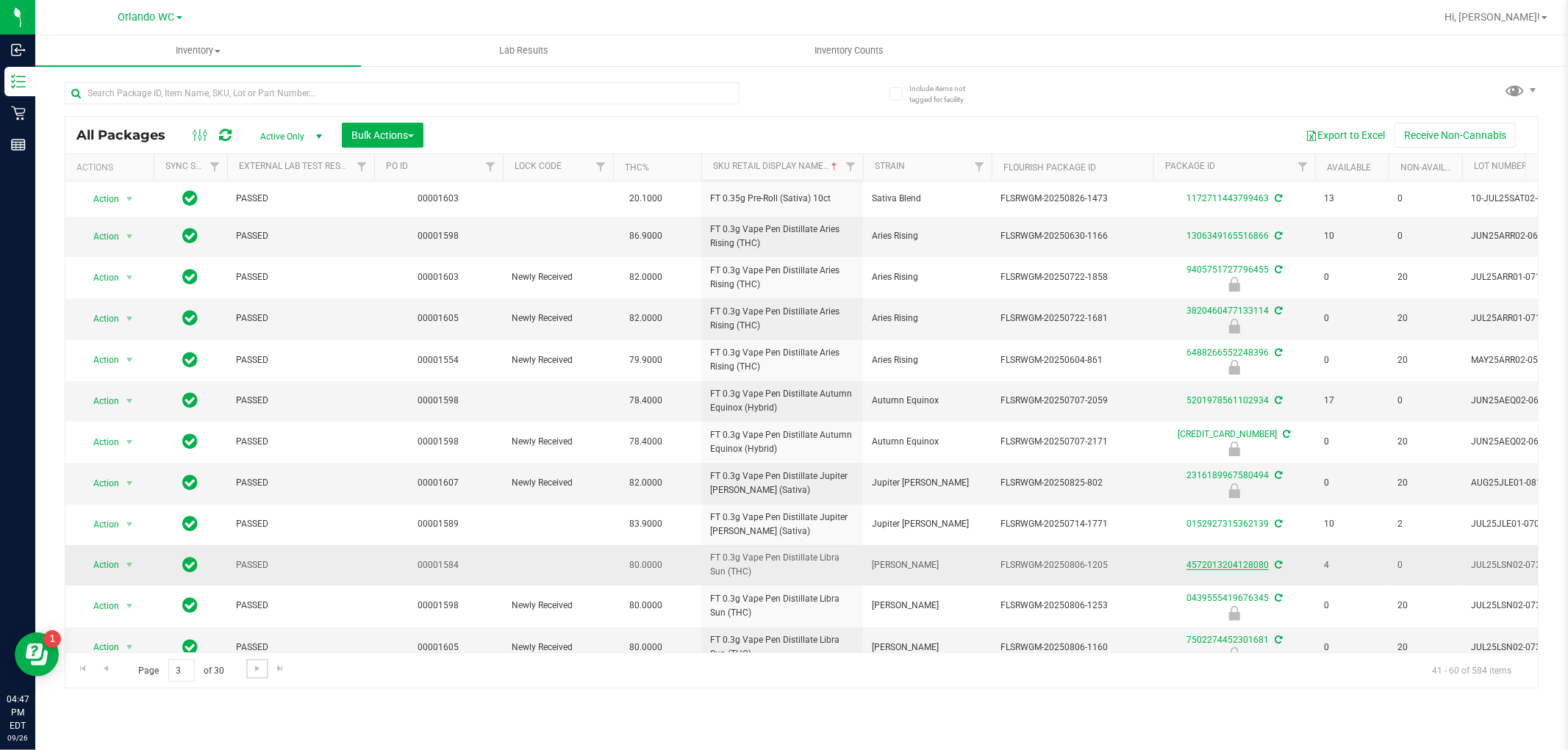
click at [247, 659] on link "Go to the next page" at bounding box center [257, 669] width 22 height 20
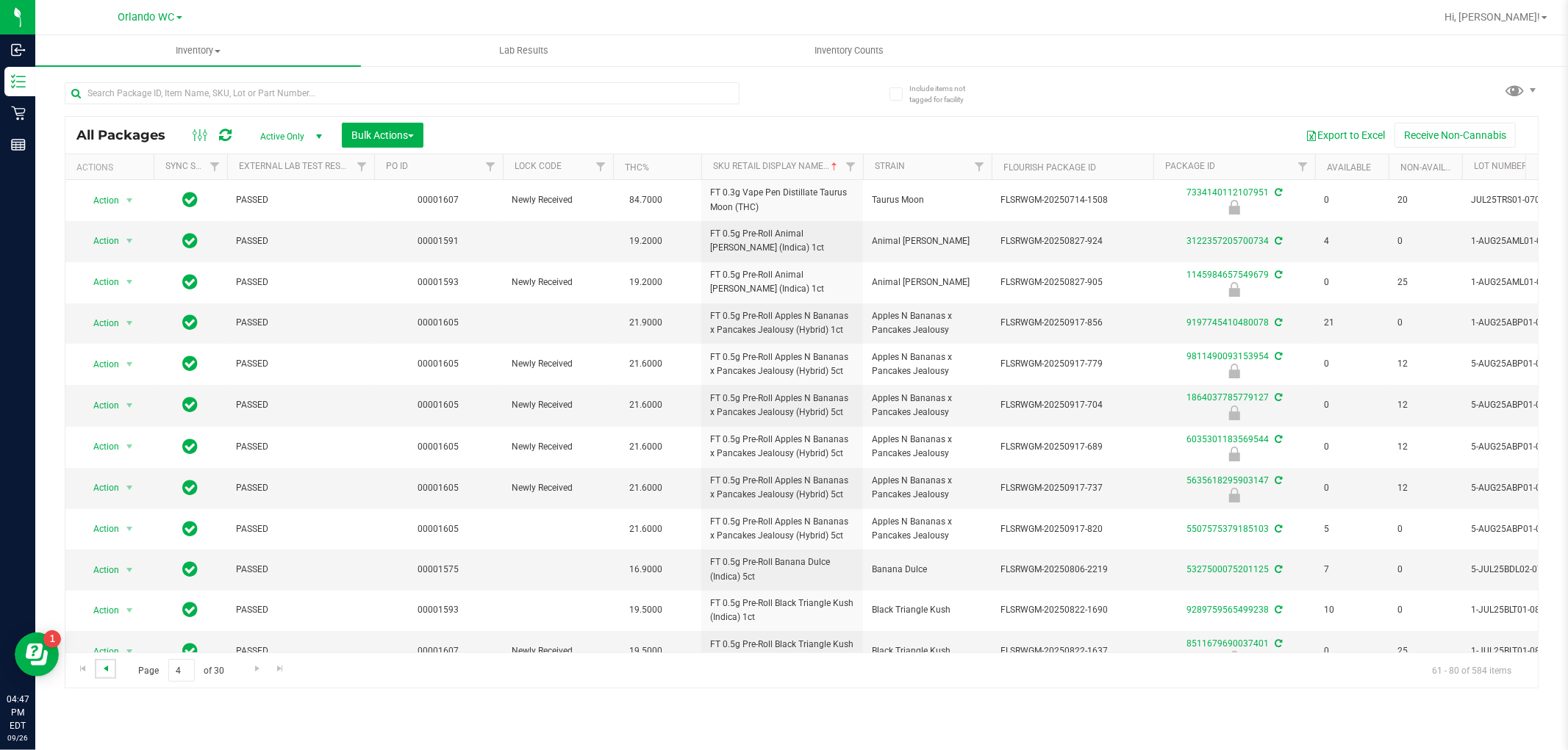
click at [111, 673] on span "Go to the previous page" at bounding box center [106, 668] width 12 height 12
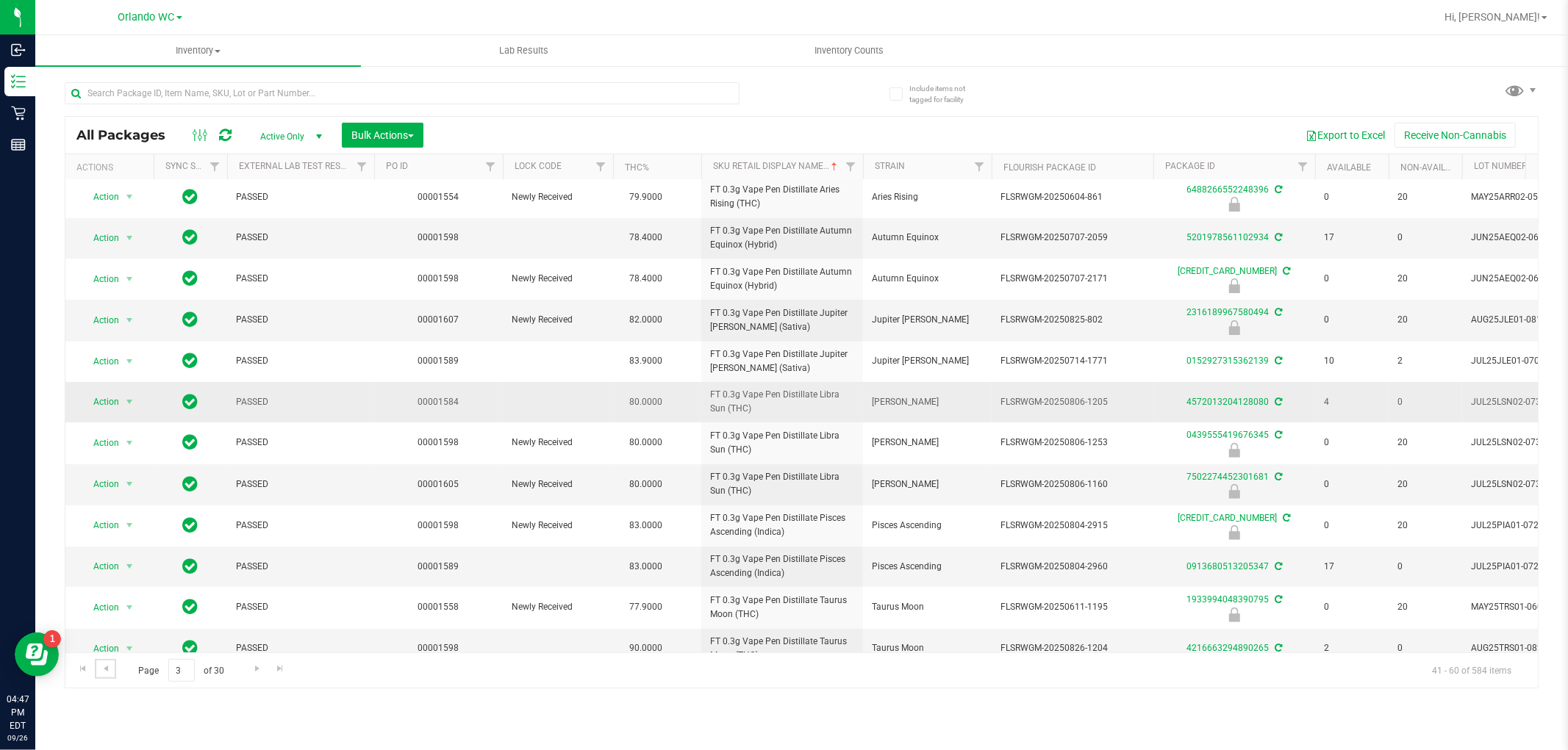
scroll to position [356, 0]
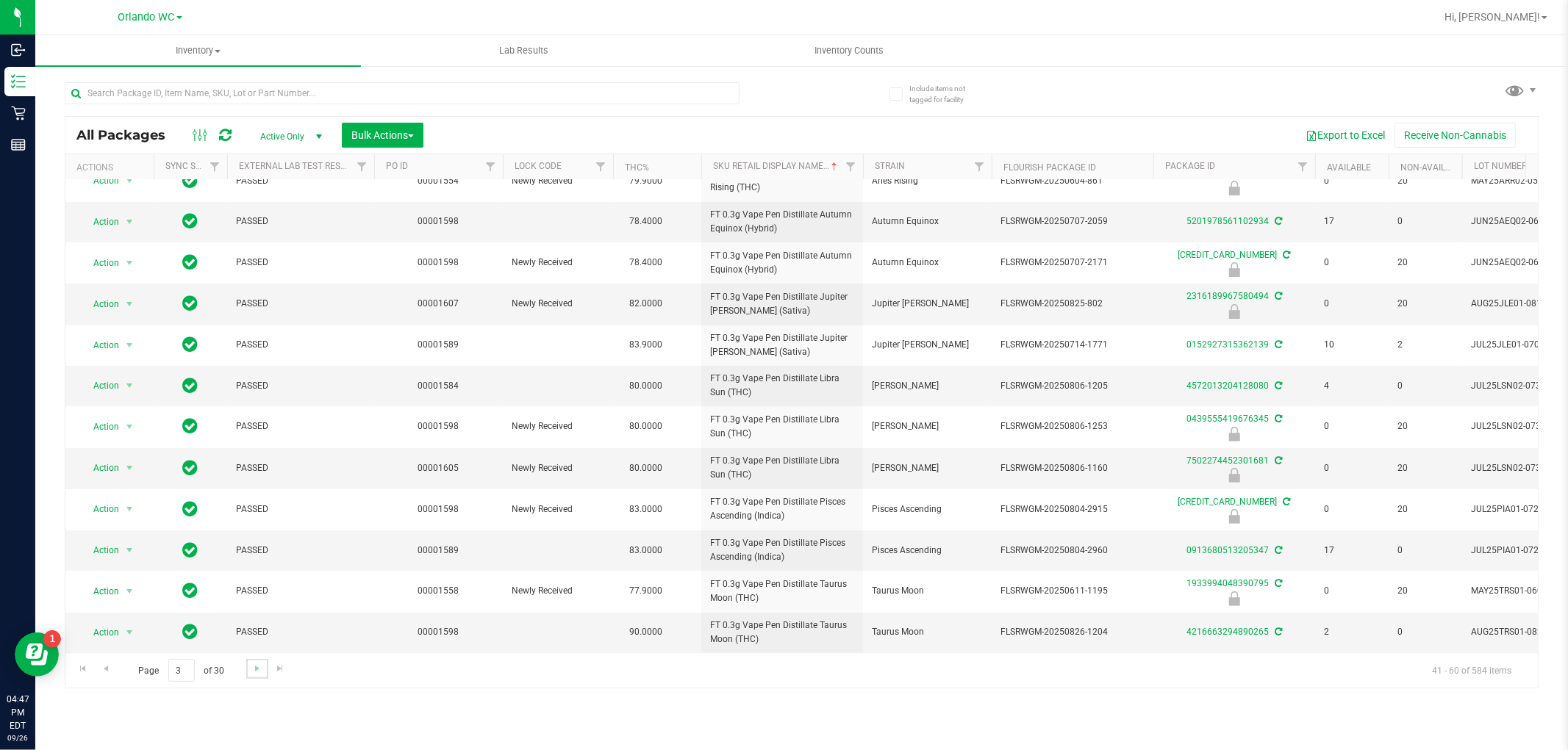
click at [249, 670] on link "Go to the next page" at bounding box center [257, 669] width 22 height 20
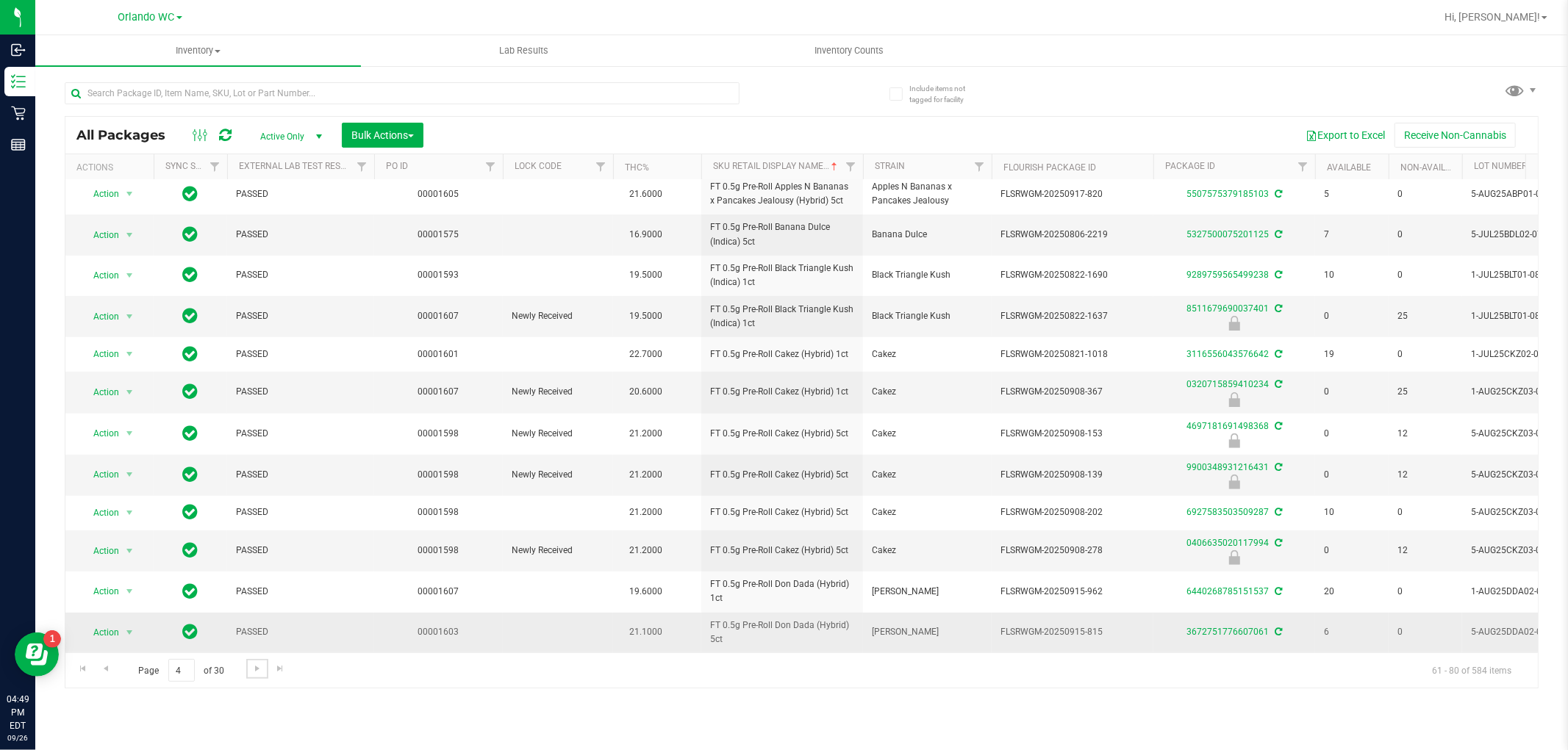
scroll to position [348, 0]
click at [253, 661] on link "Go to the next page" at bounding box center [257, 669] width 22 height 20
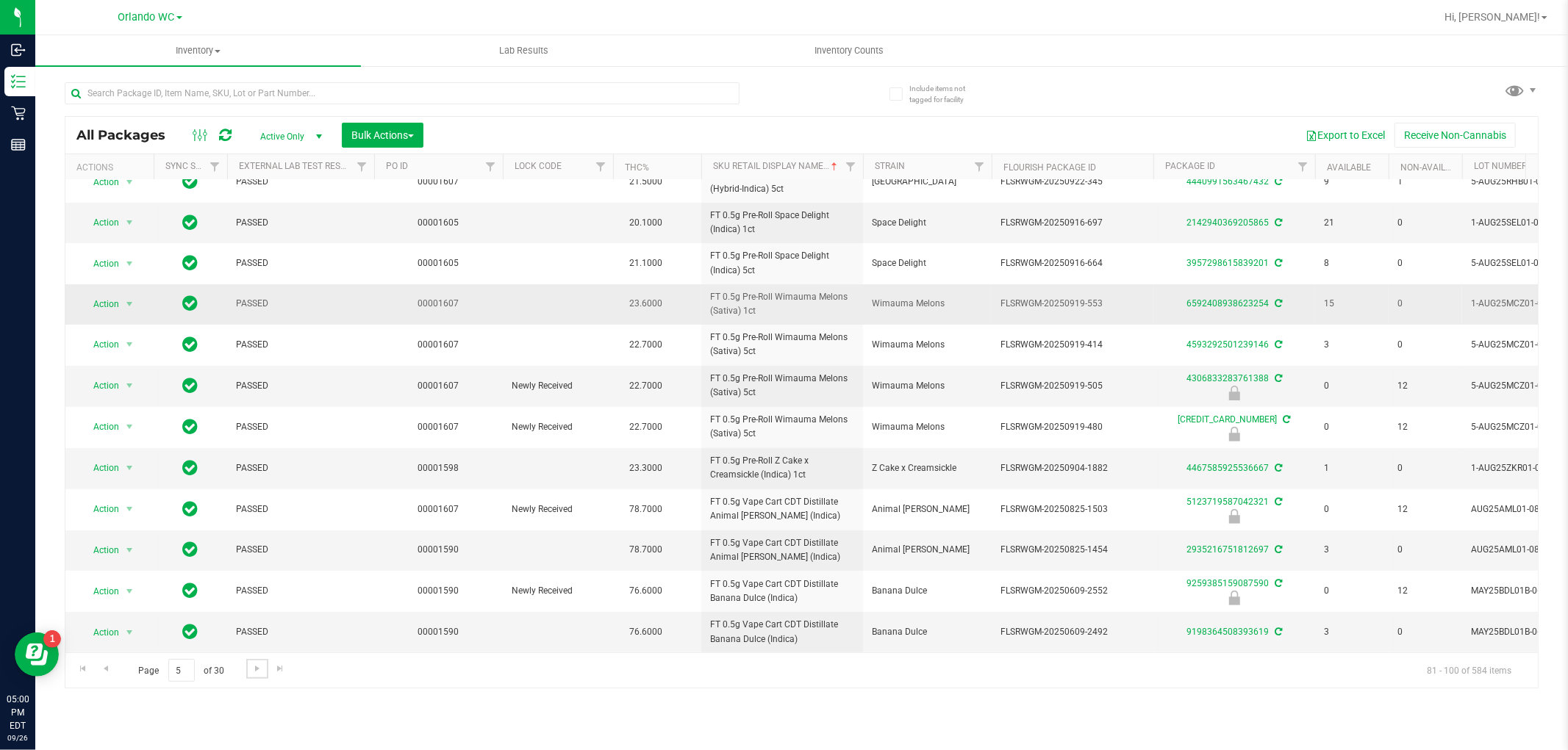
scroll to position [358, 0]
click at [255, 667] on span "Go to the next page" at bounding box center [257, 668] width 12 height 12
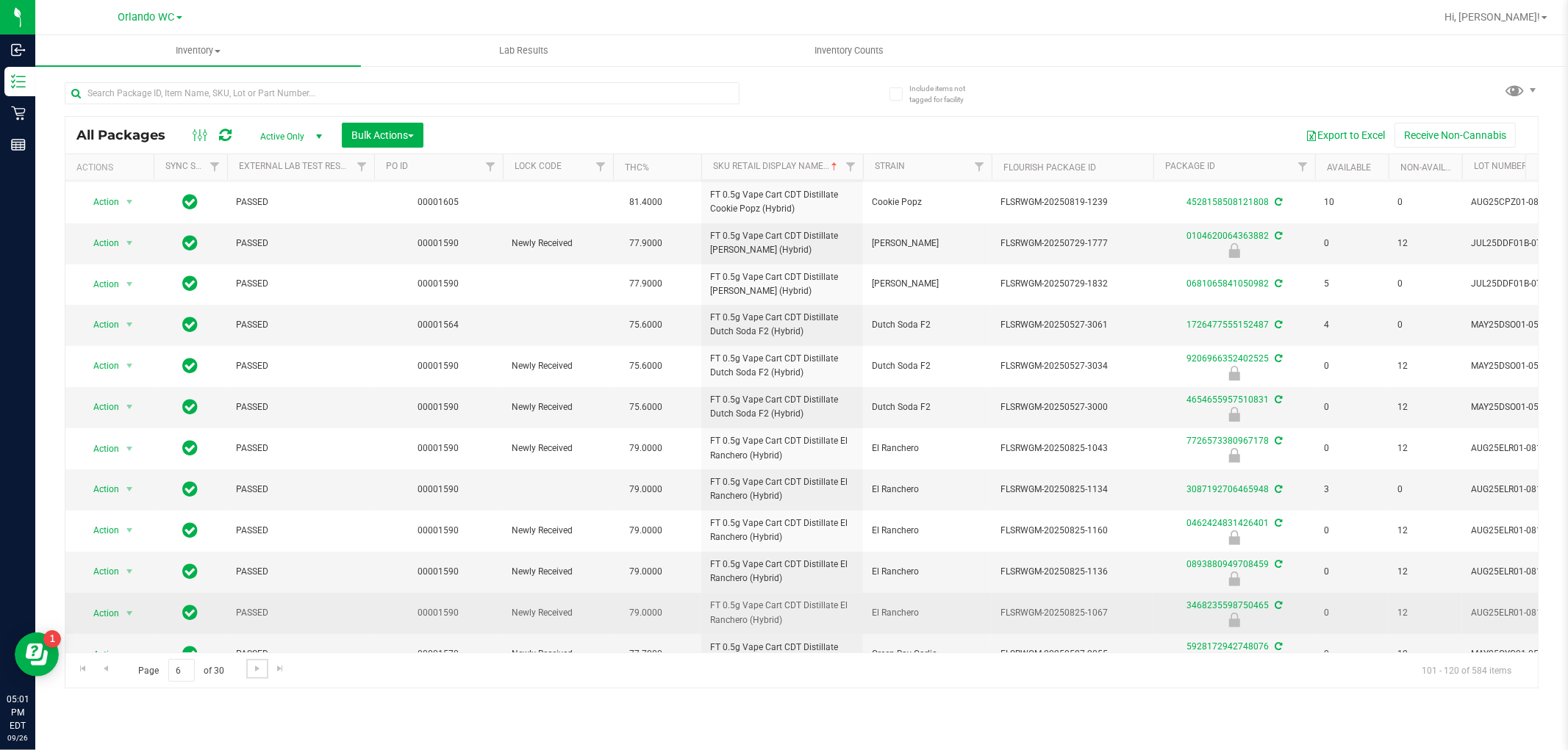
scroll to position [362, 0]
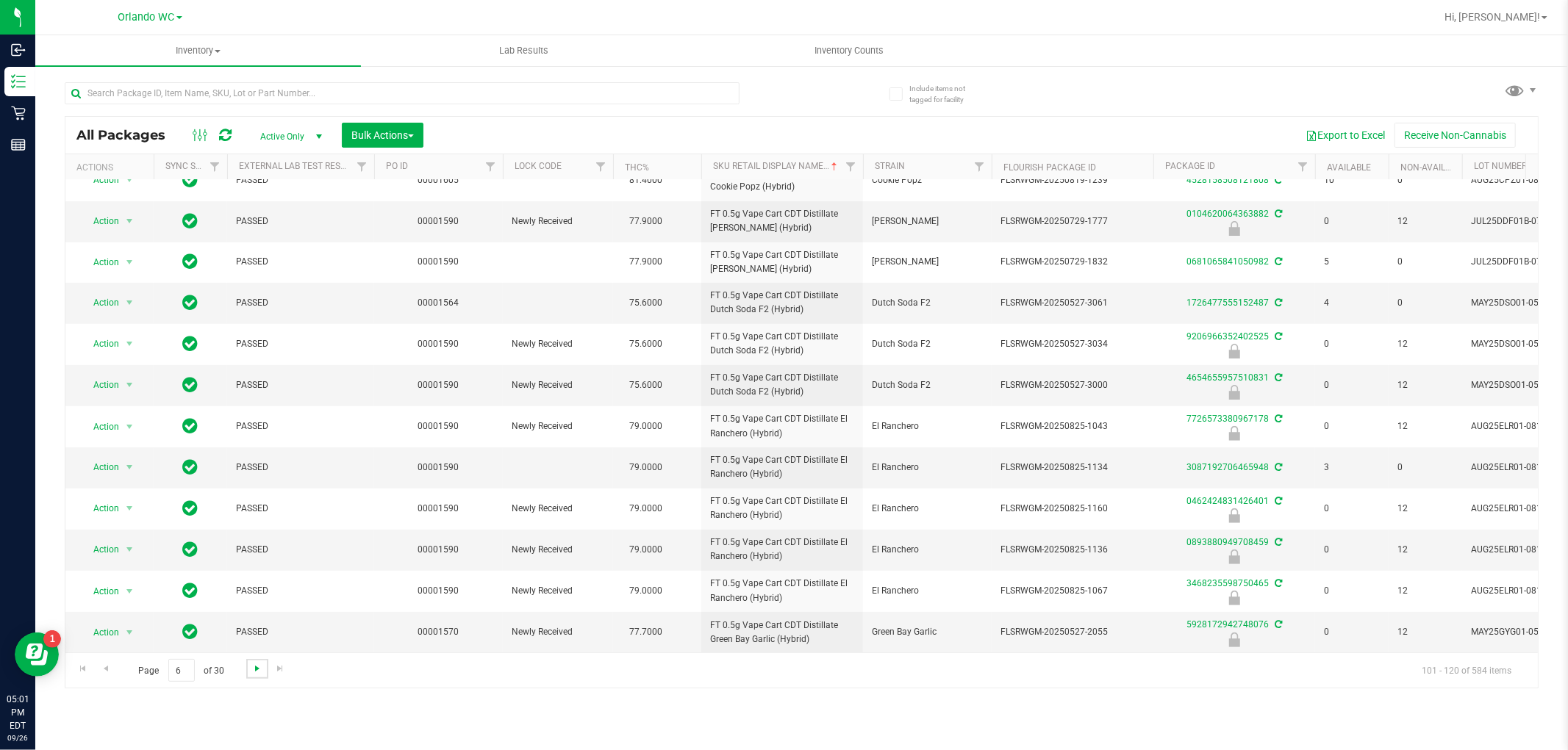
click at [259, 671] on span "Go to the next page" at bounding box center [257, 668] width 12 height 12
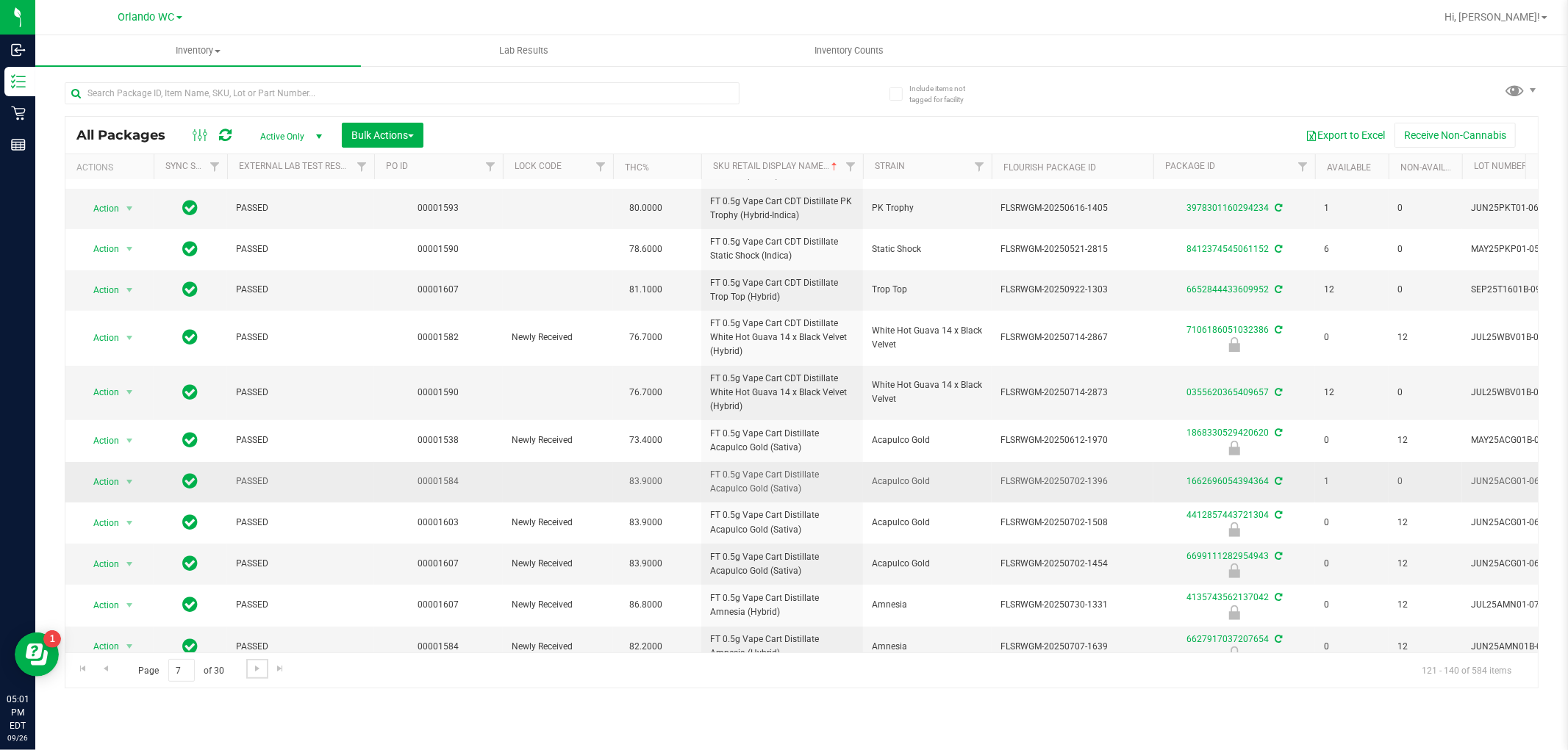
scroll to position [387, 0]
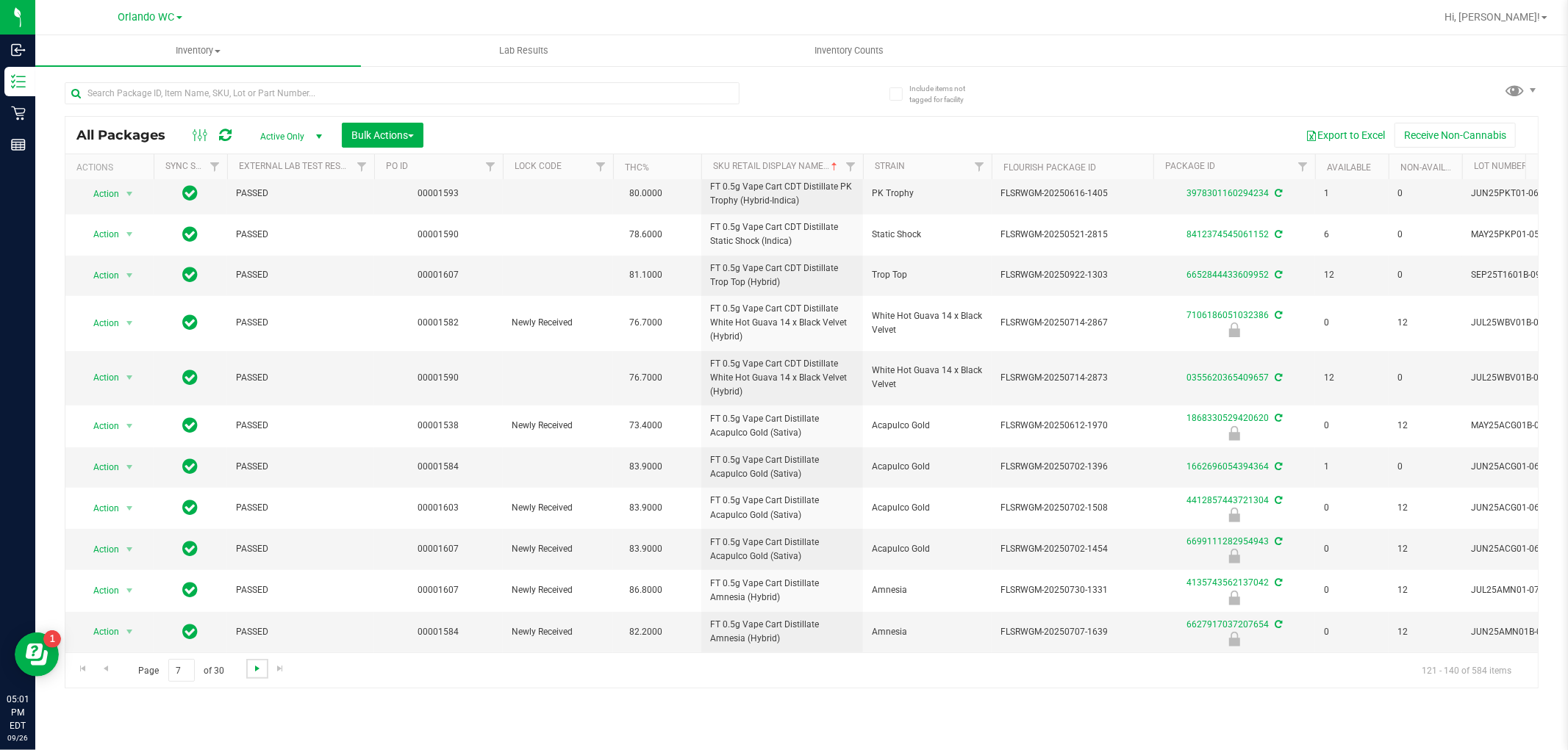
click at [255, 670] on span "Go to the next page" at bounding box center [257, 668] width 12 height 12
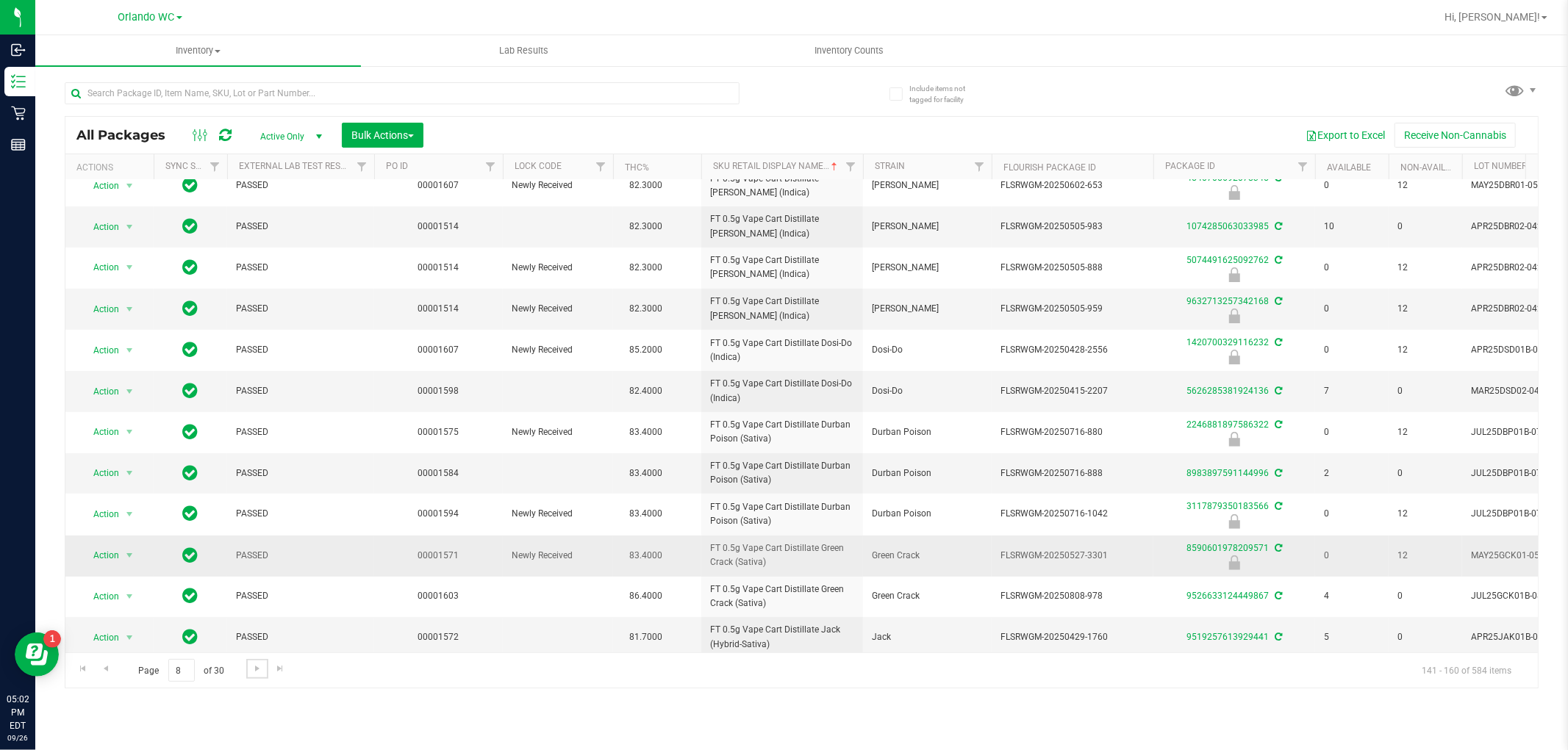
scroll to position [361, 0]
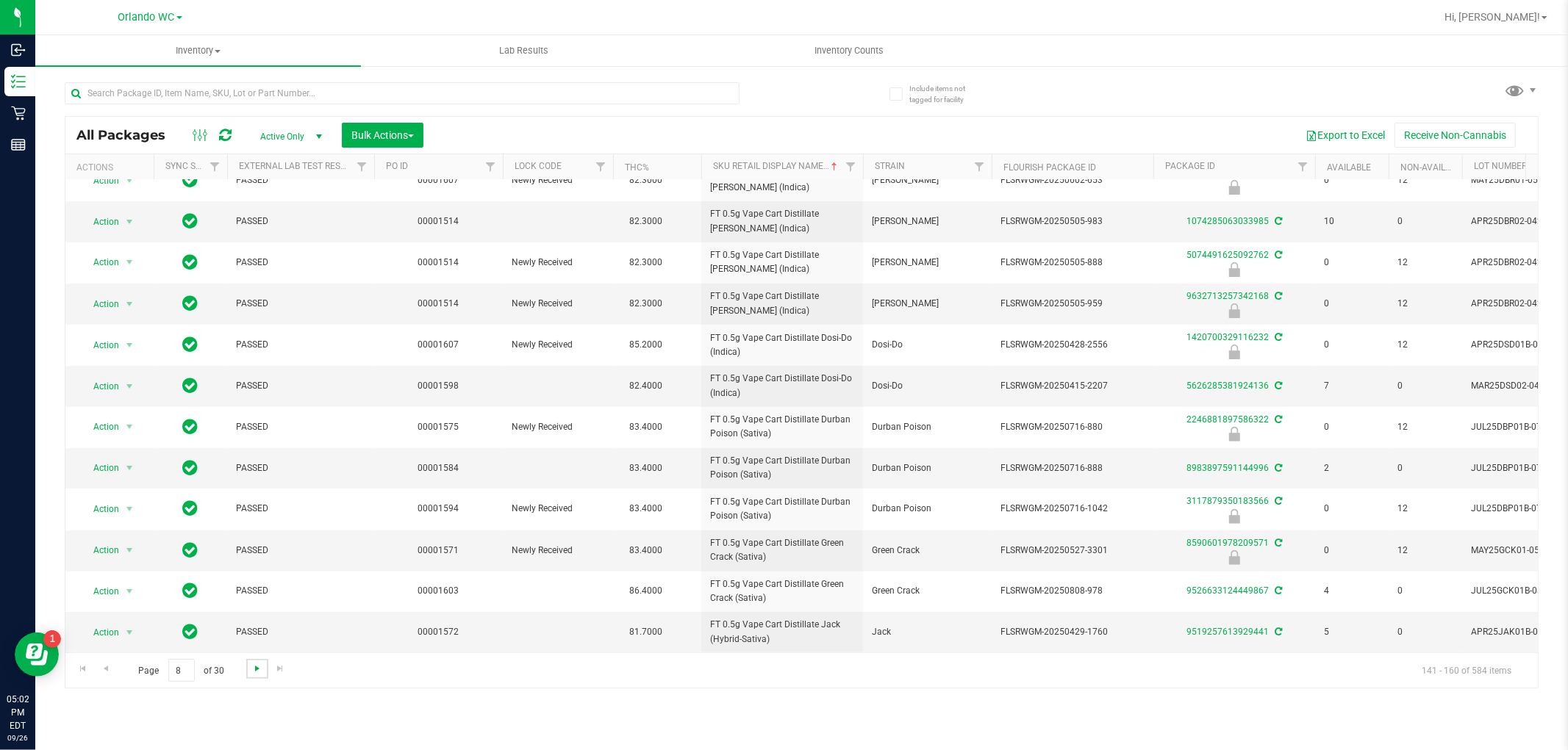
click at [255, 667] on span "Go to the next page" at bounding box center [257, 668] width 12 height 12
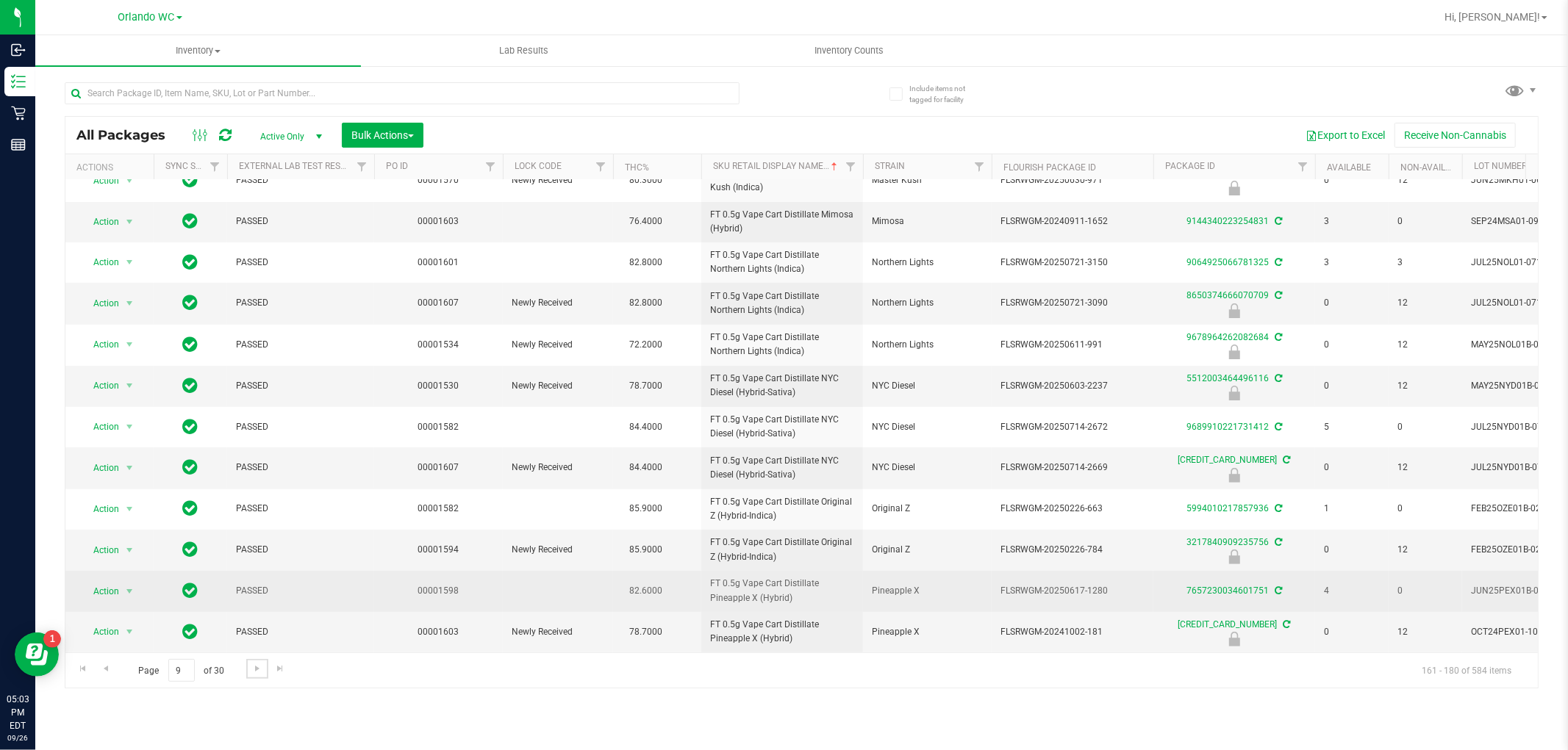
scroll to position [361, 0]
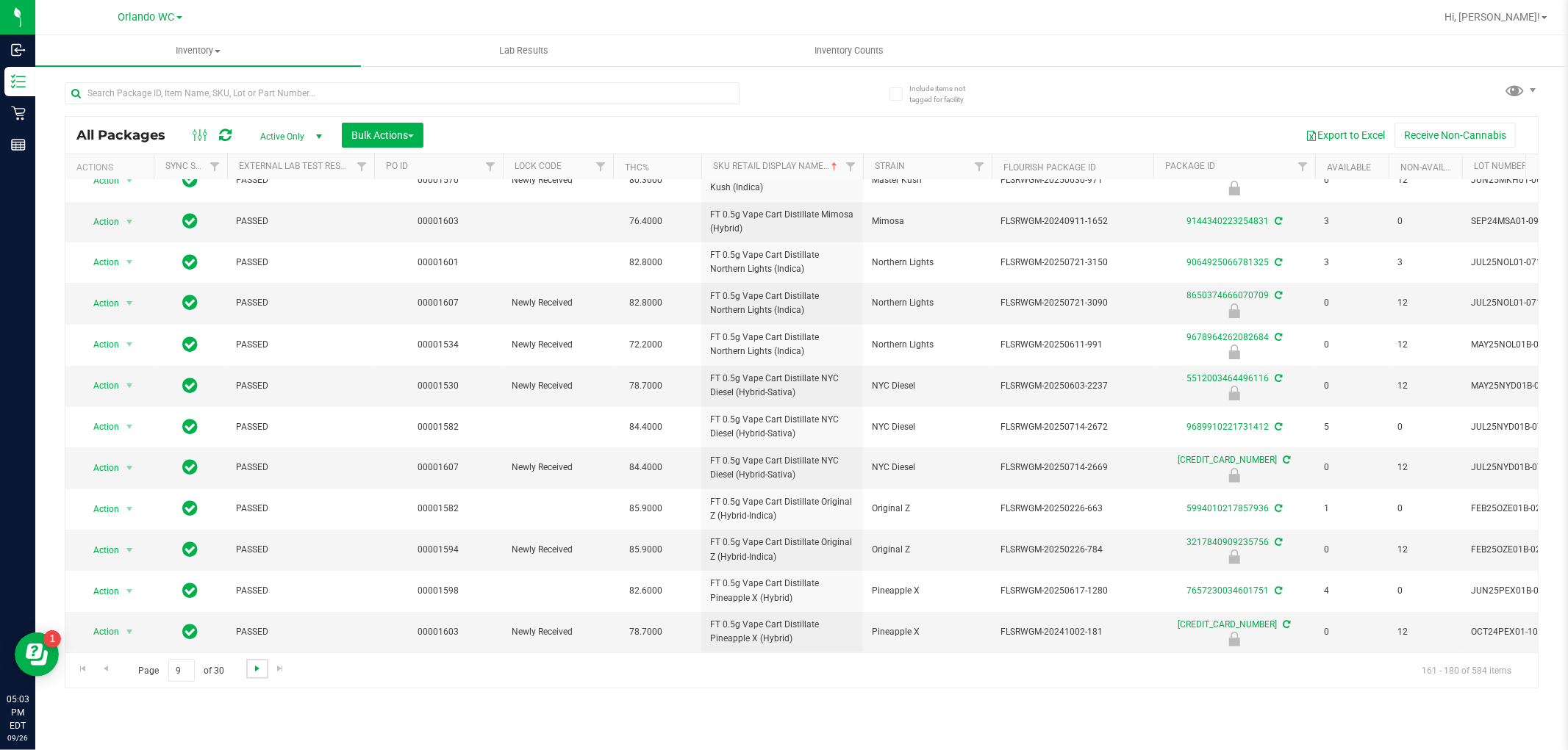
click at [252, 664] on span "Go to the next page" at bounding box center [257, 668] width 12 height 12
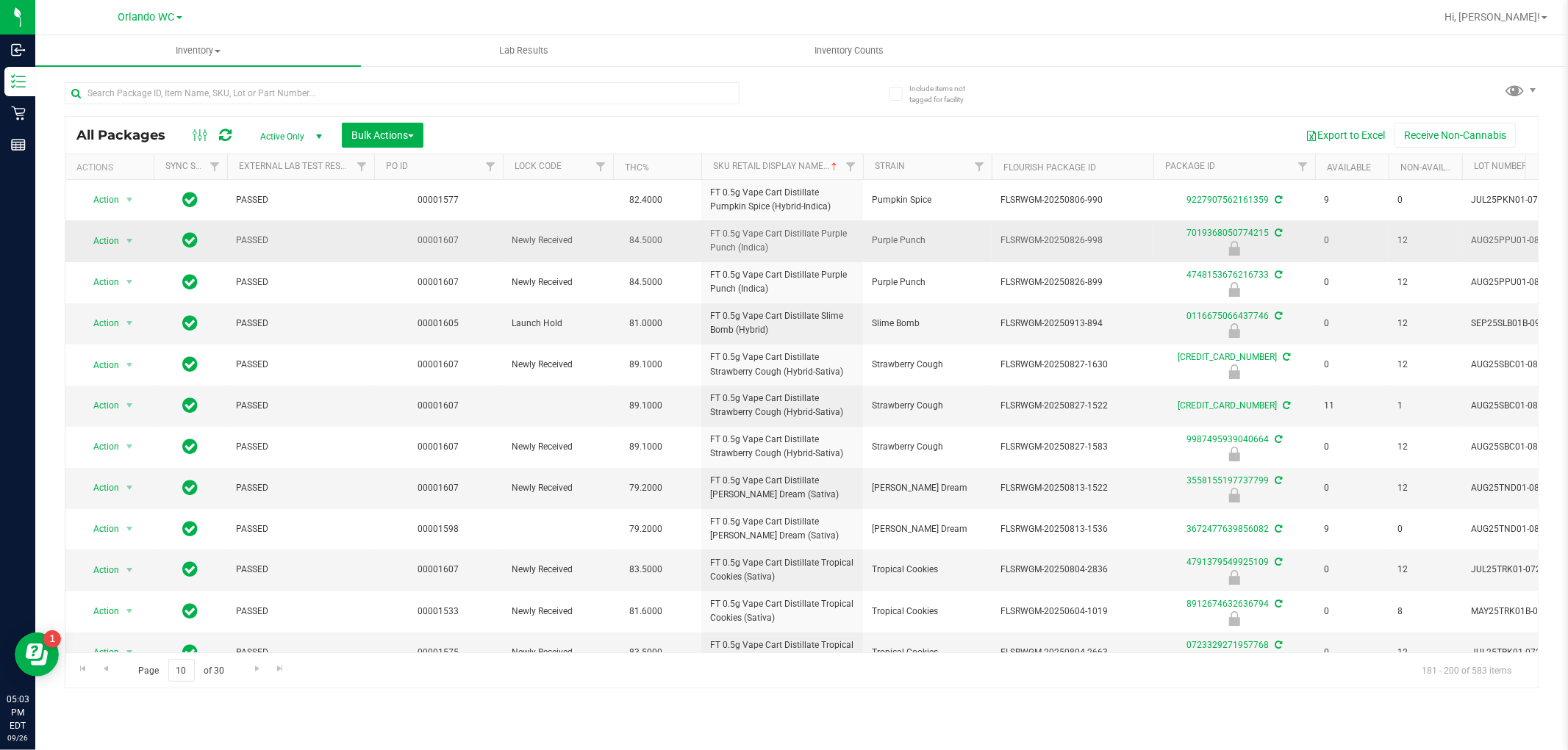
drag, startPoint x: 759, startPoint y: 247, endPoint x: 722, endPoint y: 250, distance: 37.1
click at [722, 250] on span "FT 0.5g Vape Cart Distillate Purple Punch (Indica)" at bounding box center [782, 240] width 144 height 28
click at [798, 243] on span "FT 0.5g Vape Cart Distillate Purple Punch (Indica)" at bounding box center [782, 240] width 144 height 28
drag, startPoint x: 772, startPoint y: 250, endPoint x: 688, endPoint y: 240, distance: 84.6
click at [688, 240] on tr "Action Action Edit attributes Global inventory Locate package Package audit log…" at bounding box center [1142, 241] width 2154 height 41
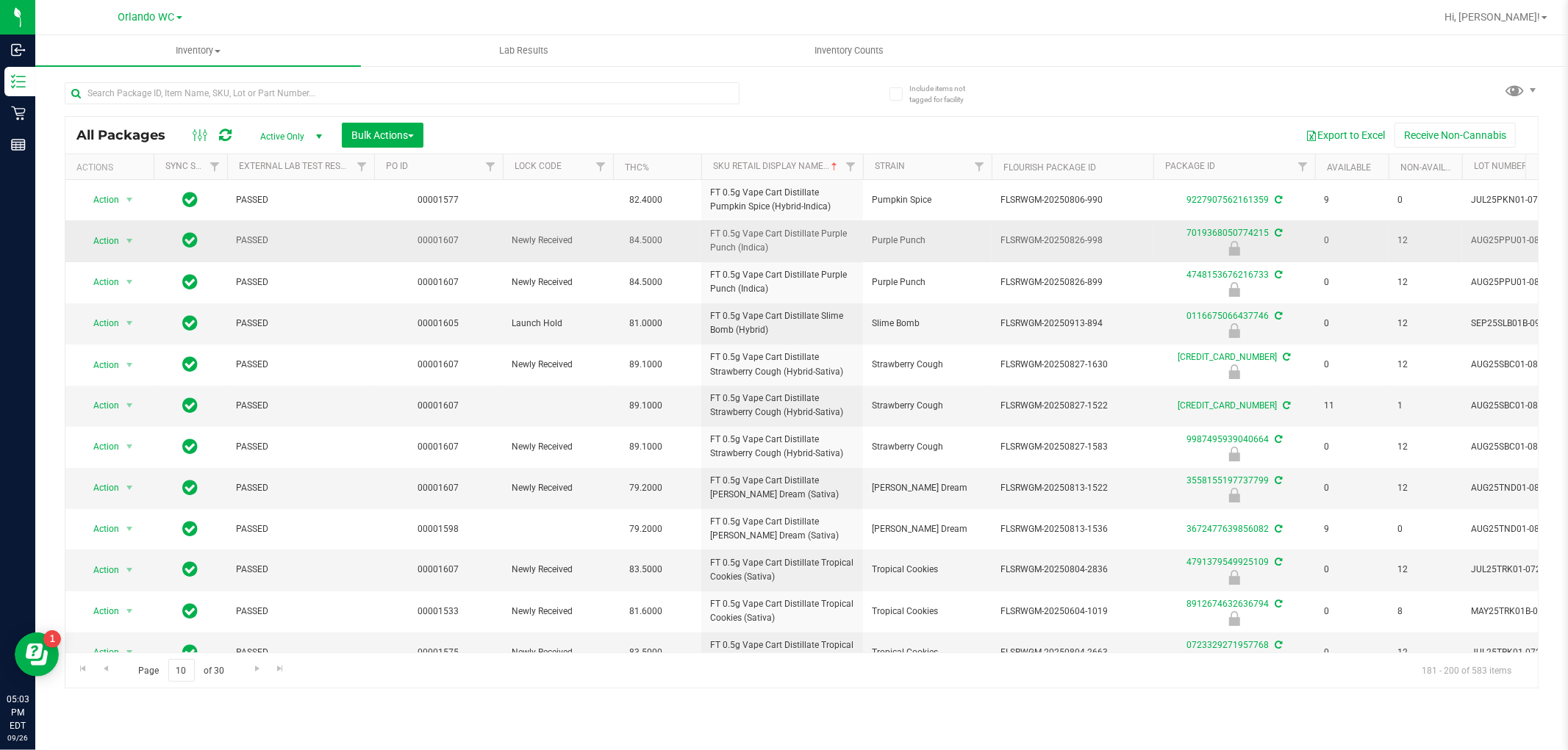
copy tr "FT 0.5g Vape Cart Distillate Purple Punch (Indica)"
click at [948, 694] on div "Inventory All packages All inventory Waste log Create inventory Lab Results Inv…" at bounding box center [802, 392] width 1532 height 715
drag, startPoint x: 1112, startPoint y: 236, endPoint x: 1084, endPoint y: 240, distance: 28.3
click at [1084, 240] on span "FLSRWGM-20250826-998" at bounding box center [1072, 240] width 144 height 14
copy span "-998"
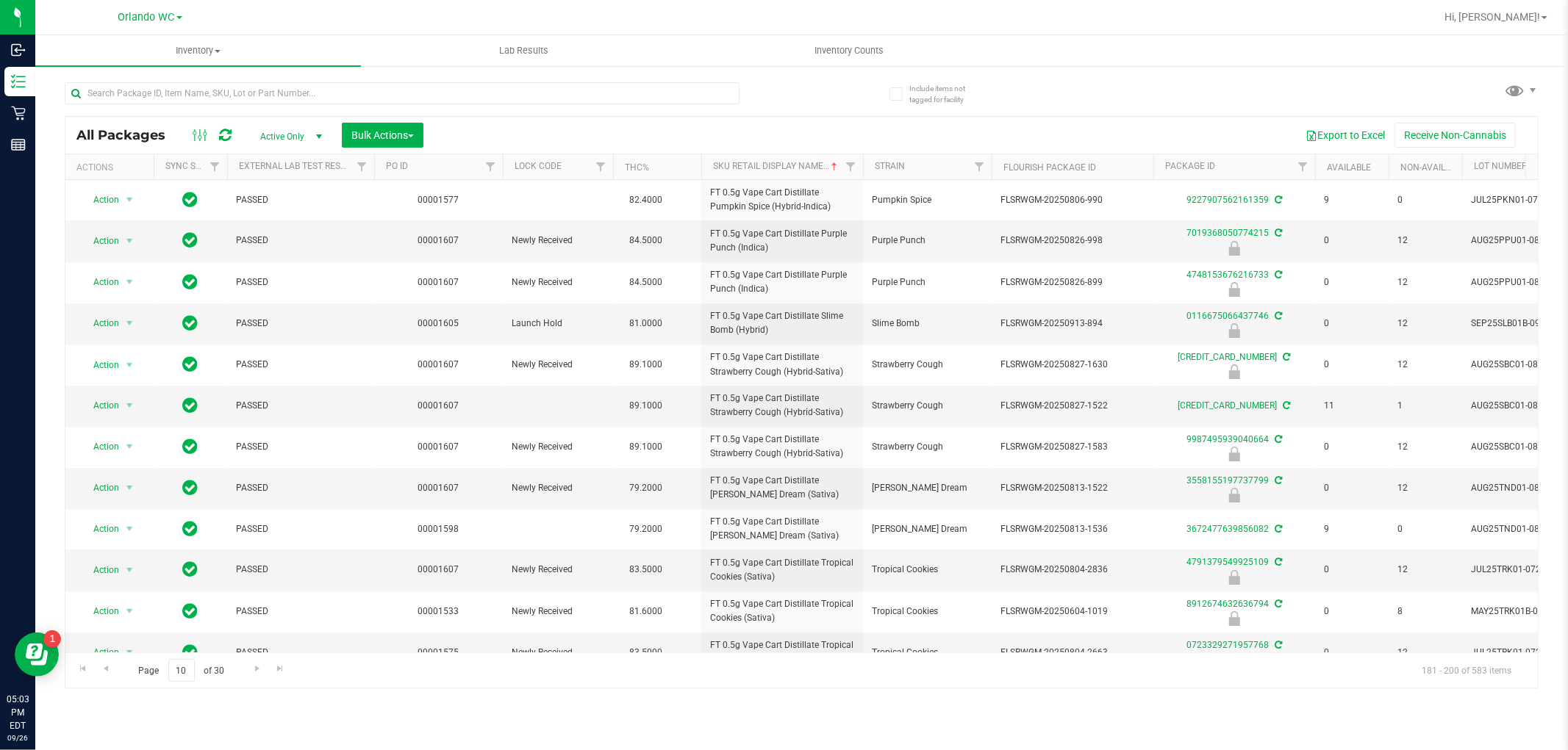
click at [1115, 740] on div "Inventory All packages All inventory Waste log Create inventory Lab Results Inv…" at bounding box center [802, 392] width 1532 height 715
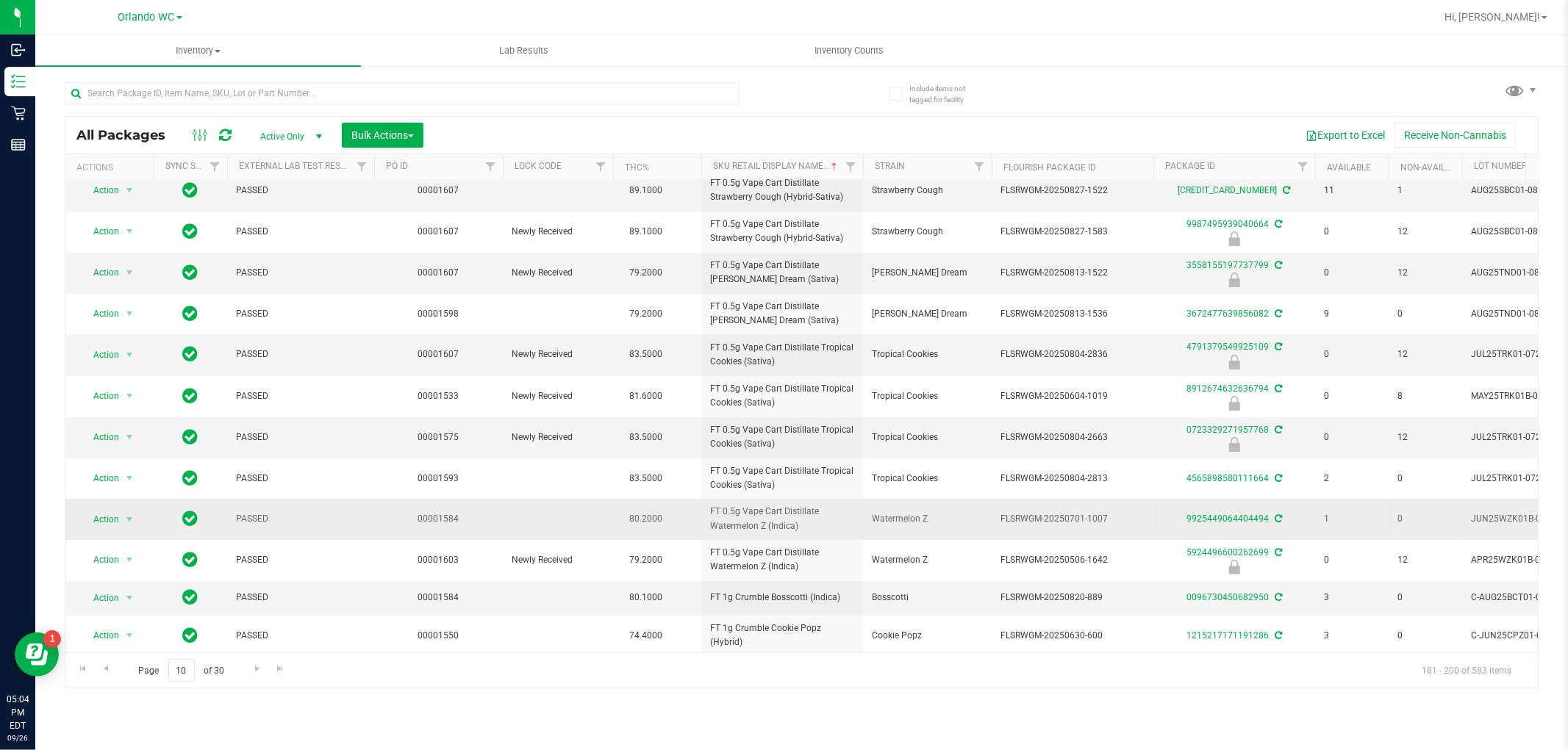
scroll to position [244, 0]
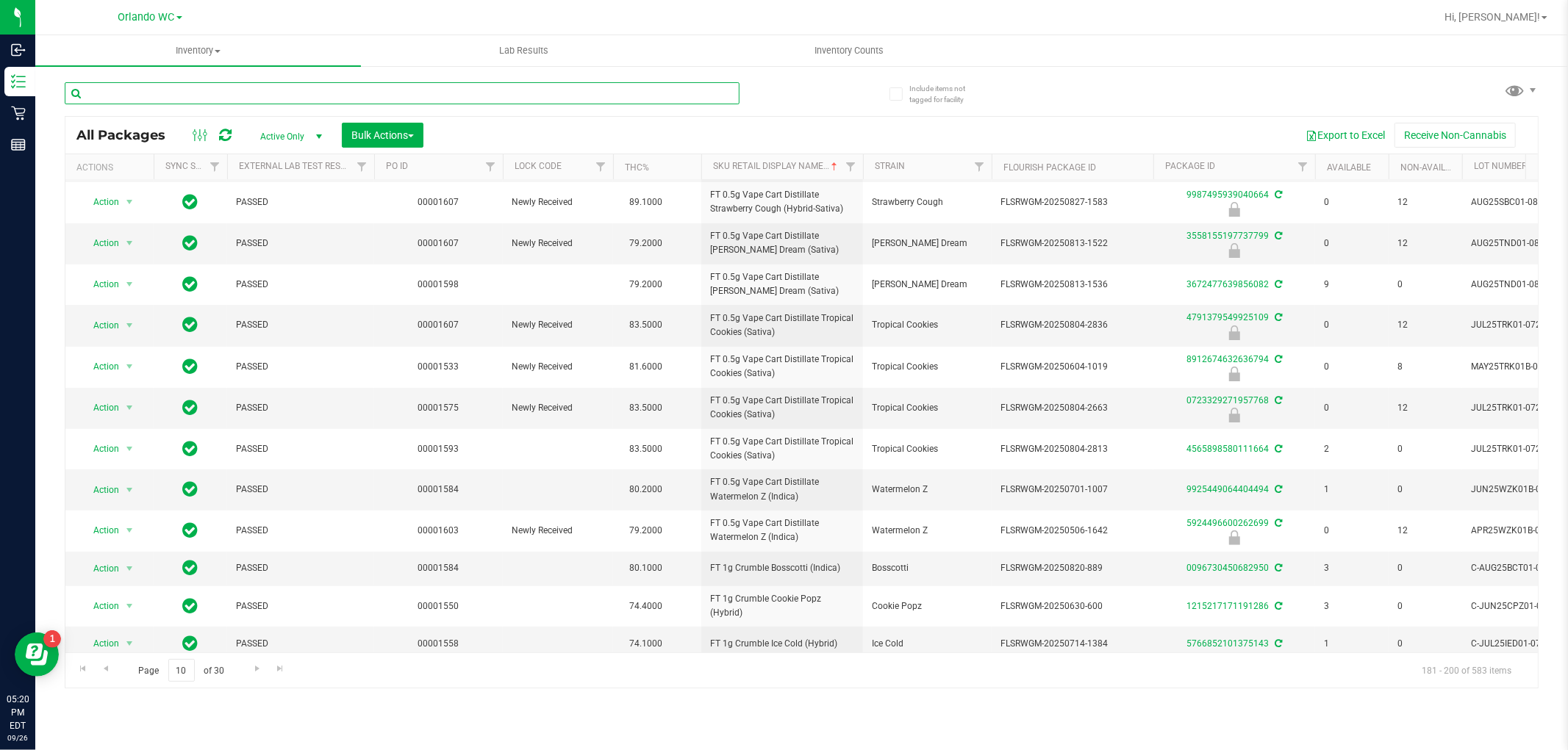
click at [191, 91] on input "text" at bounding box center [402, 93] width 675 height 22
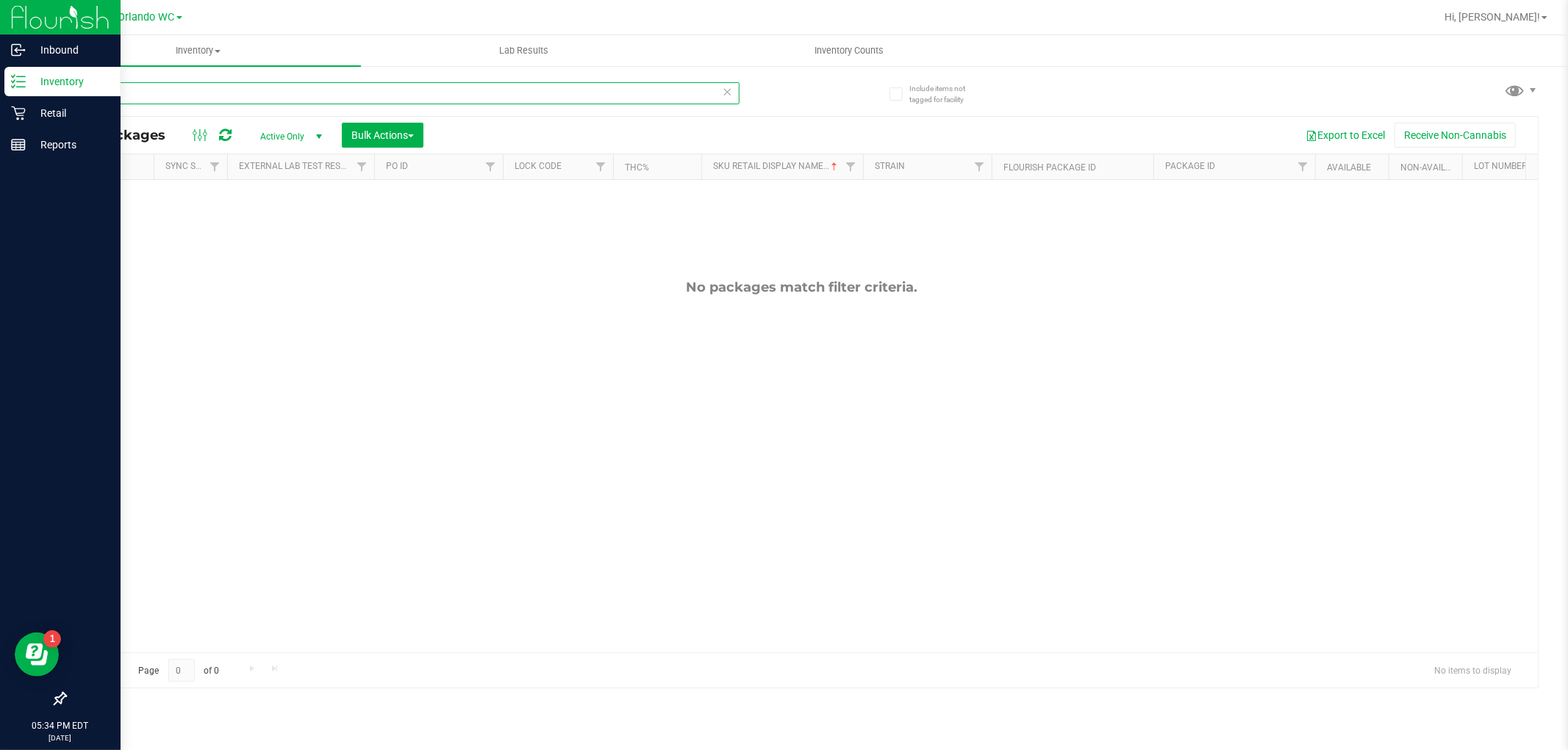
drag, startPoint x: 113, startPoint y: 86, endPoint x: 0, endPoint y: 3, distance: 140.2
click at [0, 7] on div "Inbound Inventory Retail Reports 05:34 PM EDT 09/26/2025 09/26 Orlando WC Hi, L…" at bounding box center [784, 375] width 1568 height 750
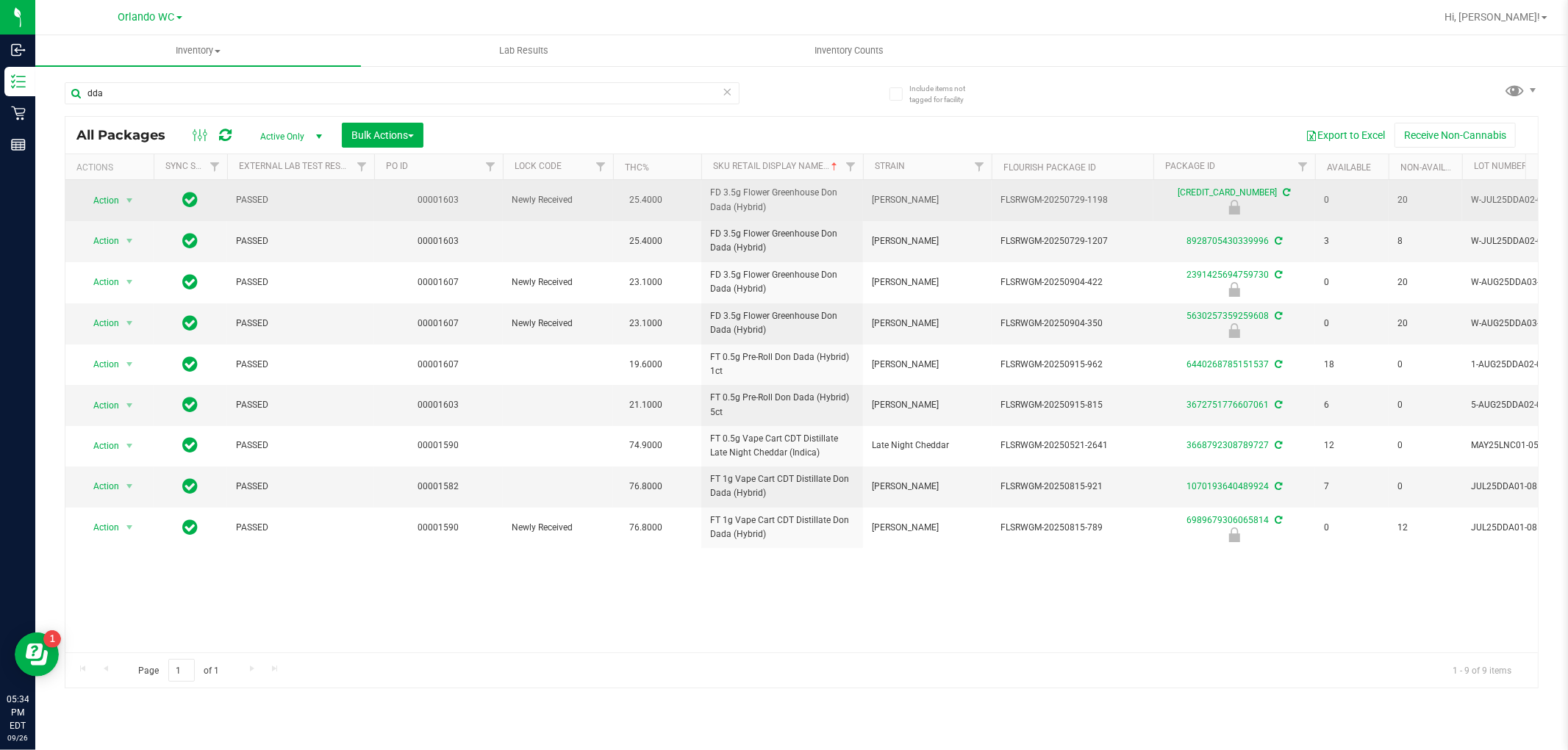
drag, startPoint x: 803, startPoint y: 209, endPoint x: 673, endPoint y: 180, distance: 133.2
click at [673, 180] on tr "Action Action Edit attributes Global inventory Locate package Package audit log…" at bounding box center [1142, 201] width 2154 height 41
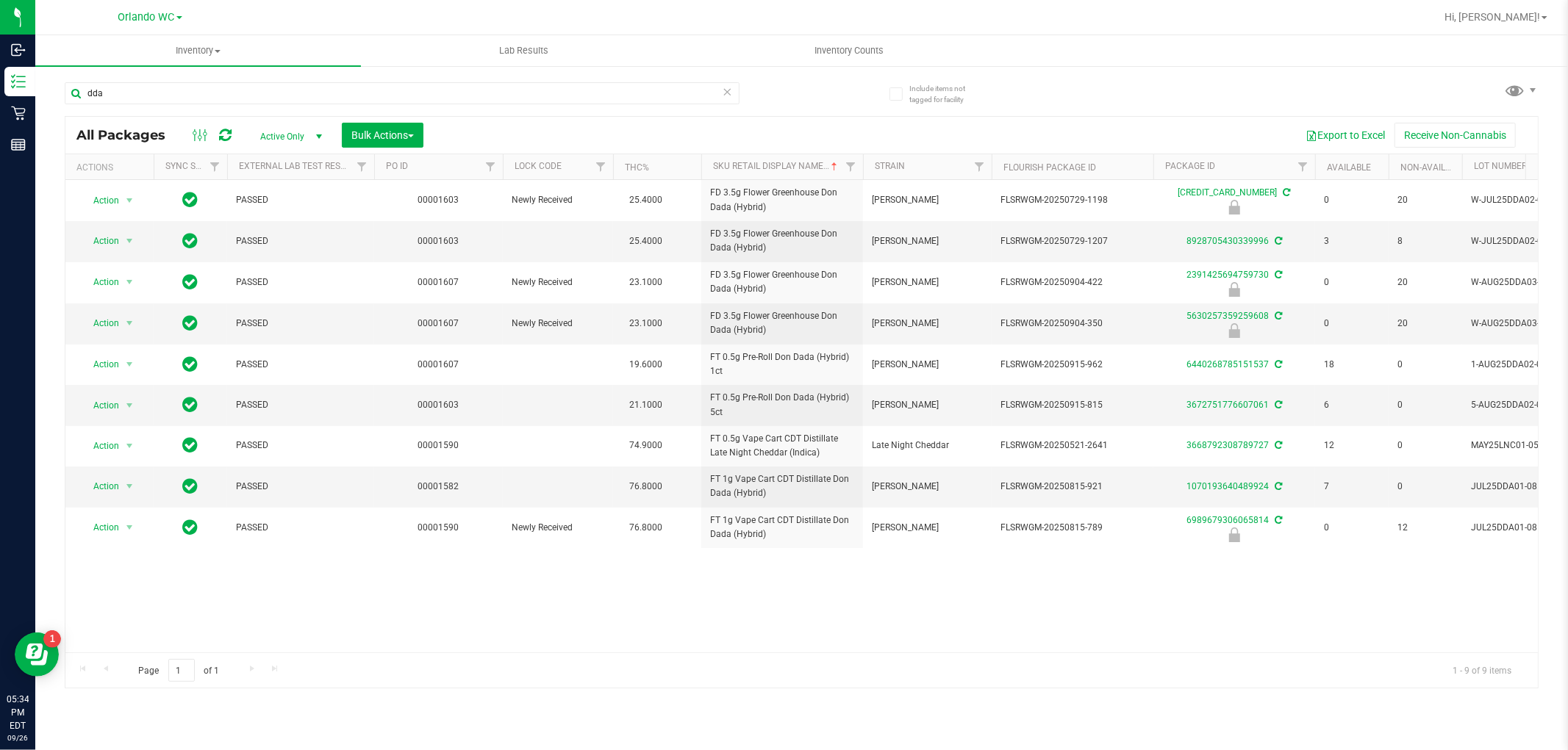
copy tr "FD 3.5g Flower Greenhouse Don Dada (Hybrid)"
click at [991, 630] on div "Action Action Edit attributes Global inventory Locate package Package audit log…" at bounding box center [801, 416] width 1472 height 472
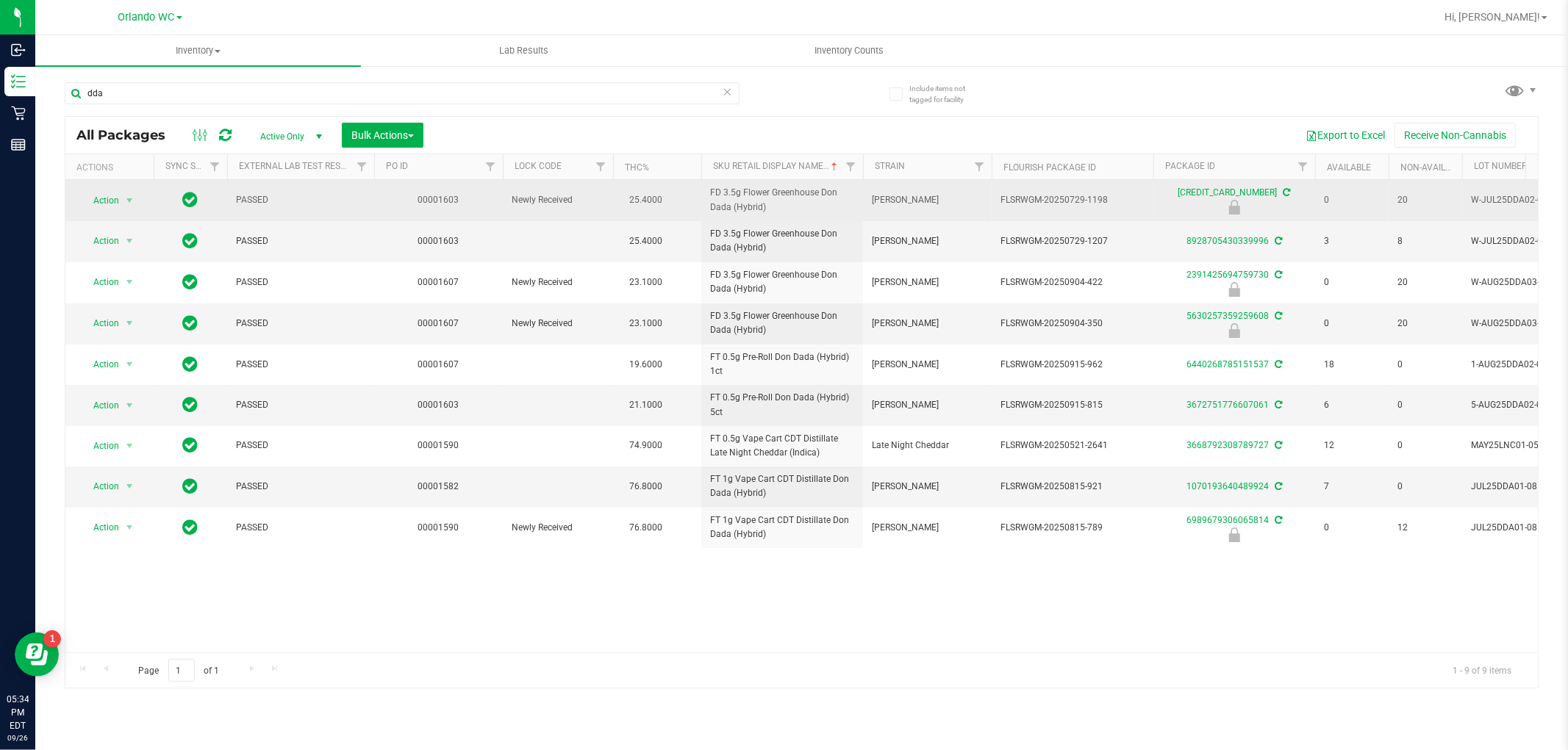
drag, startPoint x: 1083, startPoint y: 201, endPoint x: 1123, endPoint y: 200, distance: 40.0
click at [1123, 200] on span "FLSRWGM-20250729-1198" at bounding box center [1072, 200] width 144 height 14
copy span "-1198"
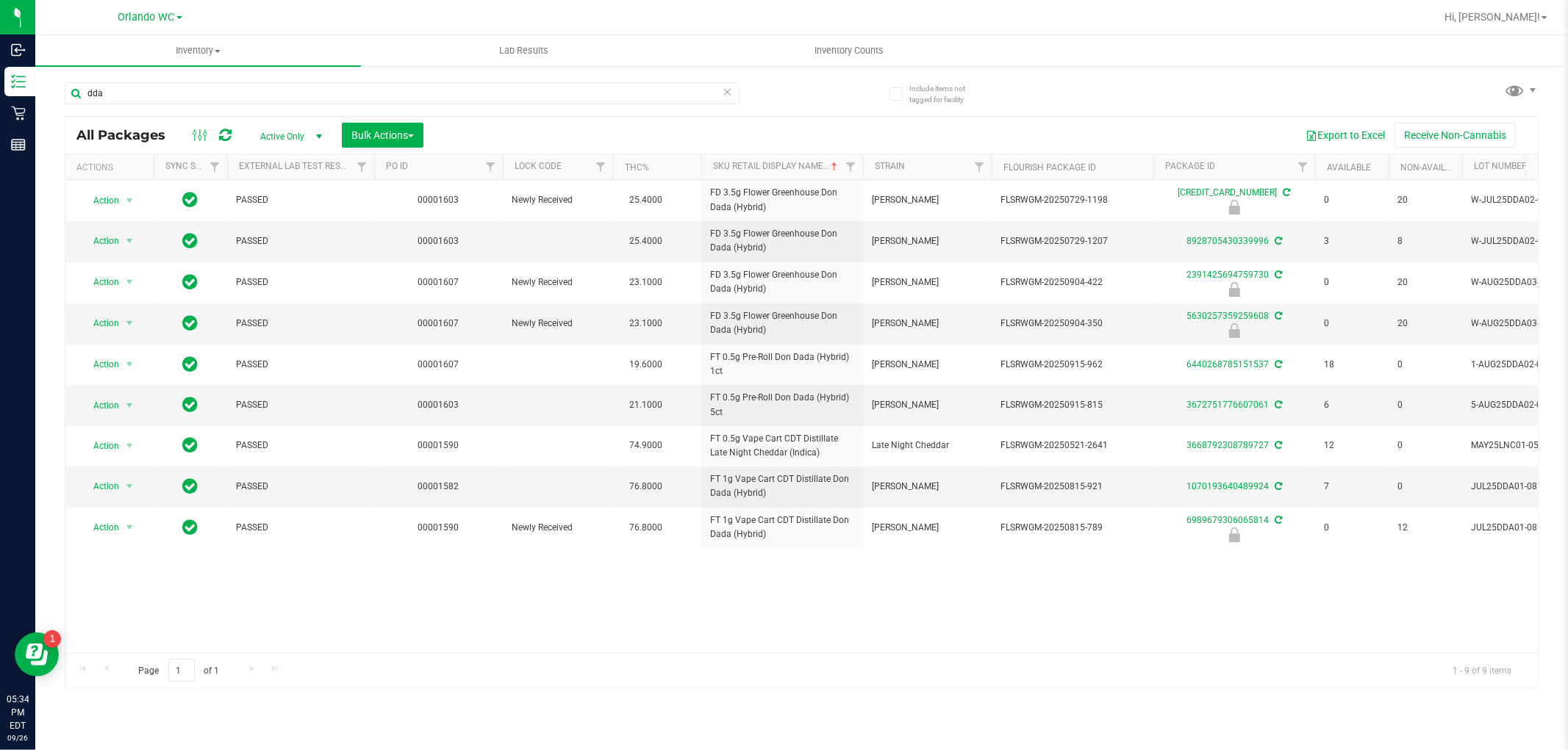
click at [830, 707] on div "Inventory All packages All inventory Waste log Create inventory Lab Results Inv…" at bounding box center [802, 392] width 1532 height 715
click at [187, 89] on input "dda" at bounding box center [402, 93] width 675 height 22
drag, startPoint x: 781, startPoint y: 336, endPoint x: 704, endPoint y: 333, distance: 77.1
click at [704, 333] on td "FD 3.5g Flower Greenhouse Don Dada (Hybrid)" at bounding box center [782, 324] width 162 height 41
copy span "FD 3.5g Flower Greenhouse Don Dada (Hybrid)"
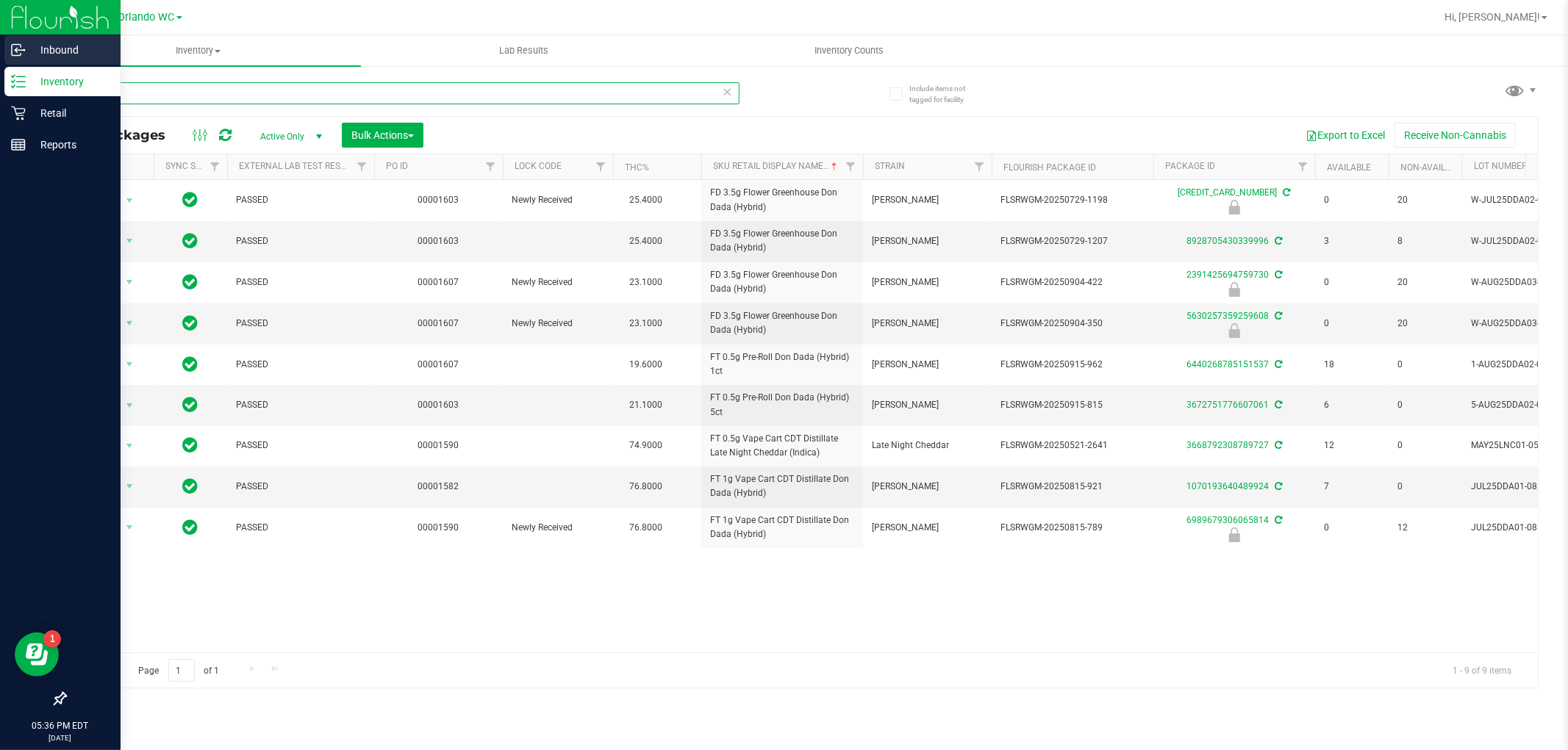
drag, startPoint x: 117, startPoint y: 87, endPoint x: 35, endPoint y: 54, distance: 88.4
click at [25, 56] on div "Inbound Inventory Retail Reports 05:36 PM EDT 09/26/2025 09/26 Orlando WC Hi, L…" at bounding box center [784, 375] width 1568 height 750
paste input "FD 3.5g Flower Greenhouse Don Dada (Hybrid)"
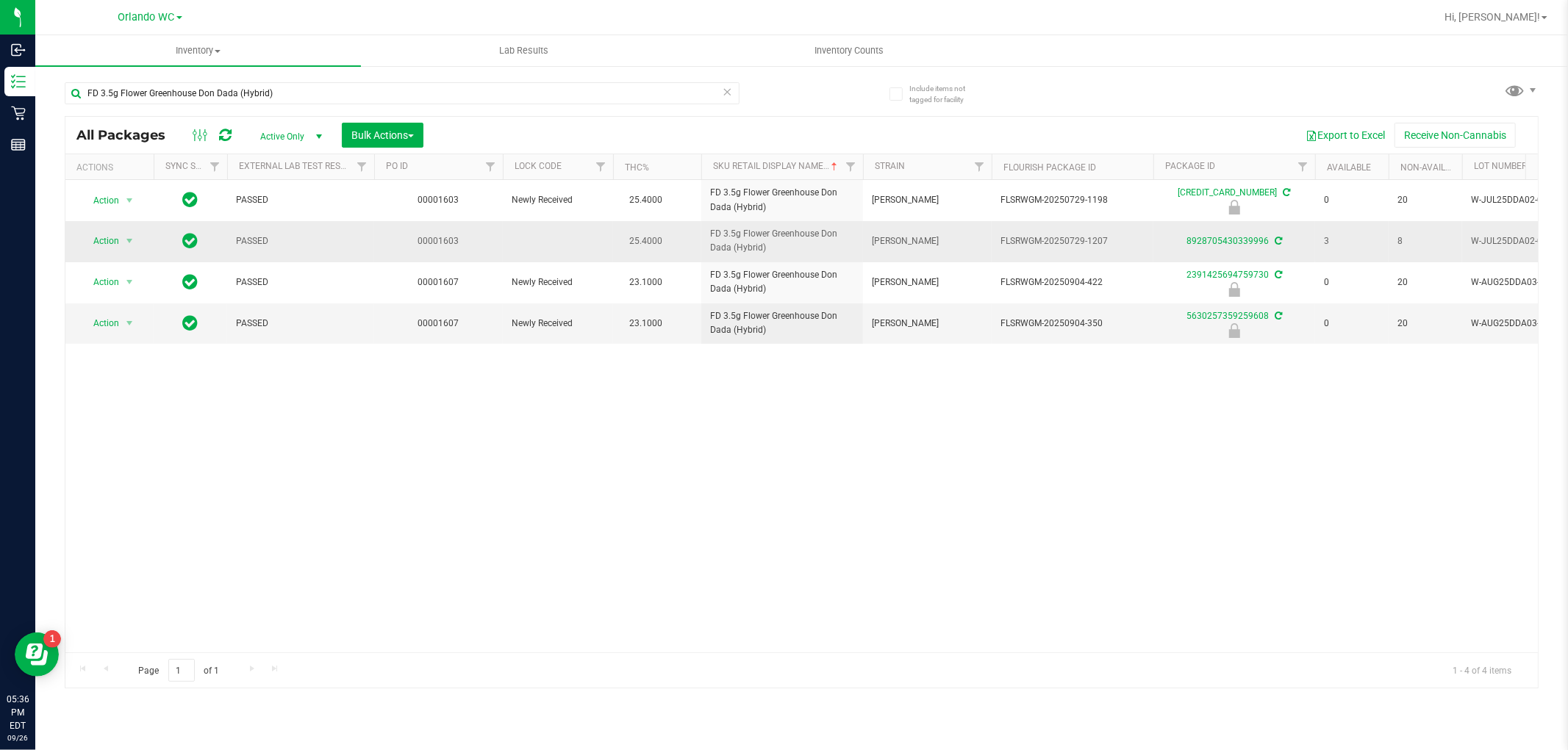
drag, startPoint x: 1315, startPoint y: 234, endPoint x: 1439, endPoint y: 255, distance: 125.8
click at [1439, 255] on tr "Action Action Create package Edit attributes Global inventory Locate package Lo…" at bounding box center [1142, 240] width 2154 height 40
drag, startPoint x: 290, startPoint y: 86, endPoint x: 0, endPoint y: -65, distance: 327.0
click at [0, 0] on html "Inbound Inventory Retail Reports 05:42 PM EDT 09/26/2025 09/26 Orlando WC Hi, L…" at bounding box center [784, 375] width 1568 height 750
paste input "T 0.5g Vape Cart Distillate Amnesi"
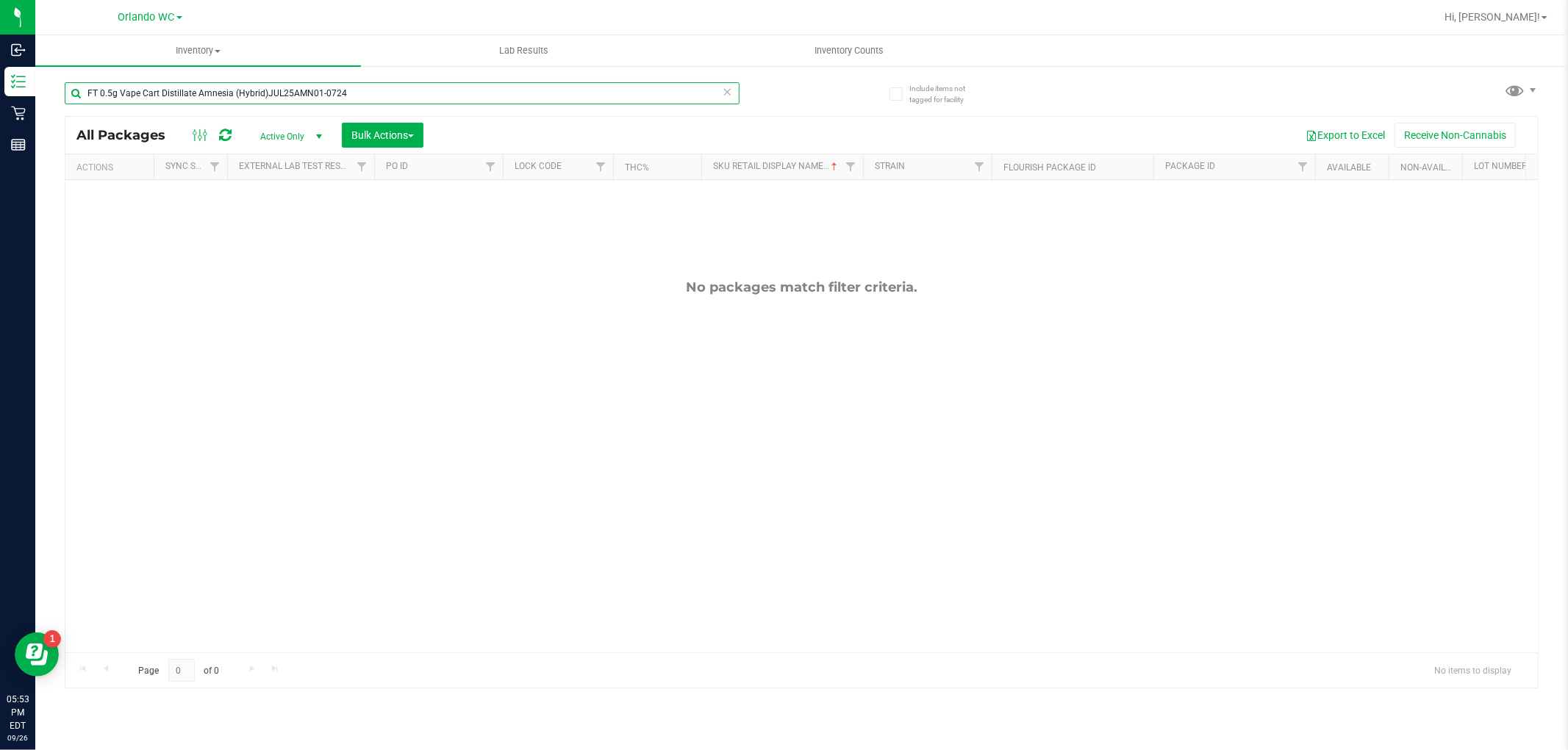
drag, startPoint x: 373, startPoint y: 93, endPoint x: 0, endPoint y: -100, distance: 420.0
click at [0, 0] on html "Inbound Inventory Retail Reports 05:53 PM EDT 09/26/2025 09/26 Orlando WC Hi, L…" at bounding box center [784, 375] width 1568 height 750
type input "dda"
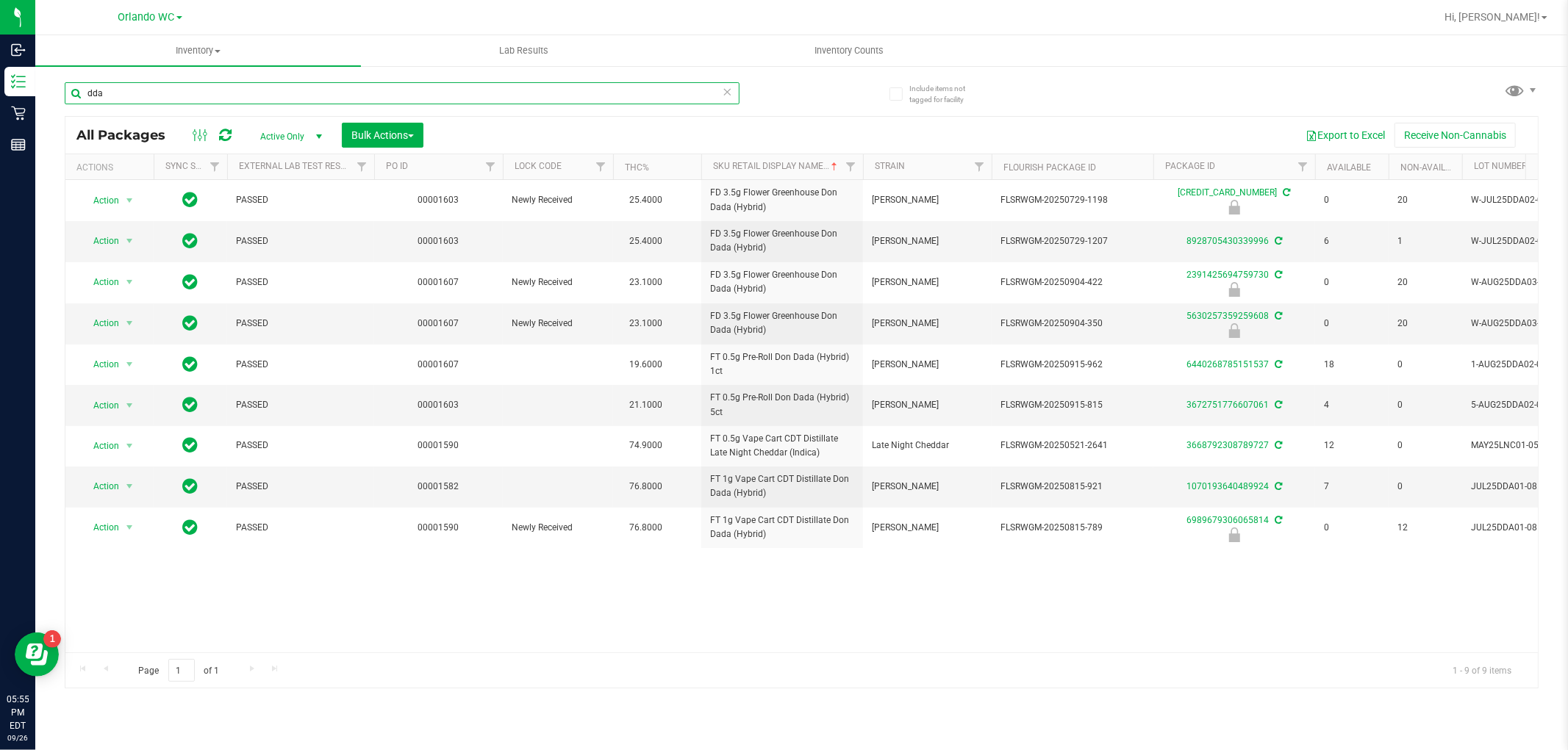
click at [116, 97] on input "dda" at bounding box center [402, 93] width 675 height 22
drag, startPoint x: 168, startPoint y: 97, endPoint x: 0, endPoint y: -45, distance: 220.0
click at [0, 0] on html "Inbound Inventory Retail Reports 06:03 PM EDT 09/26/2025 09/26 Orlando WC Hi, L…" at bounding box center [784, 375] width 1568 height 750
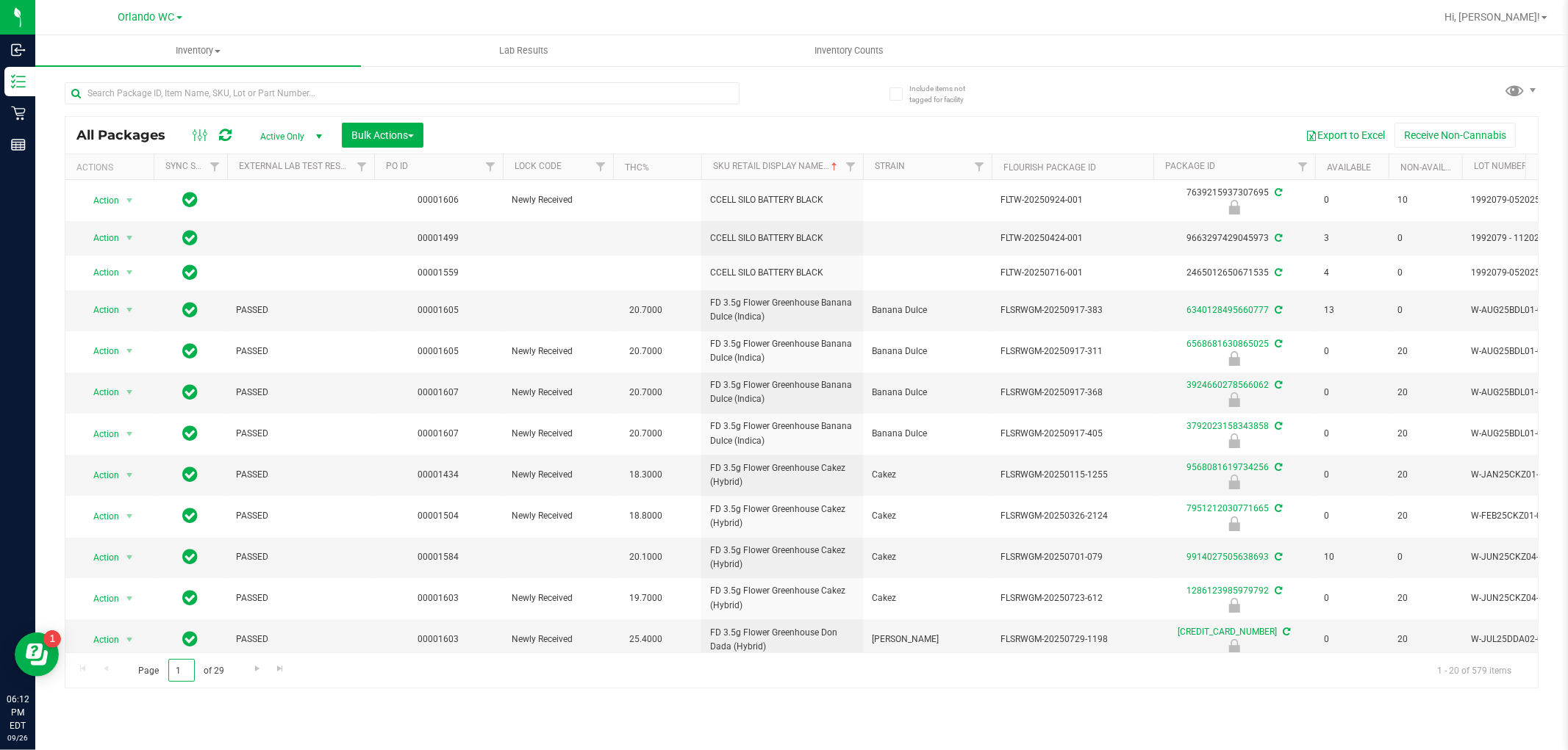
drag, startPoint x: 182, startPoint y: 676, endPoint x: 135, endPoint y: 669, distance: 47.5
click at [135, 669] on span "Page 1 of 29" at bounding box center [180, 670] width 111 height 23
type input "10"
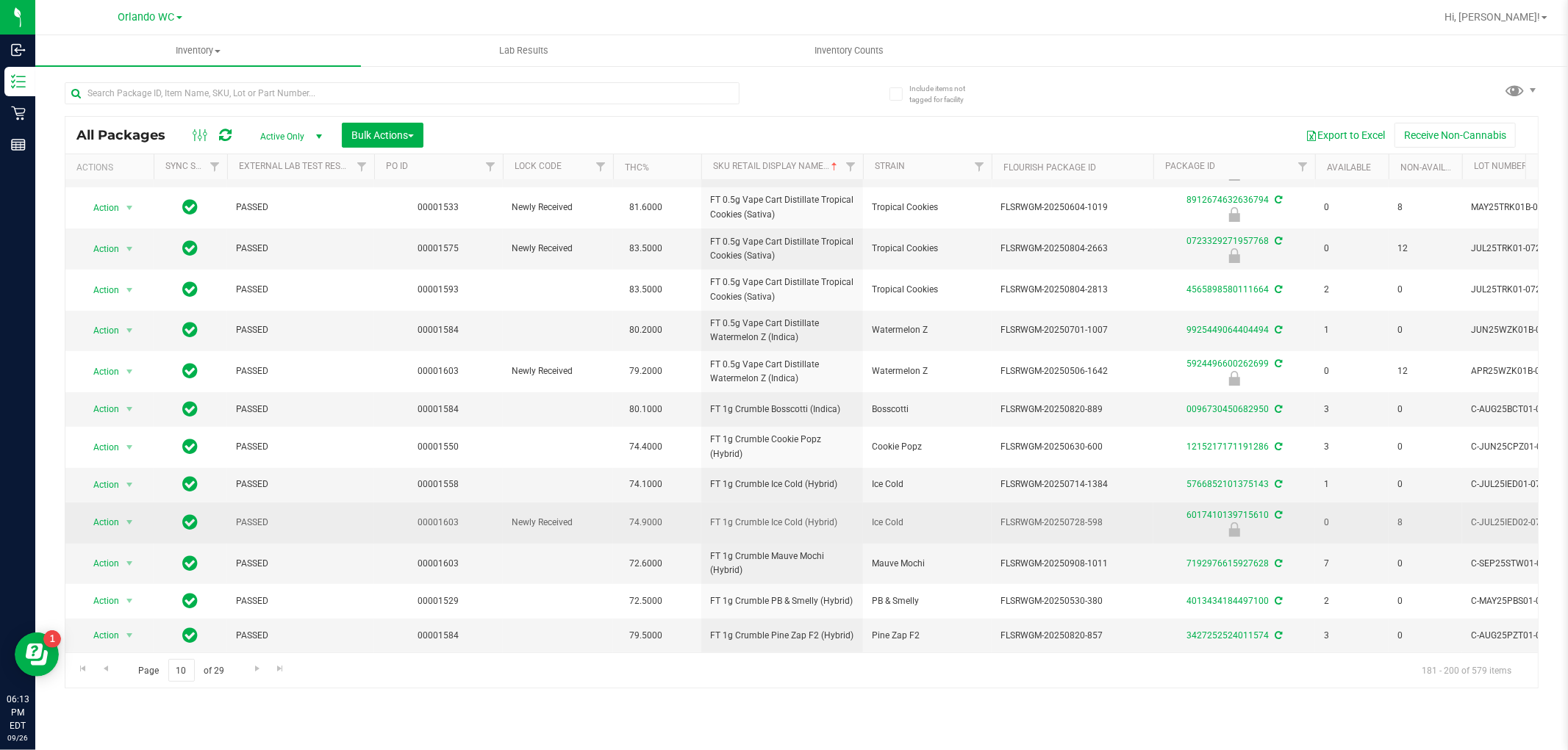
scroll to position [329, 0]
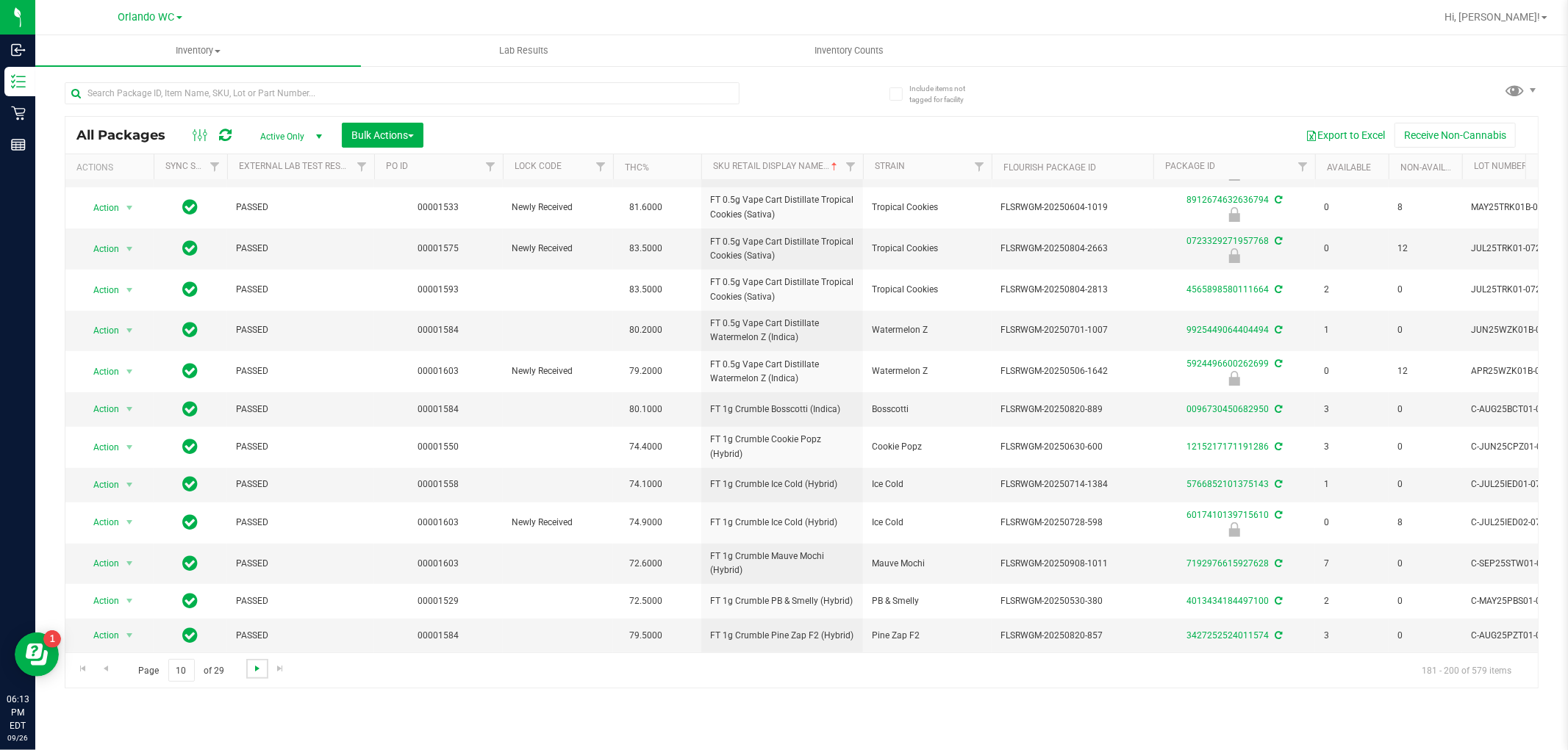
click at [251, 664] on span "Go to the next page" at bounding box center [257, 668] width 12 height 12
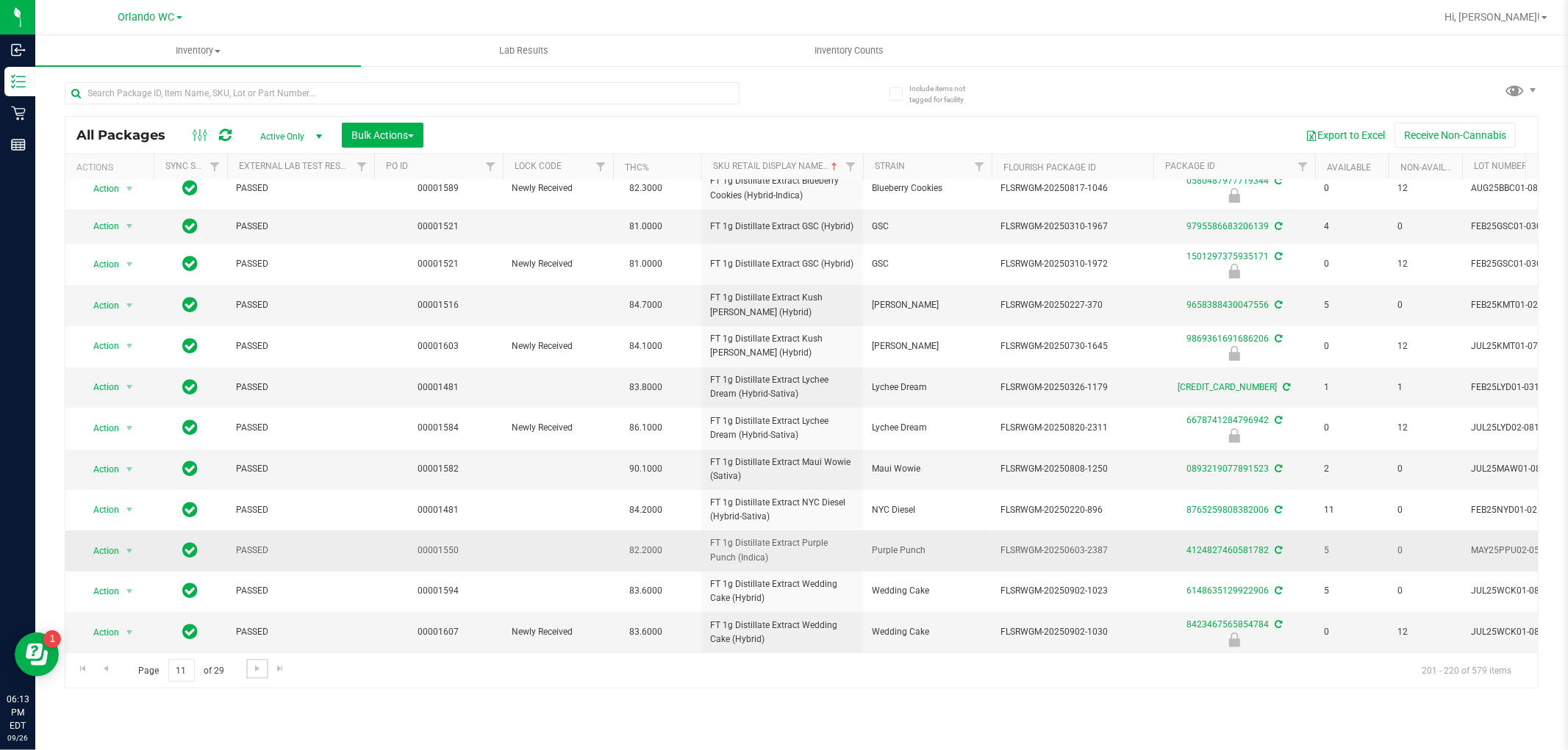
scroll to position [340, 0]
click at [250, 662] on link "Go to the next page" at bounding box center [257, 669] width 22 height 20
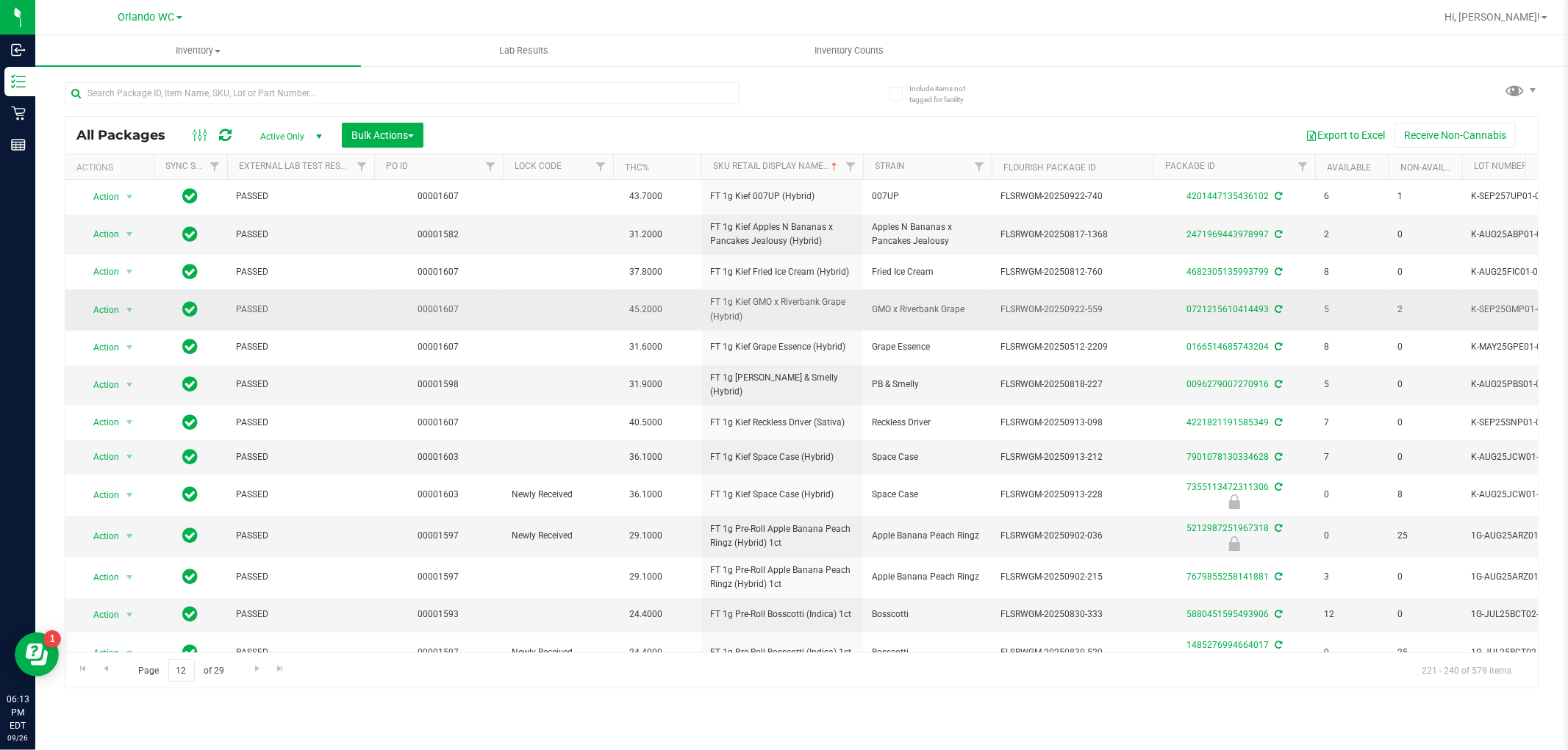
drag, startPoint x: 960, startPoint y: 307, endPoint x: 853, endPoint y: 307, distance: 107.0
click at [853, 307] on tr "Action Action Create package Edit attributes Global inventory Locate package Lo…" at bounding box center [1142, 309] width 2154 height 40
click at [904, 298] on td "GMO x Riverbank Grape" at bounding box center [927, 309] width 128 height 40
drag, startPoint x: 963, startPoint y: 308, endPoint x: 853, endPoint y: 292, distance: 111.2
click at [853, 292] on tr "Action Action Create package Edit attributes Global inventory Locate package Lo…" at bounding box center [1142, 309] width 2154 height 40
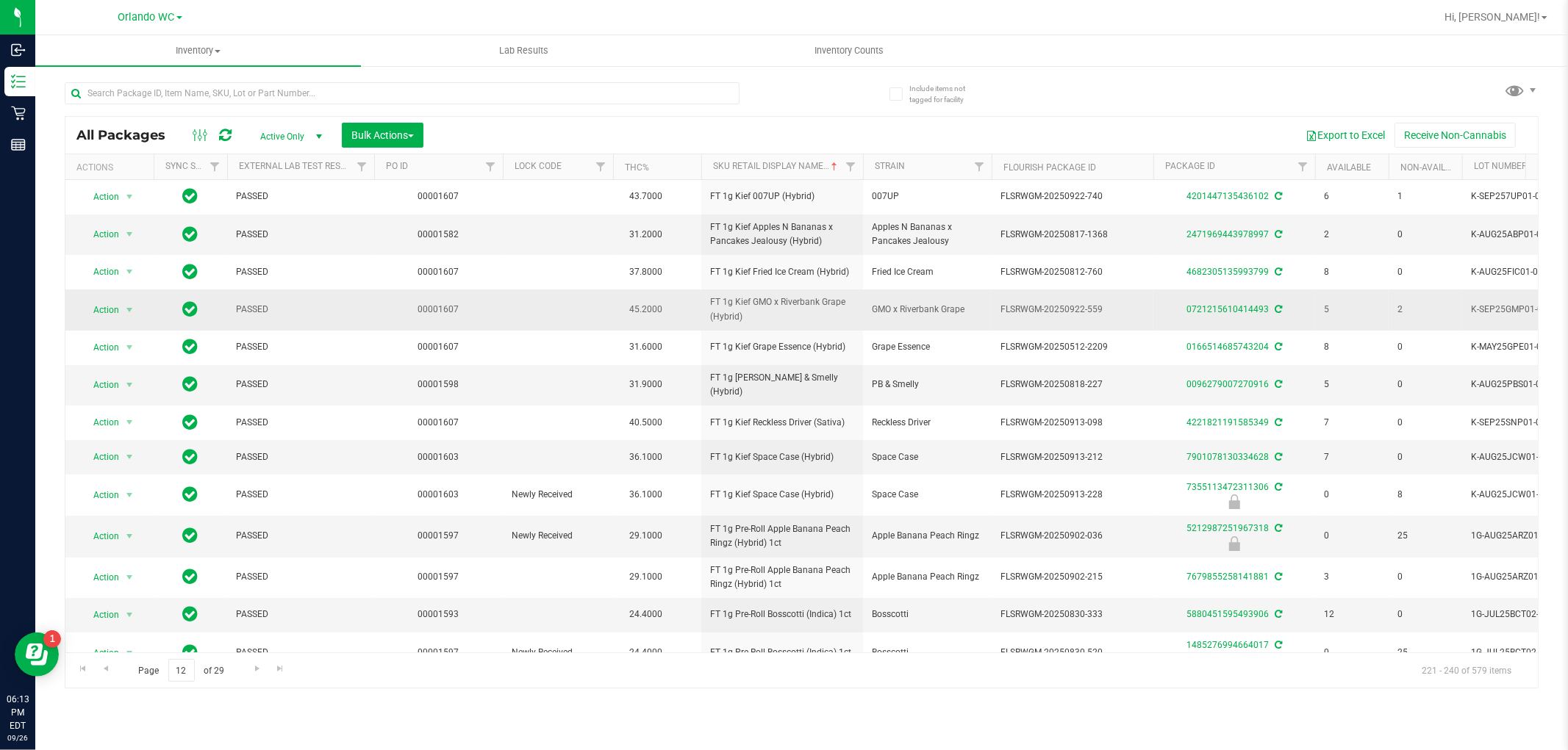
click at [853, 292] on td "FT 1g Kief GMO x Riverbank Grape (Hybrid)" at bounding box center [782, 309] width 162 height 40
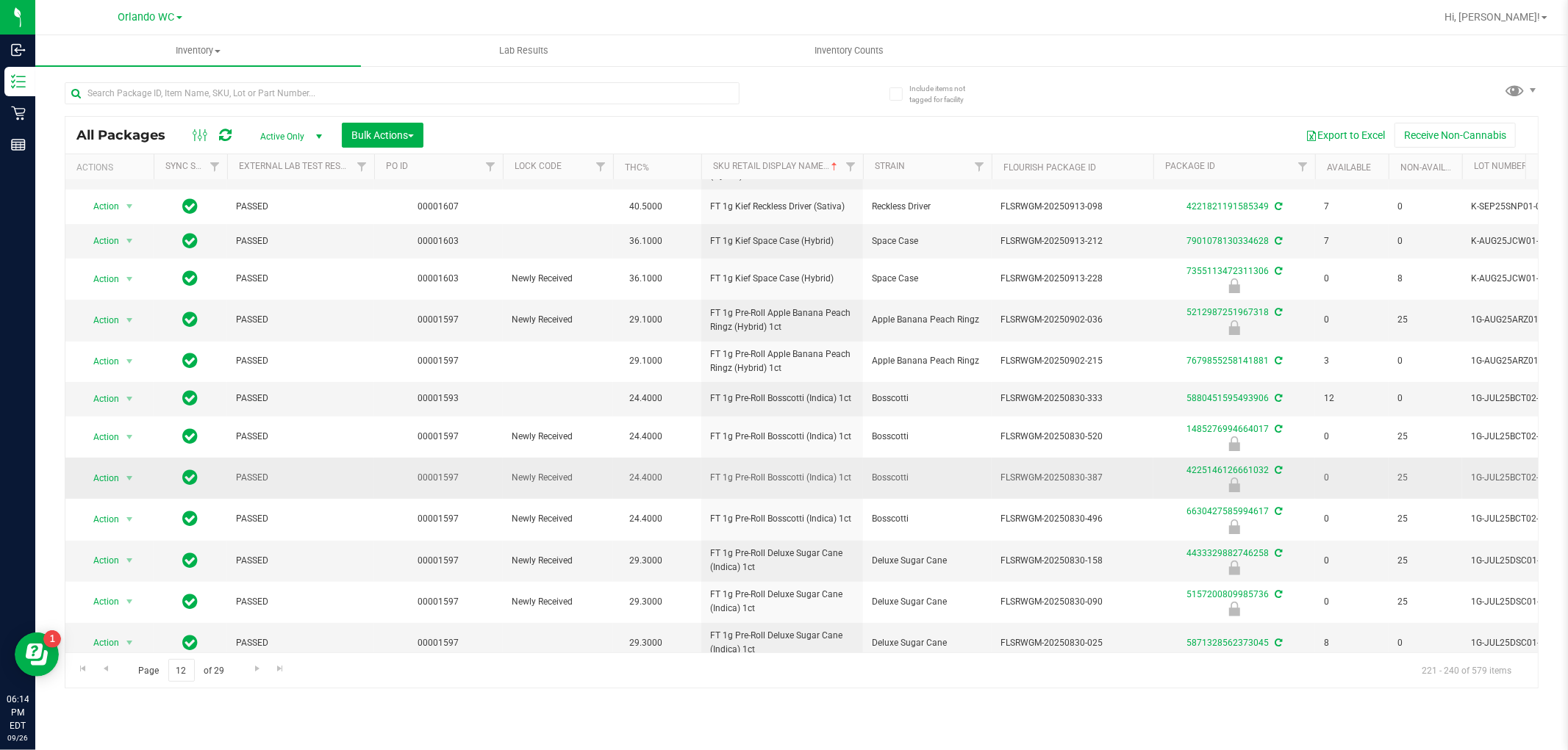
scroll to position [244, 0]
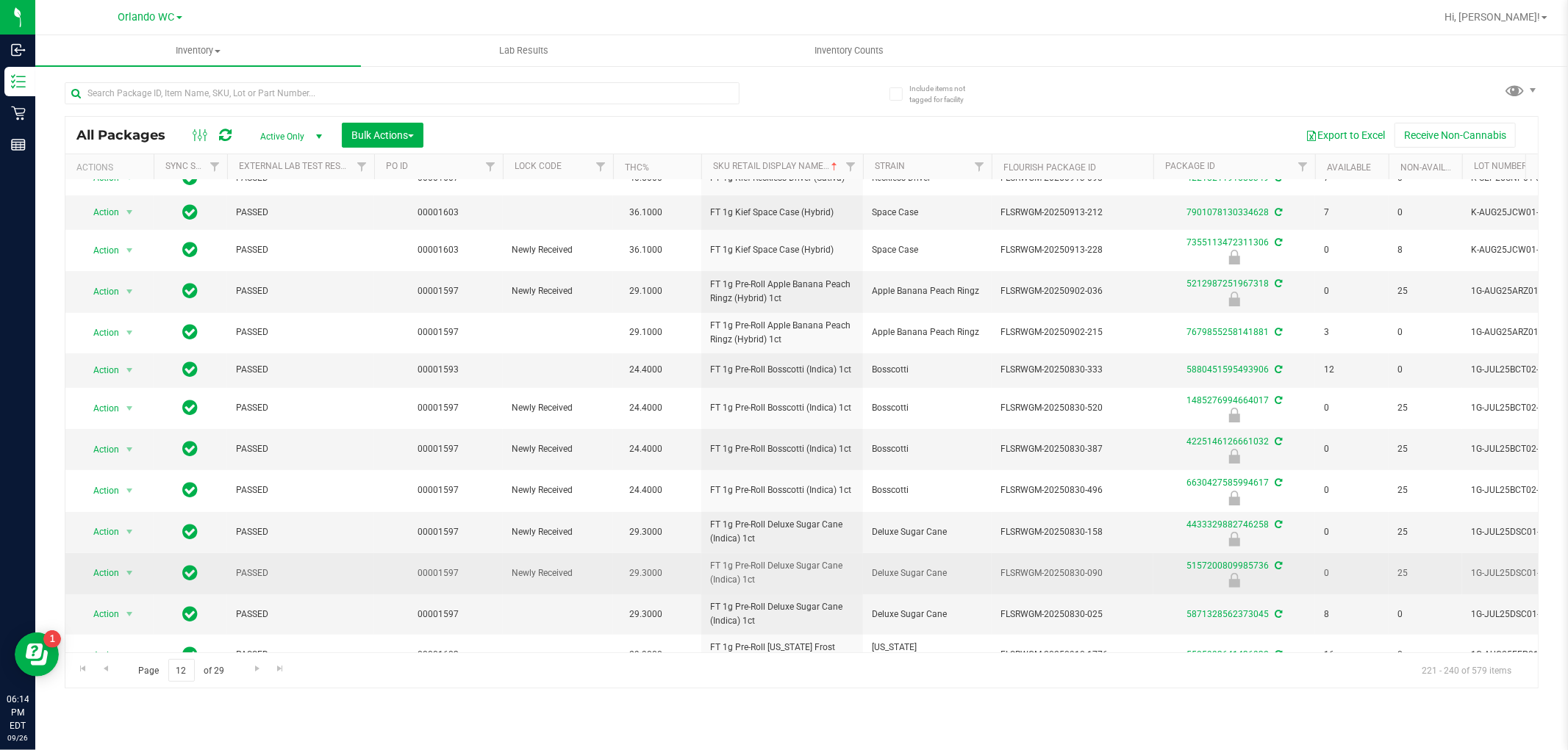
drag, startPoint x: 869, startPoint y: 566, endPoint x: 967, endPoint y: 572, distance: 98.2
click at [967, 572] on td "Deluxe Sugar Cane" at bounding box center [927, 574] width 128 height 41
click at [967, 572] on span "Deluxe Sugar Cane" at bounding box center [927, 574] width 111 height 14
drag, startPoint x: 956, startPoint y: 570, endPoint x: 818, endPoint y: 564, distance: 138.1
click at [819, 564] on tr "Action Action Edit attributes Global inventory Locate package Package audit log…" at bounding box center [1142, 574] width 2154 height 41
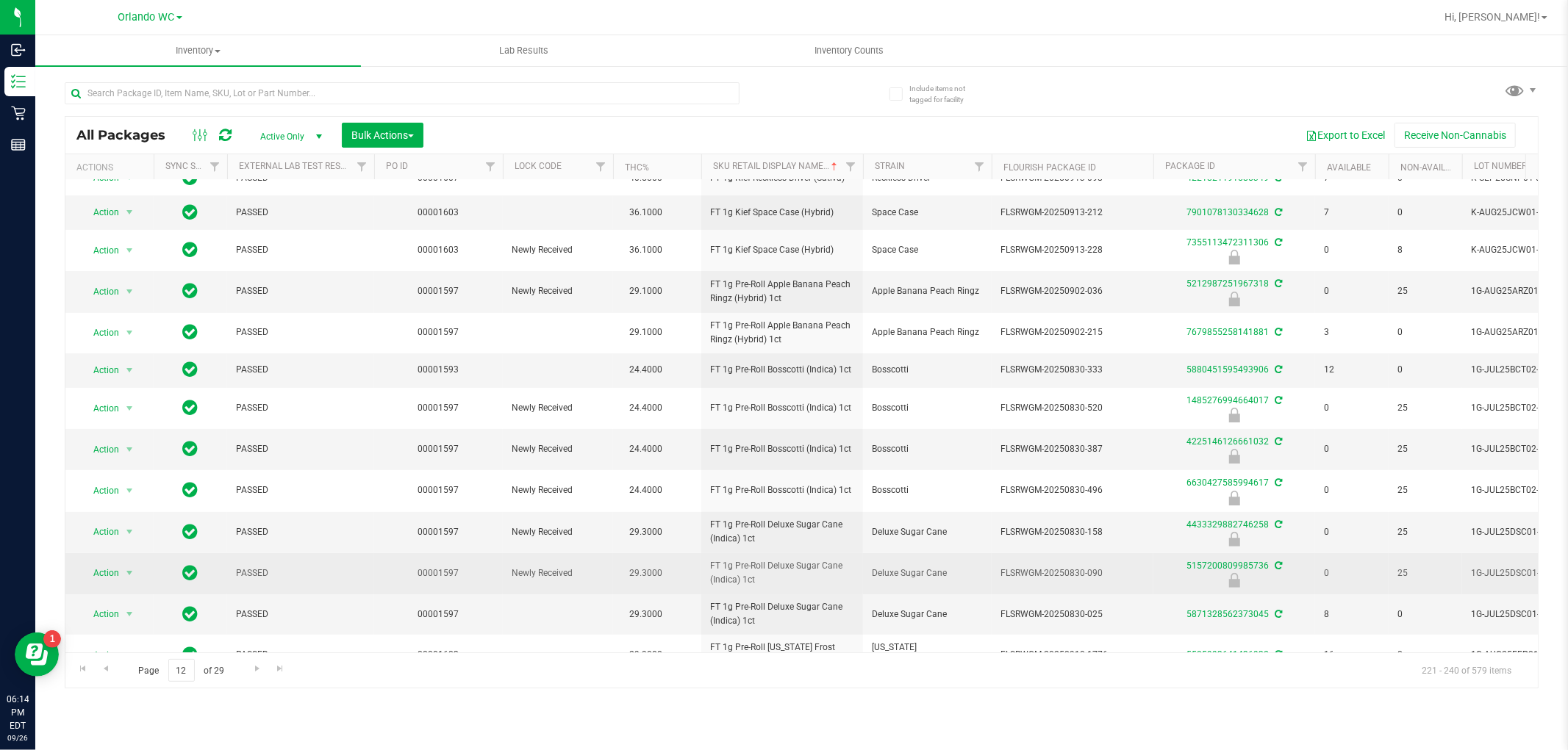
click at [819, 559] on span "FT 1g Pre-Roll Deluxe Sugar Cane (Indica) 1ct" at bounding box center [782, 573] width 144 height 28
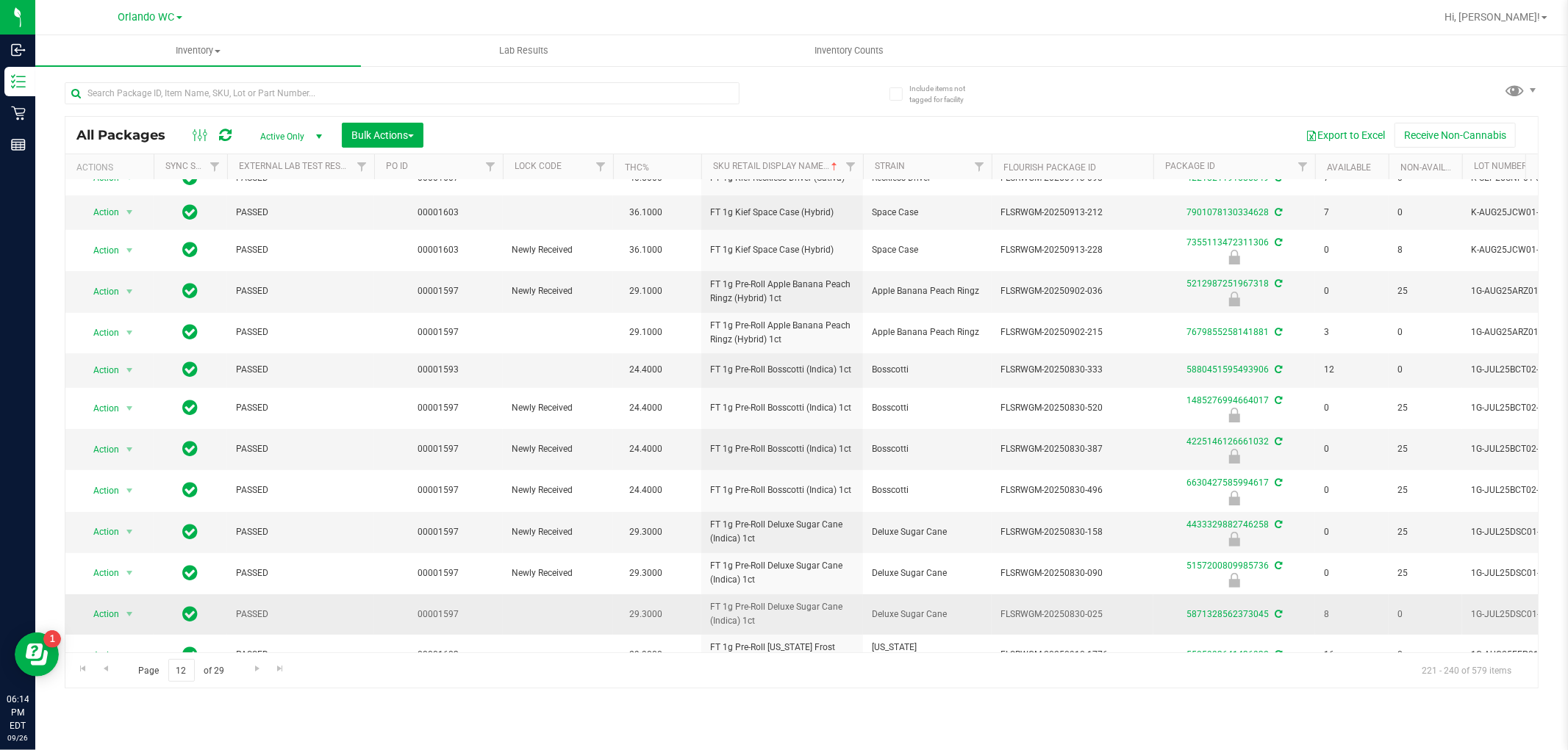
scroll to position [316, 0]
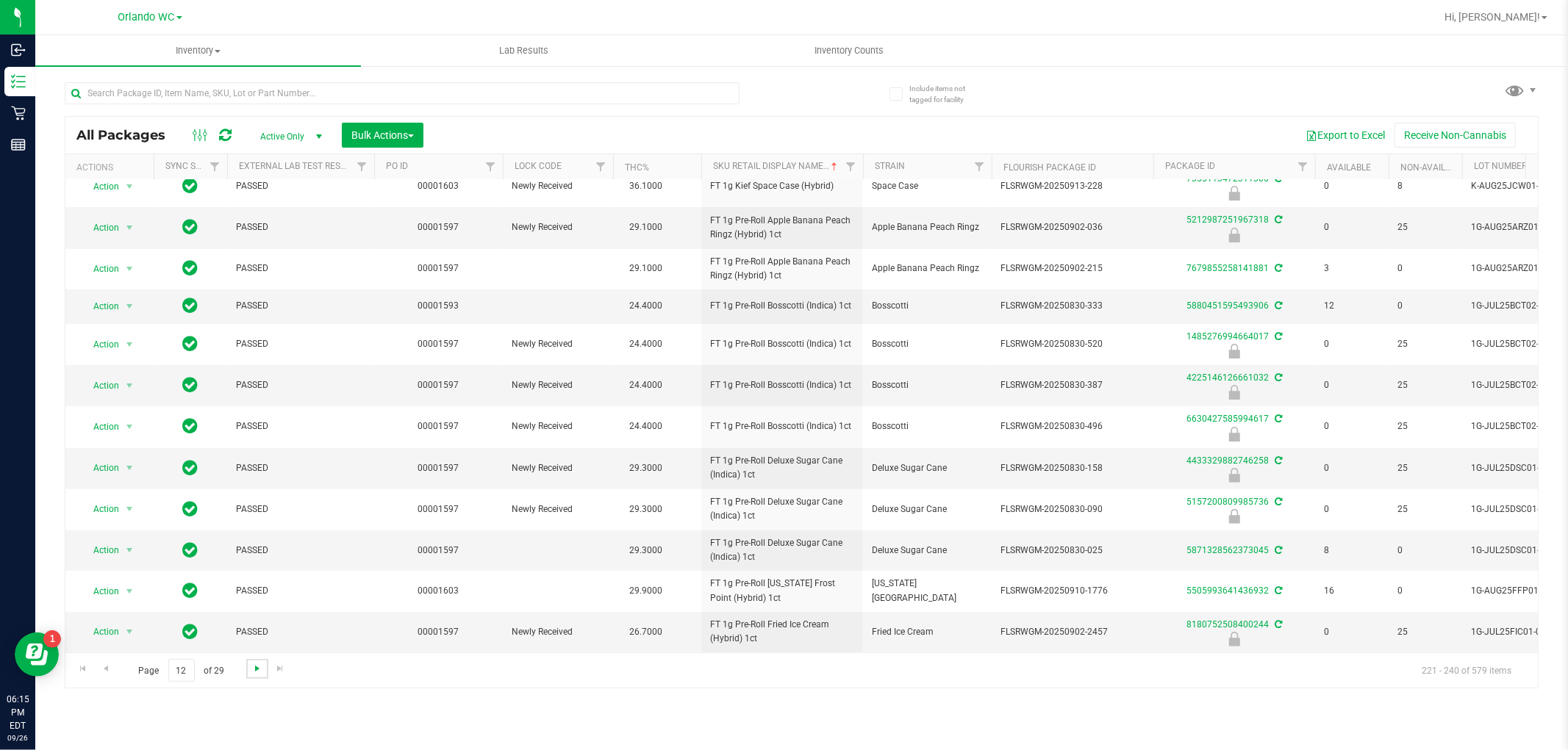
click at [255, 663] on span "Go to the next page" at bounding box center [257, 668] width 12 height 12
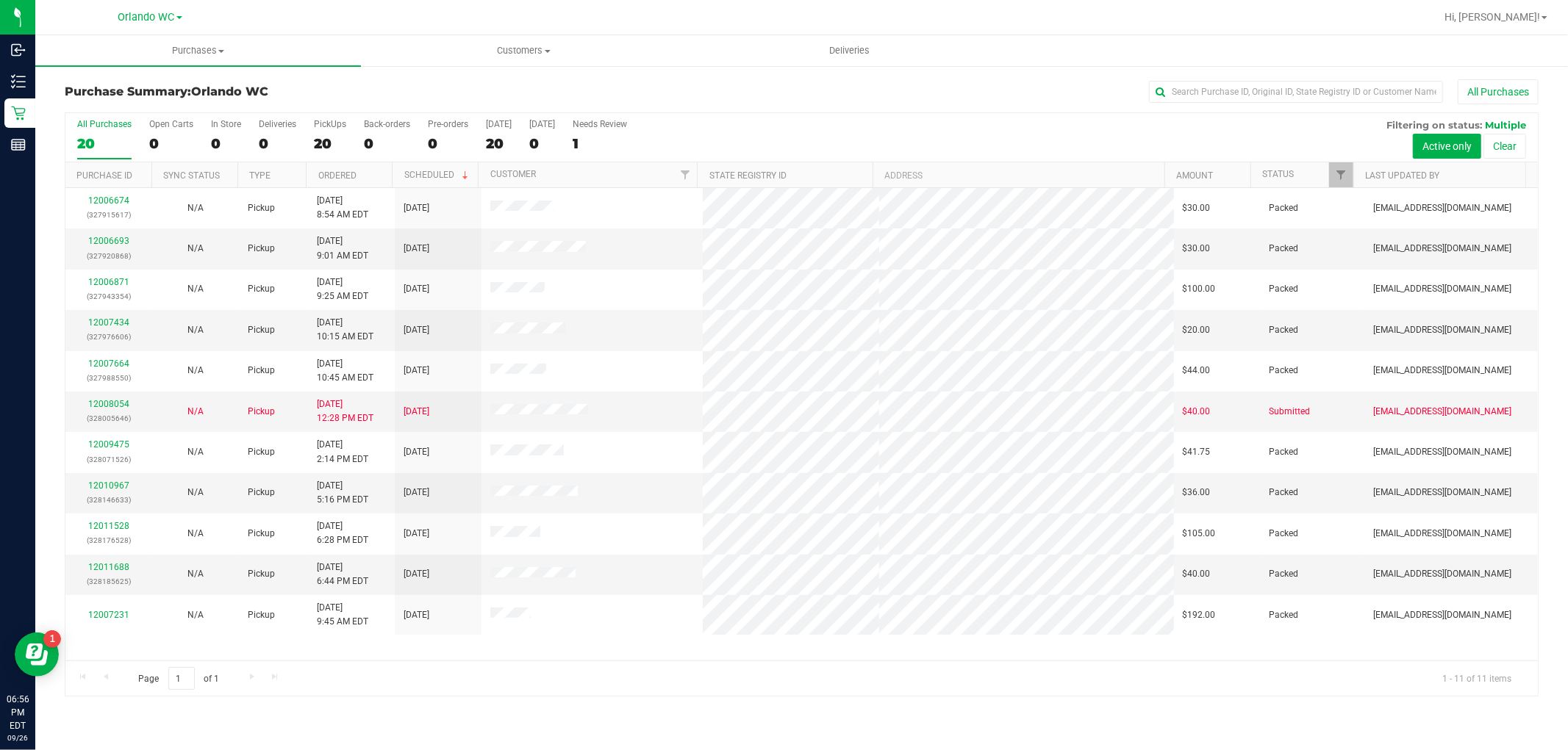
click at [333, 717] on div "Purchases Summary of purchases Fulfillment All purchases Customers All customer…" at bounding box center [802, 392] width 1532 height 715
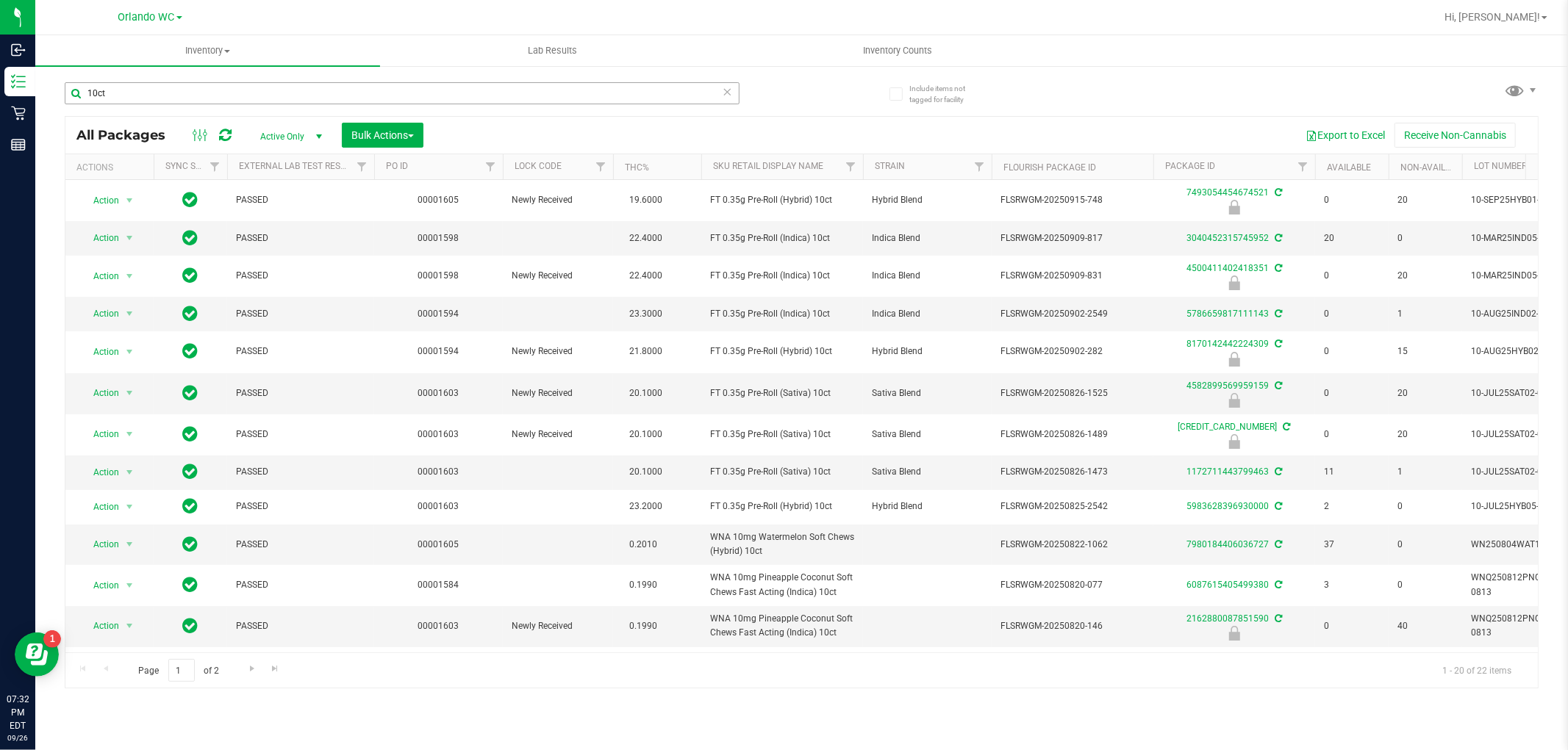
drag, startPoint x: 134, startPoint y: 81, endPoint x: 125, endPoint y: 82, distance: 9.1
click at [125, 82] on div "10ct" at bounding box center [434, 93] width 738 height 47
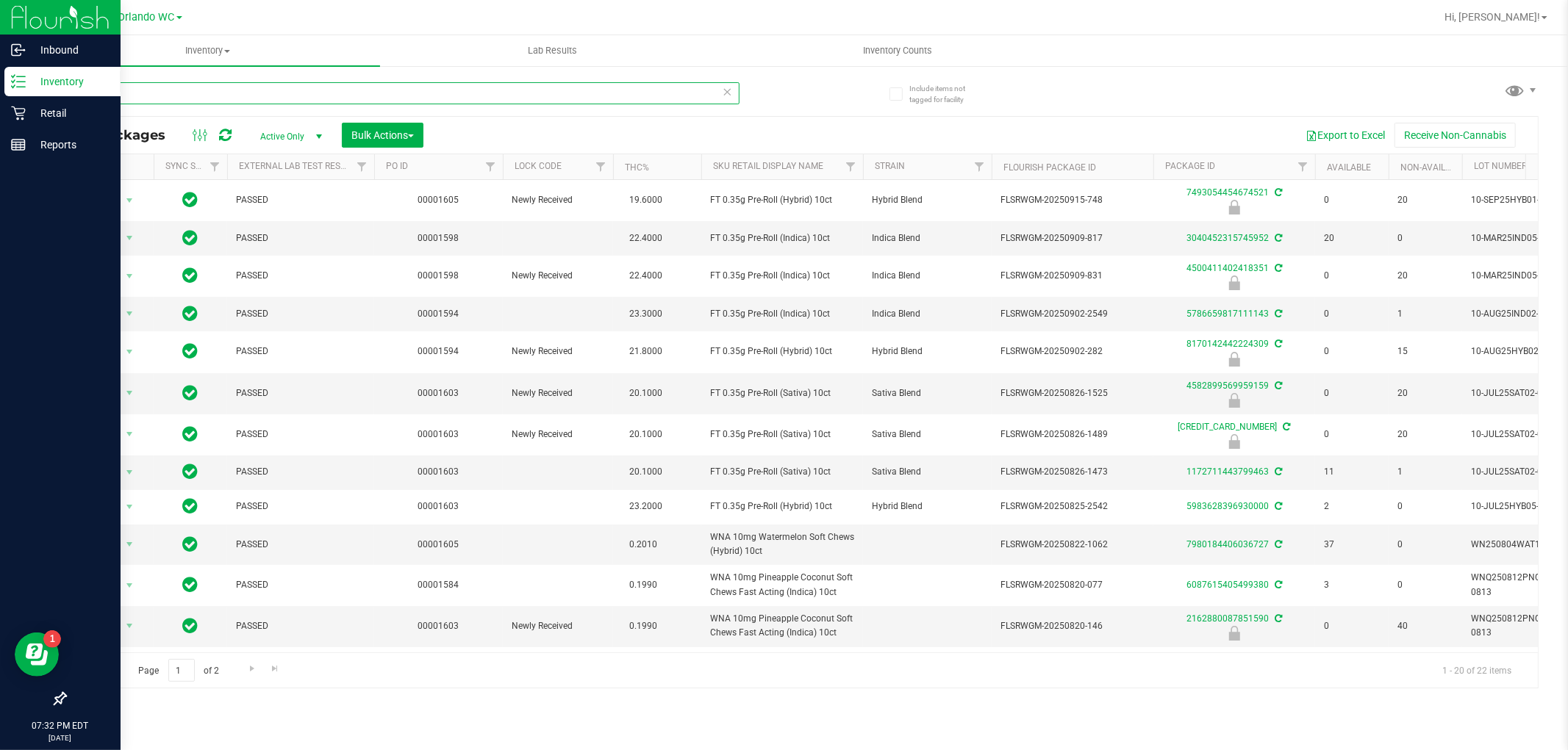
drag, startPoint x: 127, startPoint y: 88, endPoint x: 0, endPoint y: 88, distance: 127.0
click at [0, 88] on div "Inbound Inventory Retail Reports 07:32 PM EDT [DATE] 09/26 Orlando WC Hi, [PERS…" at bounding box center [784, 375] width 1568 height 750
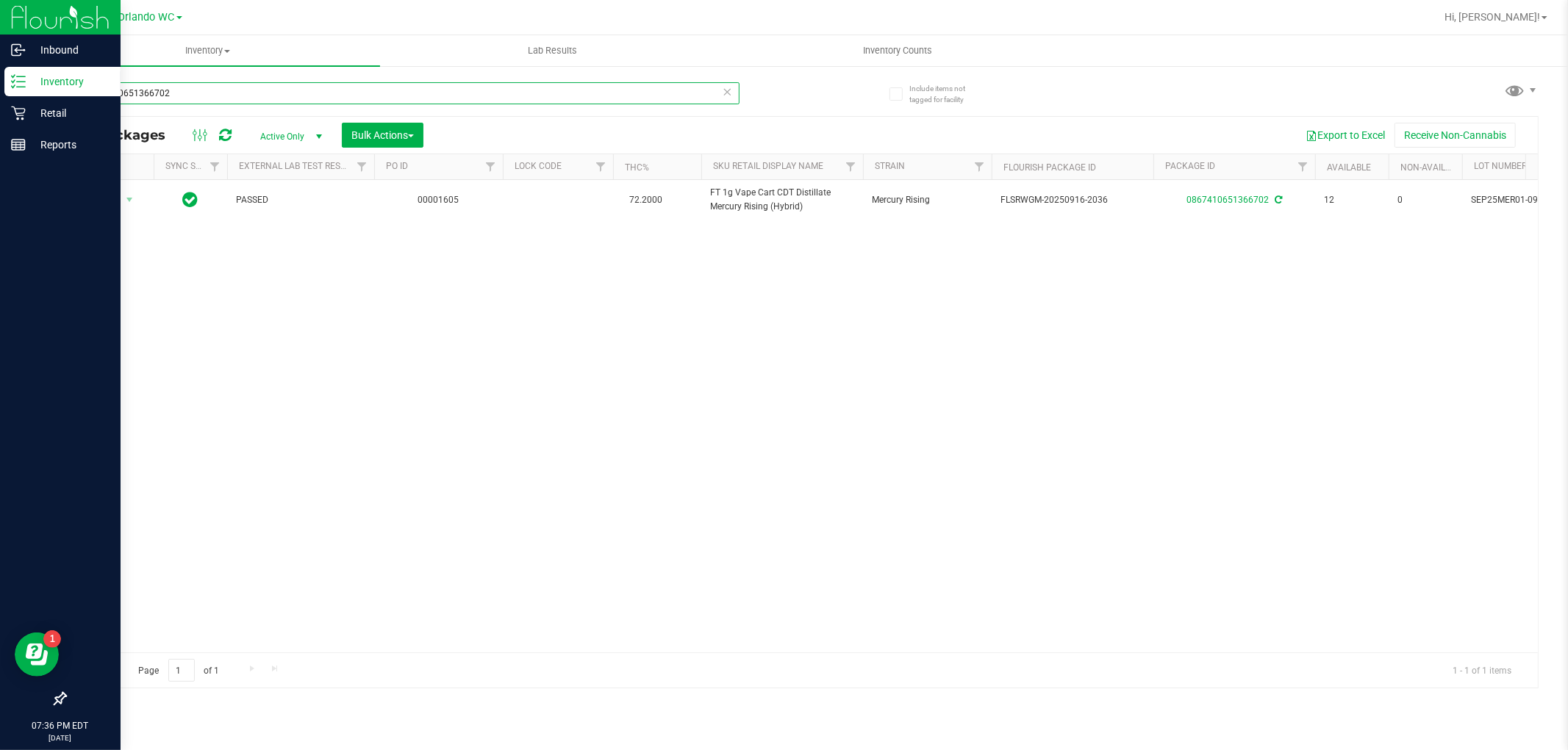
drag, startPoint x: 187, startPoint y: 86, endPoint x: 0, endPoint y: 87, distance: 187.0
click at [0, 92] on div "Inbound Inventory Retail Reports 07:36 PM EDT [DATE] 09/26 Orlando WC Hi, [PERS…" at bounding box center [784, 375] width 1568 height 750
type input "sgz"
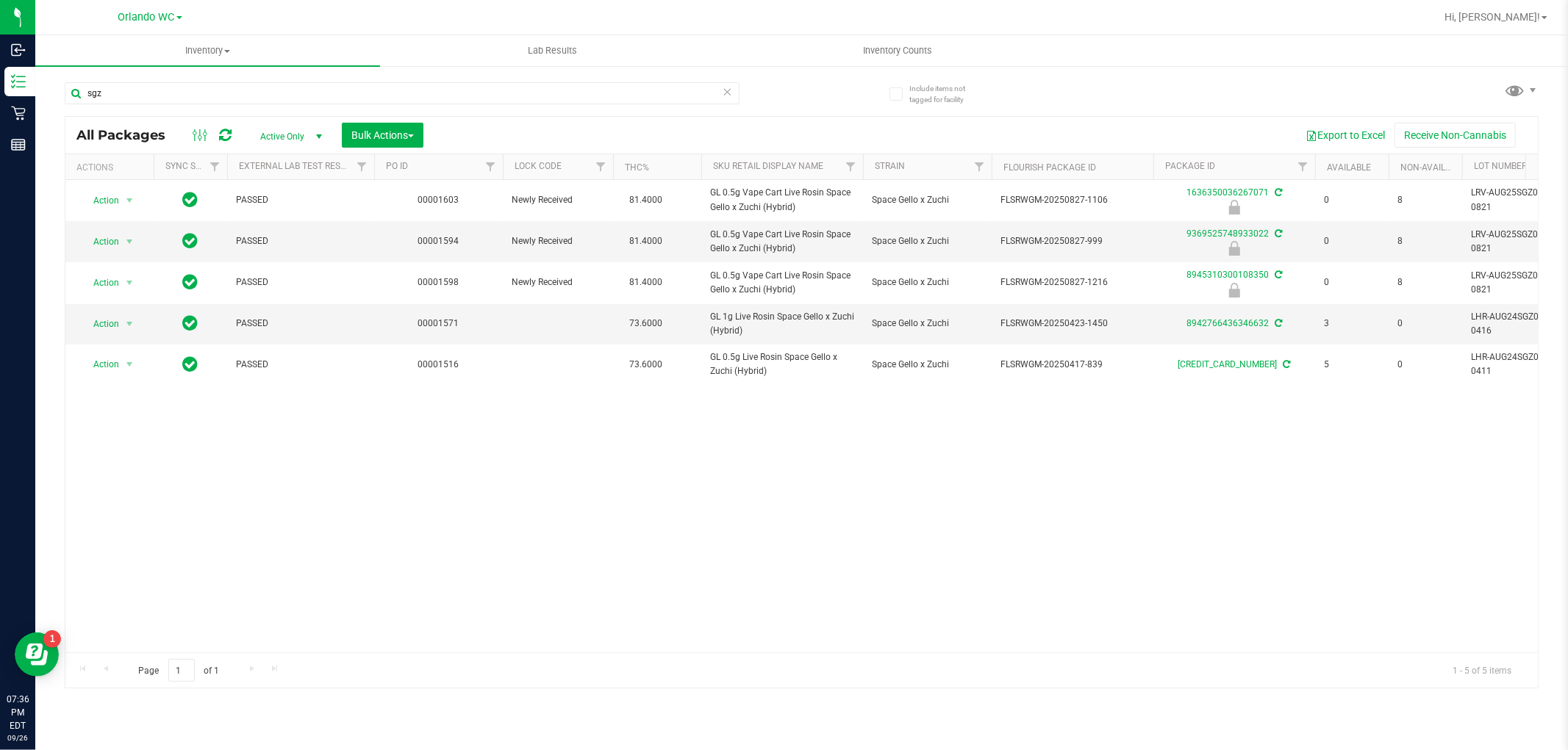
click at [695, 489] on div "Action Action Edit attributes Global inventory Locate package Package audit log…" at bounding box center [801, 416] width 1472 height 472
click at [616, 541] on div "Action Action Edit attributes Global inventory Locate package Package audit log…" at bounding box center [801, 416] width 1472 height 472
